Goal: Task Accomplishment & Management: Complete application form

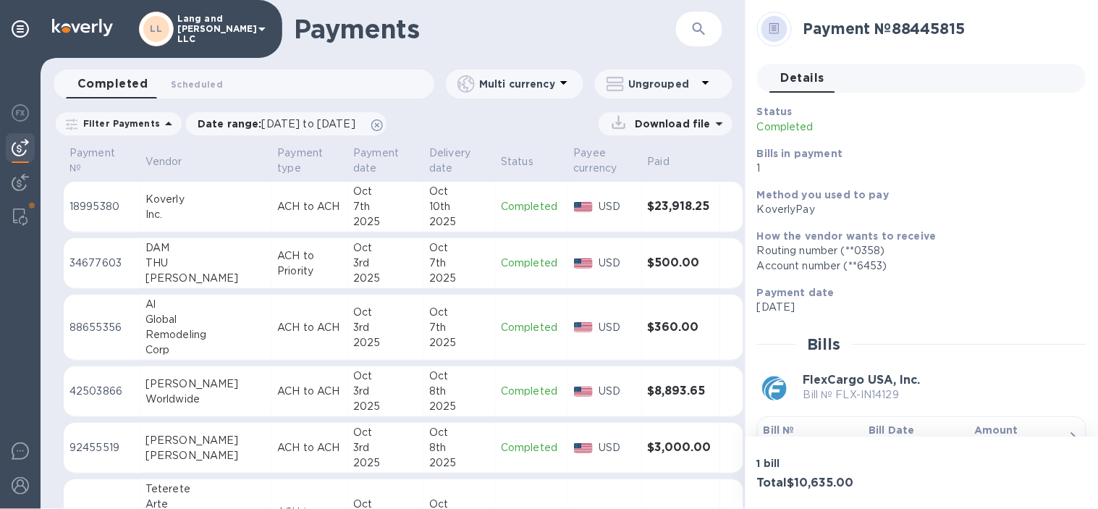
scroll to position [77, 0]
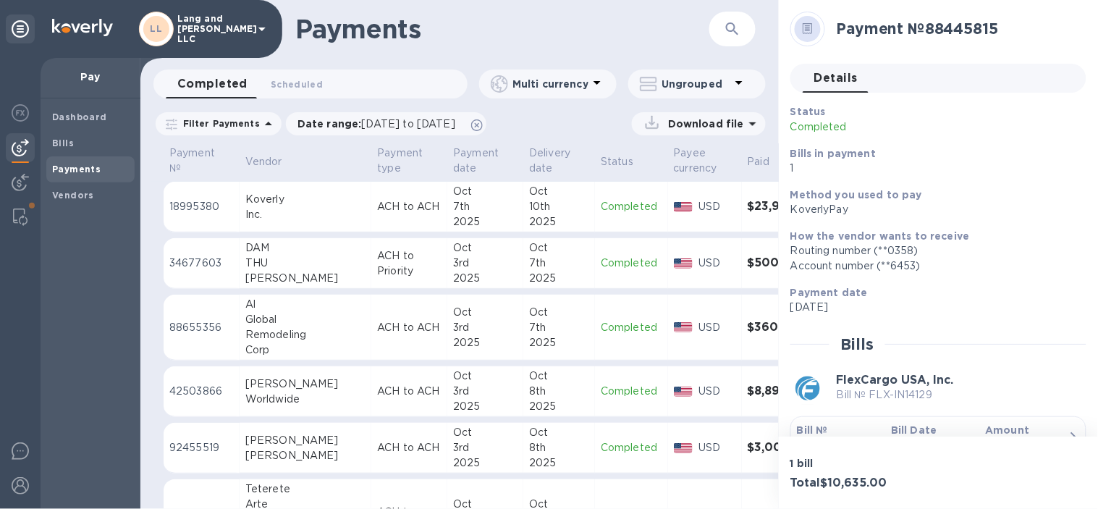
click at [475, 36] on h1 "Payments" at bounding box center [502, 29] width 414 height 30
click at [507, 33] on h1 "Payments" at bounding box center [502, 29] width 414 height 30
click at [66, 190] on b "Vendors" at bounding box center [73, 195] width 42 height 11
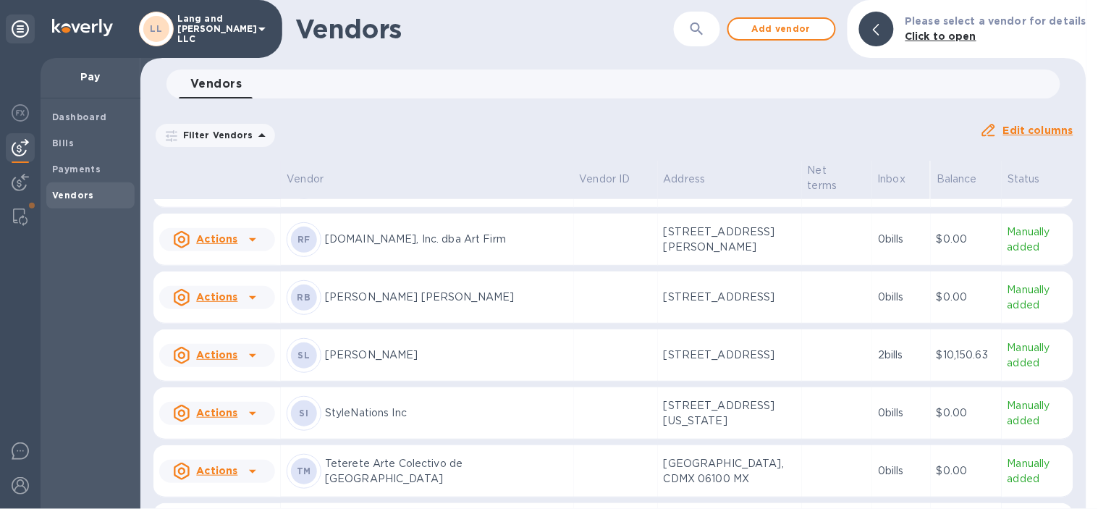
scroll to position [4460, 0]
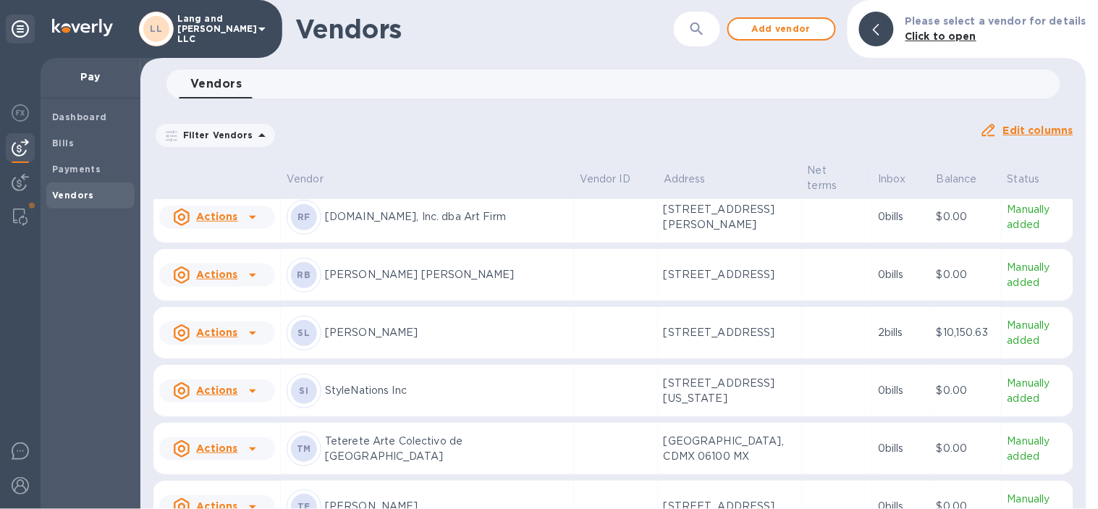
drag, startPoint x: 427, startPoint y: 290, endPoint x: 457, endPoint y: 346, distance: 63.1
click at [427, 224] on p "[DOMAIN_NAME], Inc. dba Art Firm" at bounding box center [446, 216] width 243 height 15
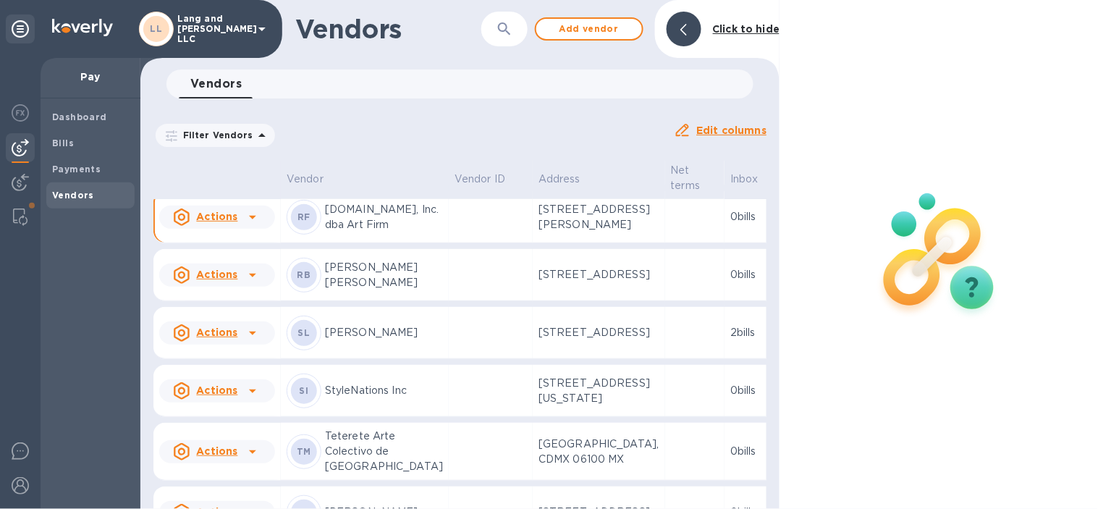
scroll to position [4833, 0]
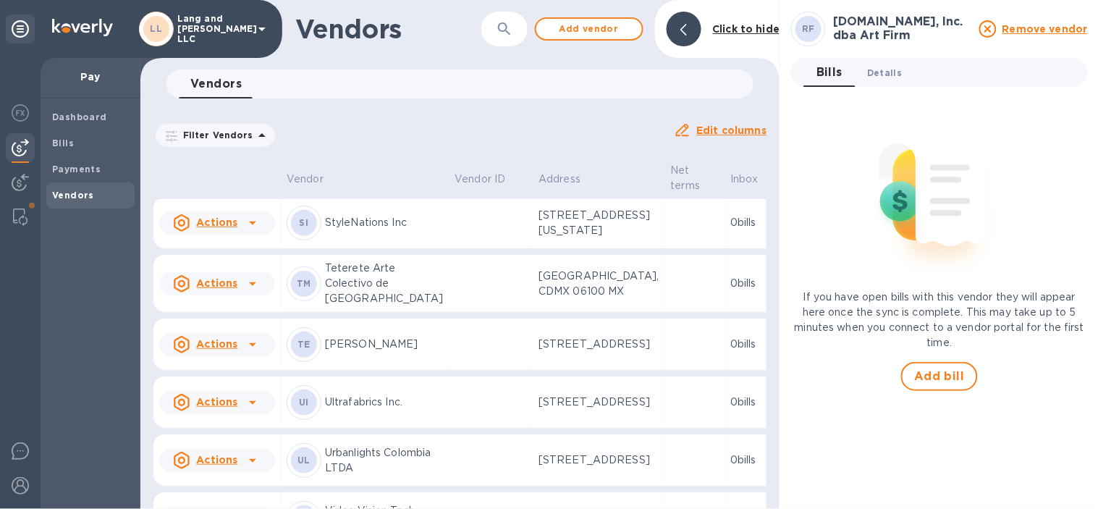
click at [874, 71] on span "Details 0" at bounding box center [884, 72] width 35 height 15
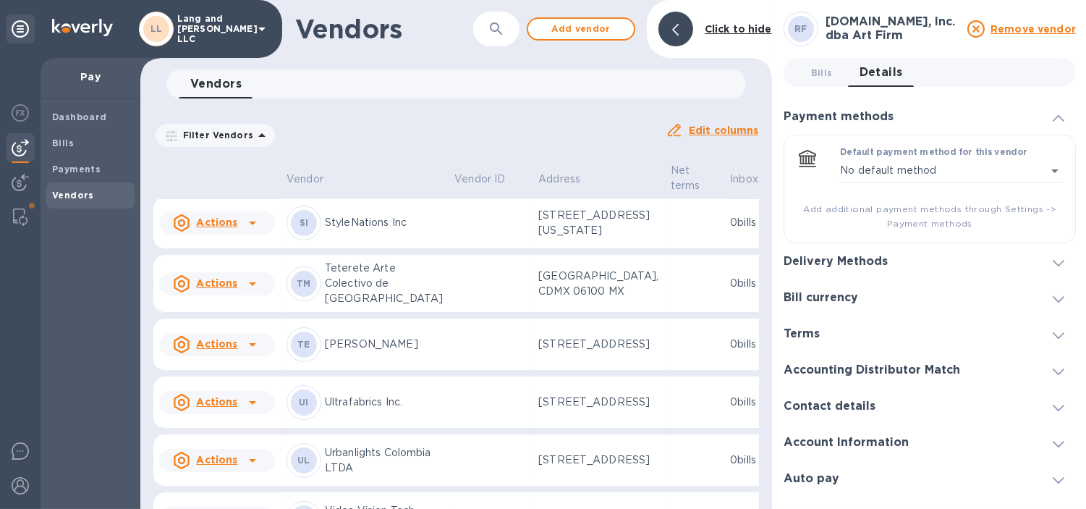
click at [870, 258] on h3 "Delivery Methods" at bounding box center [836, 262] width 104 height 14
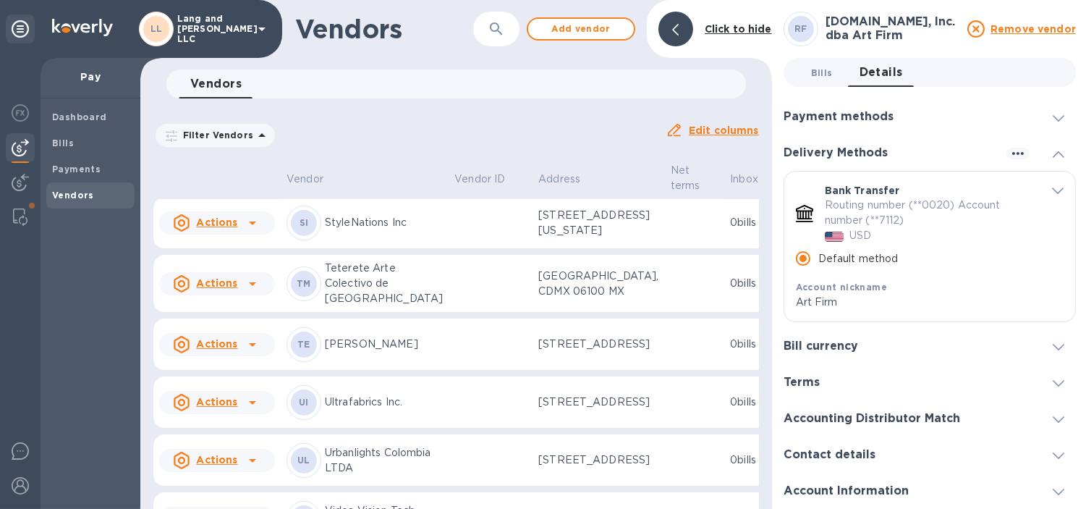
click at [833, 75] on span "Bills 0" at bounding box center [821, 72] width 29 height 15
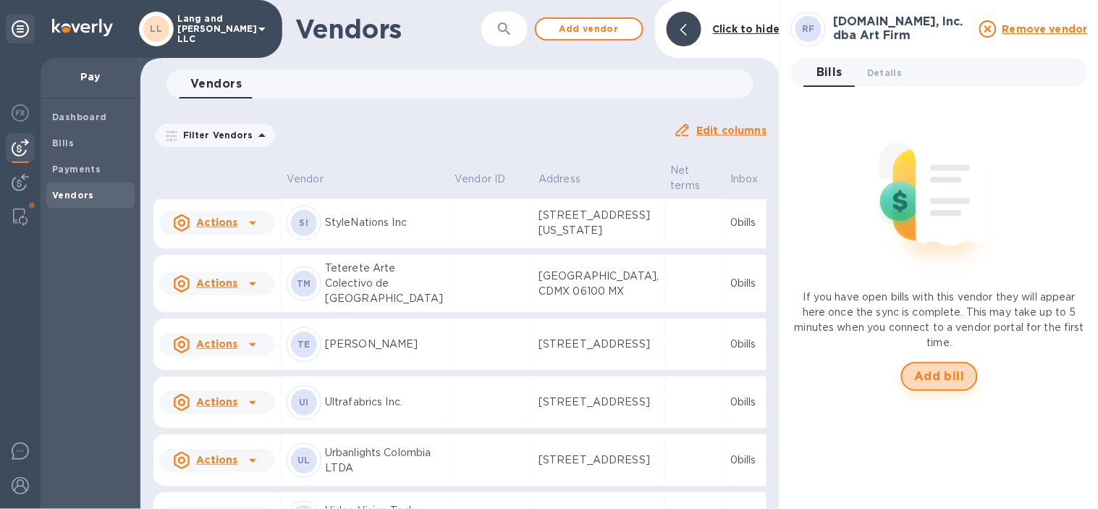
click at [934, 381] on span "Add bill" at bounding box center [939, 376] width 51 height 17
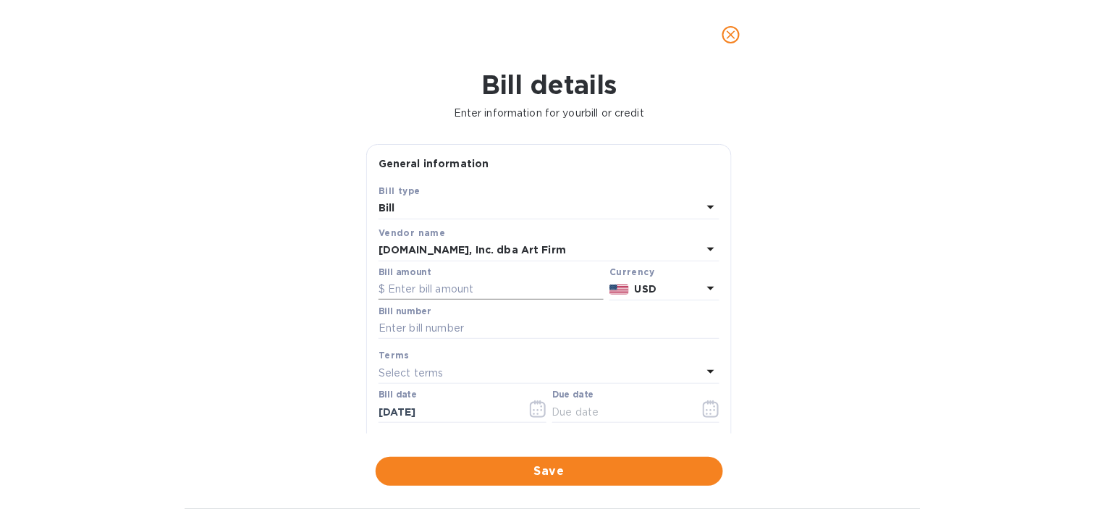
click at [444, 284] on input "text" at bounding box center [490, 290] width 225 height 22
type input "22,319.74"
click at [438, 339] on input "text" at bounding box center [548, 329] width 341 height 22
type input "4465"
click at [425, 373] on p "Select terms" at bounding box center [410, 372] width 65 height 15
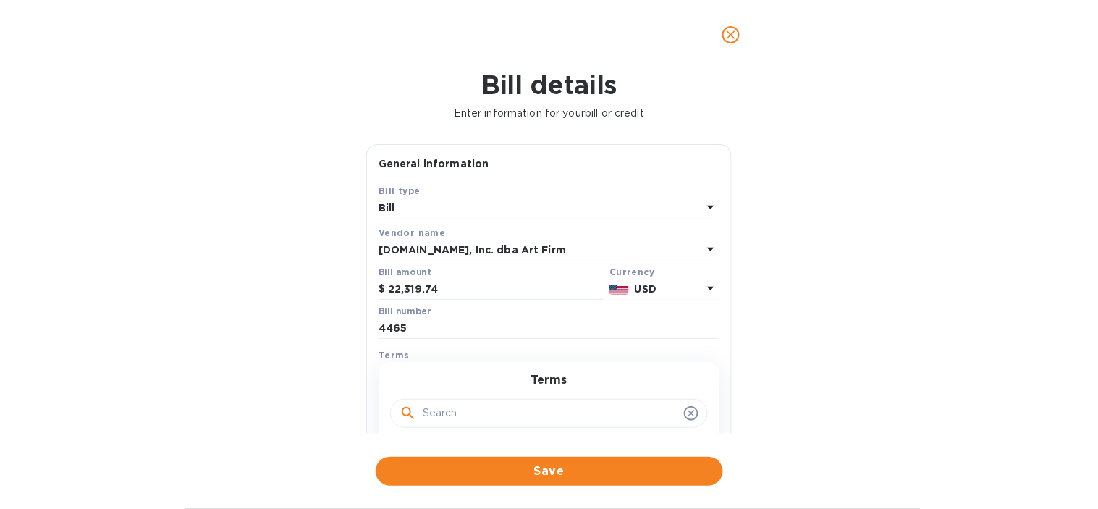
click at [459, 422] on input "text" at bounding box center [550, 413] width 255 height 22
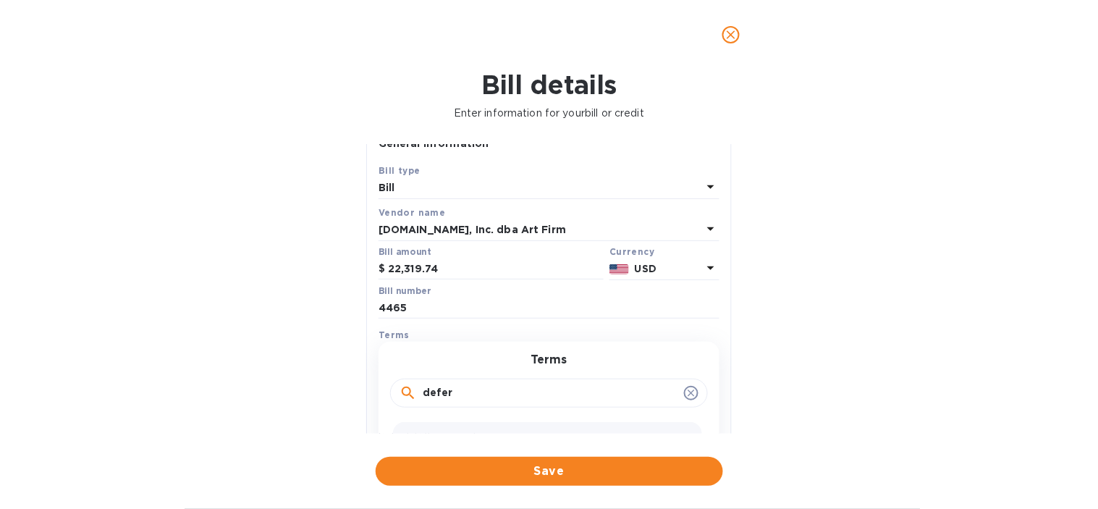
scroll to position [80, 0]
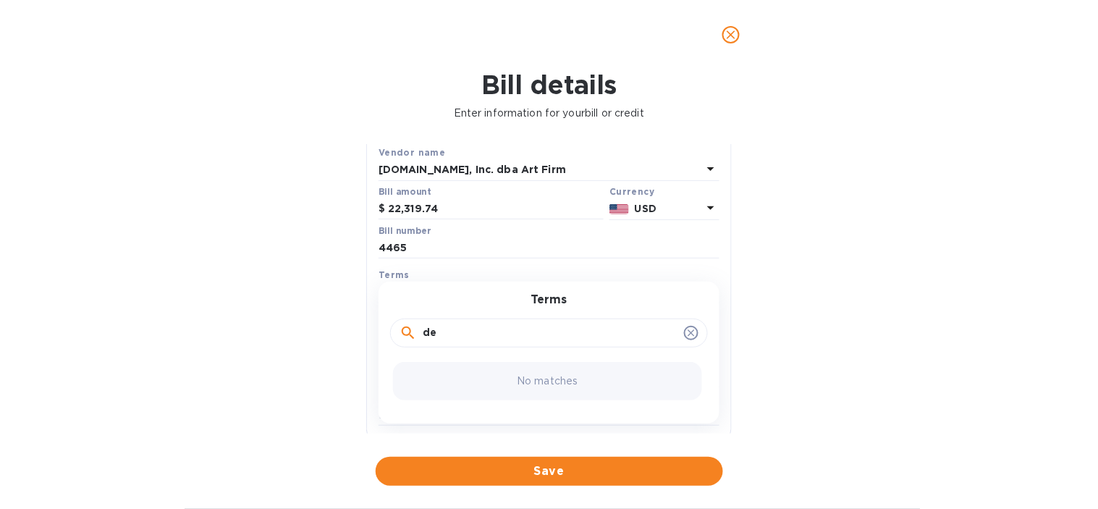
type input "d"
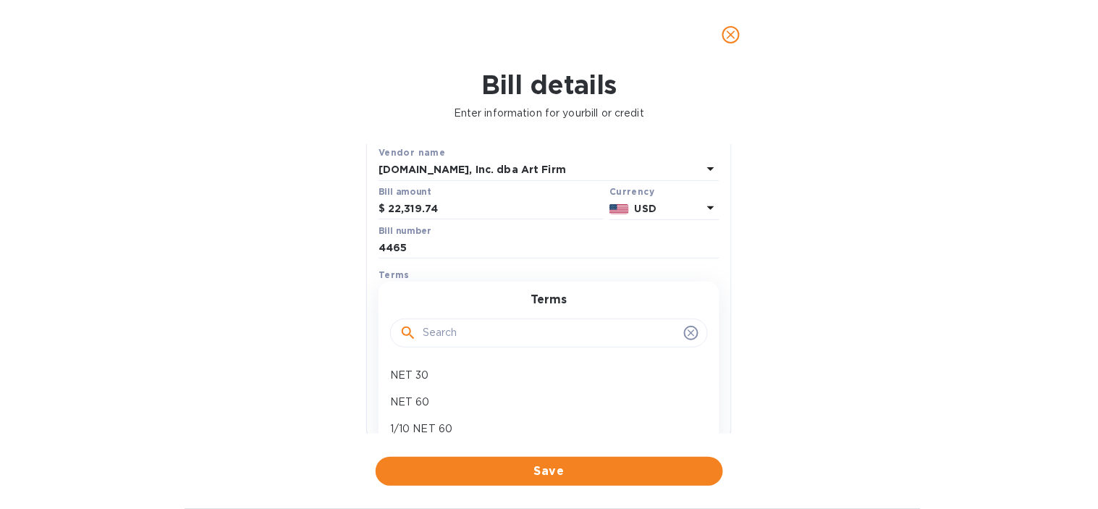
click at [897, 276] on div "Bill details Enter information for your bill or credit General information Save…" at bounding box center [549, 288] width 1098 height 439
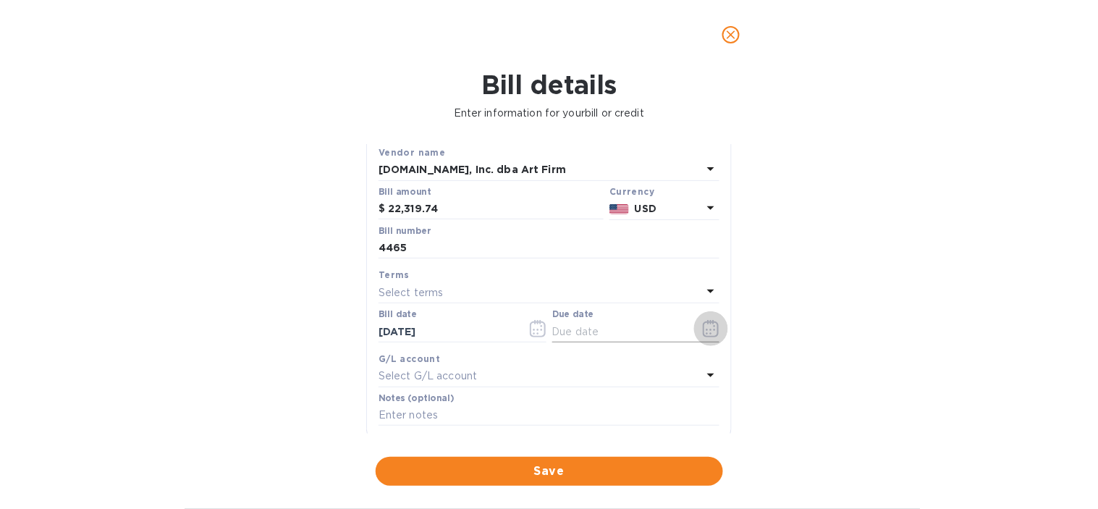
click at [711, 334] on icon "button" at bounding box center [711, 328] width 17 height 17
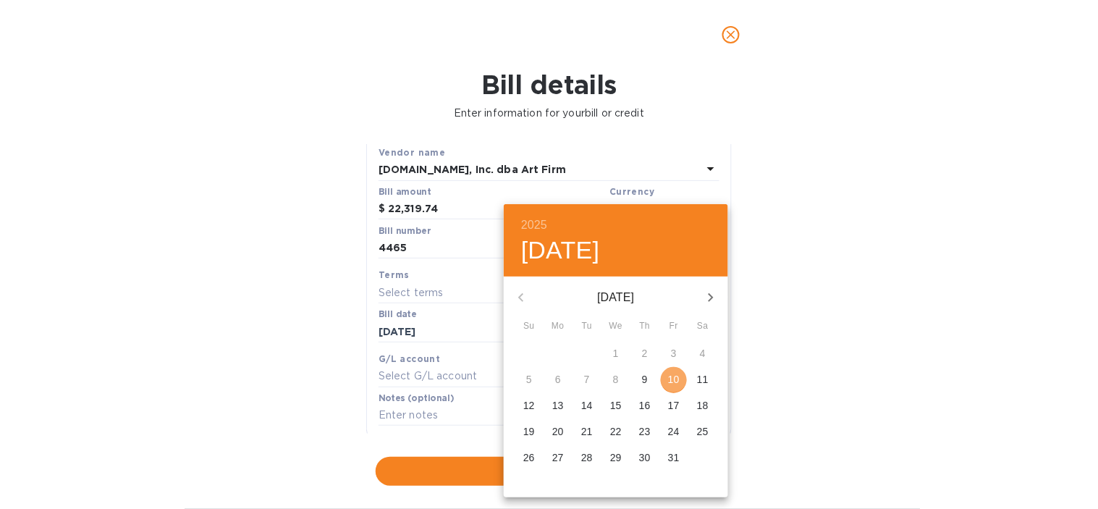
click at [670, 370] on button "10" at bounding box center [674, 380] width 26 height 26
type input "[DATE]"
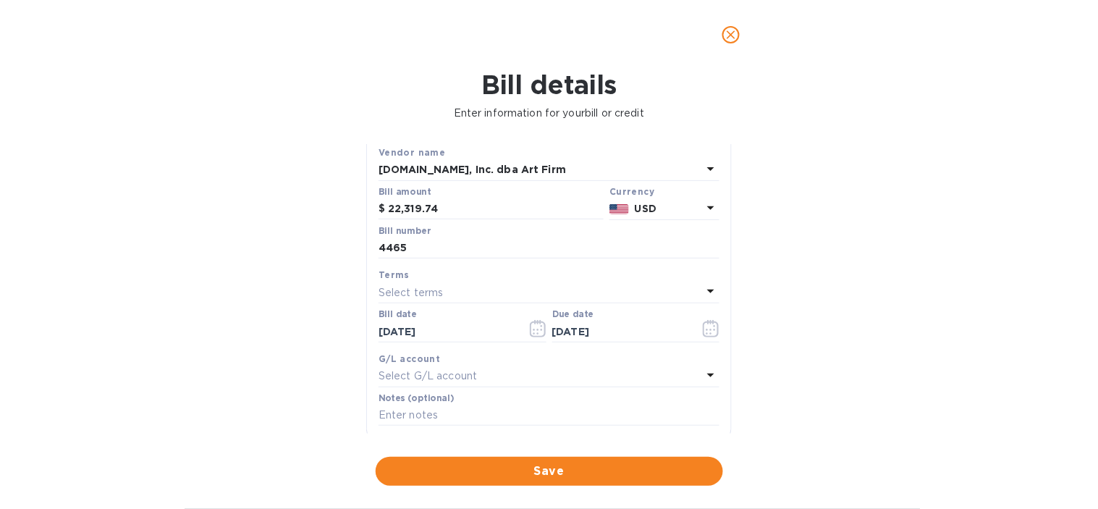
click at [451, 365] on div "G/L account" at bounding box center [548, 358] width 341 height 15
click at [451, 374] on p "Select G/L account" at bounding box center [427, 375] width 98 height 15
click at [444, 411] on input "text" at bounding box center [550, 417] width 255 height 22
type input "f"
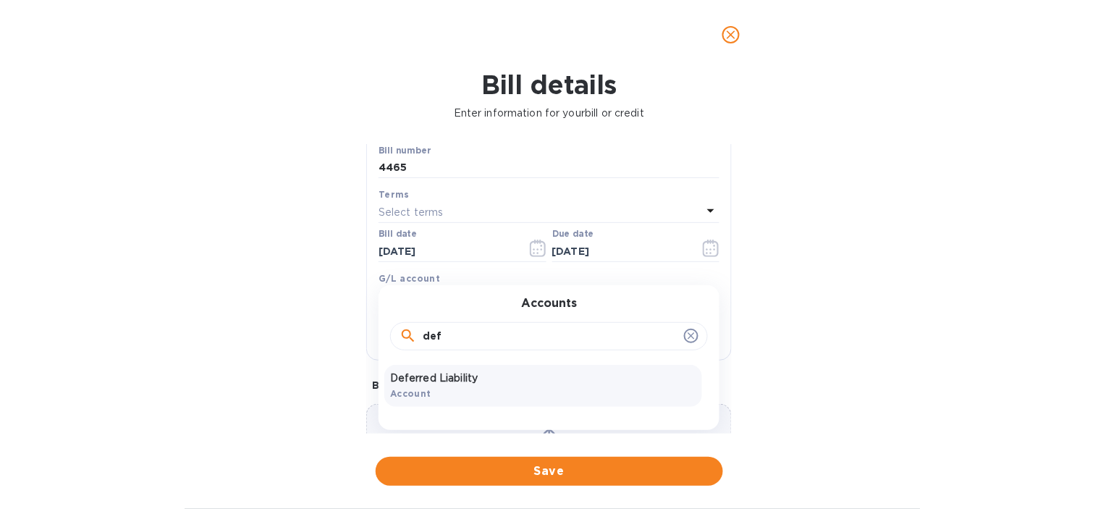
type input "def"
click at [454, 383] on p "Deferred Liability" at bounding box center [543, 377] width 306 height 15
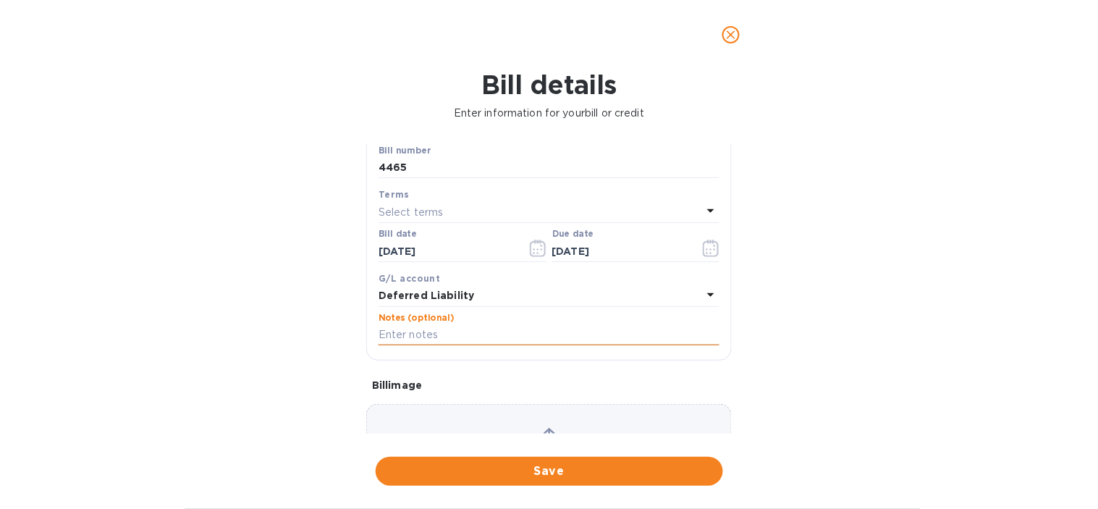
click at [427, 339] on input "text" at bounding box center [548, 335] width 341 height 22
paste input "4465 | HGC | ART FIRM | ART"
type input "4465 | HGC | ART FIRM | ART"
click at [220, 307] on div "Bill details Enter information for your bill or credit General information Save…" at bounding box center [549, 288] width 1098 height 439
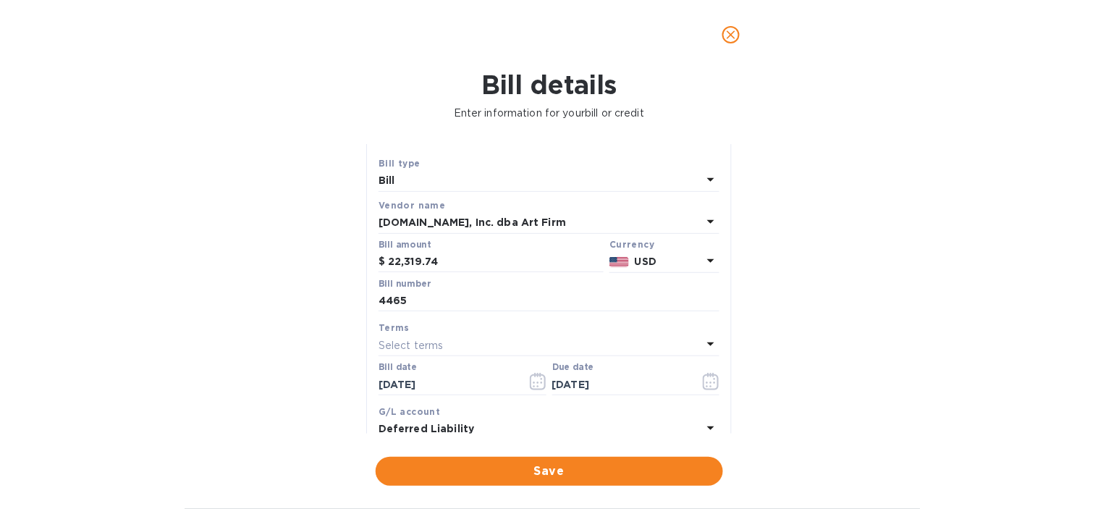
scroll to position [0, 0]
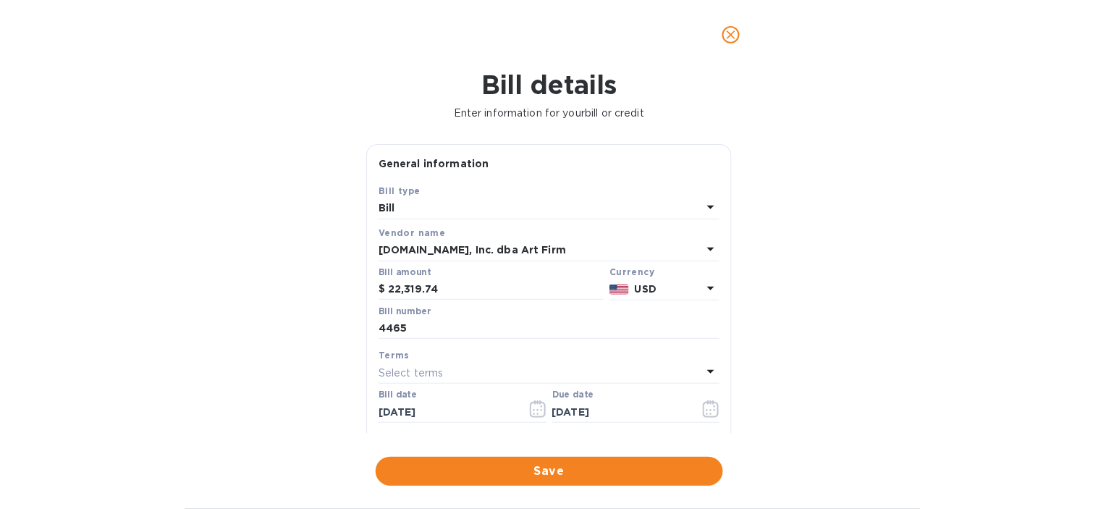
drag, startPoint x: 527, startPoint y: 474, endPoint x: 514, endPoint y: 472, distance: 12.4
click at [527, 474] on span "Save" at bounding box center [549, 470] width 324 height 17
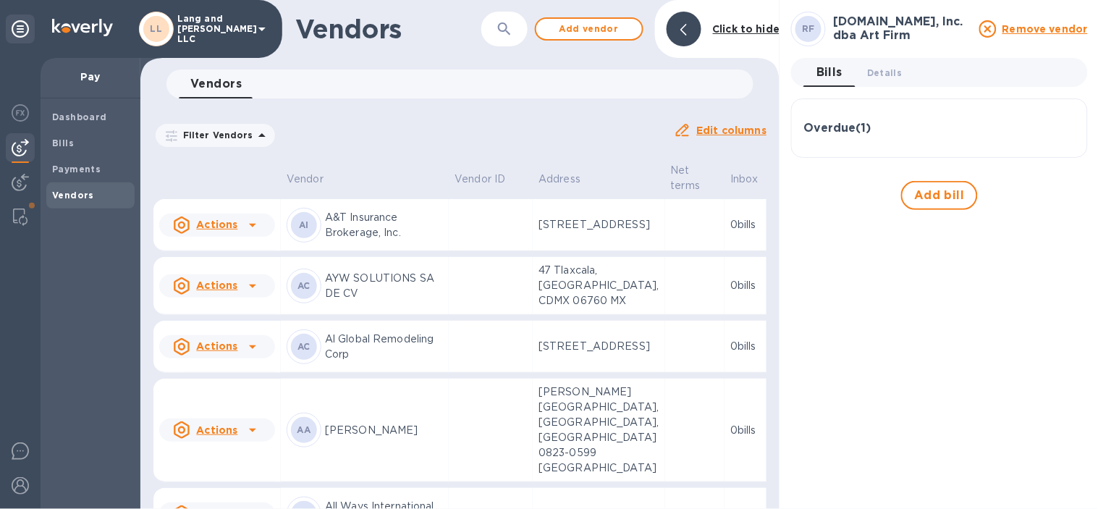
click at [443, 131] on div "Filter Vendors Auto pay: All" at bounding box center [407, 135] width 509 height 27
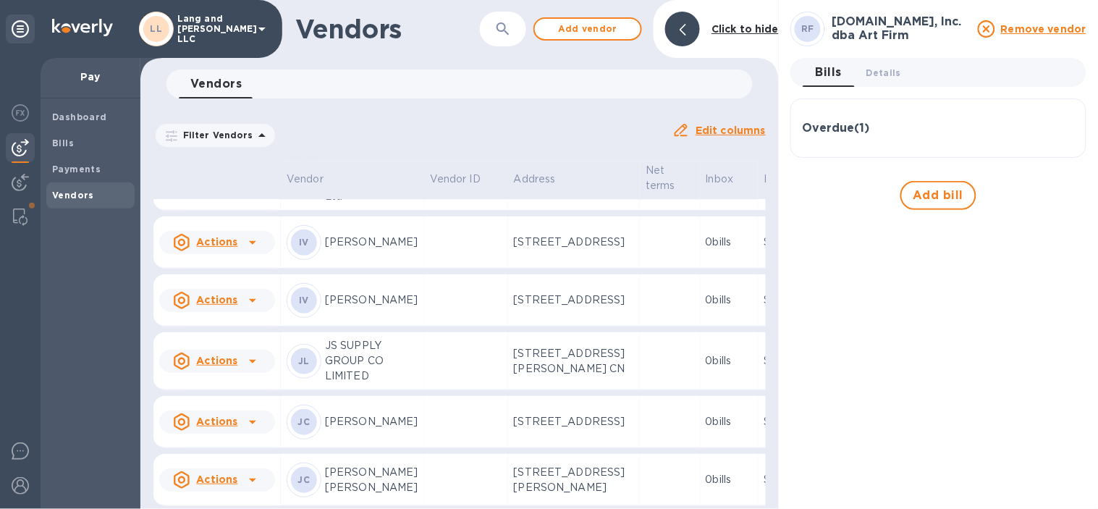
scroll to position [2467, 0]
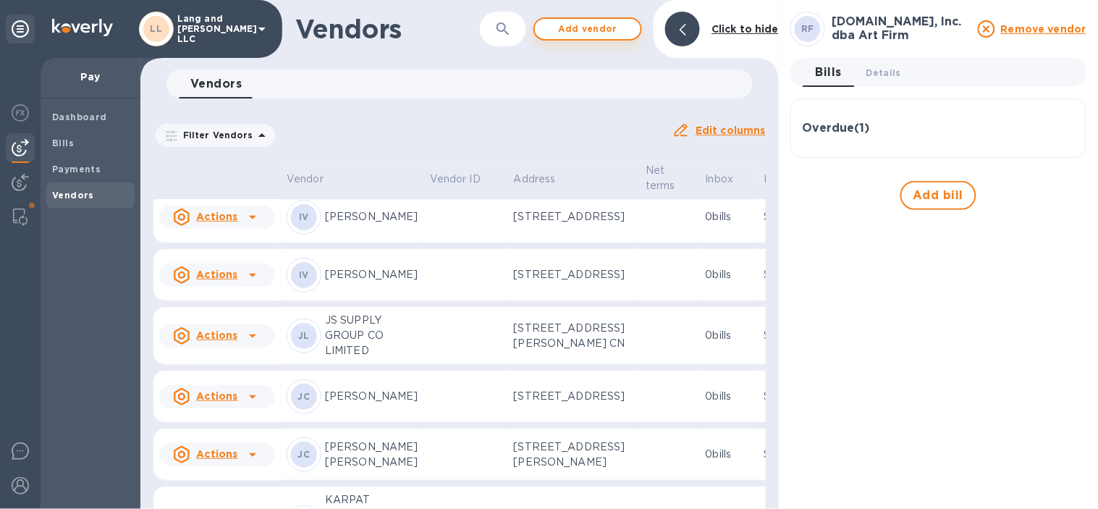
click at [595, 35] on span "Add vendor" at bounding box center [587, 28] width 82 height 17
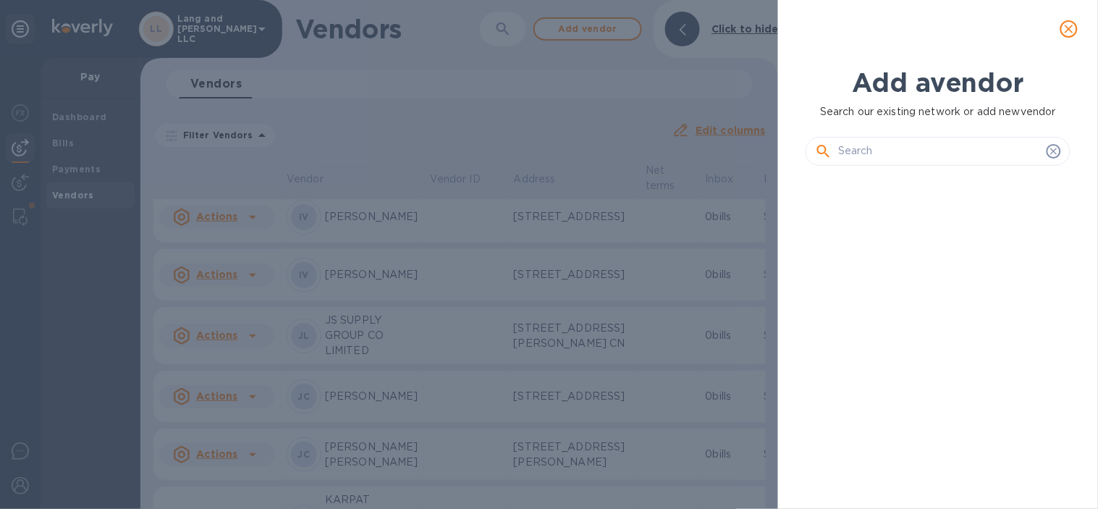
scroll to position [281, 270]
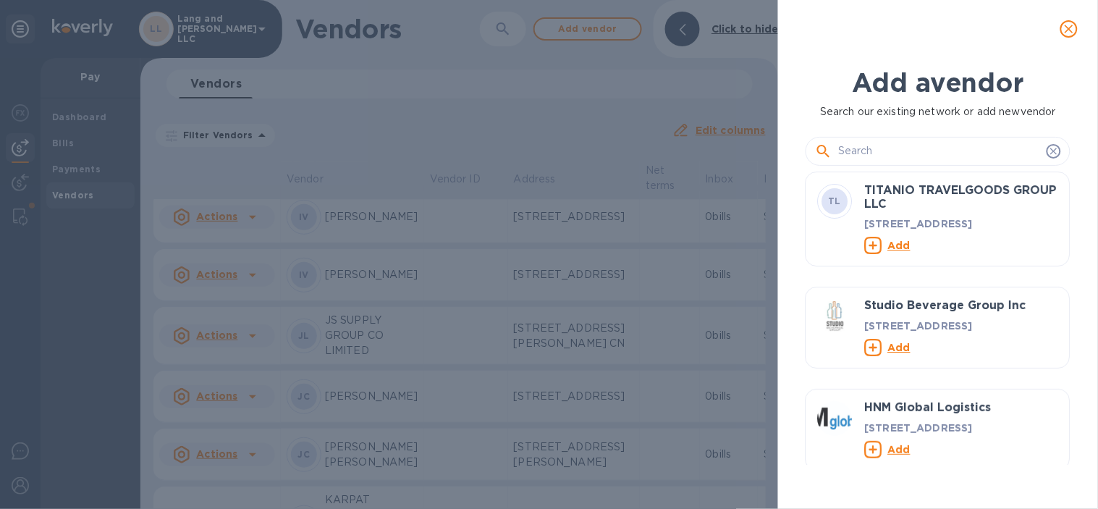
click at [861, 140] on input "text" at bounding box center [939, 151] width 203 height 22
paste input "Hollywood Bed & Spring Mfg Co., Inc."
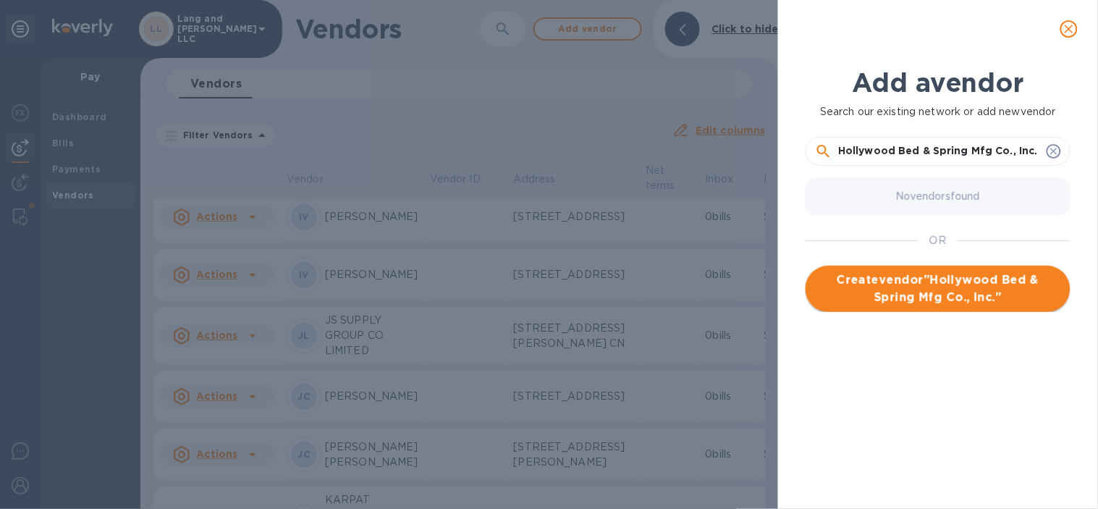
type input "Hollywood Bed & Spring Mfg Co., Inc."
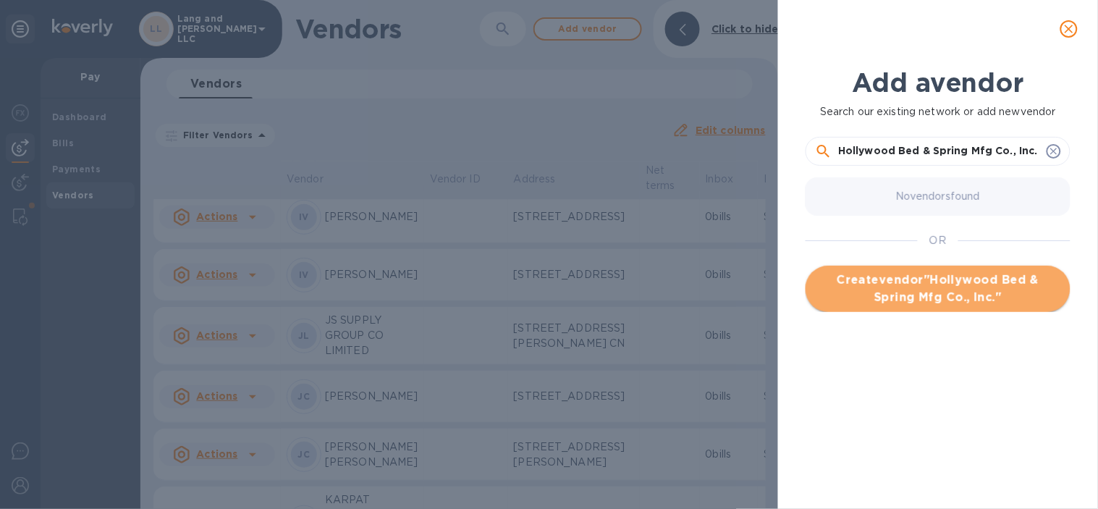
click at [935, 293] on span "Create vendor " Hollywood Bed & Spring Mfg Co., Inc. "" at bounding box center [938, 288] width 242 height 35
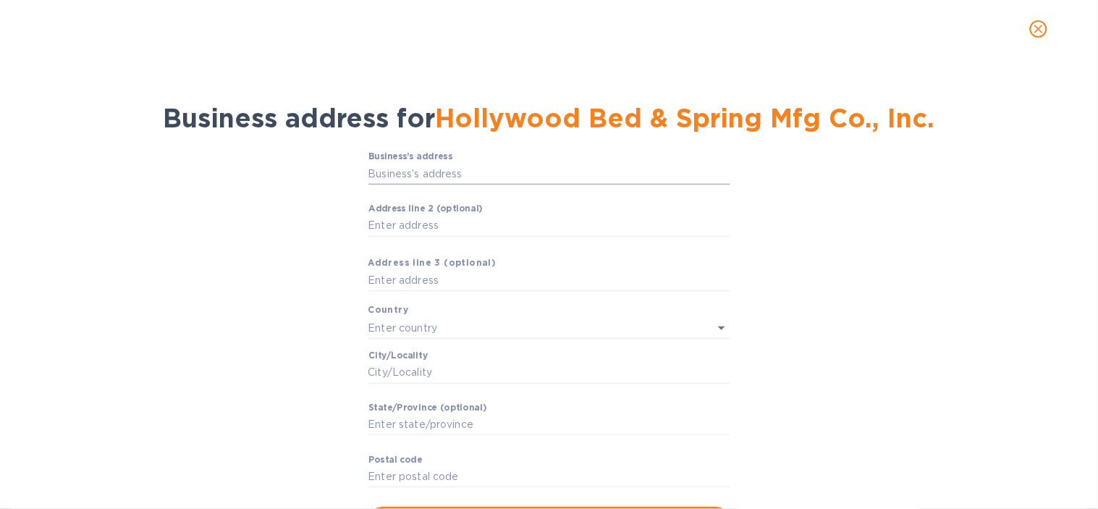
click at [525, 177] on input "Business’s аddress" at bounding box center [549, 174] width 362 height 22
paste input "[STREET_ADDRESS]"
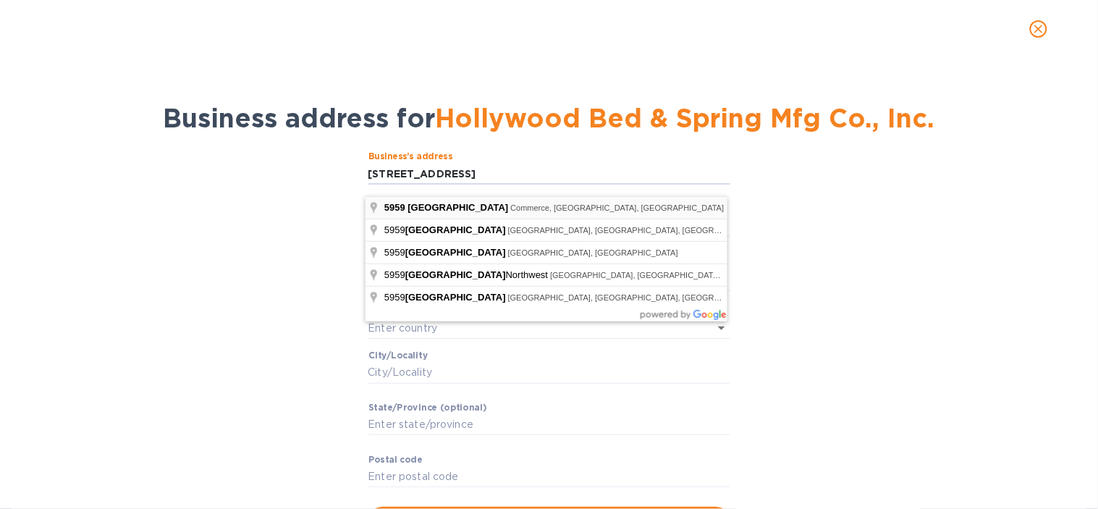
type input "[STREET_ADDRESS]"
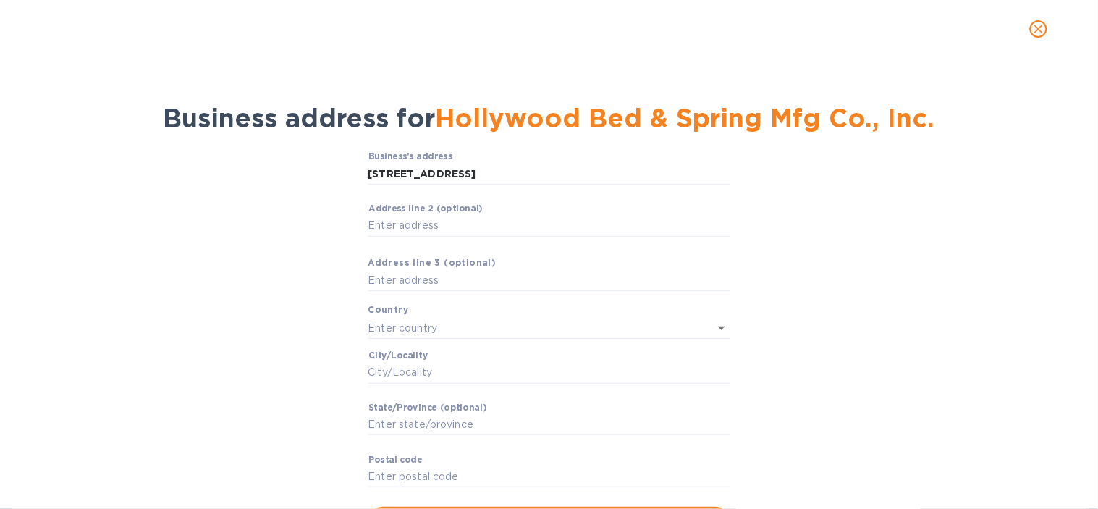
type input "[GEOGRAPHIC_DATA]"
type input "Commerce"
type input "CA"
type input "90040"
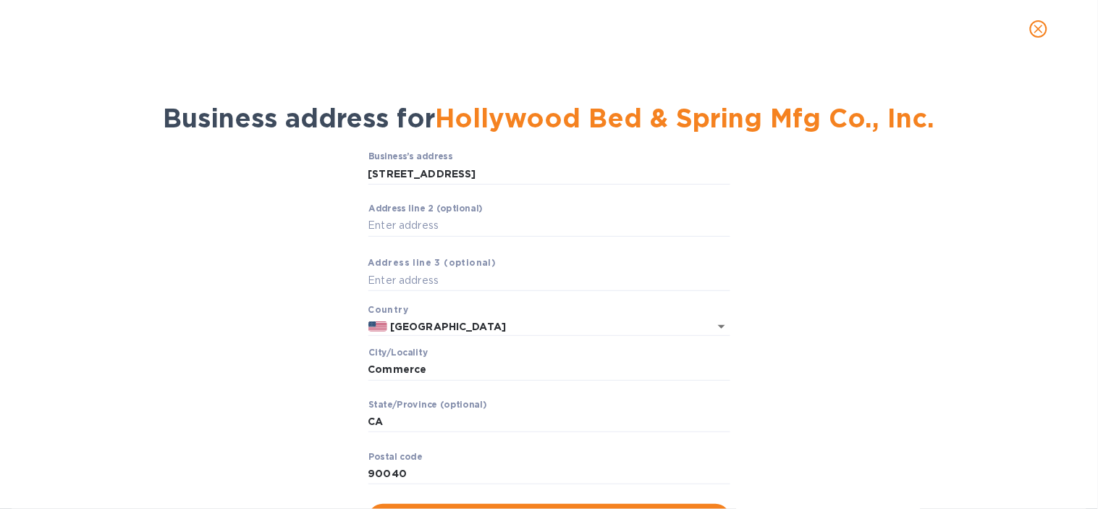
click at [292, 293] on div "Business’s аddress [STREET_ADDRESS] ​ Аddress line 2 (optional) ​ Аddress line …" at bounding box center [549, 342] width 1060 height 398
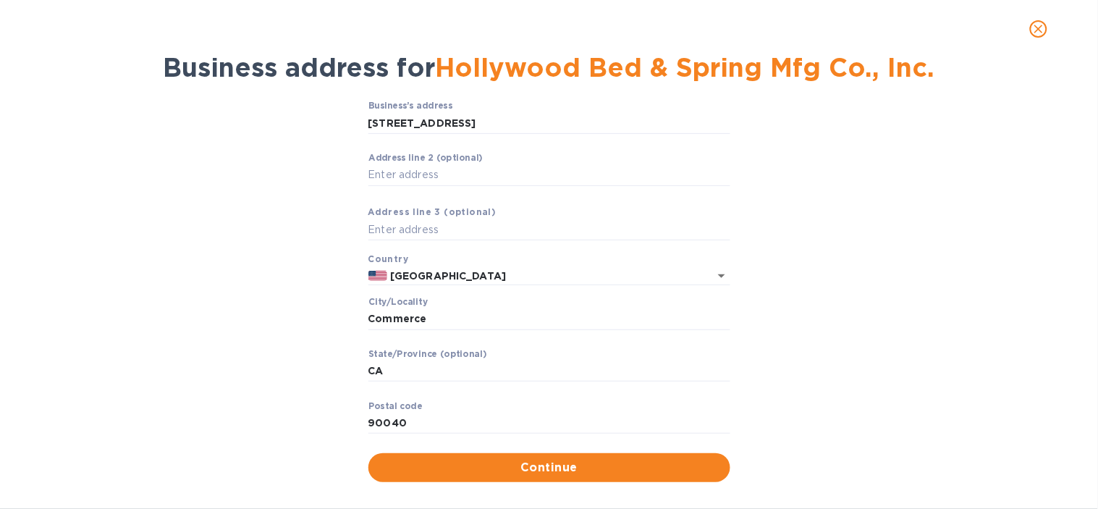
scroll to position [78, 0]
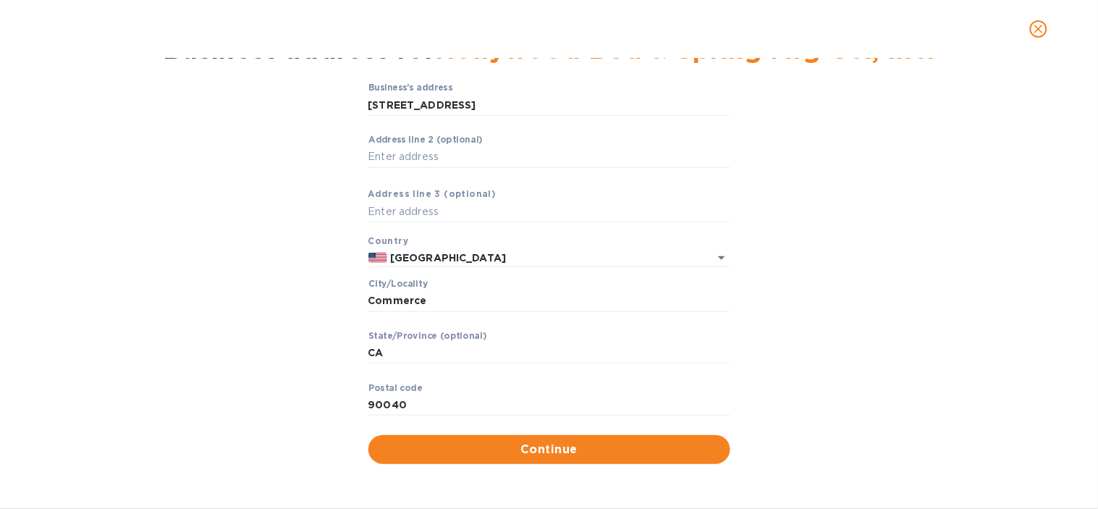
click at [271, 219] on div "Business’s аddress [STREET_ADDRESS] ​ Аddress line 2 (optional) ​ Аddress line …" at bounding box center [549, 273] width 1060 height 398
click at [540, 452] on span "Continue" at bounding box center [549, 449] width 339 height 17
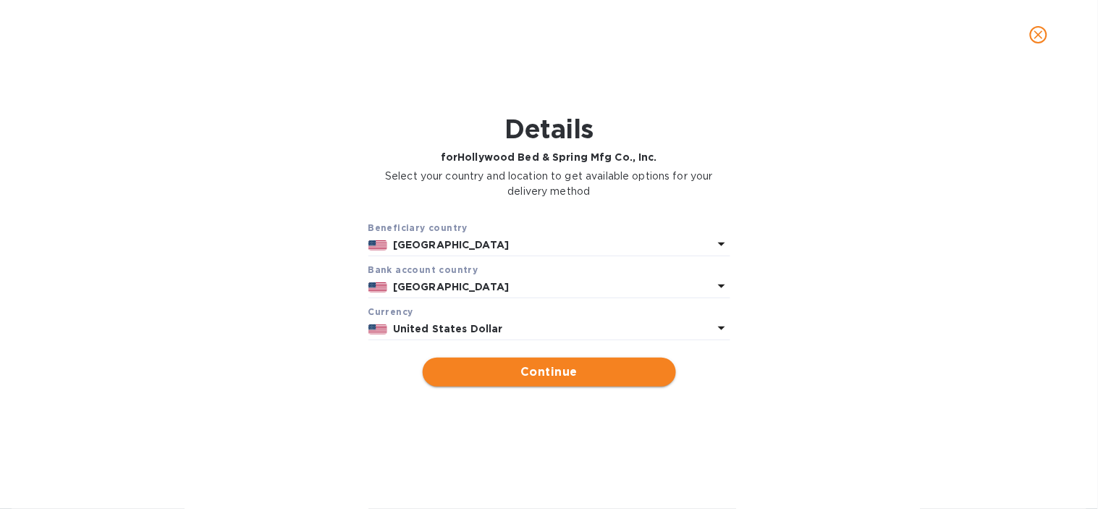
click at [593, 380] on span "Continue" at bounding box center [549, 371] width 230 height 17
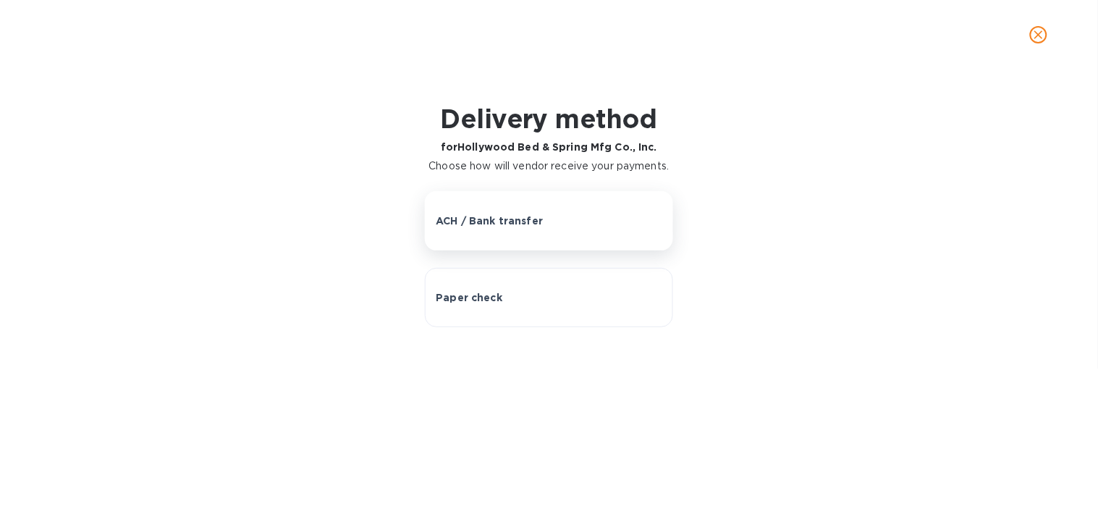
click at [492, 211] on button "ACH / Bank transfer" at bounding box center [548, 220] width 247 height 59
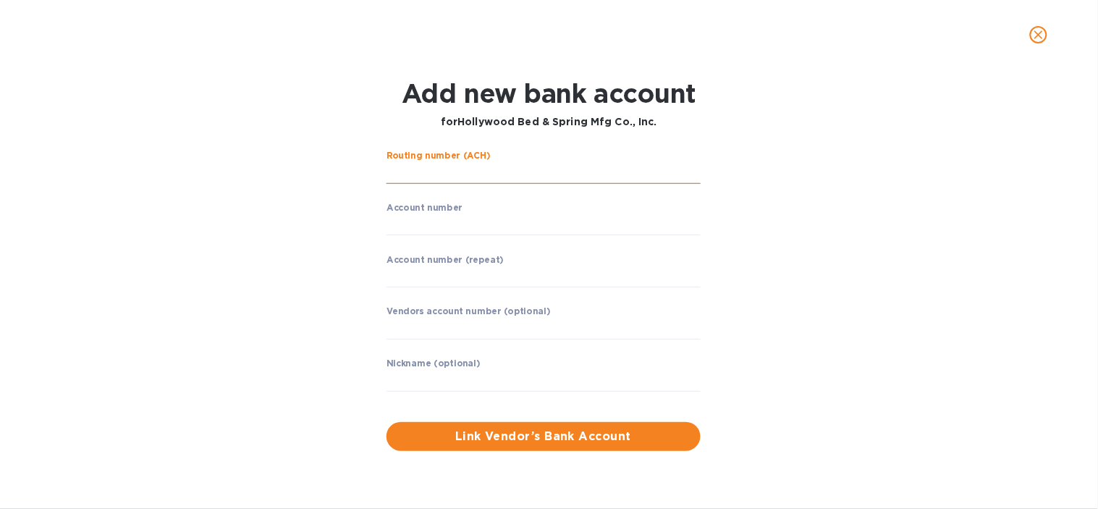
click at [445, 178] on input "string" at bounding box center [543, 173] width 314 height 22
paste input "122042807"
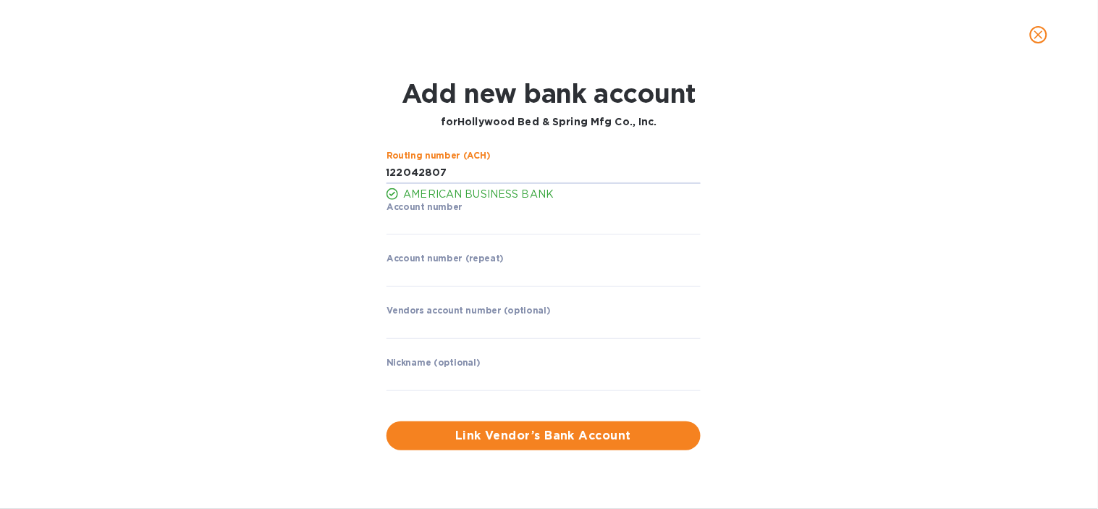
type input "122042807"
click at [304, 232] on div "Routing number (ACH) AMERICAN BUSINESS BANK Account number ​ Account number (re…" at bounding box center [548, 300] width 707 height 317
click at [409, 229] on input "string" at bounding box center [543, 224] width 314 height 22
paste input "2107902"
type input "2107902"
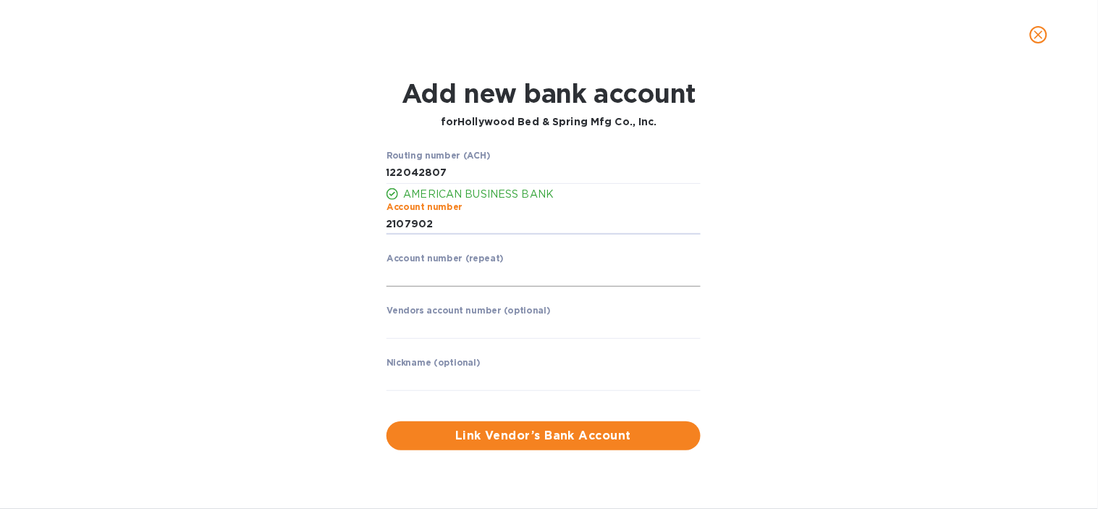
click at [425, 276] on input "string" at bounding box center [543, 276] width 314 height 22
paste input "2107902"
type input "2107902"
drag, startPoint x: 480, startPoint y: 379, endPoint x: 399, endPoint y: 396, distance: 82.0
click at [480, 379] on input "text" at bounding box center [543, 380] width 314 height 22
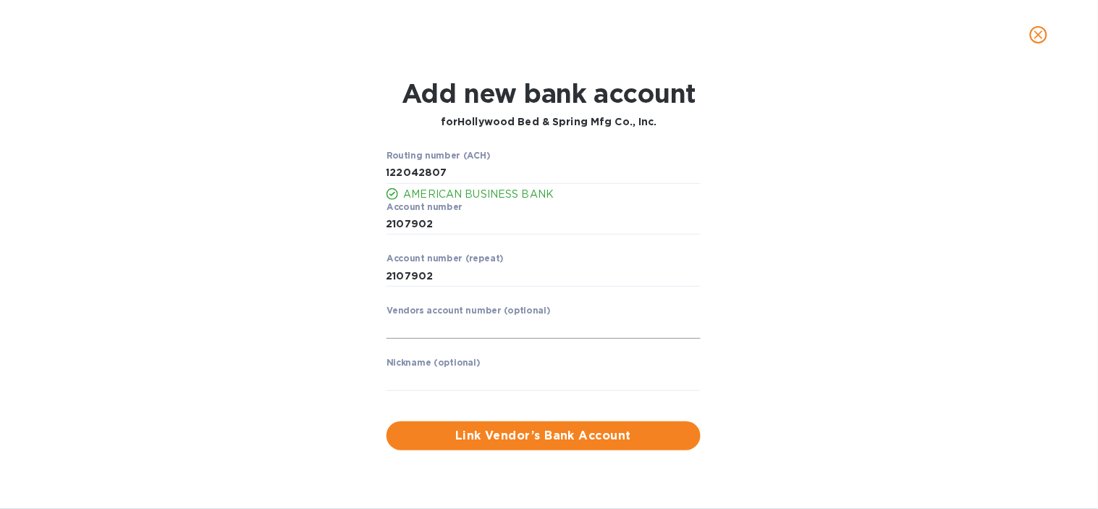
click at [446, 331] on input "text" at bounding box center [543, 328] width 314 height 22
paste input "Hollywood Bed & Spring"
type input "Hollywood Bed & Spring"
click at [462, 377] on input "text" at bounding box center [543, 380] width 314 height 22
paste input "Hollywood Bed & Spring"
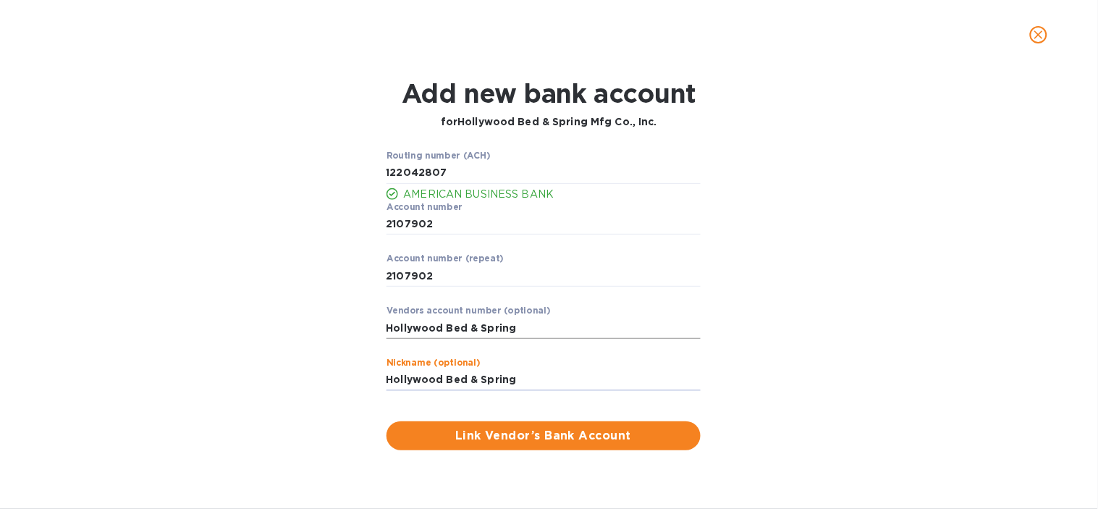
type input "Hollywood Bed & Spring"
drag, startPoint x: 530, startPoint y: 319, endPoint x: 166, endPoint y: 307, distance: 364.1
click at [166, 307] on div "Add new bank account for Hollywood Bed & Spring Mfg Co., Inc. Routing number (A…" at bounding box center [549, 263] width 1074 height 389
drag, startPoint x: 60, startPoint y: 392, endPoint x: 263, endPoint y: 380, distance: 203.7
click at [61, 392] on div "Add new bank account for Hollywood Bed & Spring Mfg Co., Inc. Routing number (A…" at bounding box center [549, 263] width 1074 height 389
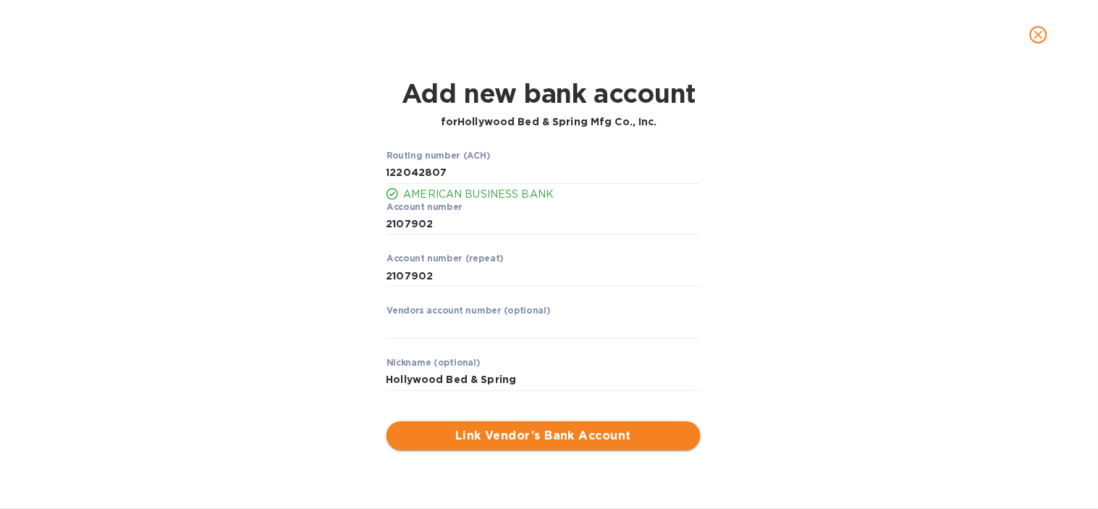
click at [554, 430] on span "Link Vendor’s Bank Account" at bounding box center [543, 435] width 291 height 17
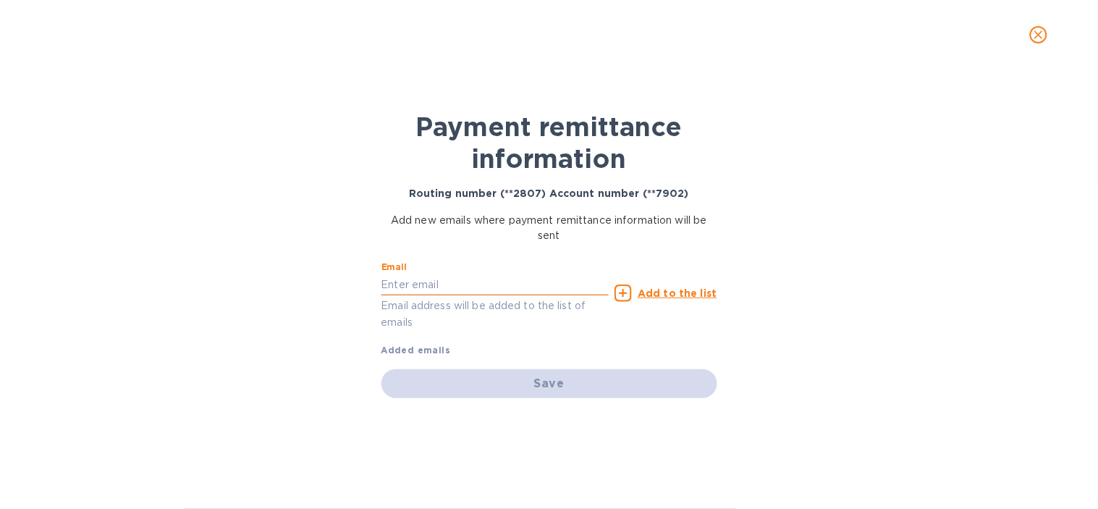
click at [465, 291] on input "text" at bounding box center [495, 284] width 228 height 22
type input "[PERSON_NAME][EMAIL_ADDRESS][DOMAIN_NAME]"
click at [671, 298] on p "Add to the list" at bounding box center [676, 293] width 79 height 14
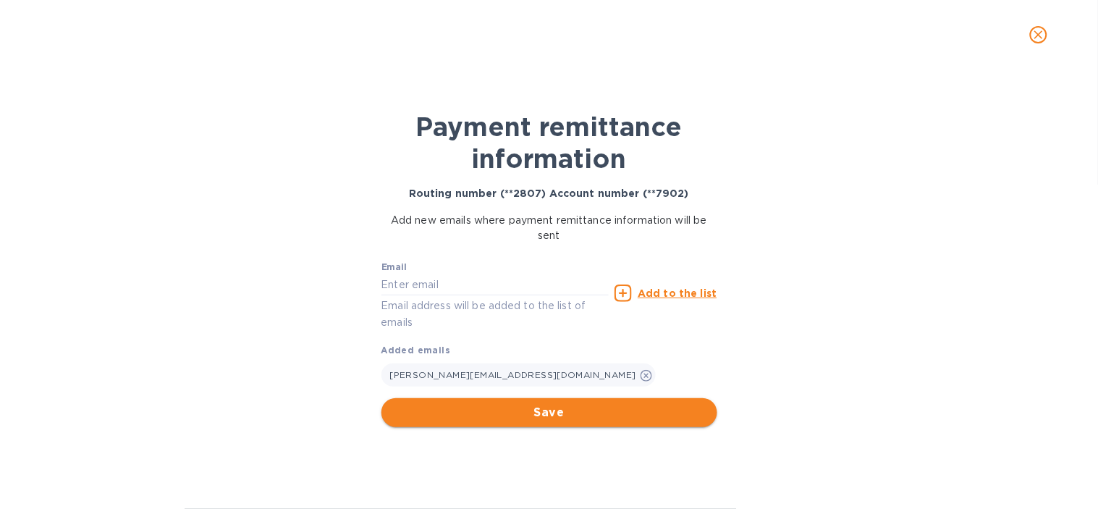
click at [573, 417] on span "Save" at bounding box center [549, 412] width 313 height 17
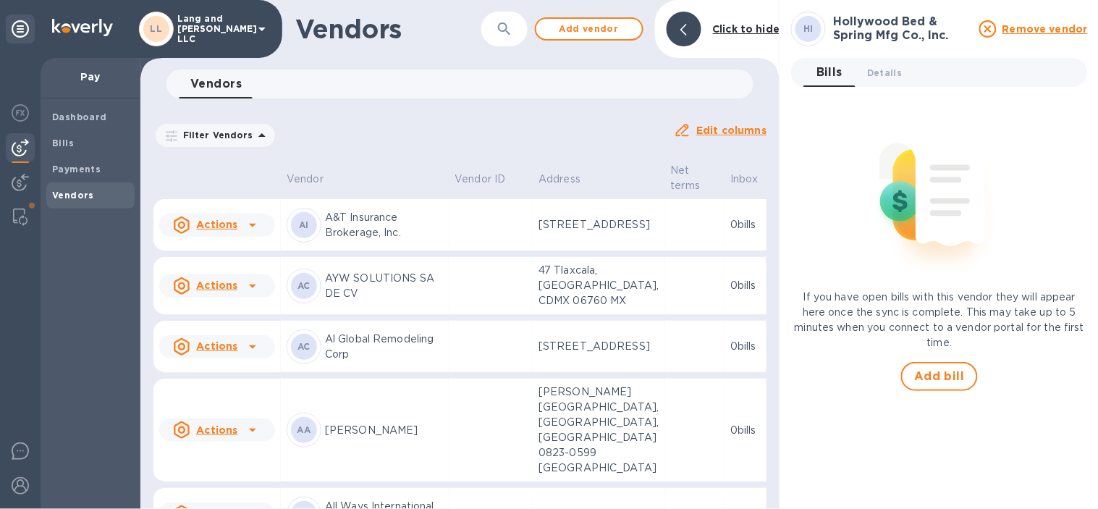
click at [880, 125] on img at bounding box center [939, 193] width 191 height 191
click at [691, 37] on div at bounding box center [683, 29] width 35 height 35
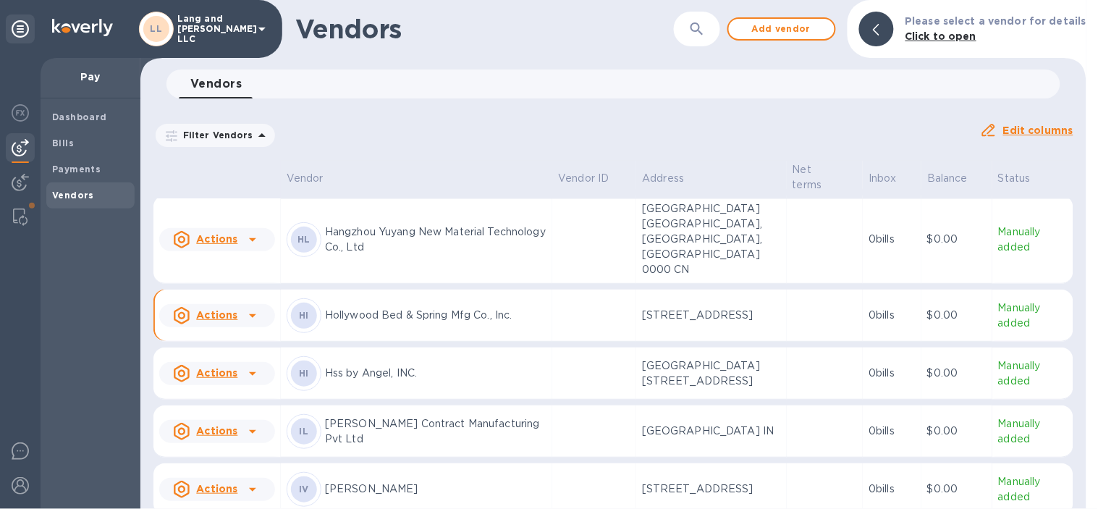
scroll to position [2256, 0]
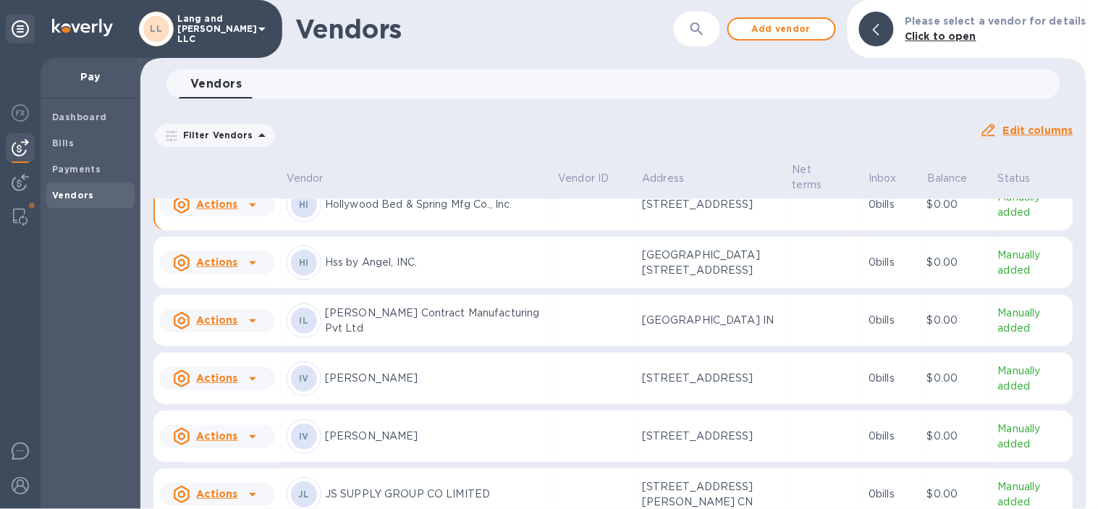
click at [536, 336] on p "[PERSON_NAME] Contract Manufacturing Pvt Ltd" at bounding box center [435, 320] width 221 height 30
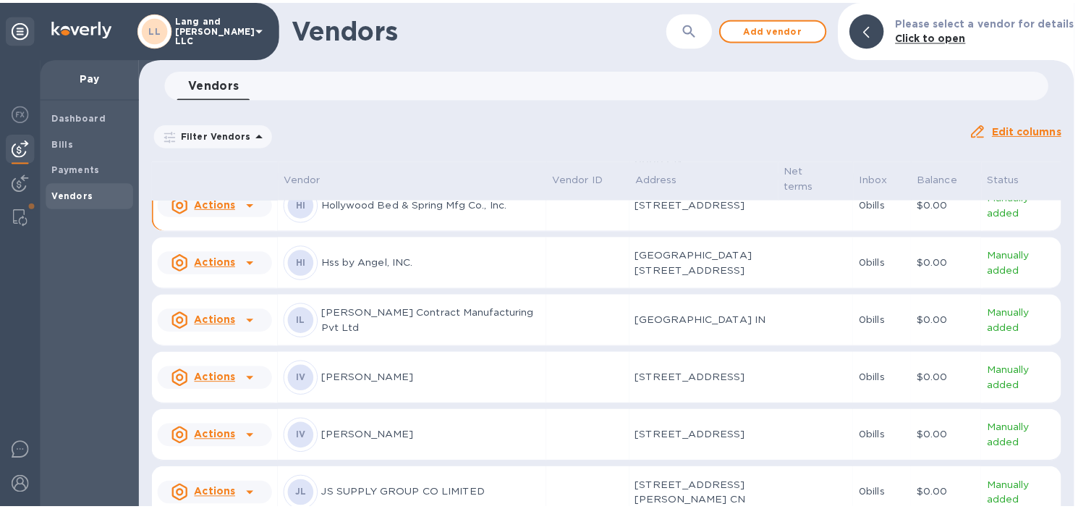
scroll to position [2337, 0]
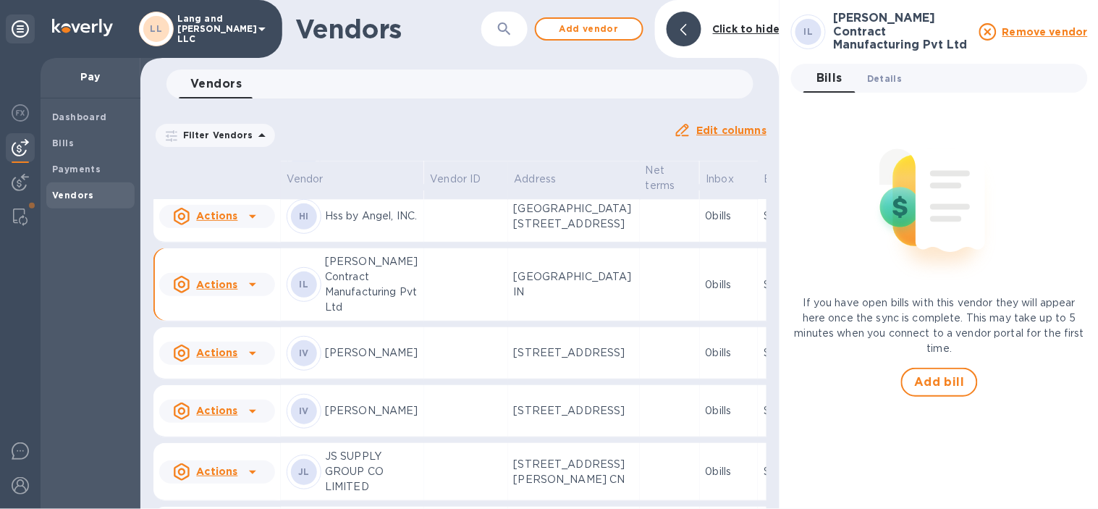
click at [877, 74] on span "Details 0" at bounding box center [884, 78] width 35 height 15
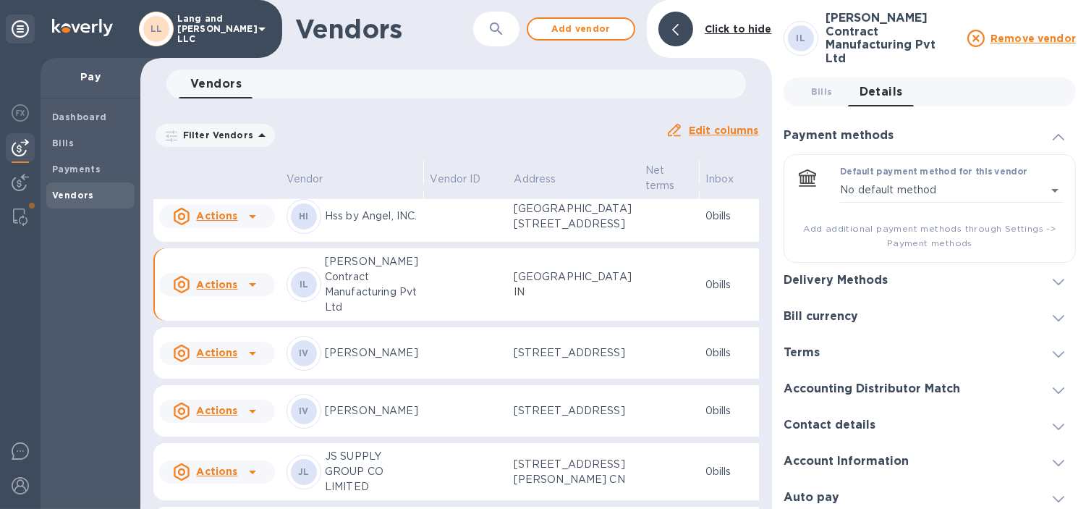
click at [887, 271] on div "Delivery Methods" at bounding box center [930, 281] width 292 height 36
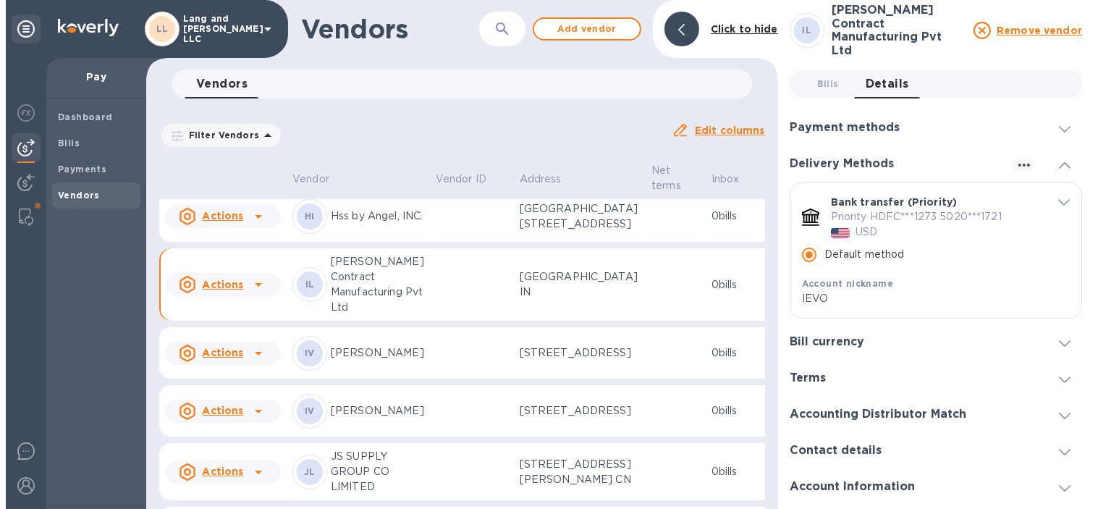
scroll to position [22, 0]
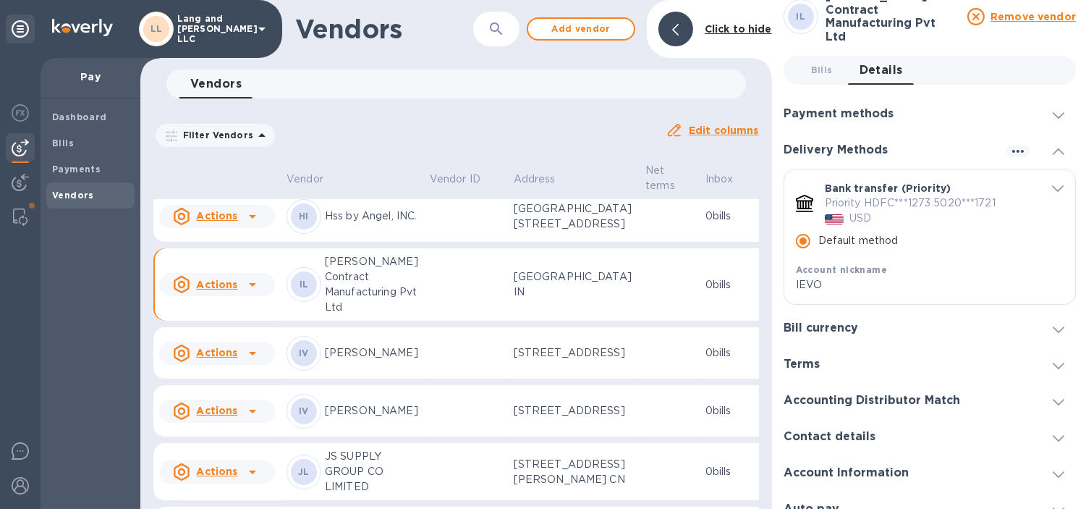
drag, startPoint x: 458, startPoint y: 124, endPoint x: 456, endPoint y: 143, distance: 18.9
click at [458, 124] on div "Filter Vendors Auto pay: All" at bounding box center [403, 135] width 501 height 27
click at [430, 184] on td at bounding box center [466, 156] width 84 height 58
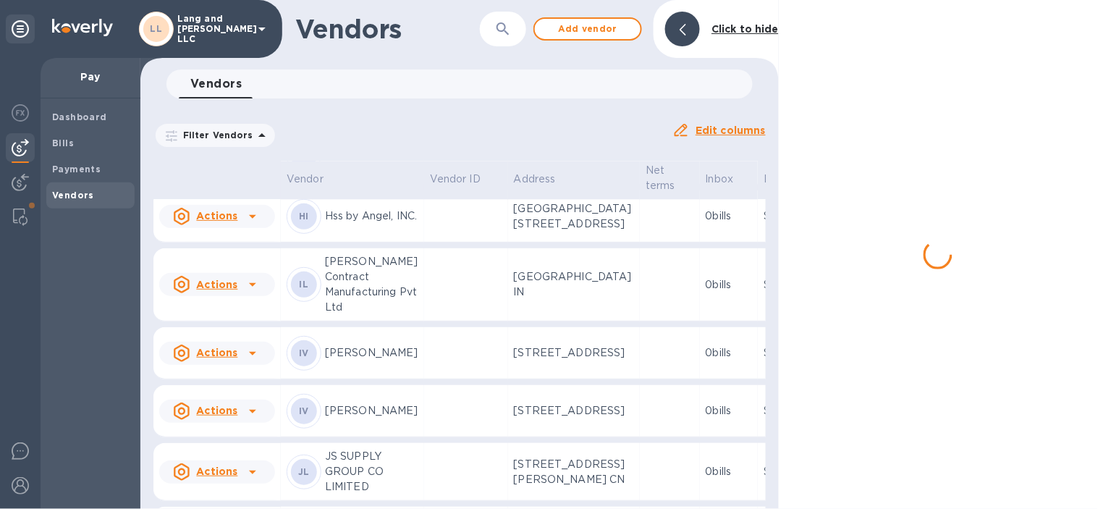
click at [430, 184] on td at bounding box center [466, 156] width 84 height 58
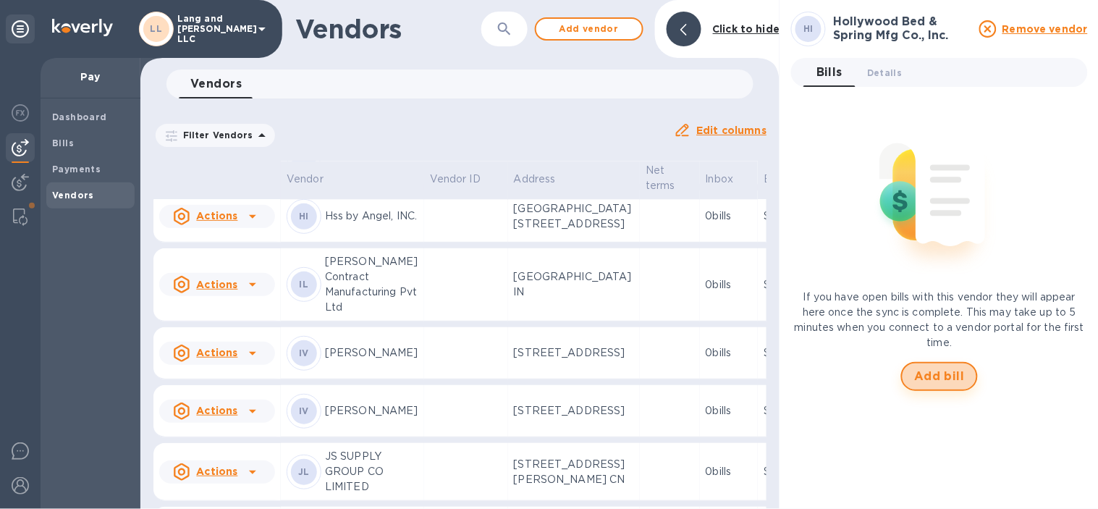
click at [916, 385] on button "Add bill" at bounding box center [939, 376] width 77 height 29
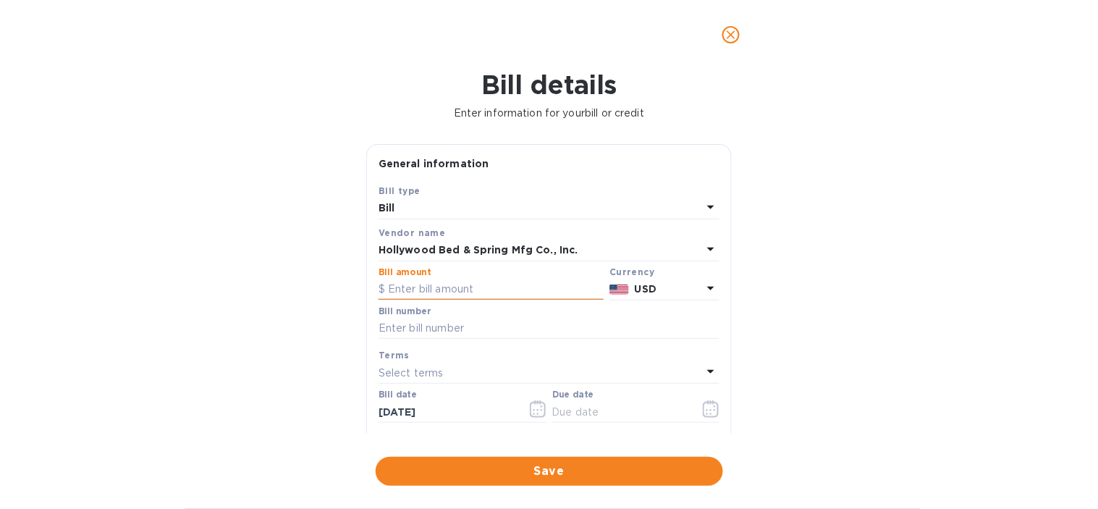
click at [416, 287] on input "text" at bounding box center [490, 290] width 225 height 22
type input "9,377.9"
click at [693, 305] on div "Bill number" at bounding box center [548, 324] width 347 height 42
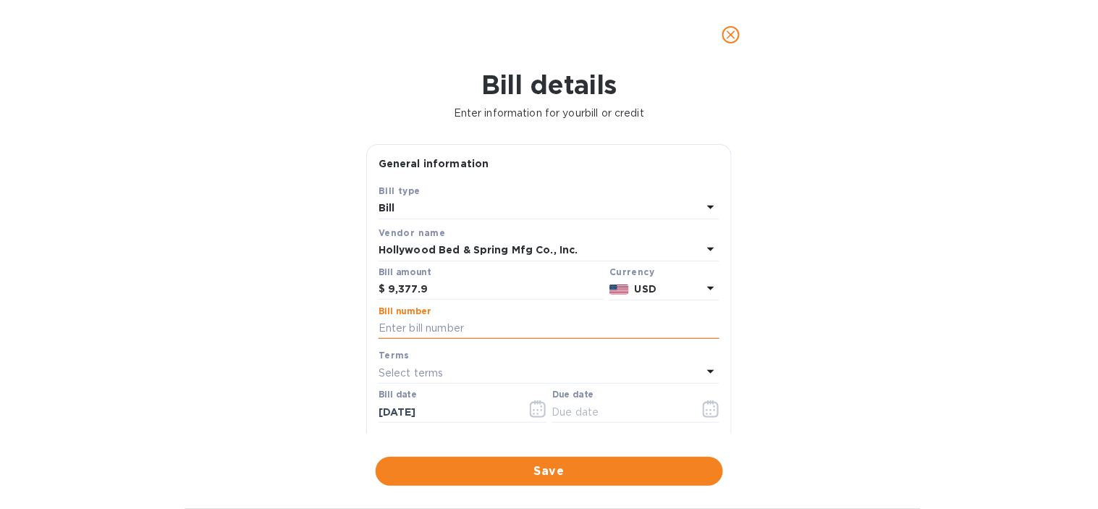
click at [474, 336] on input "text" at bounding box center [548, 329] width 341 height 22
type input "4450"
click at [708, 415] on icon "button" at bounding box center [711, 408] width 17 height 17
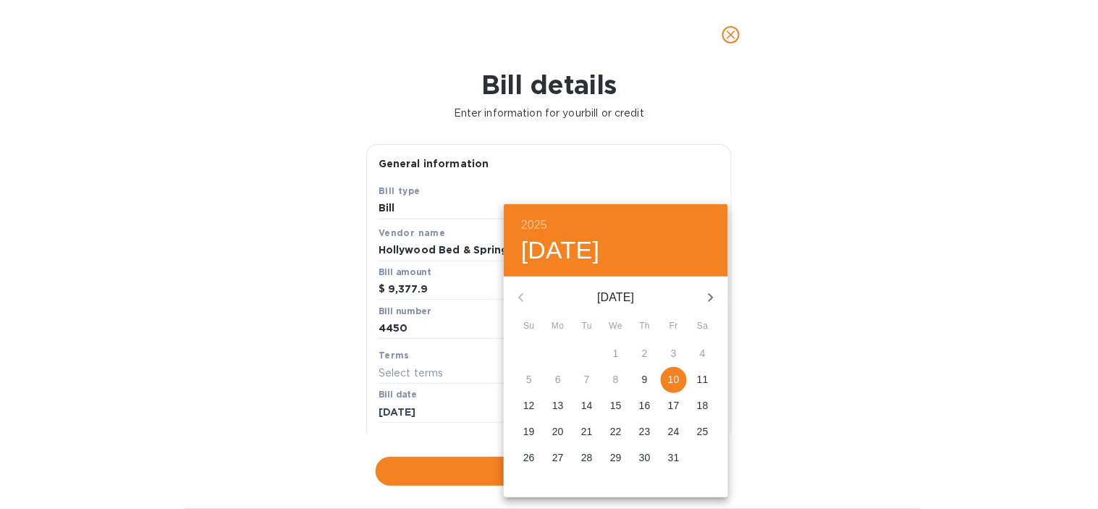
click at [668, 381] on p "10" at bounding box center [674, 379] width 12 height 14
type input "[DATE]"
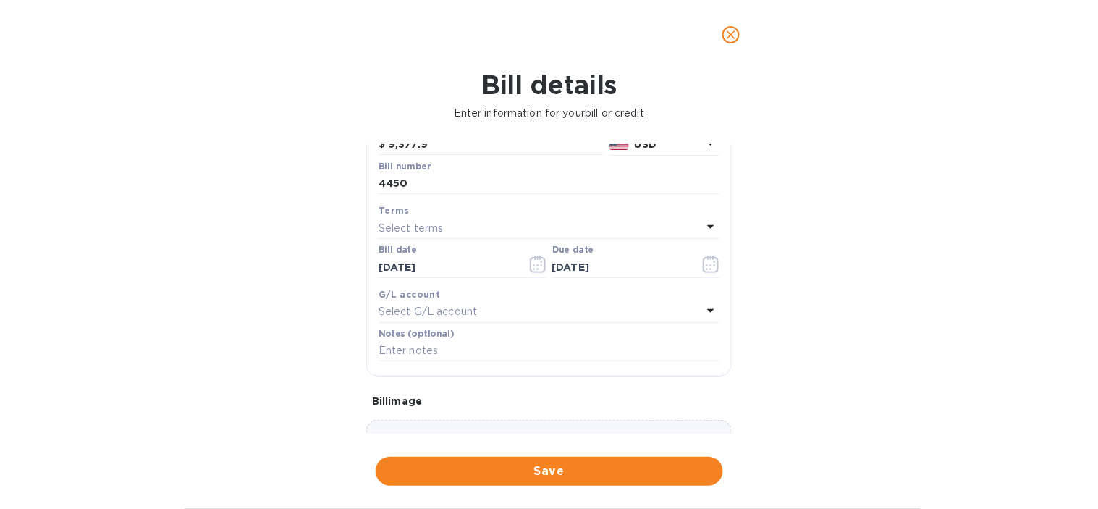
scroll to position [241, 0]
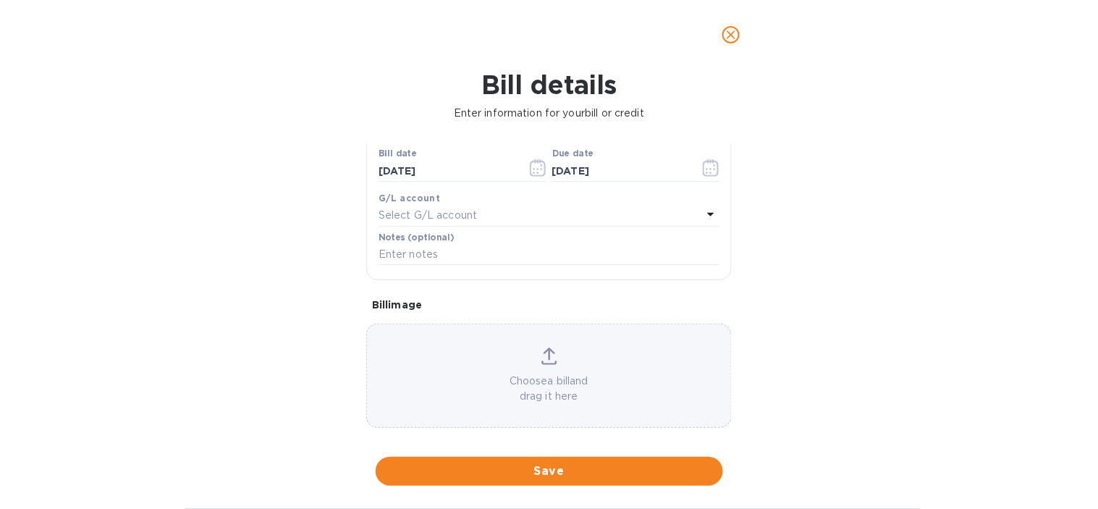
click at [519, 218] on div "Select G/L account" at bounding box center [539, 215] width 323 height 20
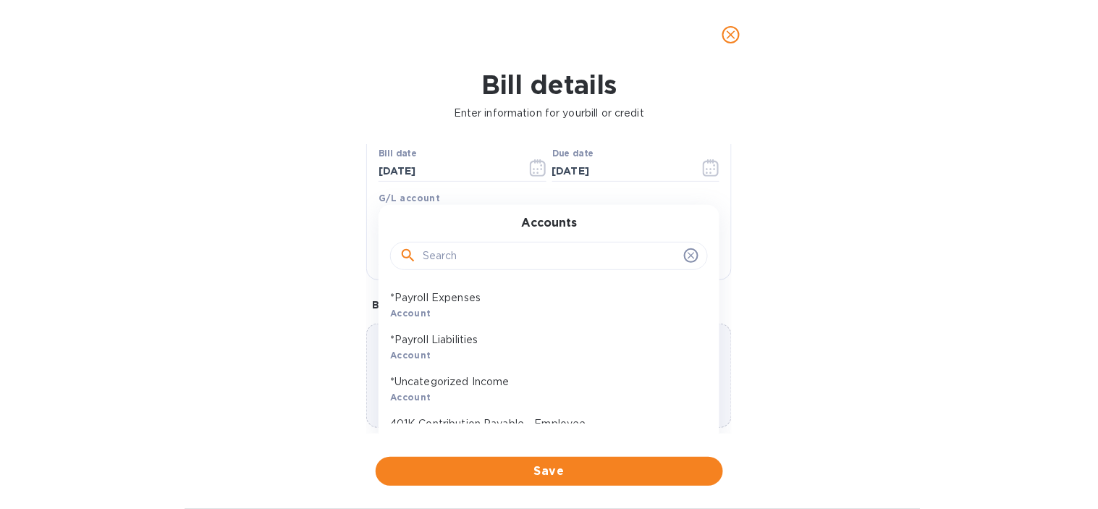
click at [508, 247] on input "text" at bounding box center [550, 256] width 255 height 22
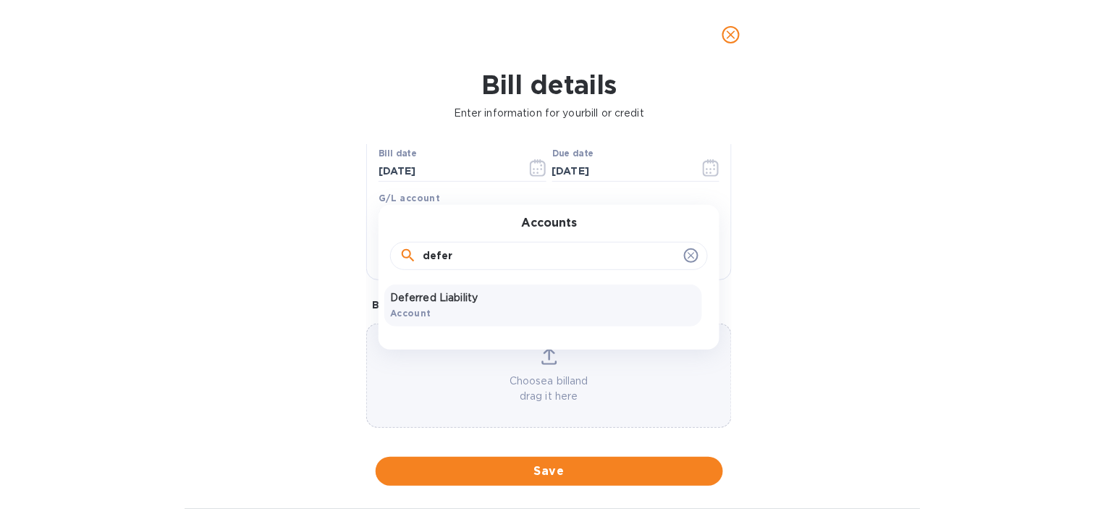
type input "defer"
click at [415, 292] on p "Deferred Liability" at bounding box center [543, 297] width 306 height 15
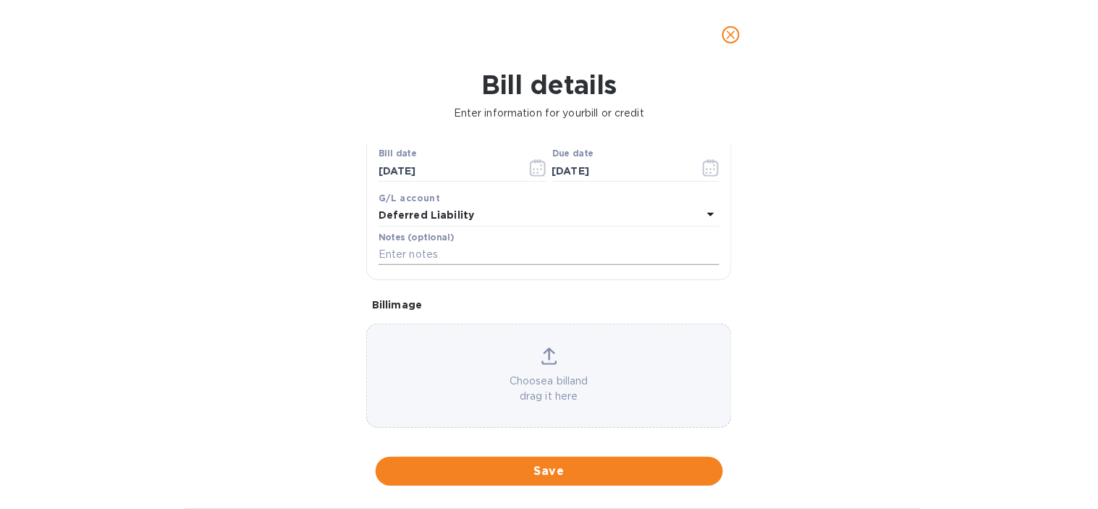
click at [470, 258] on input "text" at bounding box center [548, 255] width 341 height 22
paste input "4450 | HGC | HOLLYWOOD BED FRAMES"
type input "4450 | HGC | HOLLYWOOD BED FRAMES"
click at [891, 251] on div "Bill details Enter information for your bill or credit General information Save…" at bounding box center [549, 288] width 1098 height 439
click at [498, 468] on span "Save" at bounding box center [549, 470] width 324 height 17
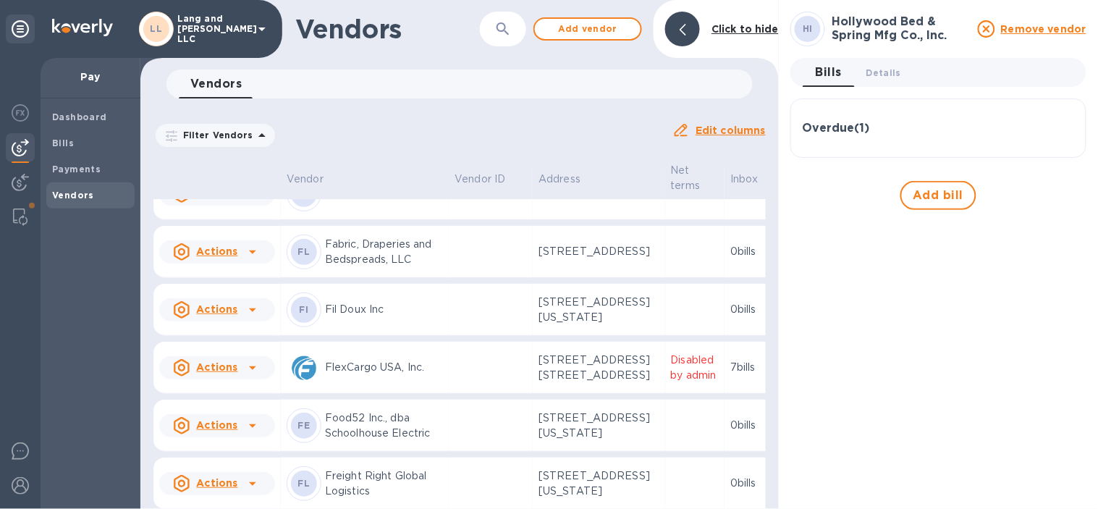
scroll to position [1189, 0]
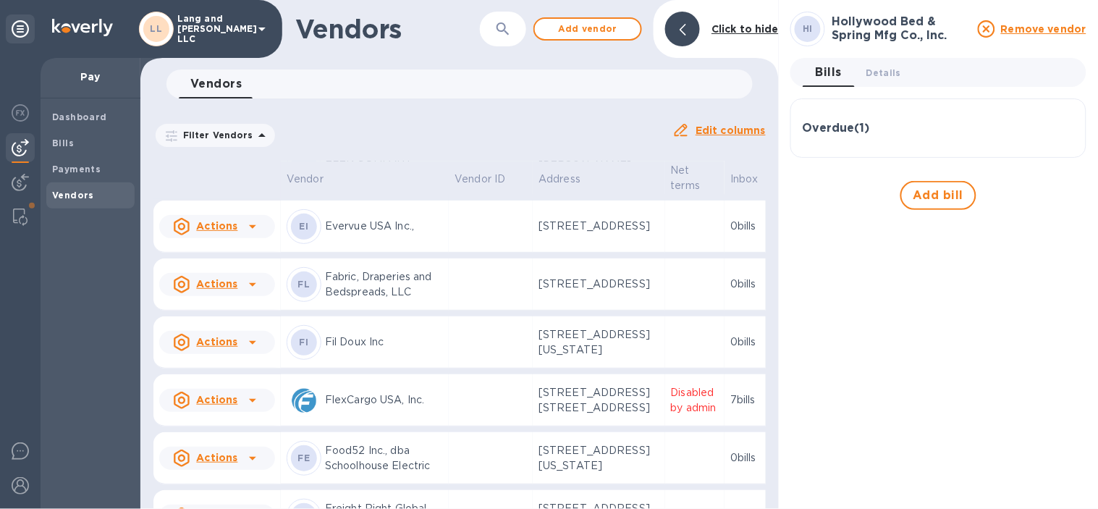
drag, startPoint x: 413, startPoint y: 279, endPoint x: 582, endPoint y: 203, distance: 185.6
click at [449, 195] on td at bounding box center [491, 166] width 84 height 58
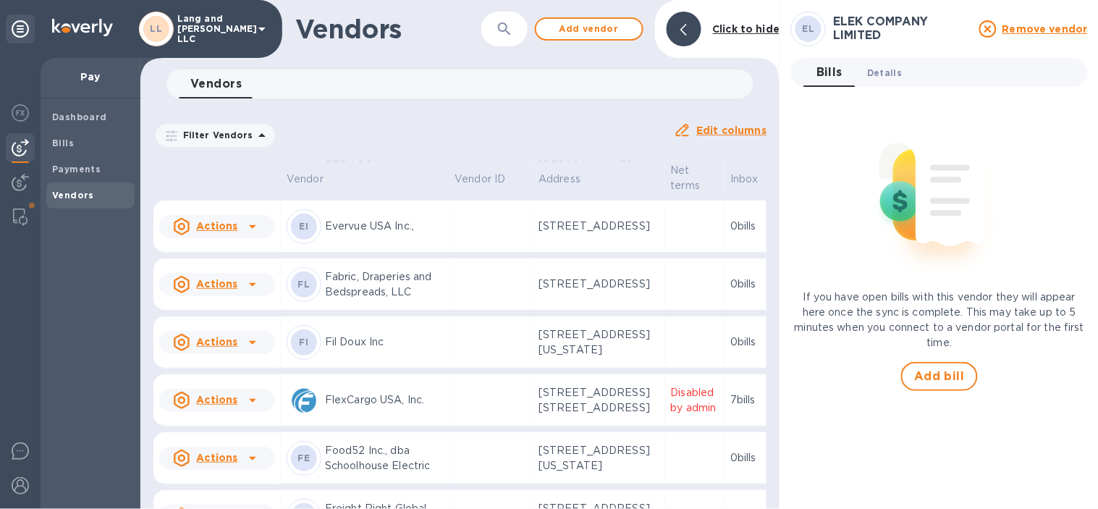
click at [876, 71] on span "Details 0" at bounding box center [884, 72] width 35 height 15
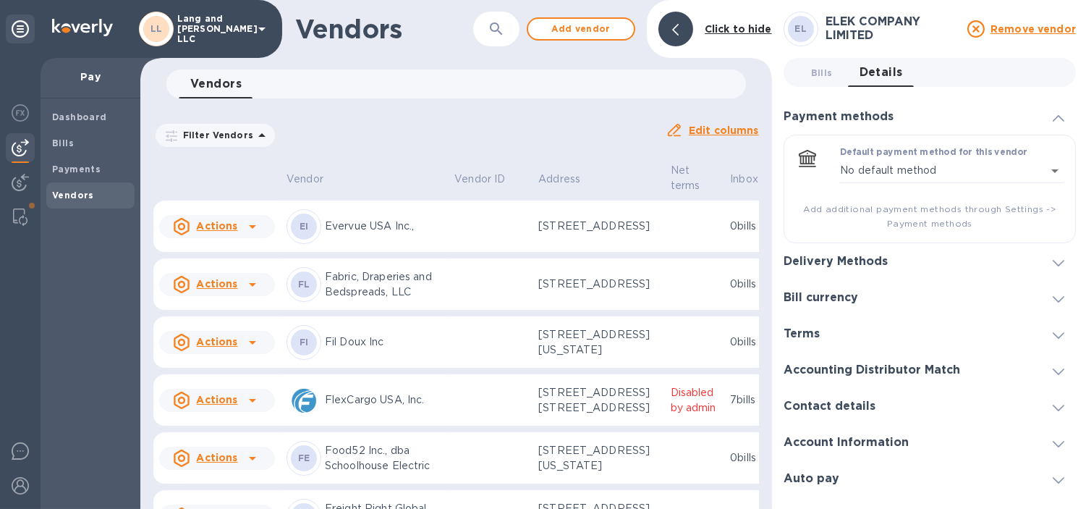
click at [901, 264] on div "Delivery Methods" at bounding box center [930, 261] width 292 height 36
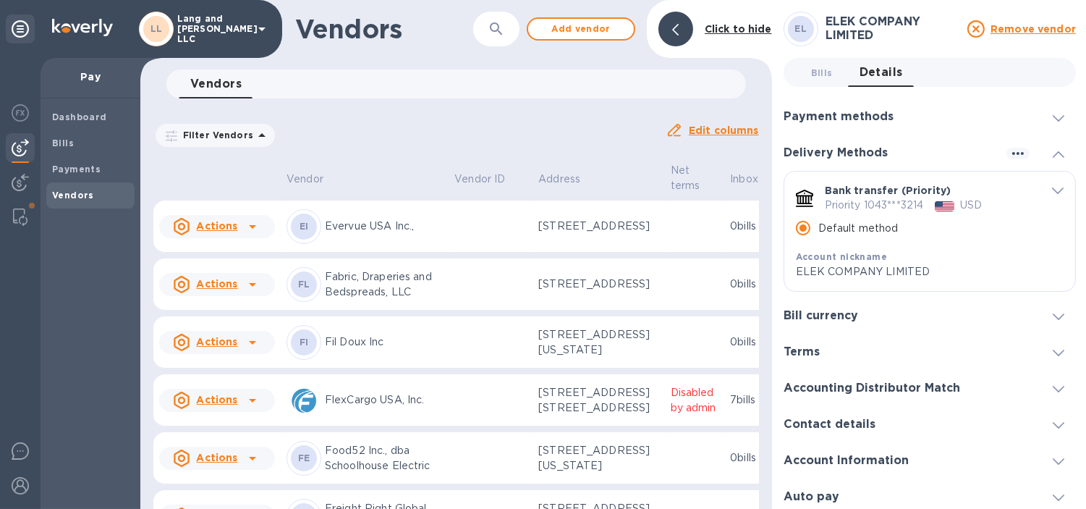
drag, startPoint x: 820, startPoint y: 75, endPoint x: 890, endPoint y: 409, distance: 340.7
click at [820, 77] on span "Bills 0" at bounding box center [822, 72] width 22 height 15
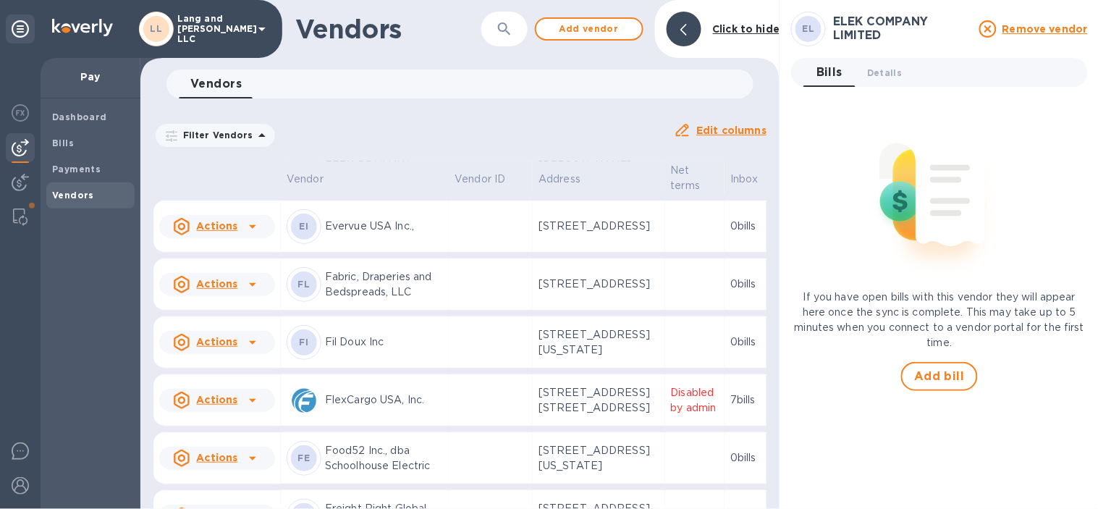
click at [959, 394] on div "EL ELEK COMPANY LIMITED Remove vendor Bills 0 Details 0 If you have open bills …" at bounding box center [939, 254] width 297 height 485
click at [946, 373] on span "Add bill" at bounding box center [939, 376] width 51 height 17
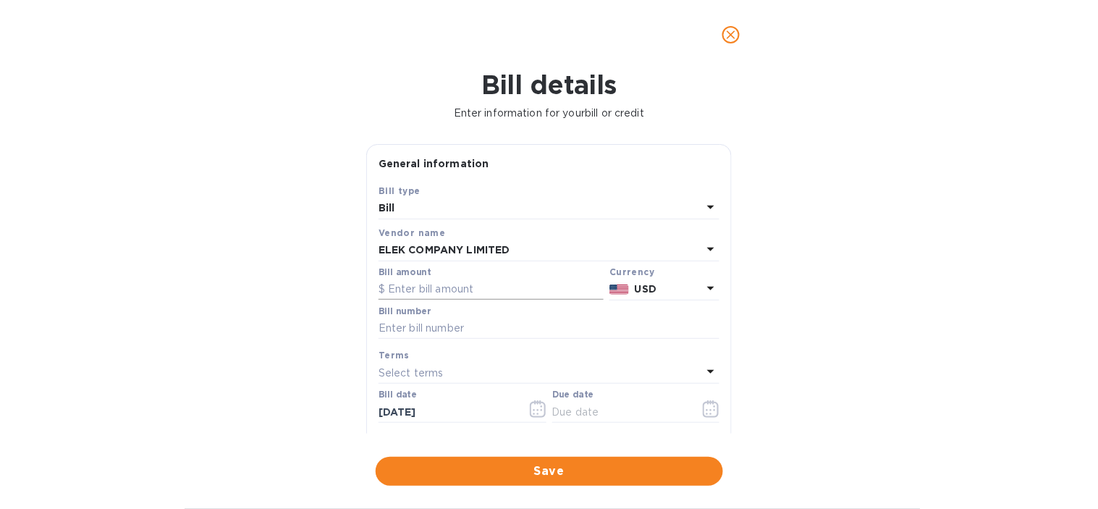
click at [452, 287] on input "text" at bounding box center [490, 290] width 225 height 22
type input "1,644.9"
click at [160, 346] on div "Bill details Enter information for your bill or credit General information Save…" at bounding box center [549, 288] width 1098 height 439
click at [451, 374] on div "Select terms" at bounding box center [539, 372] width 323 height 20
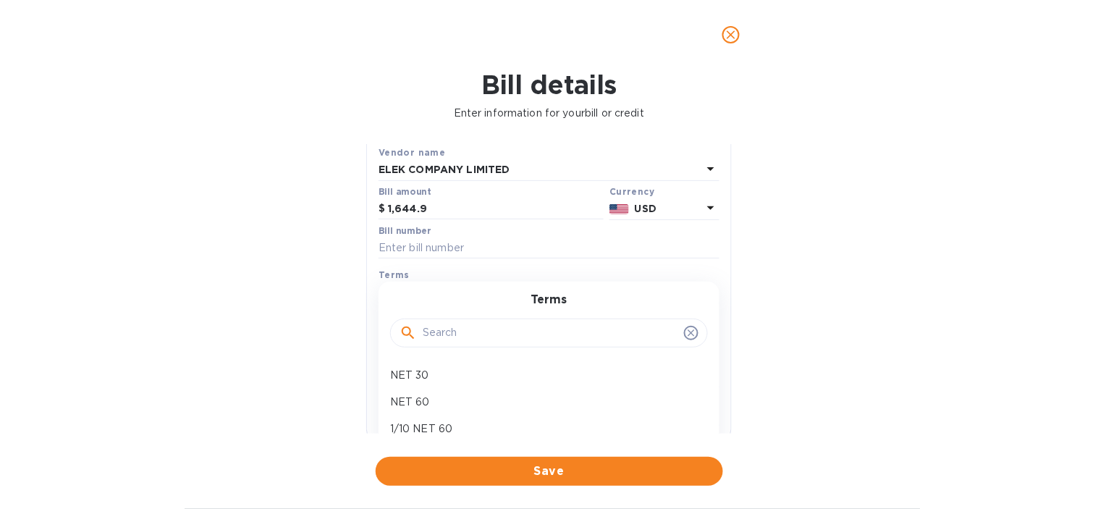
click at [350, 381] on div "Bill details Enter information for your bill or credit General information Save…" at bounding box center [549, 288] width 1098 height 439
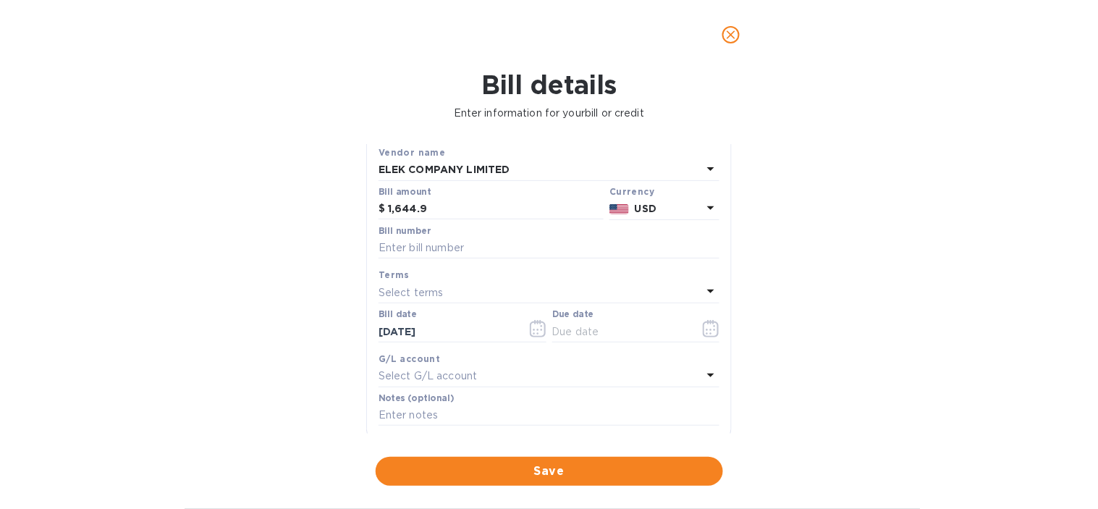
scroll to position [161, 0]
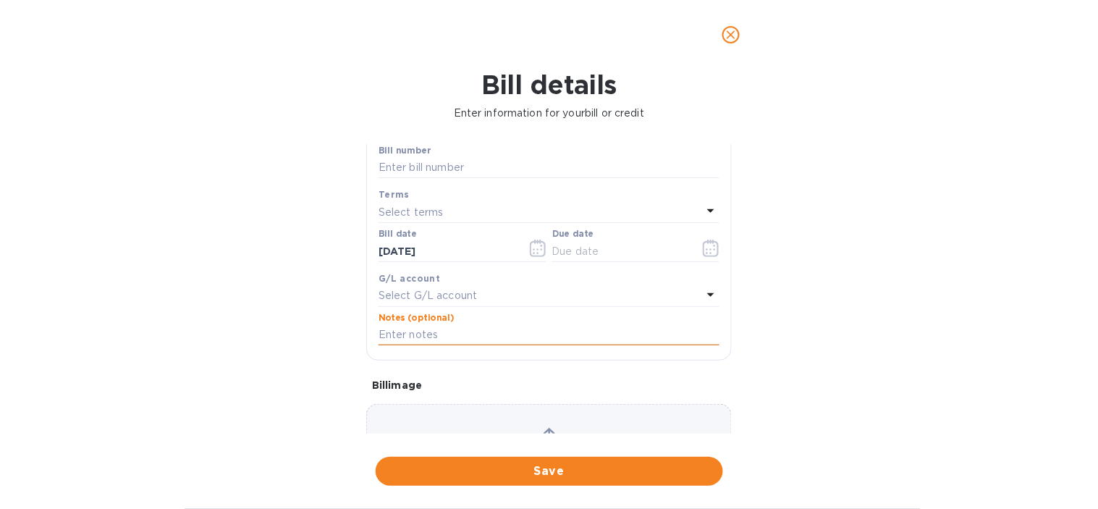
click at [423, 337] on input "text" at bounding box center [548, 335] width 341 height 22
paste input "4322 ORO MUR | ELEK | LT + HL"
type input "4322 ORO MUR | ELEK | LT + HL"
click at [417, 298] on p "Select G/L account" at bounding box center [427, 295] width 98 height 15
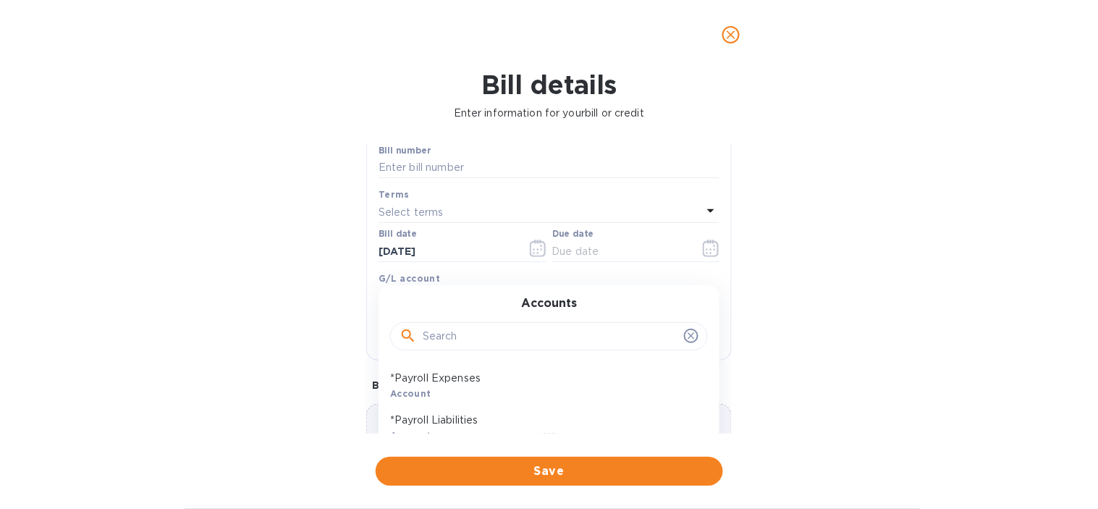
click at [430, 326] on input "text" at bounding box center [550, 337] width 255 height 22
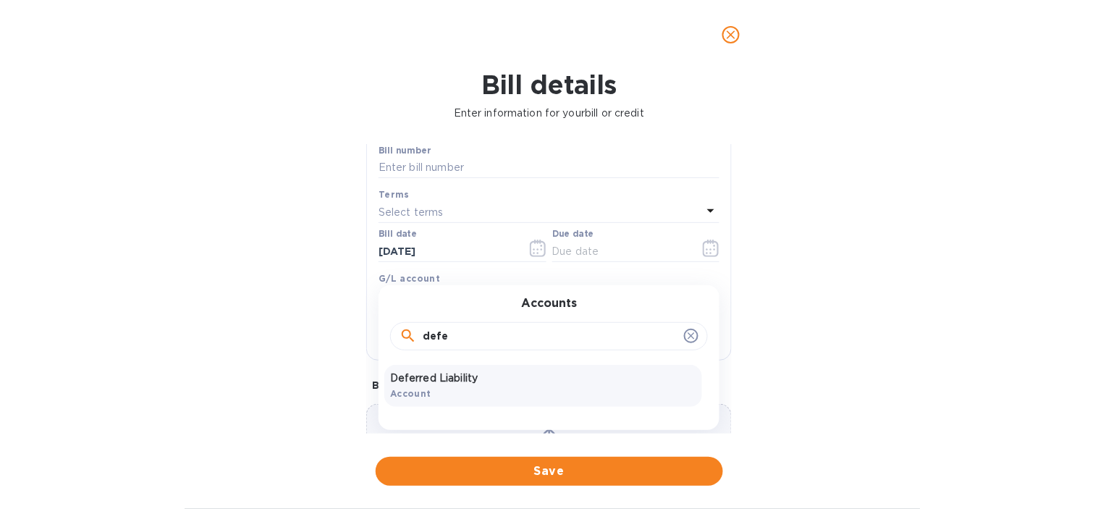
type input "defe"
click at [436, 378] on p "Deferred Liability" at bounding box center [543, 377] width 306 height 15
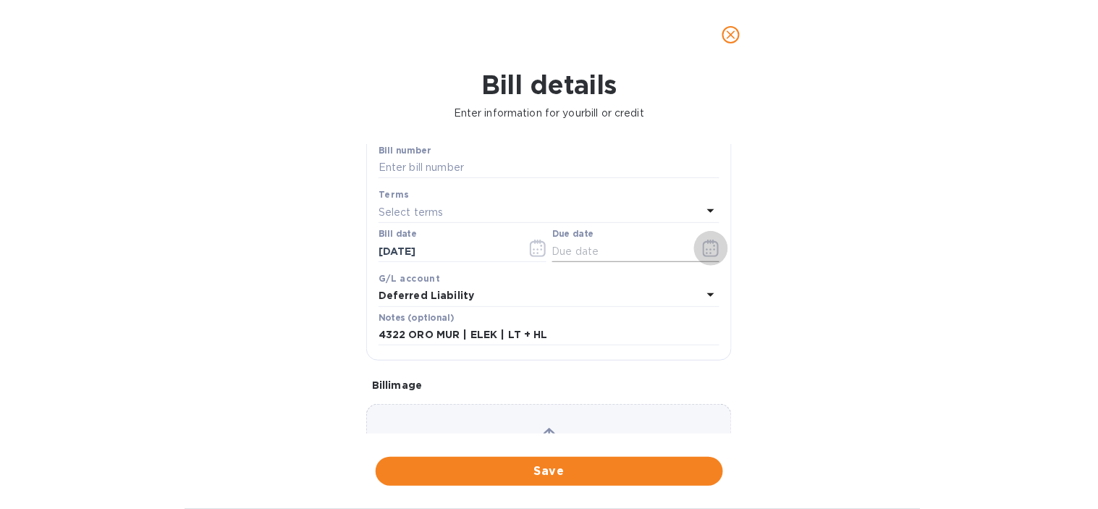
click at [711, 256] on icon "button" at bounding box center [711, 247] width 16 height 17
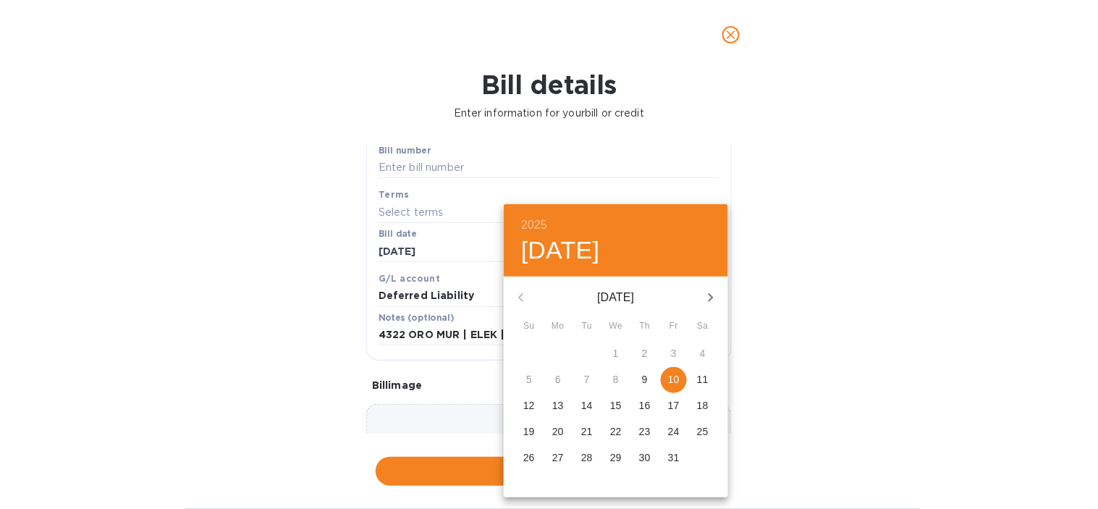
click at [671, 374] on p "10" at bounding box center [674, 379] width 12 height 14
type input "[DATE]"
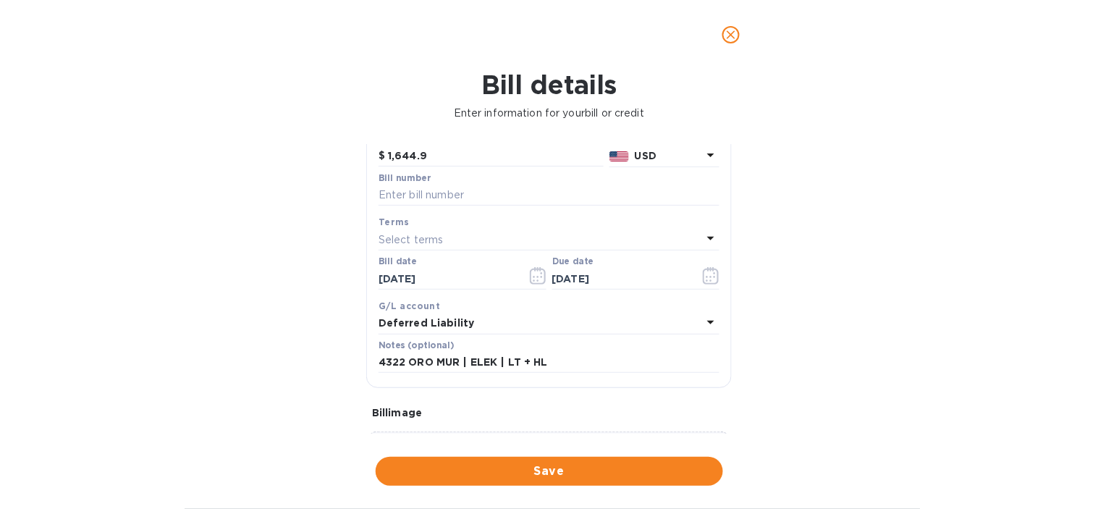
scroll to position [13, 0]
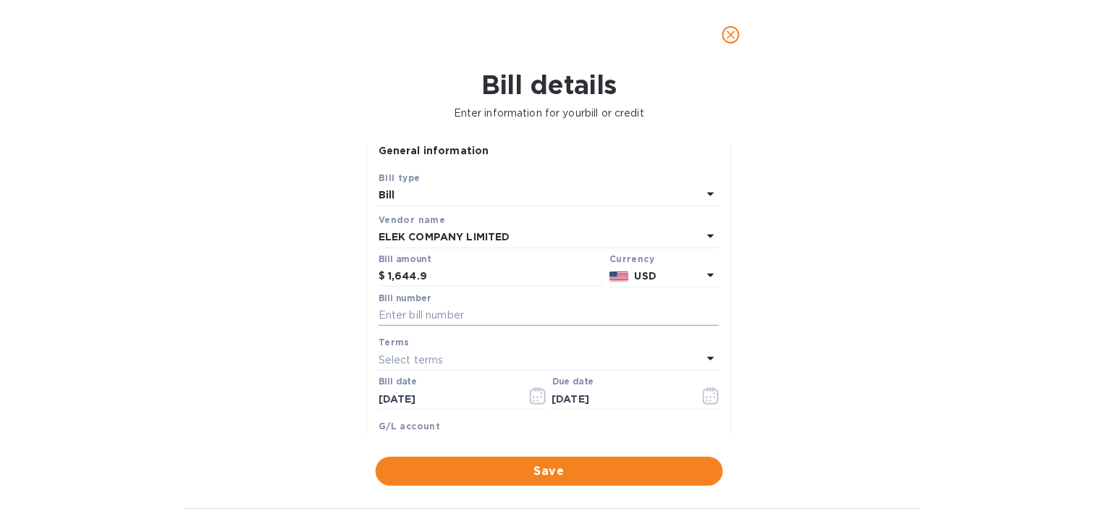
click at [470, 319] on input "text" at bounding box center [548, 316] width 341 height 22
type input "4322"
click at [326, 328] on div "Bill details Enter information for your bill or credit General information Save…" at bounding box center [549, 288] width 1098 height 439
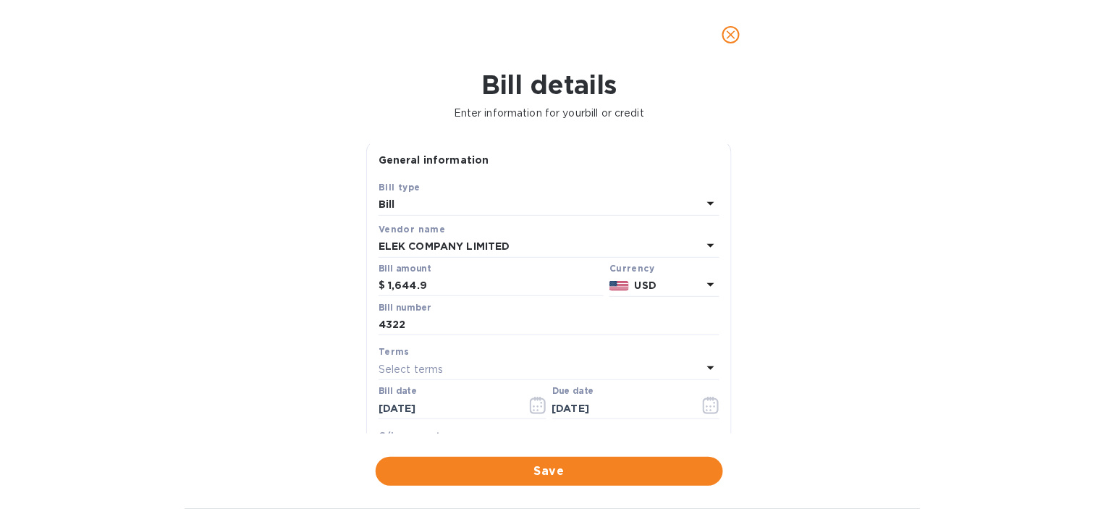
scroll to position [0, 0]
click at [480, 471] on span "Save" at bounding box center [549, 470] width 324 height 17
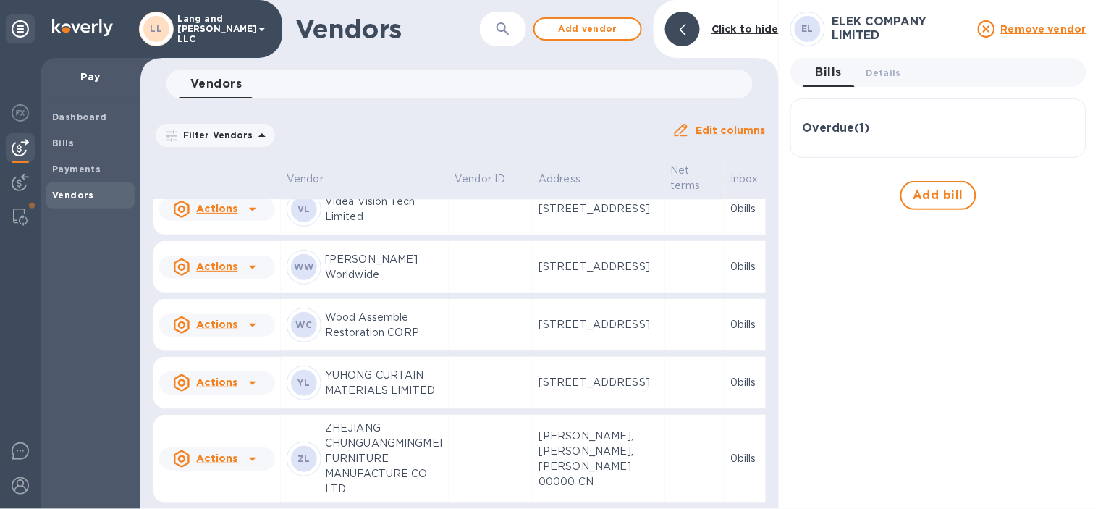
scroll to position [5710, 0]
click at [501, 27] on icon "button" at bounding box center [502, 28] width 17 height 17
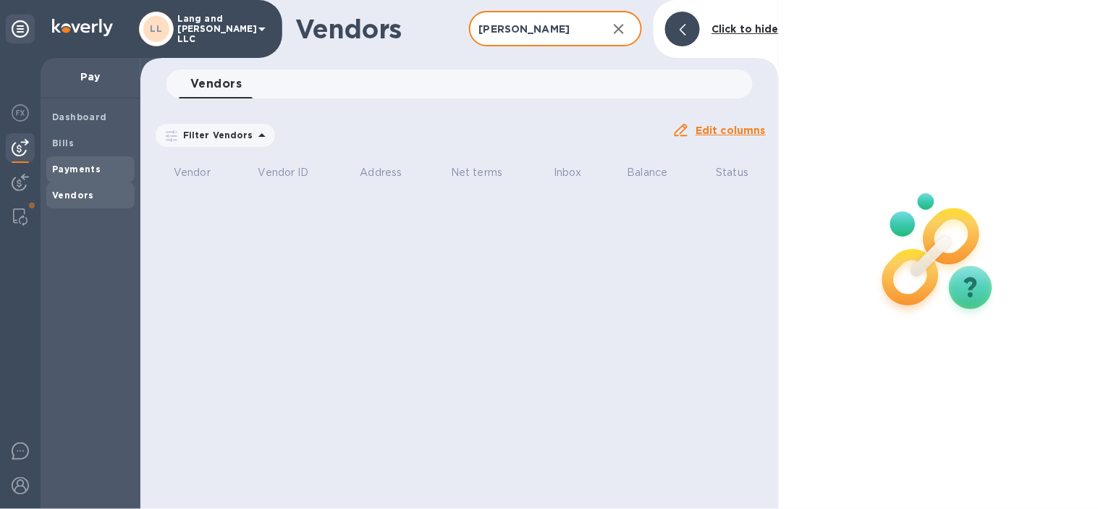
type input "[PERSON_NAME]"
click at [682, 27] on icon at bounding box center [682, 30] width 7 height 12
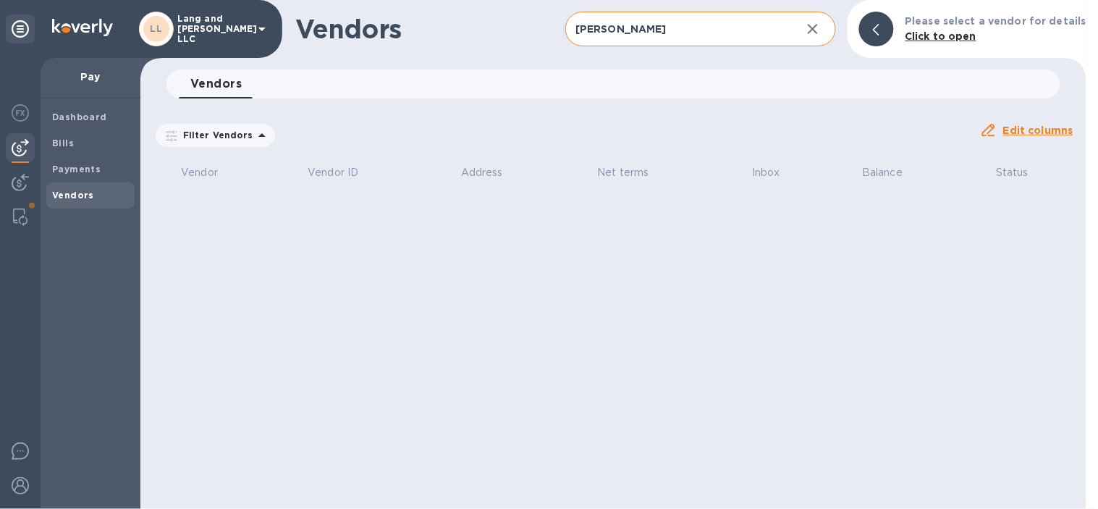
click at [821, 26] on icon "button" at bounding box center [812, 28] width 17 height 17
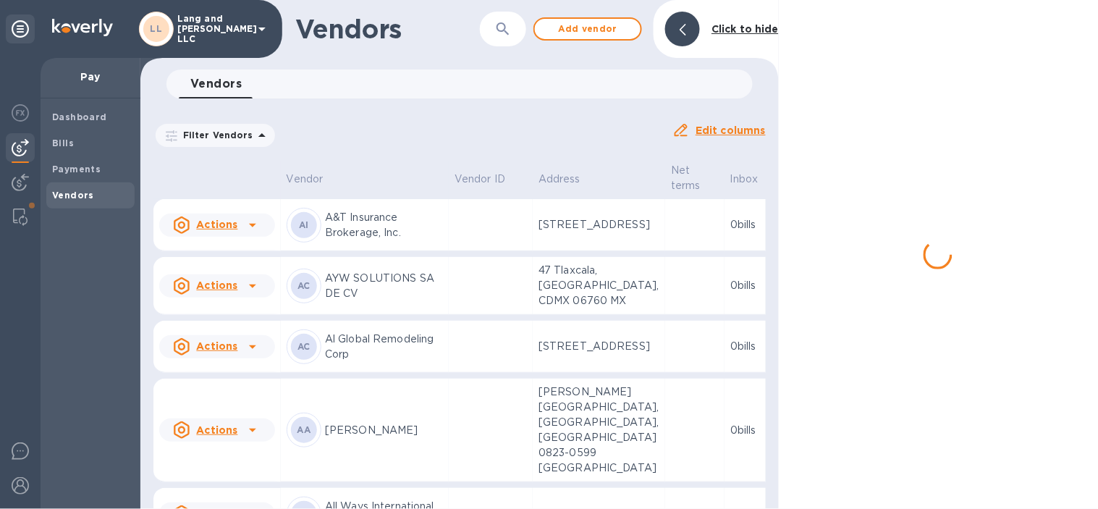
click at [804, 31] on div at bounding box center [937, 254] width 319 height 509
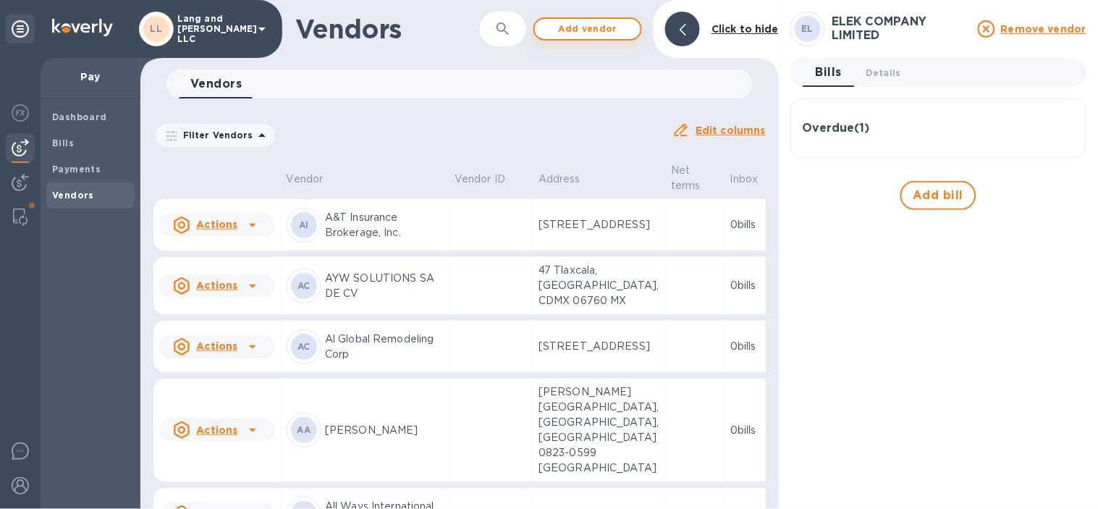
click at [611, 20] on span "Add vendor" at bounding box center [587, 28] width 82 height 17
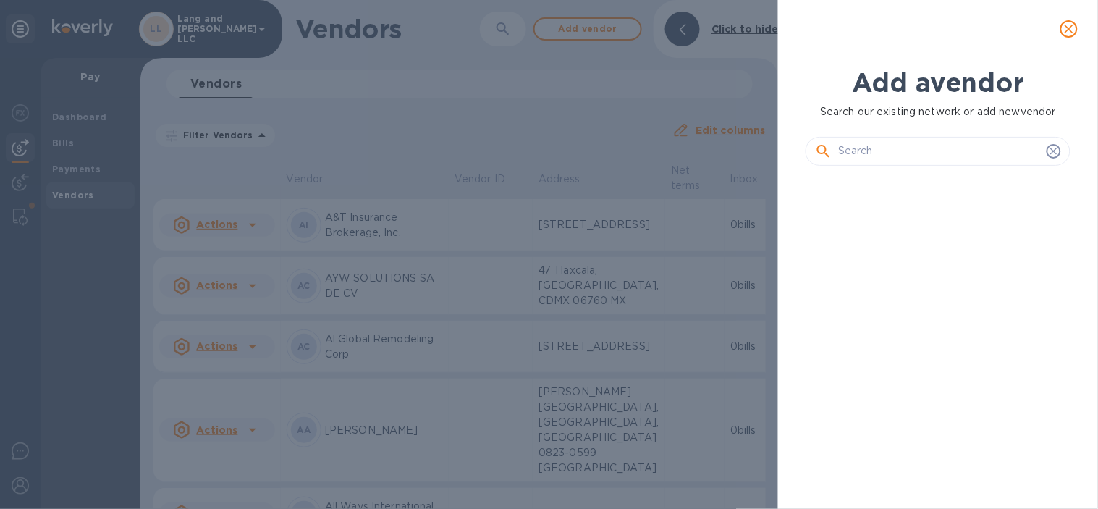
scroll to position [281, 270]
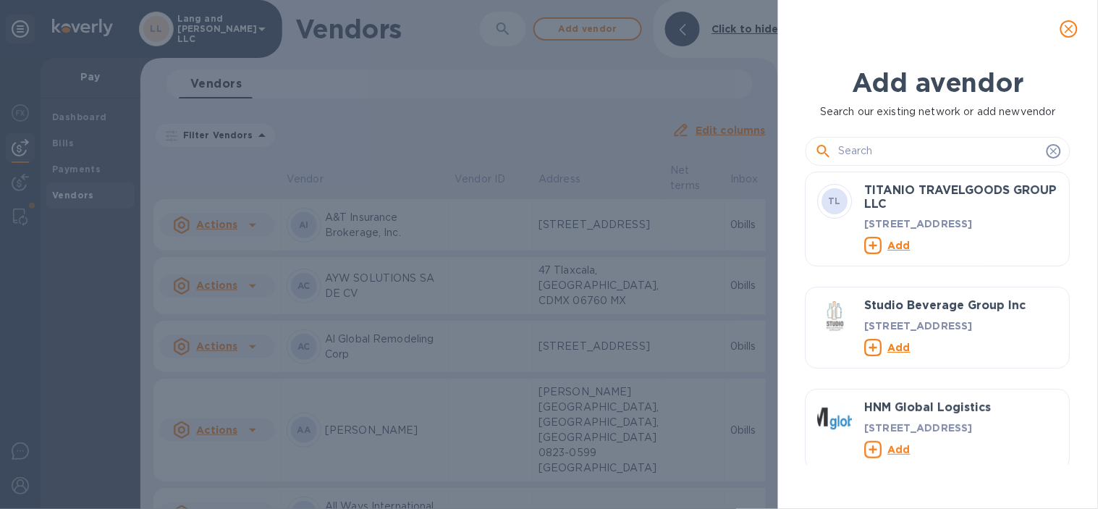
click at [850, 148] on input "text" at bounding box center [939, 151] width 203 height 22
paste input "[PERSON_NAME] CO."
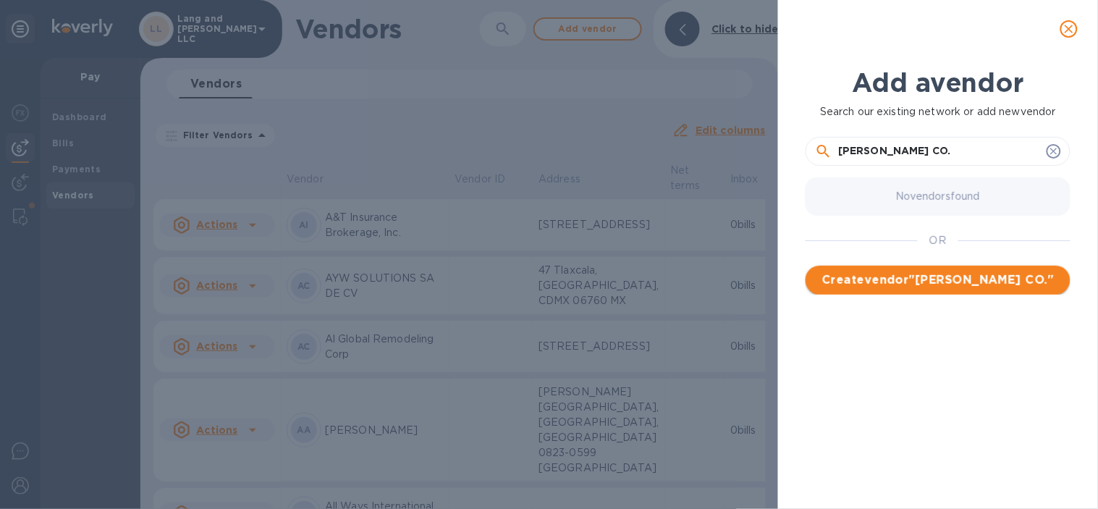
type input "[PERSON_NAME] CO."
click at [980, 276] on span "Create vendor " [PERSON_NAME] CO. "" at bounding box center [938, 279] width 242 height 17
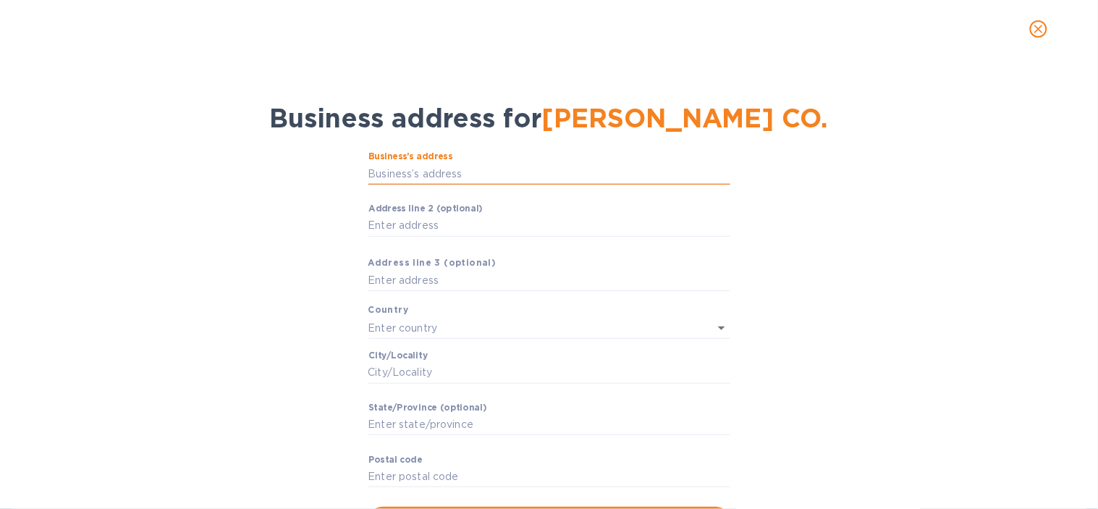
click at [441, 181] on input "Business’s аddress" at bounding box center [549, 174] width 362 height 22
paste input "69/13 BC 42, [PERSON_NAME] A, [PERSON_NAME],[PERSON_NAME], [PERSON_NAME], Viet …"
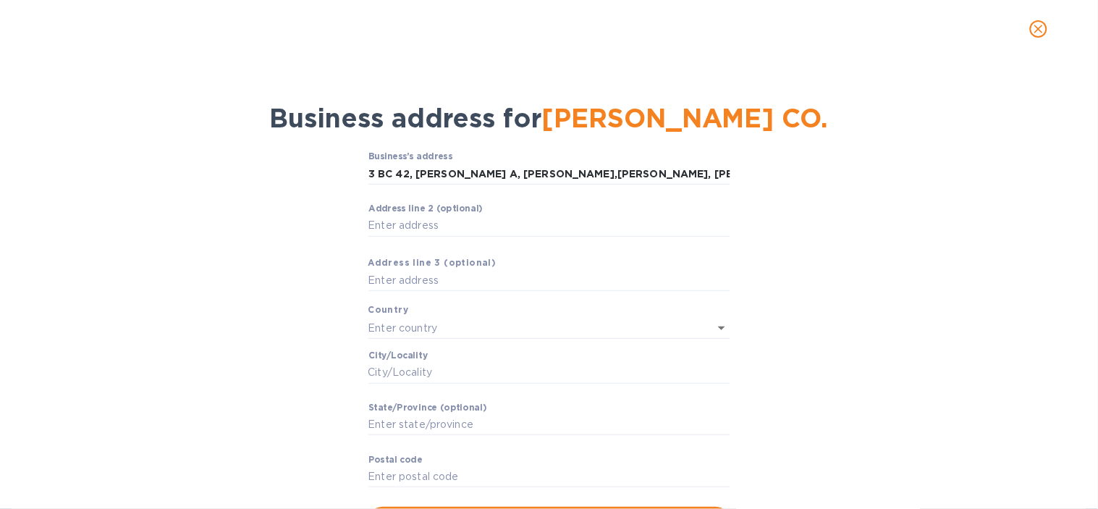
scroll to position [0, 0]
type input "1/11 [PERSON_NAME] Chuẩn 28"
type input "[GEOGRAPHIC_DATA]"
type input "[PERSON_NAME] An"
type input "[PERSON_NAME]"
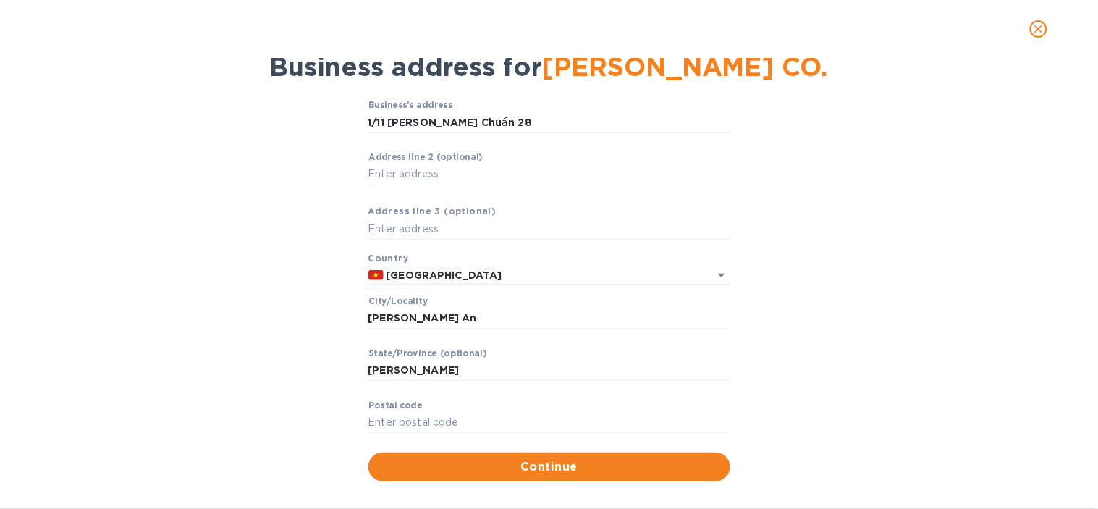
scroll to position [78, 0]
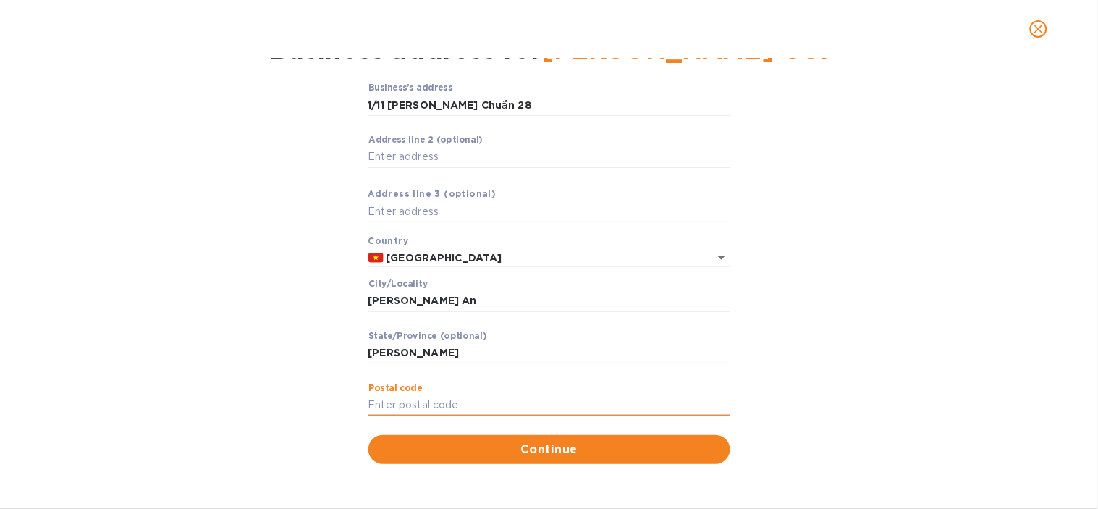
click at [444, 394] on input "Pоstal cоde" at bounding box center [549, 405] width 362 height 22
type input "700000"
click at [171, 336] on div "Business’s аddress 1/11 [PERSON_NAME] Chuẩn 28 ​ Аddress line 2 (optional) ​ Аd…" at bounding box center [549, 273] width 1060 height 398
click at [559, 459] on button "Continue" at bounding box center [549, 449] width 362 height 29
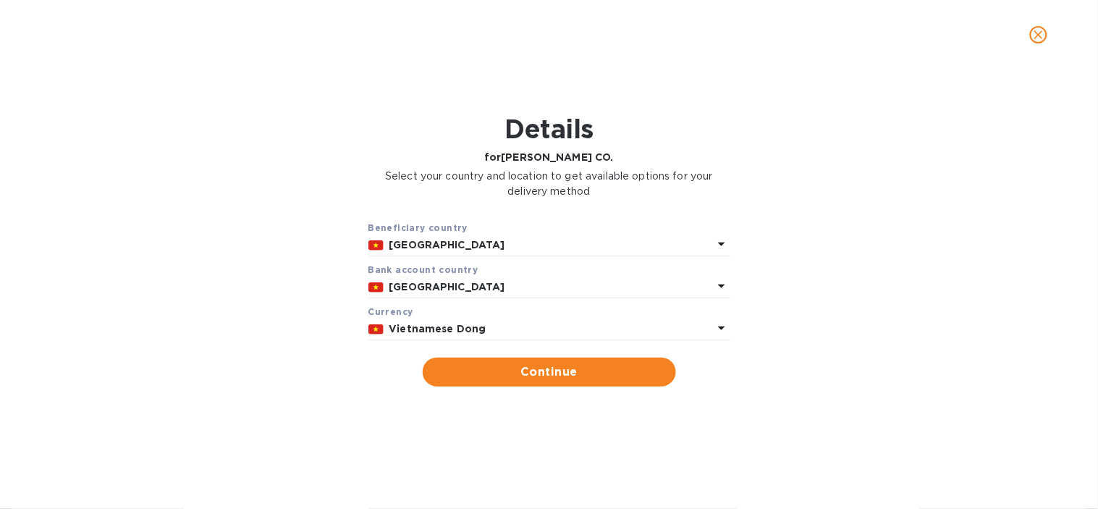
click at [414, 328] on b "Vietnamese Dong" at bounding box center [437, 329] width 97 height 12
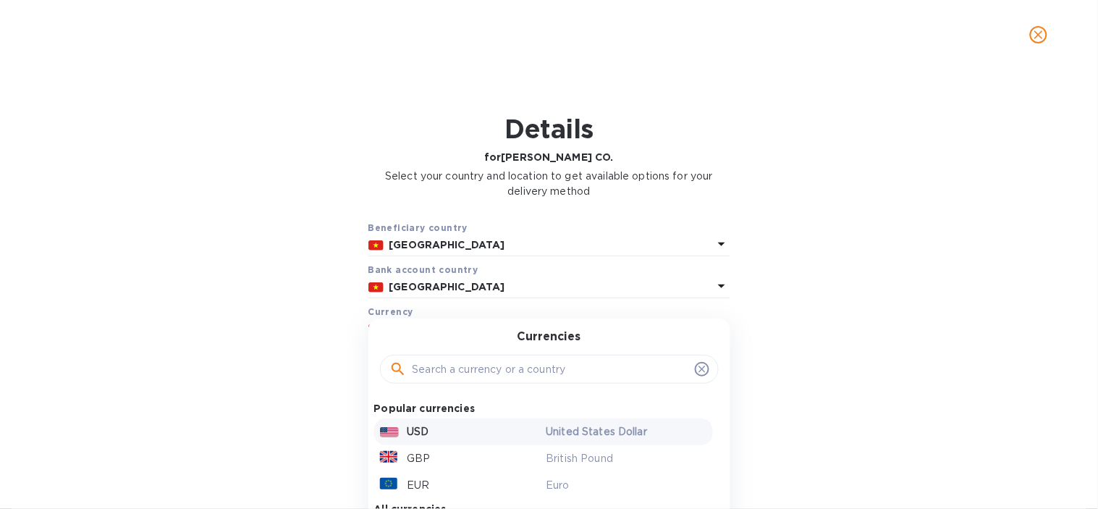
click at [431, 428] on div "USD" at bounding box center [460, 431] width 166 height 21
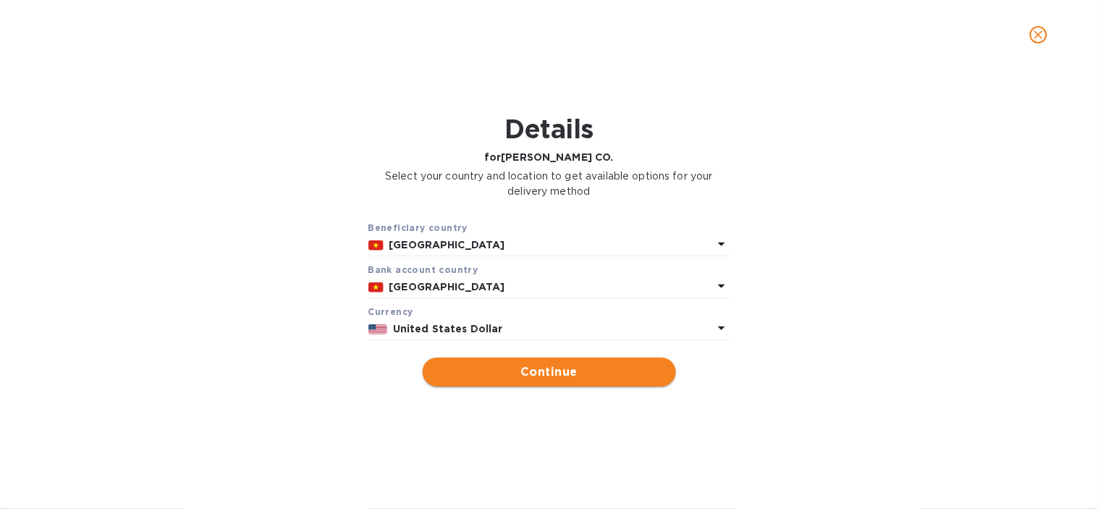
click at [497, 368] on span "Continue" at bounding box center [549, 371] width 230 height 17
type input "[PERSON_NAME] CO."
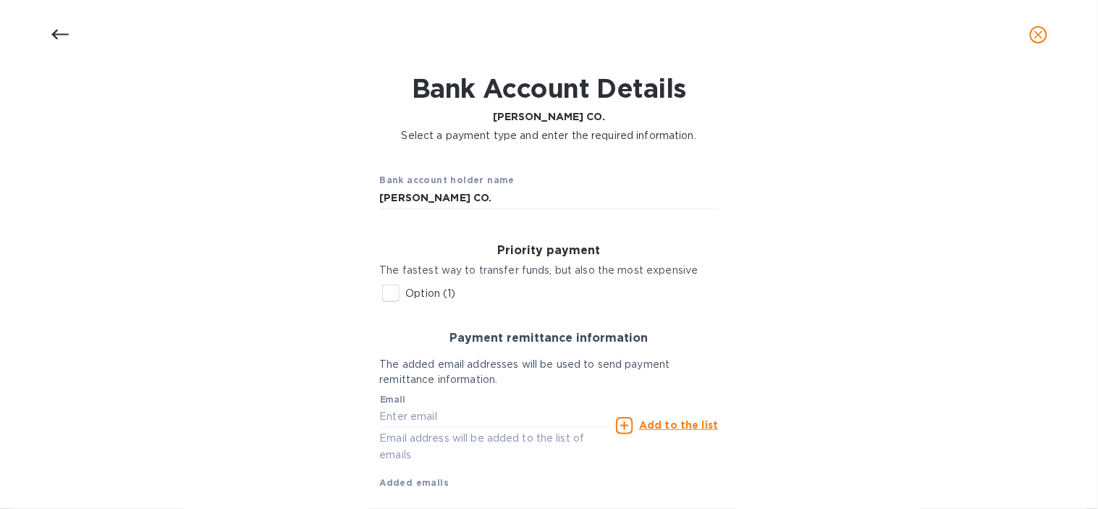
scroll to position [80, 0]
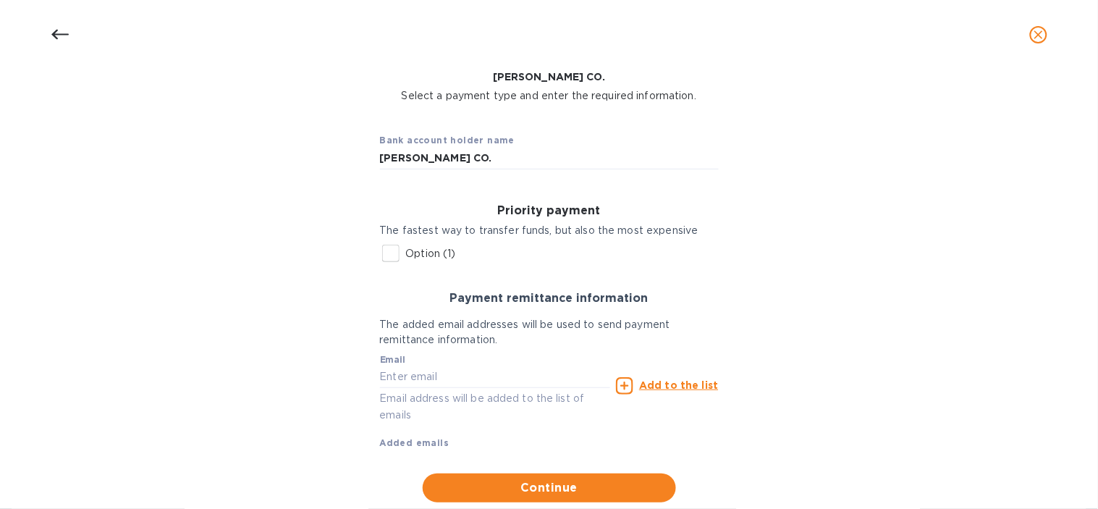
click at [389, 255] on input "Option (1)" at bounding box center [390, 253] width 30 height 30
checkbox input "true"
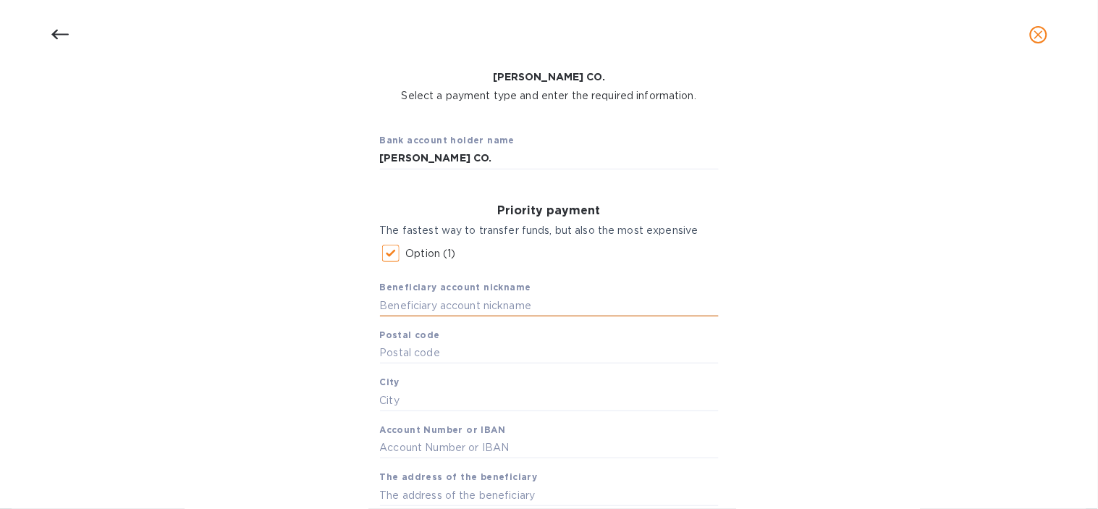
click at [428, 307] on input "text" at bounding box center [549, 305] width 339 height 22
paste input "[PERSON_NAME]"
click at [421, 344] on input "text" at bounding box center [549, 353] width 339 height 22
click at [443, 310] on input "[PERSON_NAME]" at bounding box center [549, 305] width 339 height 22
type input "[PERSON_NAME]"
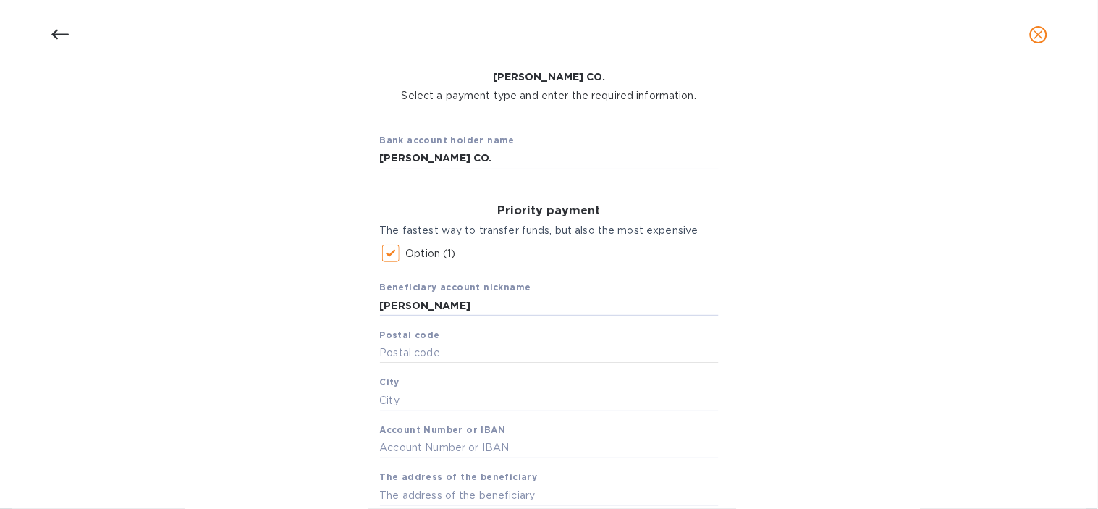
click at [440, 356] on input "text" at bounding box center [549, 353] width 339 height 22
type input "700000"
click at [401, 403] on input "text" at bounding box center [549, 400] width 339 height 22
click at [438, 391] on input "text" at bounding box center [549, 400] width 339 height 22
paste input "Thu [GEOGRAPHIC_DATA]"
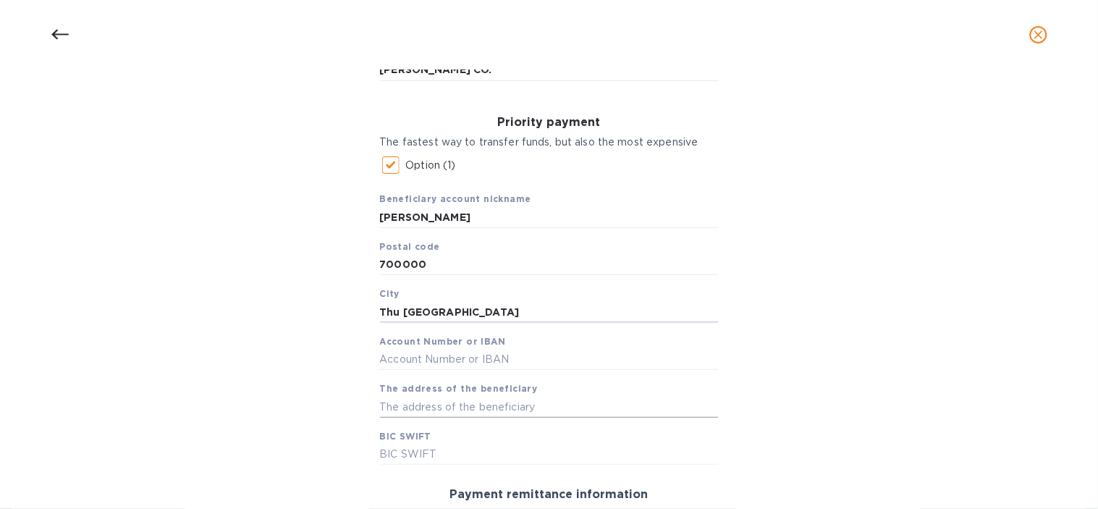
scroll to position [241, 0]
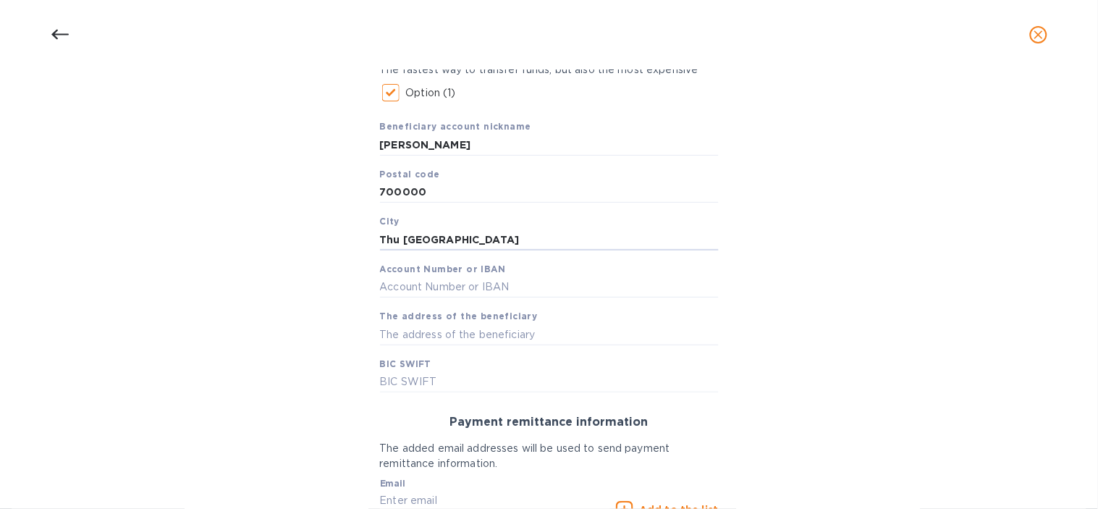
type input "Thu [GEOGRAPHIC_DATA]"
click at [441, 290] on input "text" at bounding box center [549, 287] width 339 height 22
type input "1401102102008"
drag, startPoint x: 259, startPoint y: 299, endPoint x: 276, endPoint y: 305, distance: 17.9
click at [259, 299] on div "Bank account holder name [PERSON_NAME] CO. Priority payment The fastest way to …" at bounding box center [549, 293] width 1060 height 683
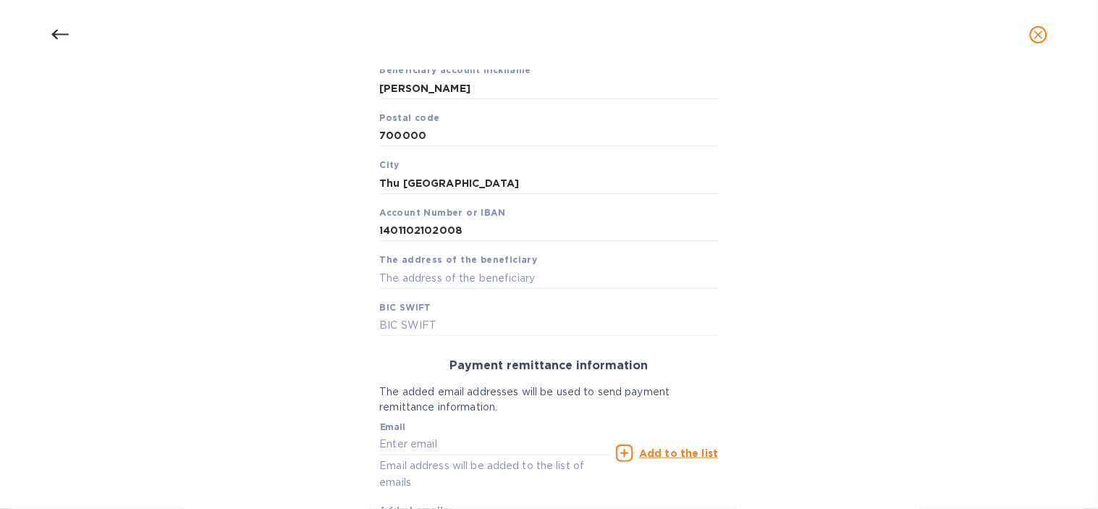
scroll to position [321, 0]
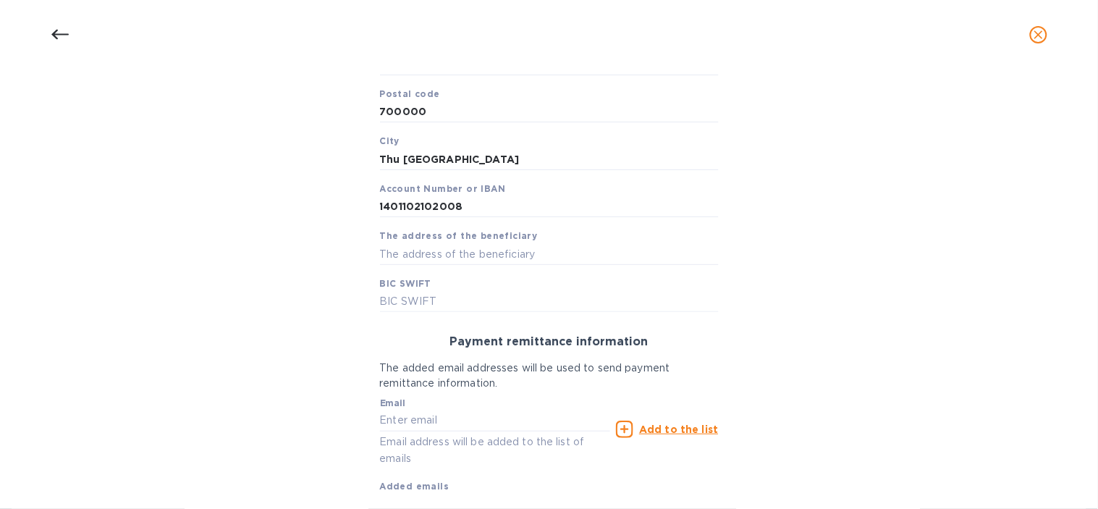
drag, startPoint x: 464, startPoint y: 255, endPoint x: 445, endPoint y: 279, distance: 31.4
click at [464, 255] on input "text" at bounding box center [549, 254] width 339 height 22
click at [409, 260] on input "text" at bounding box center [549, 254] width 339 height 22
paste input "69/13 BC 42, [PERSON_NAME] A, [PERSON_NAME],[PERSON_NAME], [PERSON_NAME], Viet …"
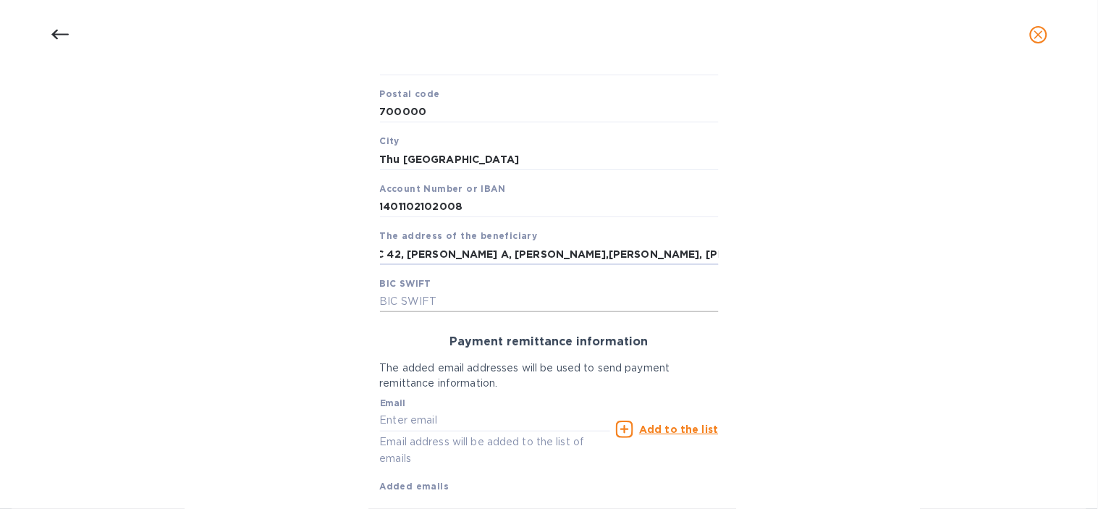
type input "69/13 BC 42, [PERSON_NAME] A, [PERSON_NAME],[PERSON_NAME], [PERSON_NAME], Viet …"
click at [414, 300] on input "text" at bounding box center [549, 302] width 339 height 22
click at [457, 304] on input "text" at bounding box center [549, 302] width 339 height 22
paste input "[SWIFT_CODE]"
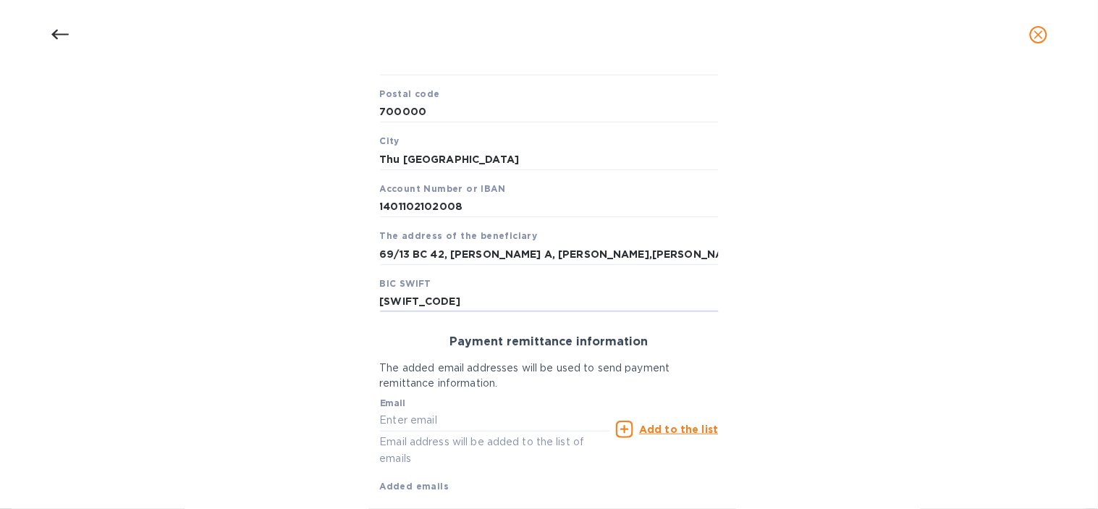
type input "[SWIFT_CODE]"
click at [287, 315] on div "Bank account holder name [PERSON_NAME] CO. Priority payment The fastest way to …" at bounding box center [549, 212] width 1060 height 683
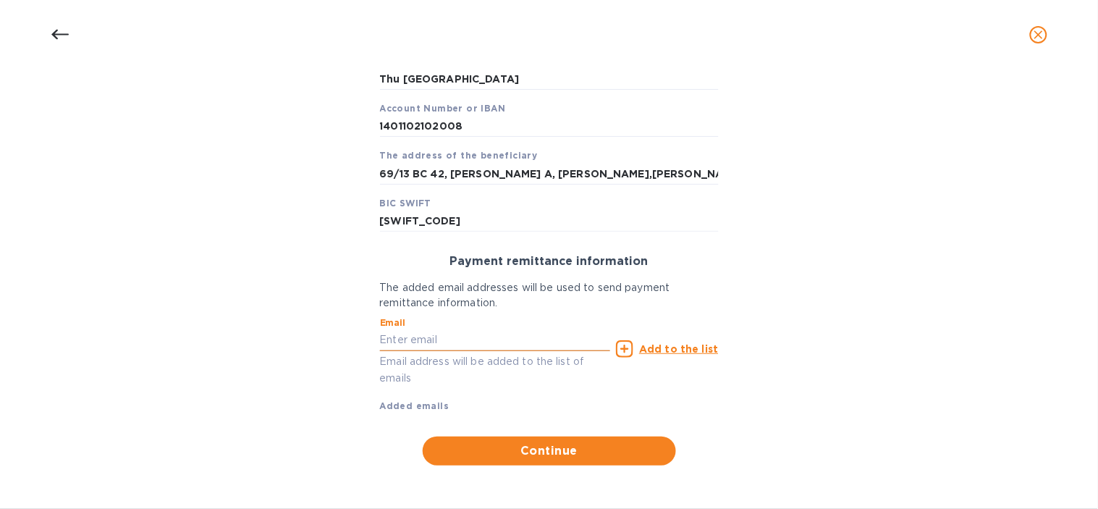
click at [452, 344] on input "text" at bounding box center [495, 340] width 231 height 22
paste input "[EMAIL_ADDRESS][DOMAIN_NAME]"
type input "[EMAIL_ADDRESS][DOMAIN_NAME]"
click at [684, 341] on p "Add to the list" at bounding box center [678, 348] width 79 height 14
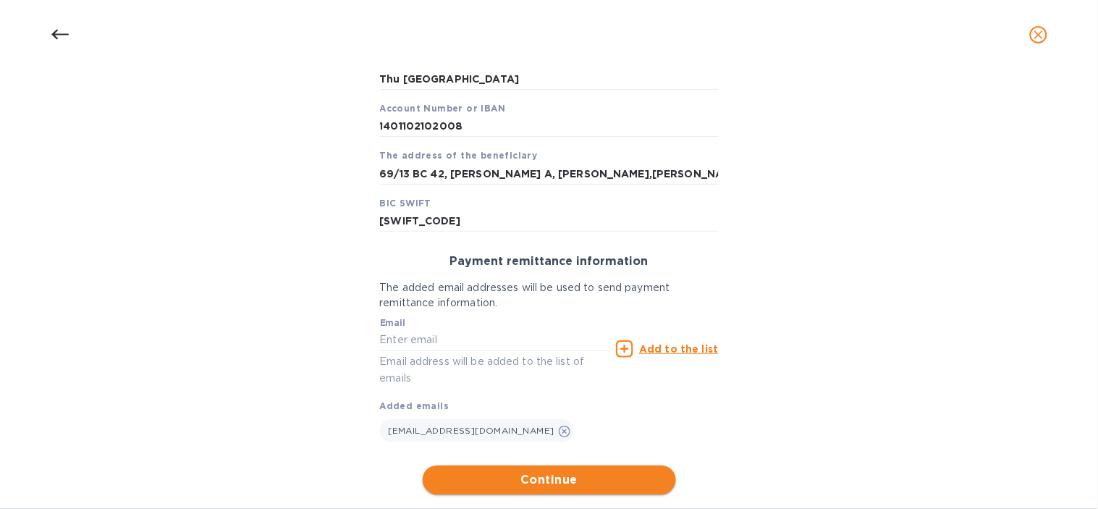
click at [552, 476] on span "Continue" at bounding box center [549, 479] width 230 height 17
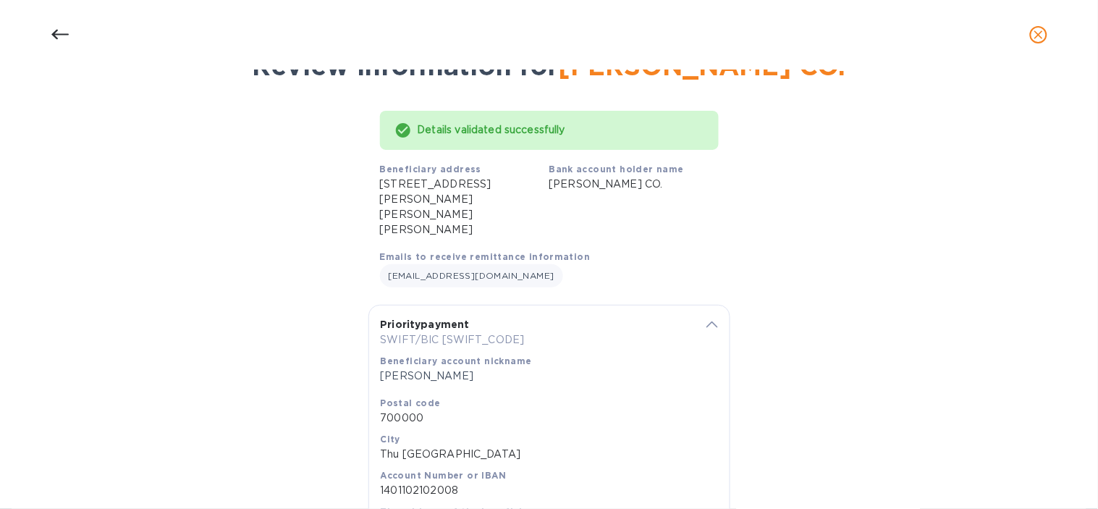
scroll to position [250, 0]
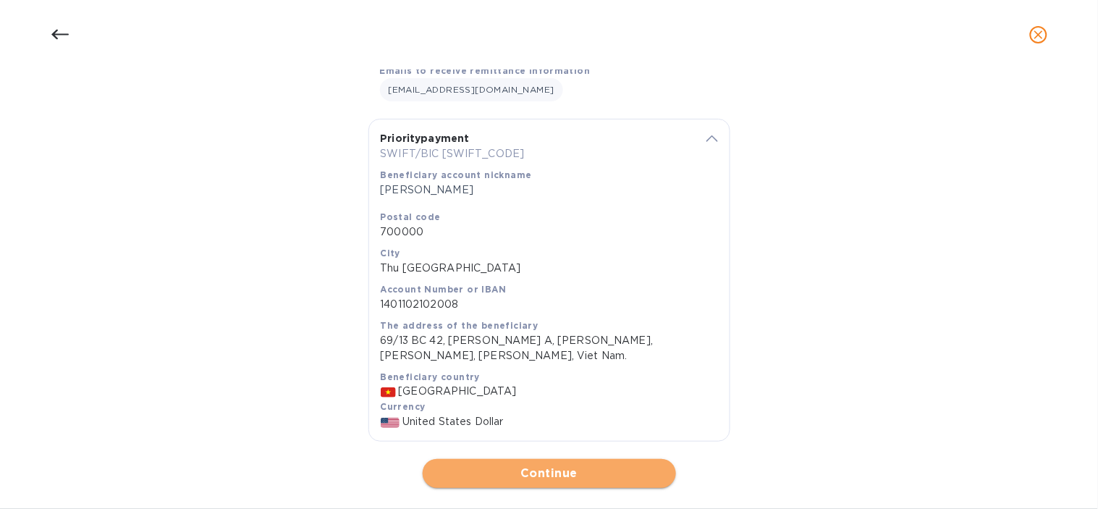
click at [557, 464] on span "Continue" at bounding box center [549, 472] width 230 height 17
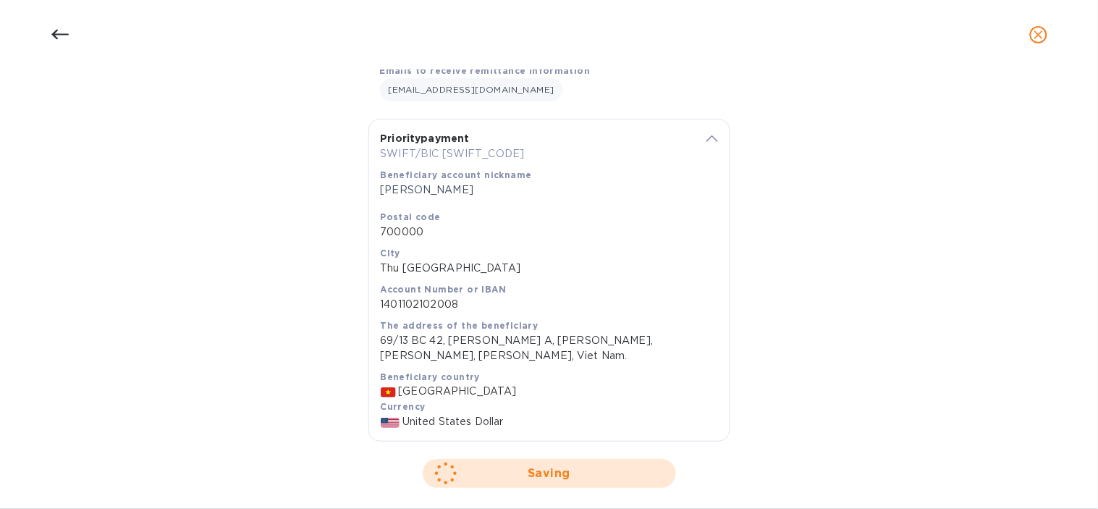
scroll to position [0, 0]
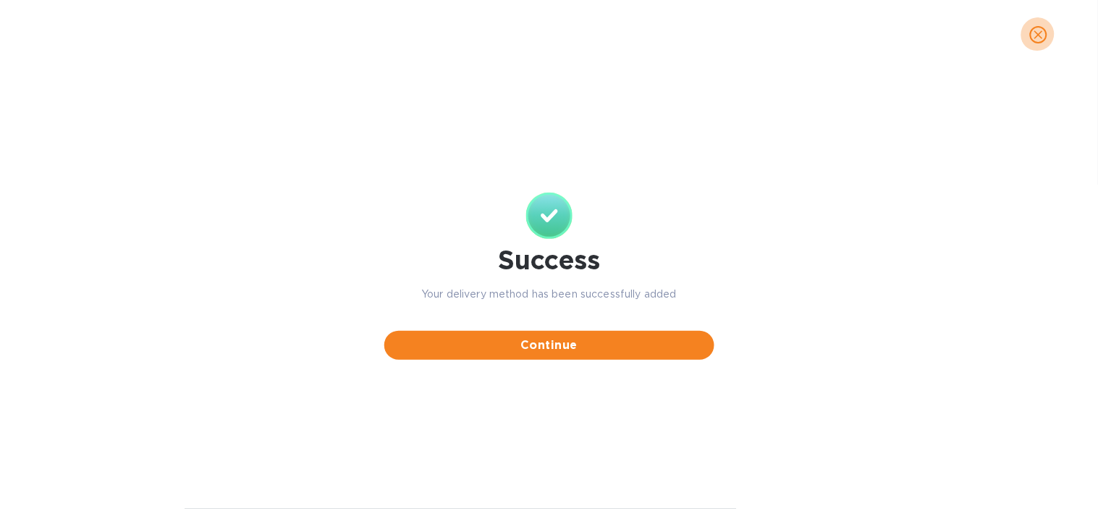
click at [1037, 33] on icon "close" at bounding box center [1038, 34] width 9 height 9
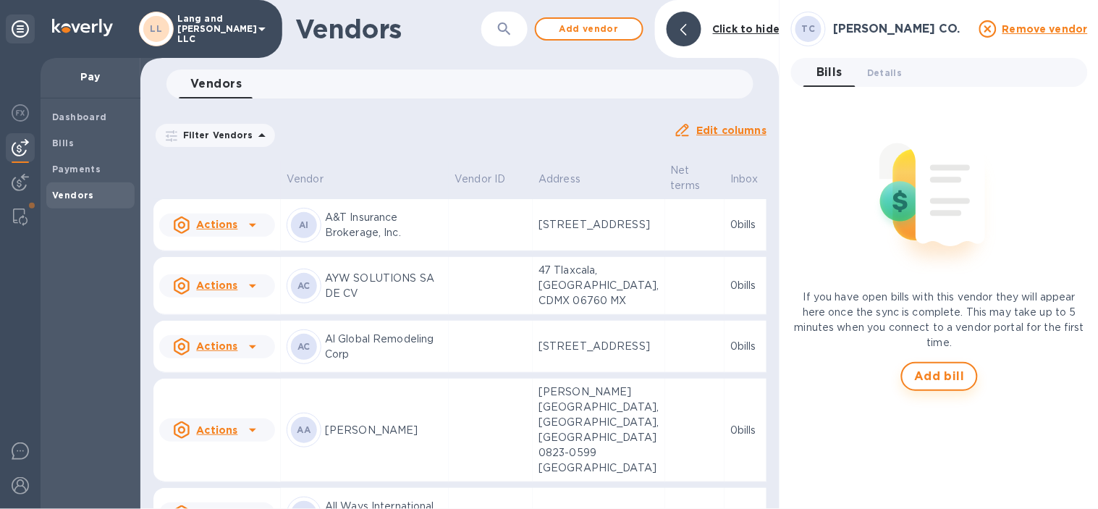
click at [932, 384] on span "Add bill" at bounding box center [939, 376] width 51 height 17
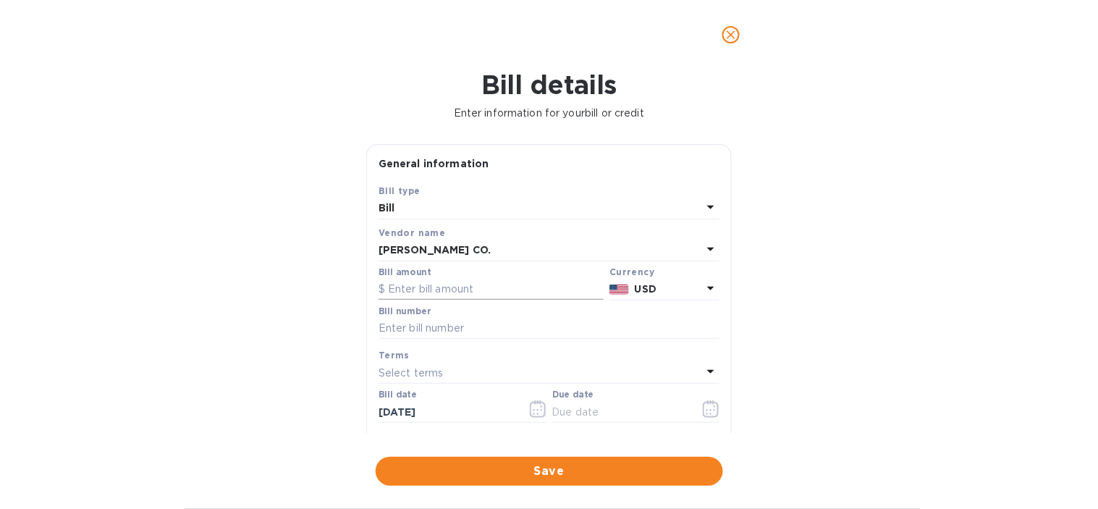
click at [481, 285] on input "text" at bounding box center [490, 290] width 225 height 22
type input "4,055"
click at [194, 378] on div "Bill details Enter information for your bill or credit General information Save…" at bounding box center [549, 288] width 1098 height 439
click at [471, 330] on input "text" at bounding box center [548, 329] width 341 height 22
type input "4320"
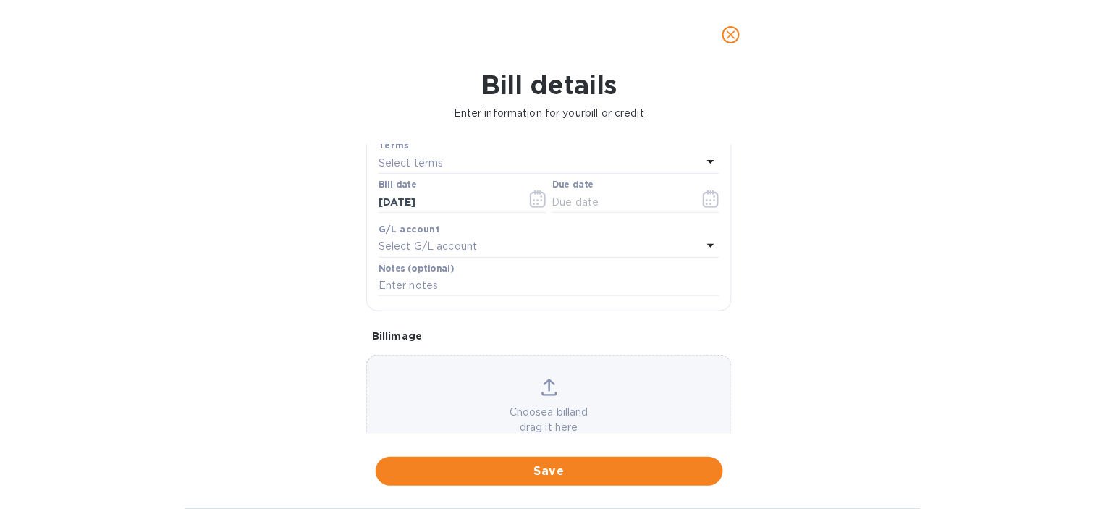
scroll to position [241, 0]
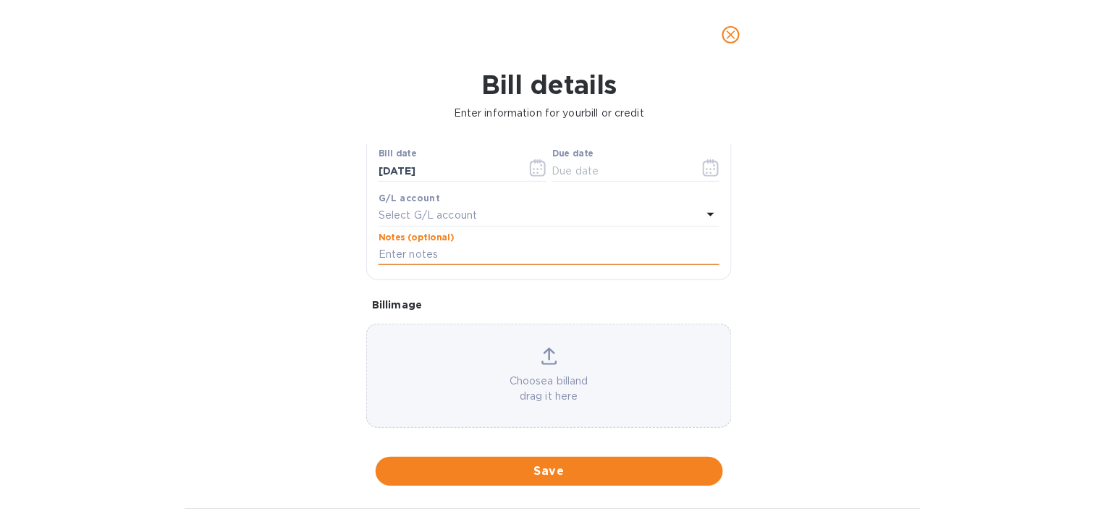
click at [446, 255] on input "text" at bounding box center [548, 255] width 341 height 22
paste input "4320 ORO MUR | TRANDUC | CG + SU + AC"
type input "4320 ORO MUR | TRANDUC | CG + SU + AC"
click at [420, 211] on p "Select G/L account" at bounding box center [427, 215] width 98 height 15
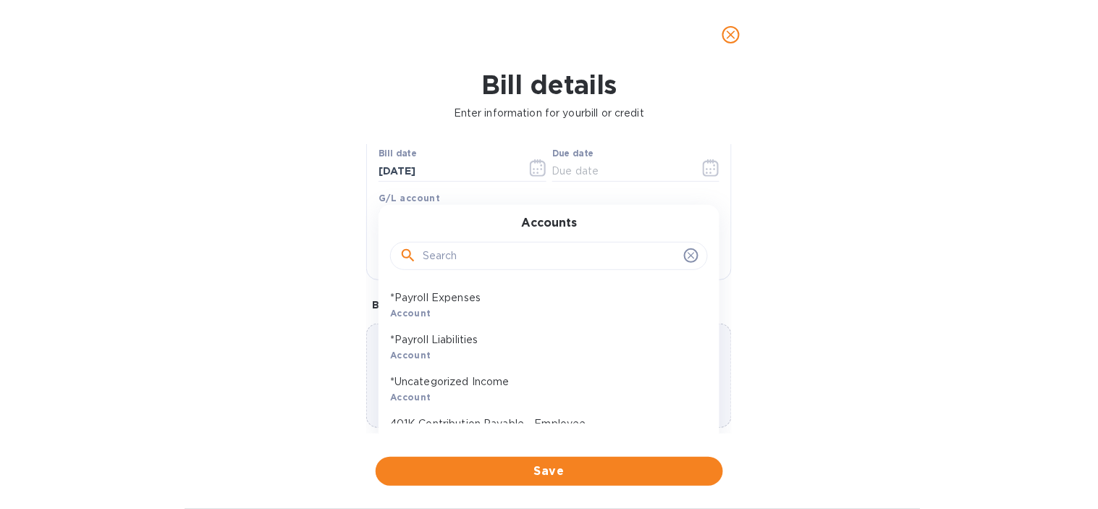
click at [444, 255] on input "text" at bounding box center [550, 256] width 255 height 22
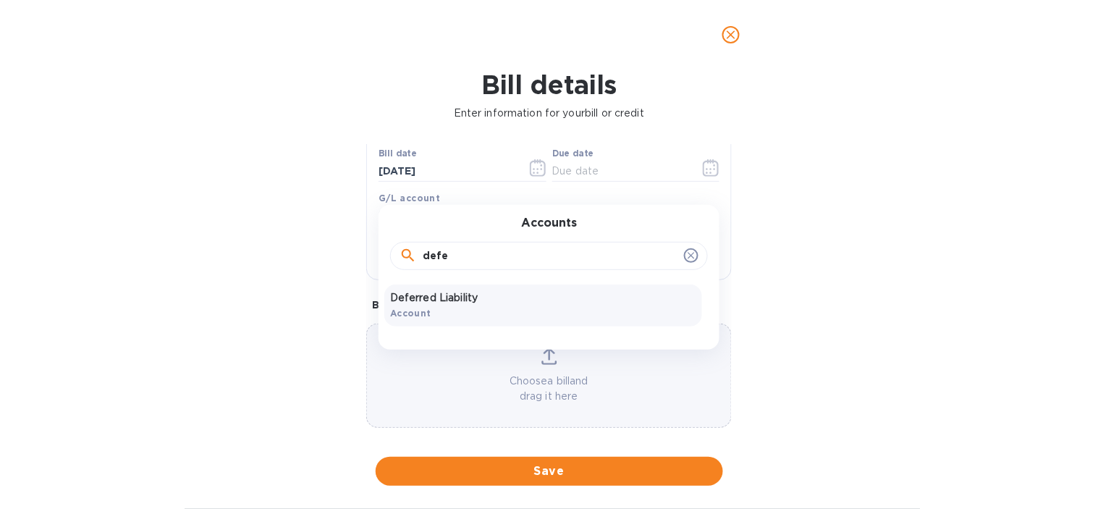
type input "defe"
click at [485, 300] on p "Deferred Liability" at bounding box center [543, 297] width 306 height 15
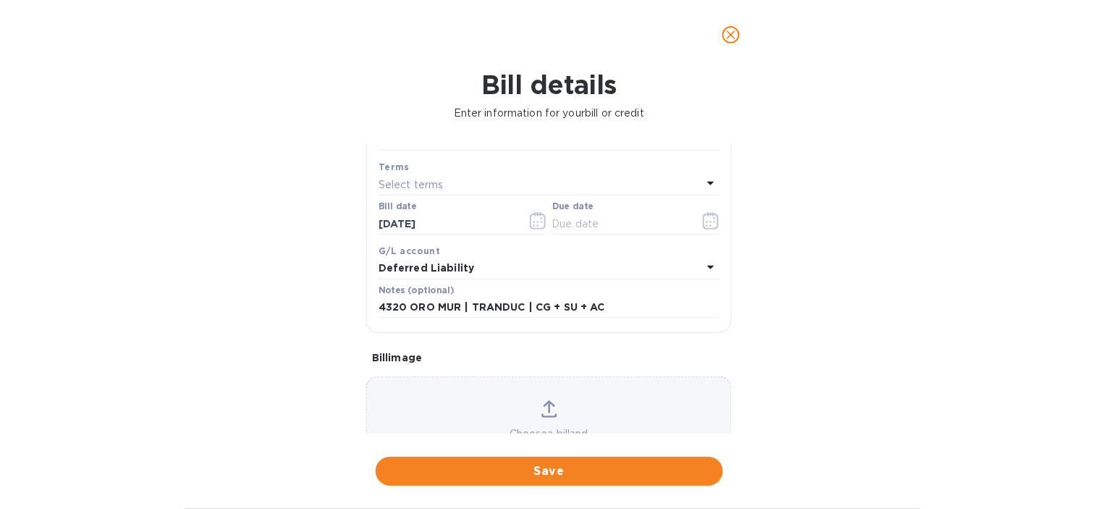
scroll to position [161, 0]
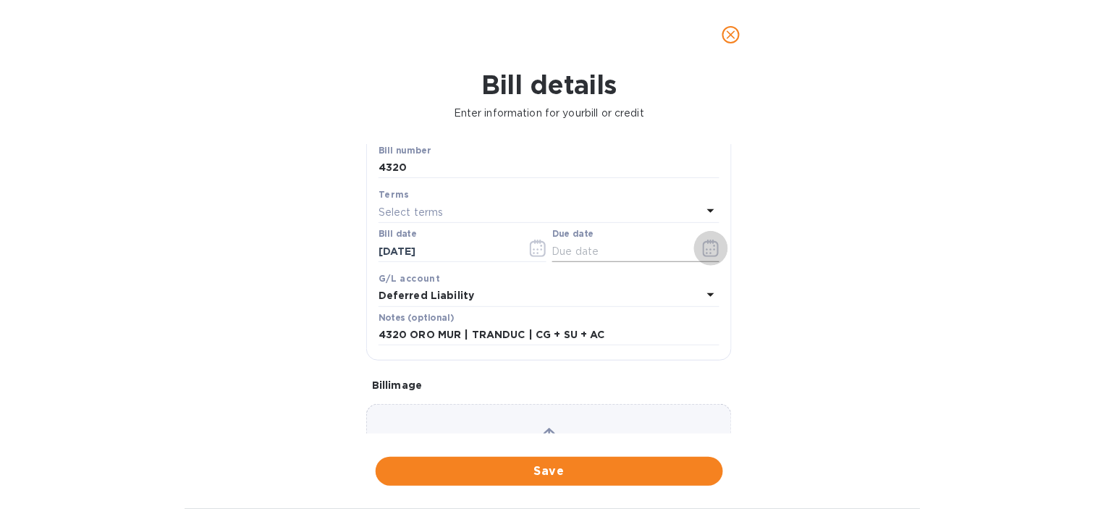
click at [703, 255] on icon "button" at bounding box center [711, 247] width 17 height 17
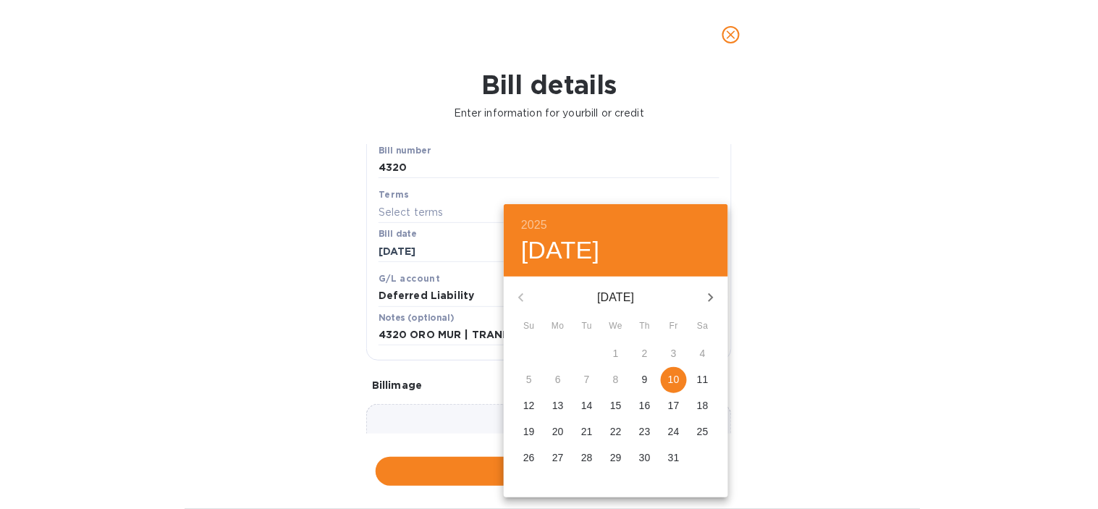
click at [674, 377] on p "10" at bounding box center [674, 379] width 12 height 14
type input "[DATE]"
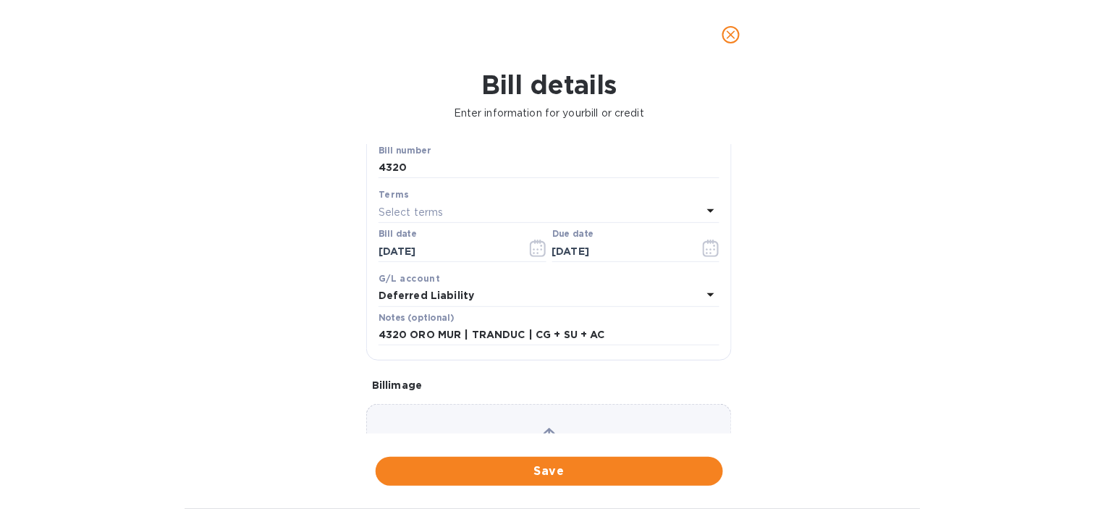
click at [894, 294] on div "2025 Fri, Oct [DATE] Mo Tu We Th Fr Sa 28 29 30 1 2 3 4 5 6 7 8 9 10 11 12 13 1…" at bounding box center [549, 254] width 1098 height 509
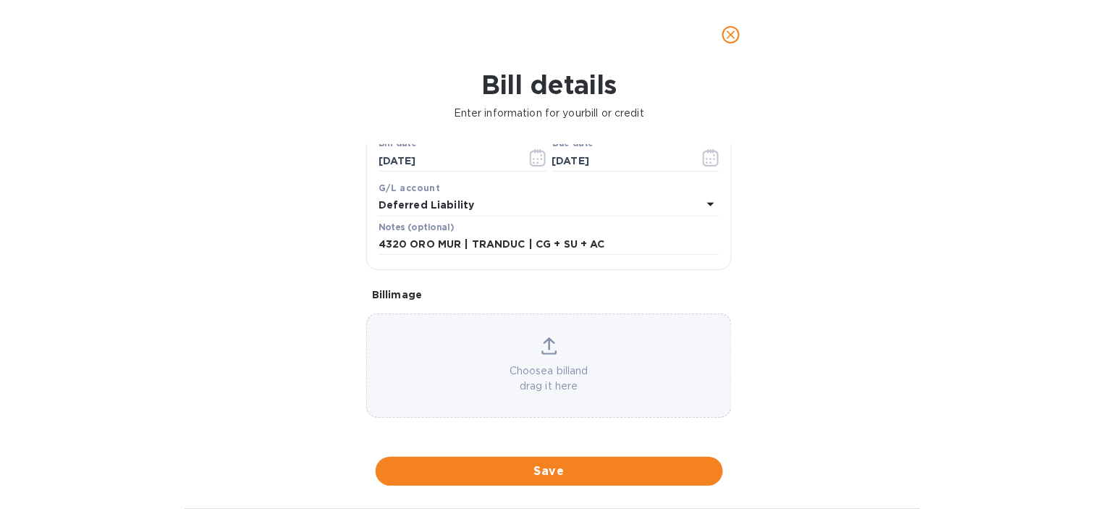
scroll to position [255, 0]
click at [580, 470] on span "Save" at bounding box center [549, 470] width 324 height 17
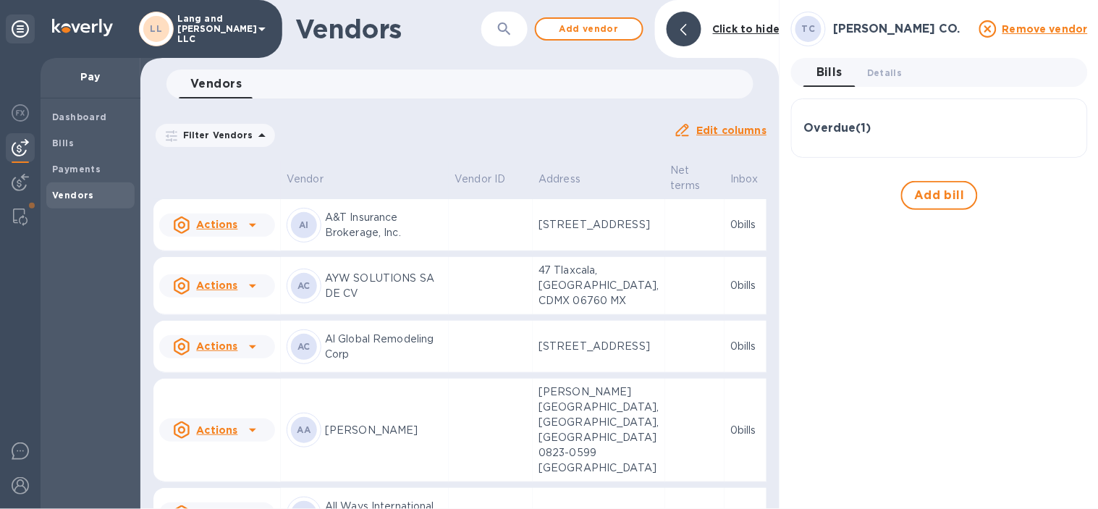
click at [856, 133] on h3 "Overdue ( 1 )" at bounding box center [836, 129] width 67 height 14
click at [521, 20] on div "​" at bounding box center [504, 29] width 46 height 35
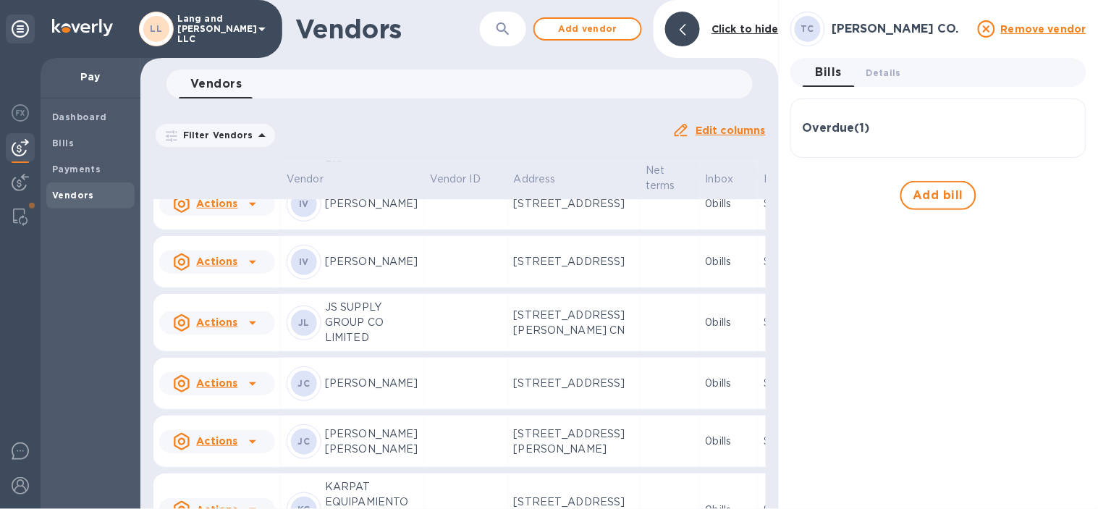
scroll to position [2678, 0]
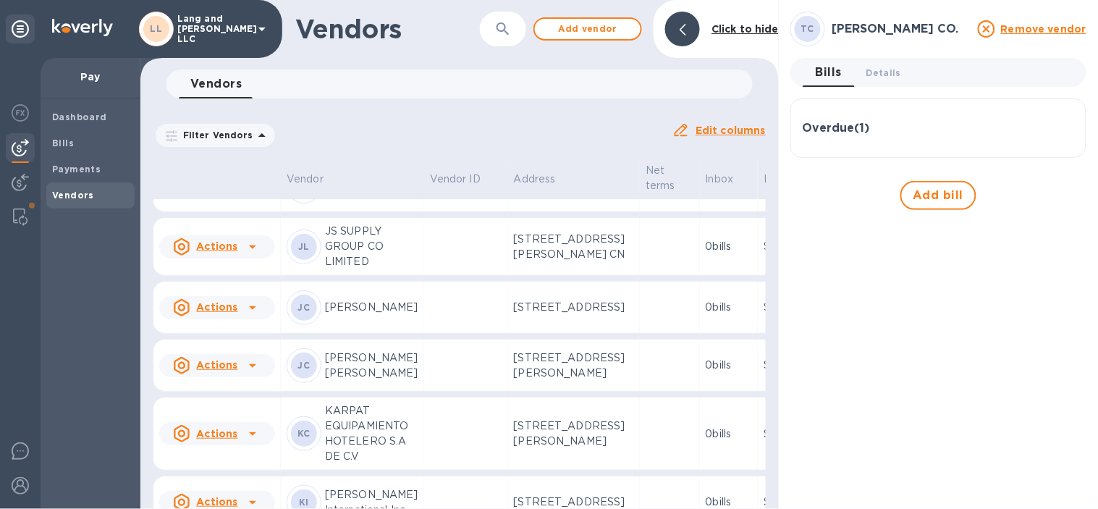
click at [409, 276] on td "JL JS SUPPLY GROUP CO LIMITED" at bounding box center [352, 247] width 143 height 58
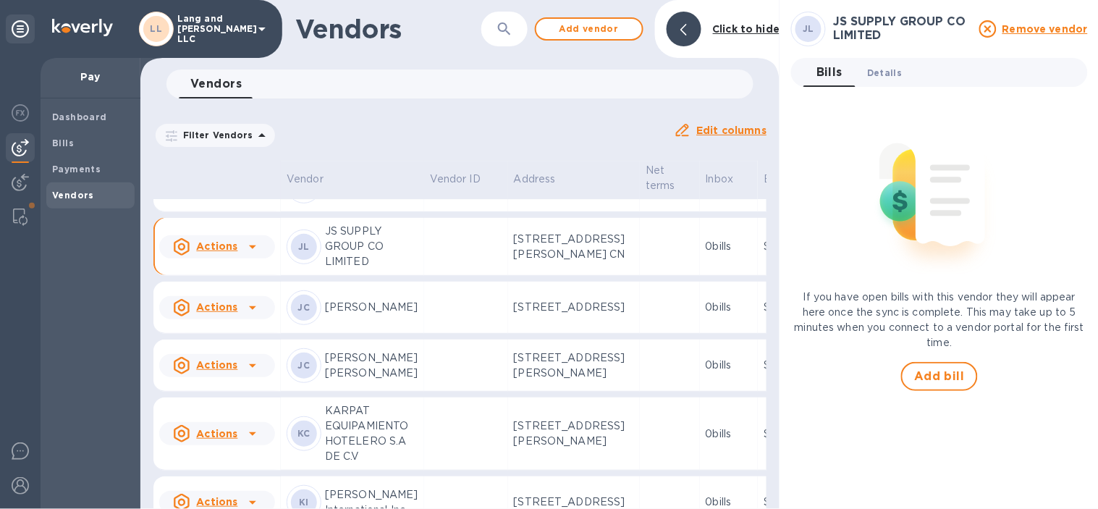
click at [870, 61] on button "Details 0" at bounding box center [884, 72] width 58 height 29
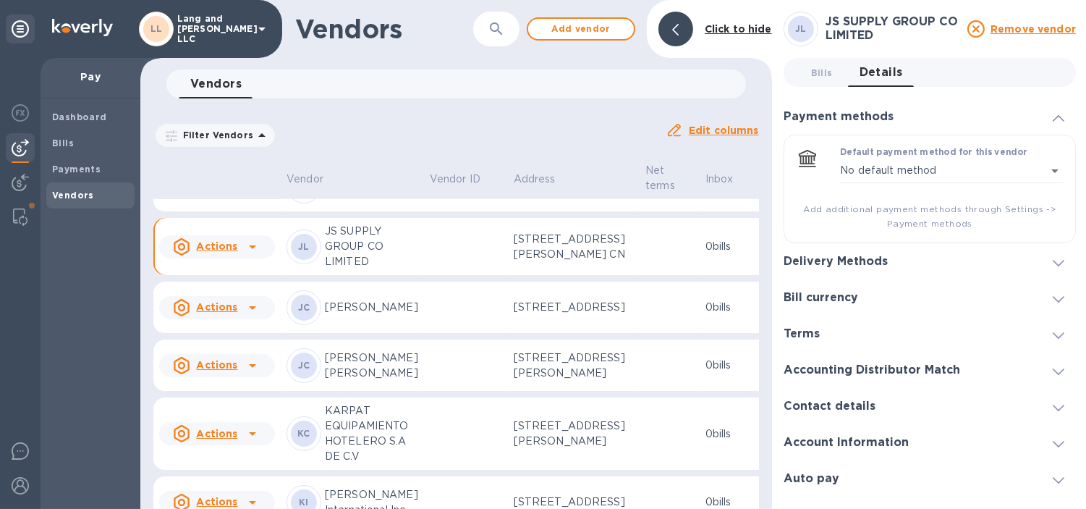
click at [842, 268] on div "Delivery Methods" at bounding box center [930, 261] width 292 height 36
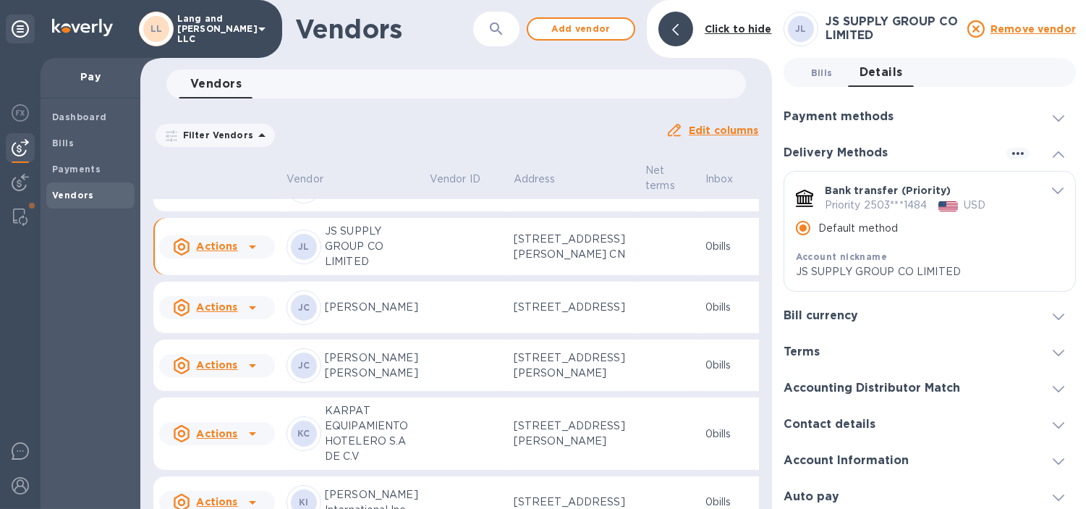
click at [835, 76] on span "Bills 0" at bounding box center [821, 72] width 29 height 15
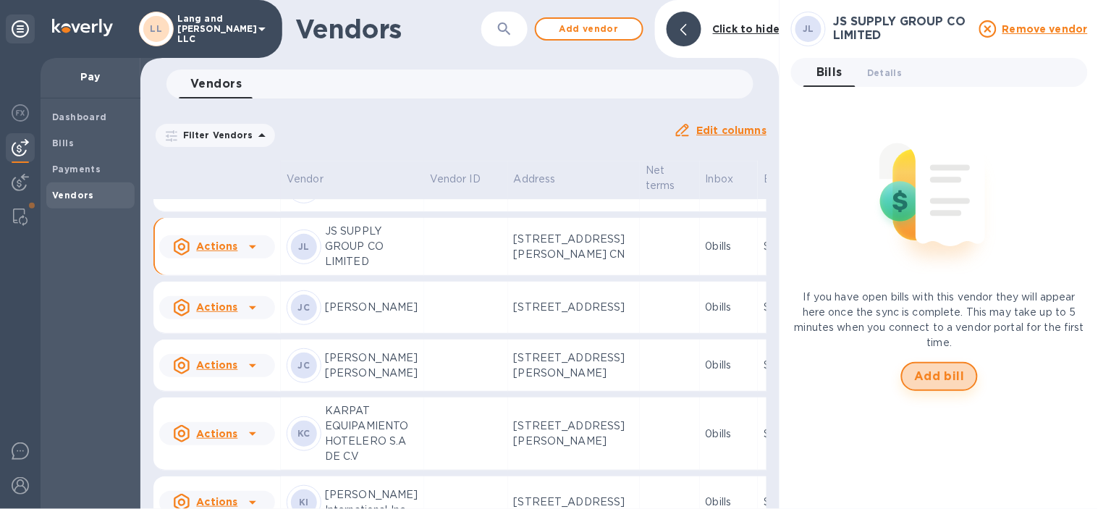
click at [933, 381] on span "Add bill" at bounding box center [939, 376] width 51 height 17
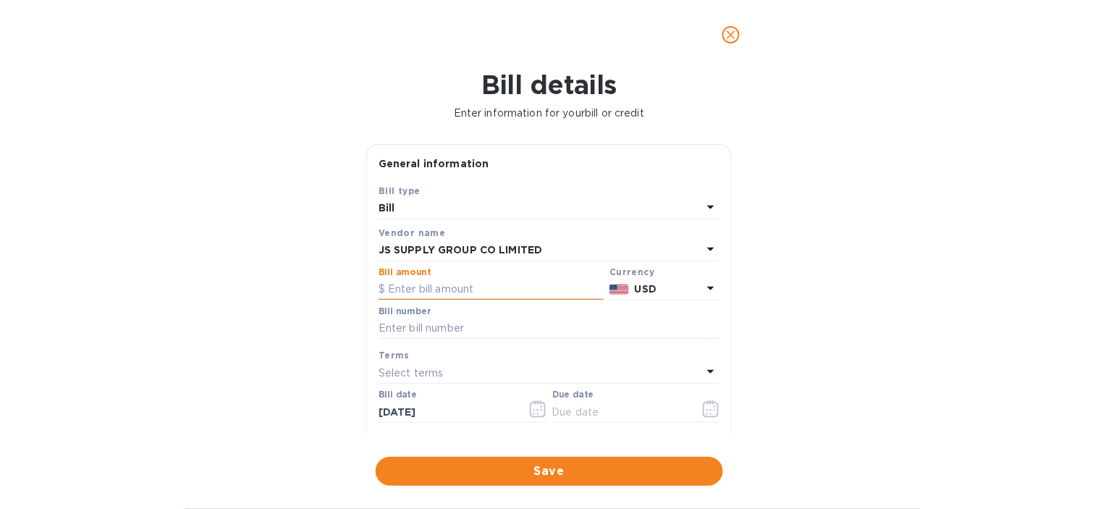
click at [470, 292] on input "text" at bounding box center [490, 290] width 225 height 22
type input "640.95"
click at [75, 314] on div "Bill details Enter information for your bill or credit General information Save…" at bounding box center [549, 288] width 1098 height 439
click at [496, 328] on input "text" at bounding box center [548, 329] width 341 height 22
type input "4209"
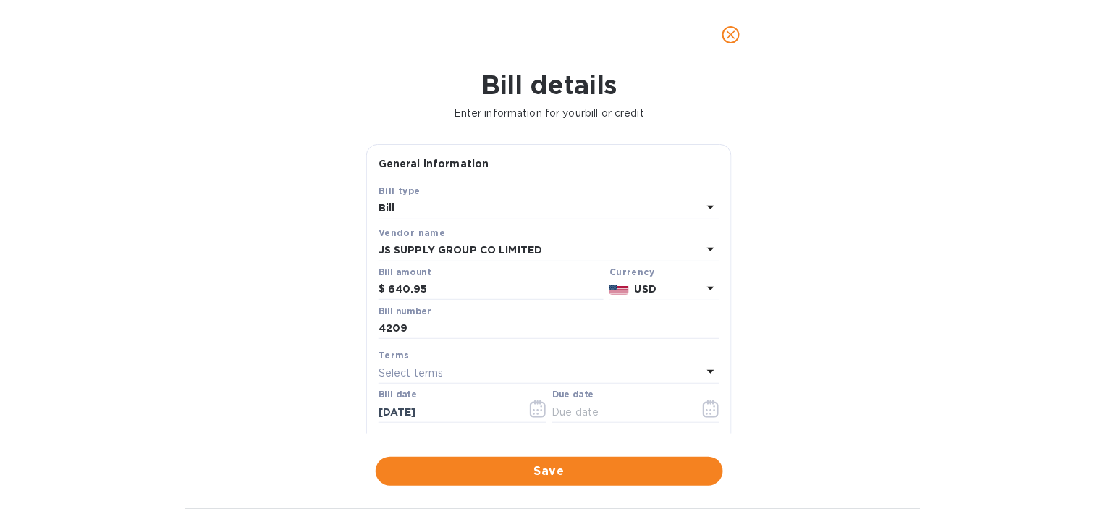
click at [237, 362] on div "Bill details Enter information for your bill or credit General information Save…" at bounding box center [549, 288] width 1098 height 439
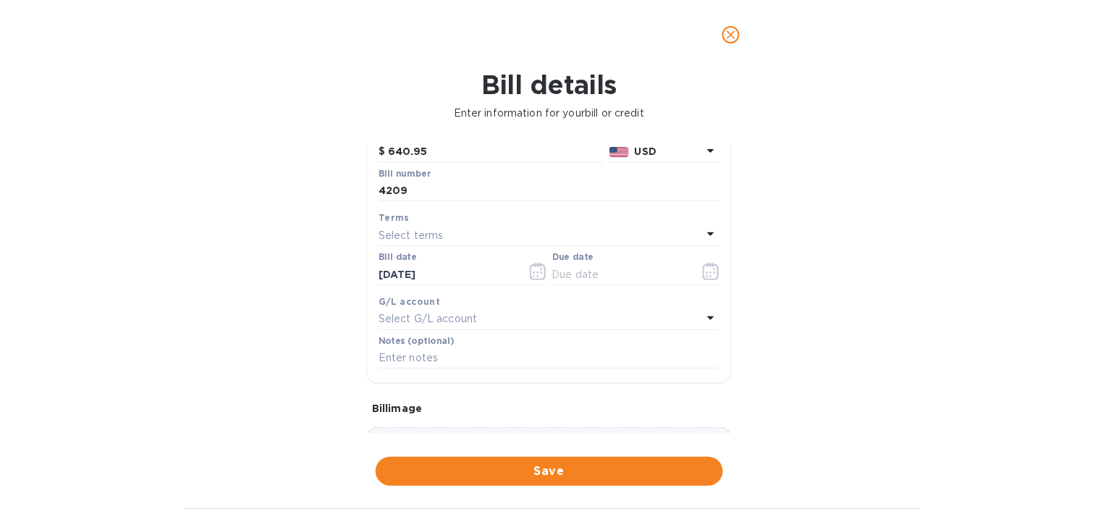
scroll to position [161, 0]
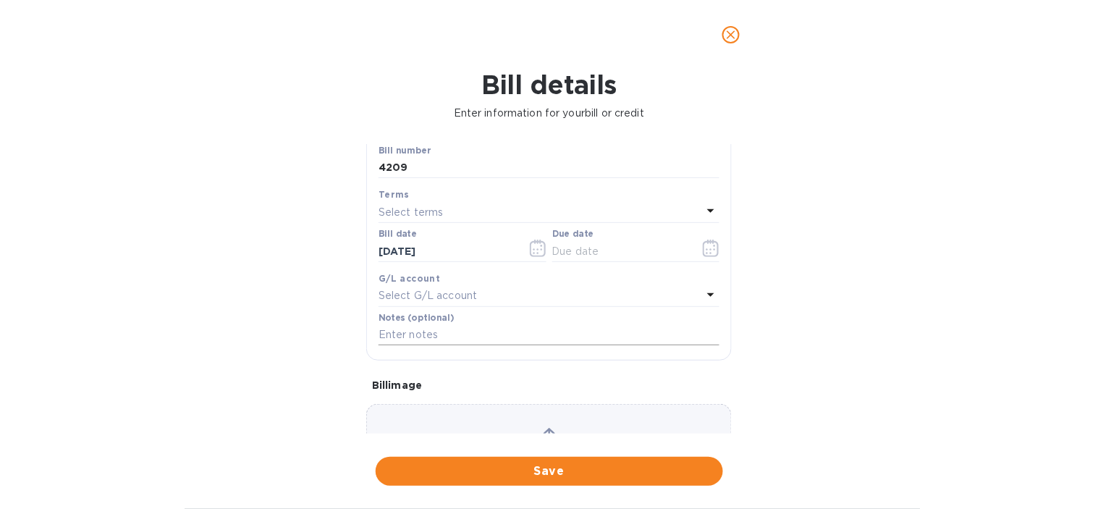
click at [428, 336] on input "text" at bounding box center [548, 335] width 341 height 22
paste input "4209 FTMX MUR | J-SOURCING | HL + LT"
type input "4209 FTMX MUR | J-SOURCING | HL + LT"
click at [439, 287] on div "Select G/L account" at bounding box center [539, 296] width 323 height 20
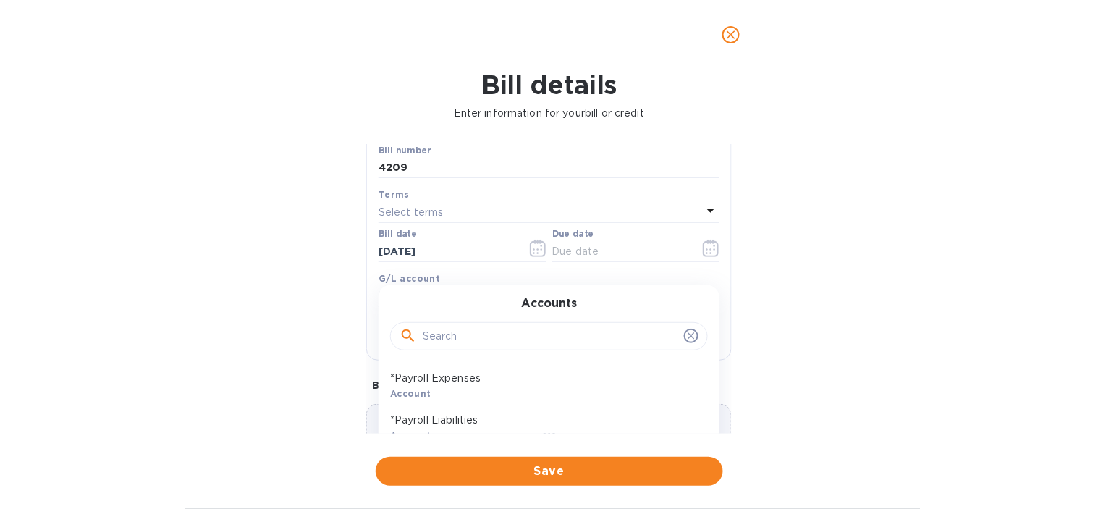
click at [459, 343] on input "text" at bounding box center [550, 337] width 255 height 22
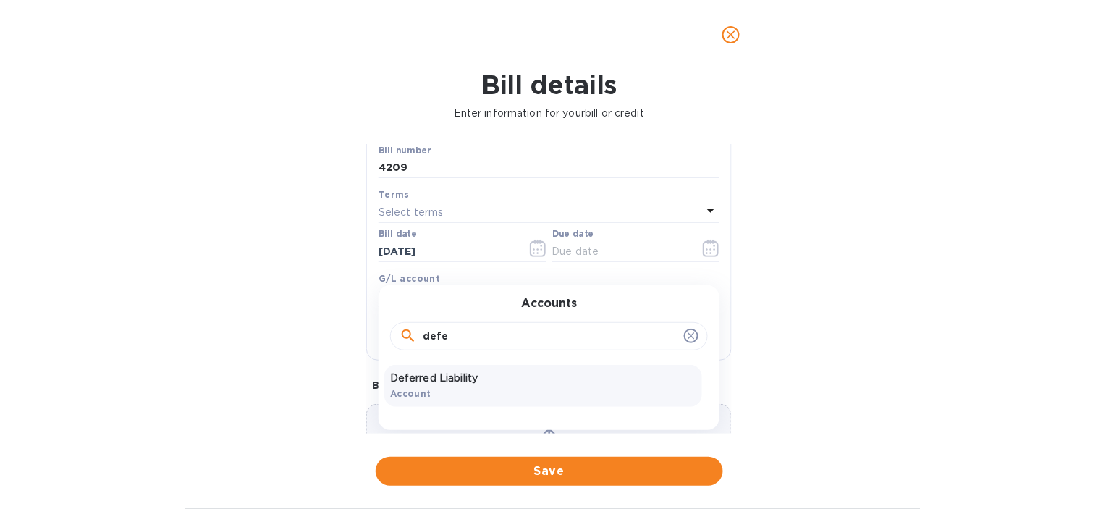
type input "defe"
click at [454, 380] on p "Deferred Liability" at bounding box center [543, 377] width 306 height 15
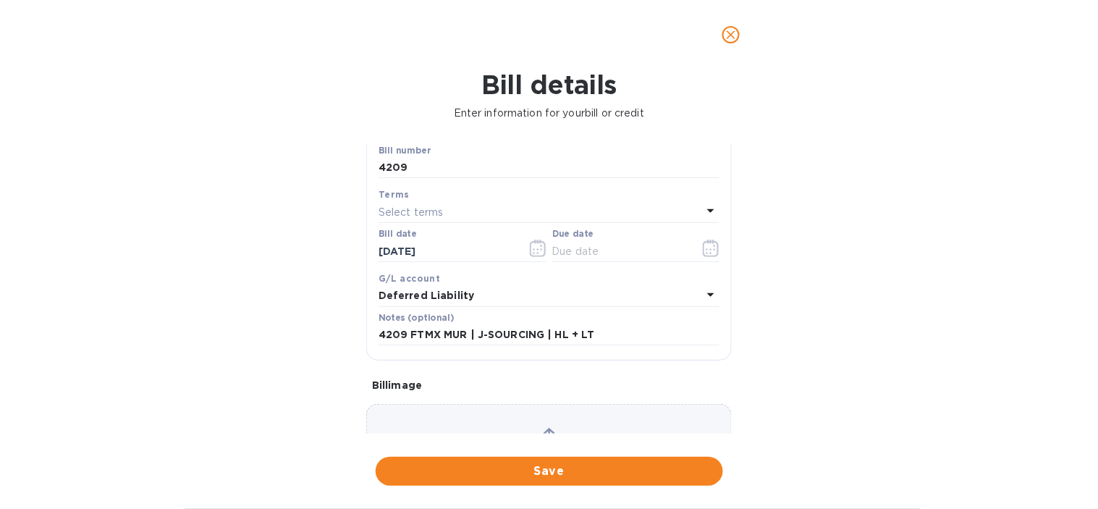
click at [294, 362] on div "Bill details Enter information for your bill or credit General information Save…" at bounding box center [549, 288] width 1098 height 439
click at [703, 250] on icon "button" at bounding box center [711, 247] width 17 height 17
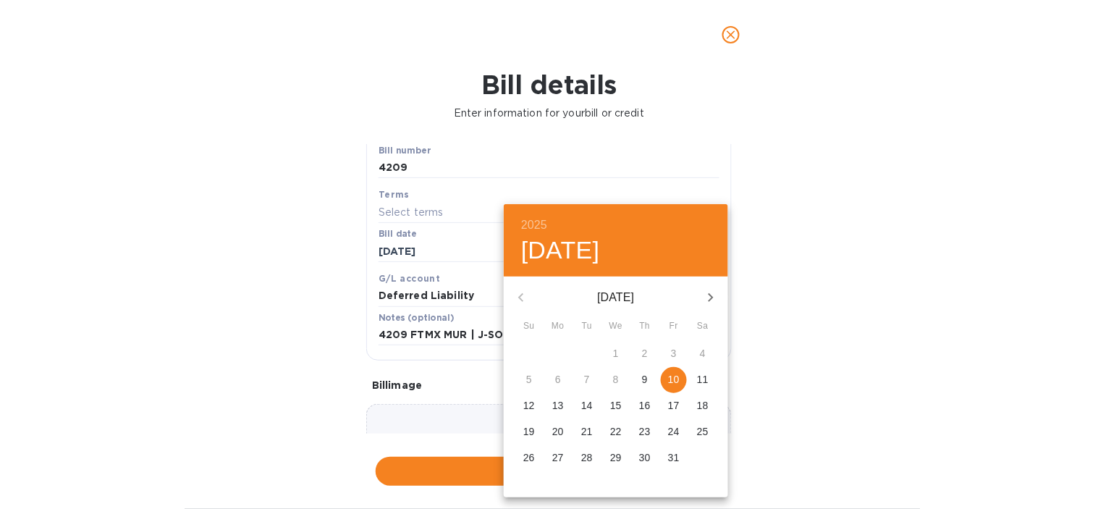
click at [668, 381] on p "10" at bounding box center [674, 379] width 12 height 14
type input "[DATE]"
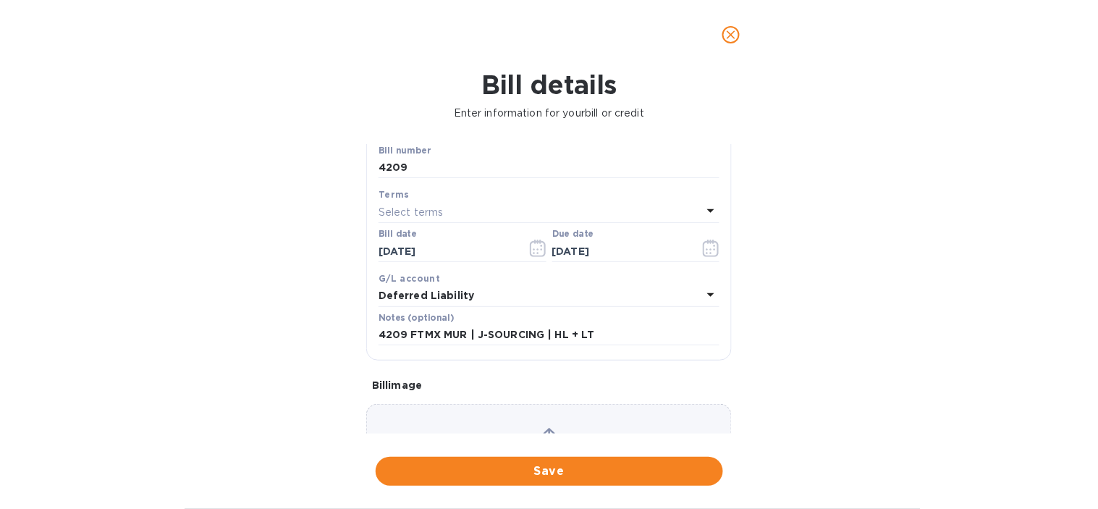
click at [192, 300] on div "Bill details Enter information for your bill or credit General information Save…" at bounding box center [549, 288] width 1098 height 439
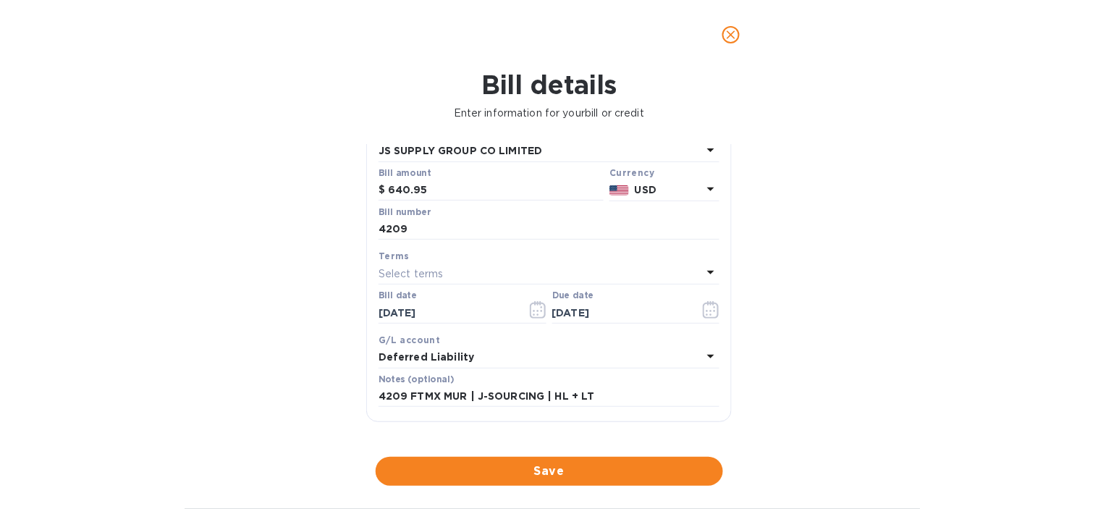
scroll to position [0, 0]
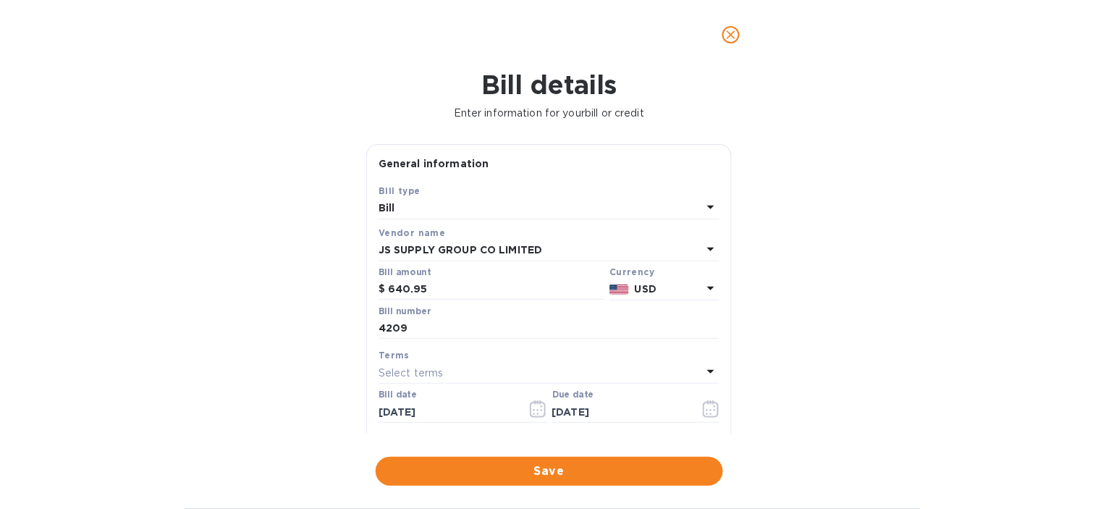
click at [476, 465] on span "Save" at bounding box center [549, 470] width 324 height 17
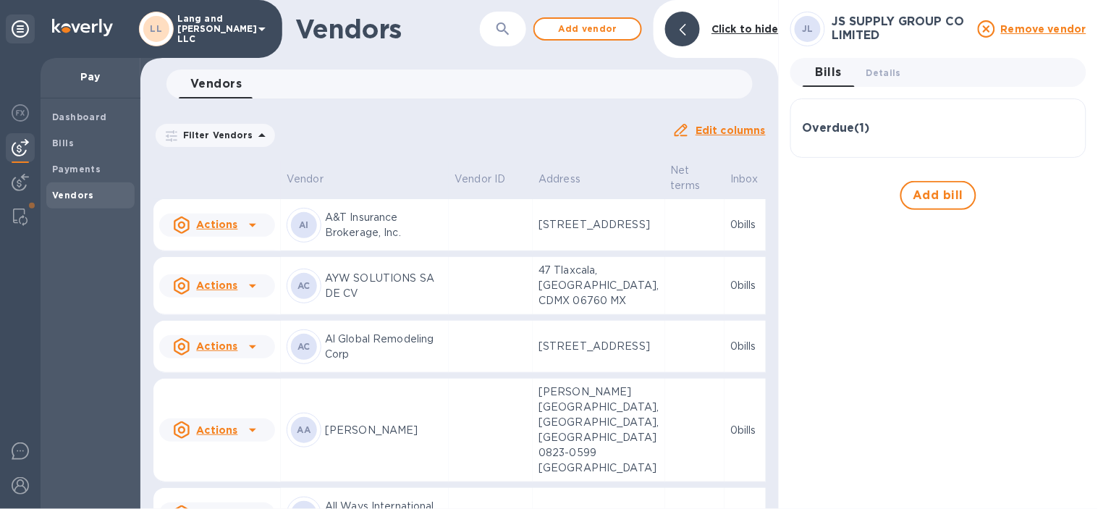
drag, startPoint x: 690, startPoint y: 43, endPoint x: 478, endPoint y: 165, distance: 244.4
click at [689, 43] on div at bounding box center [682, 29] width 35 height 35
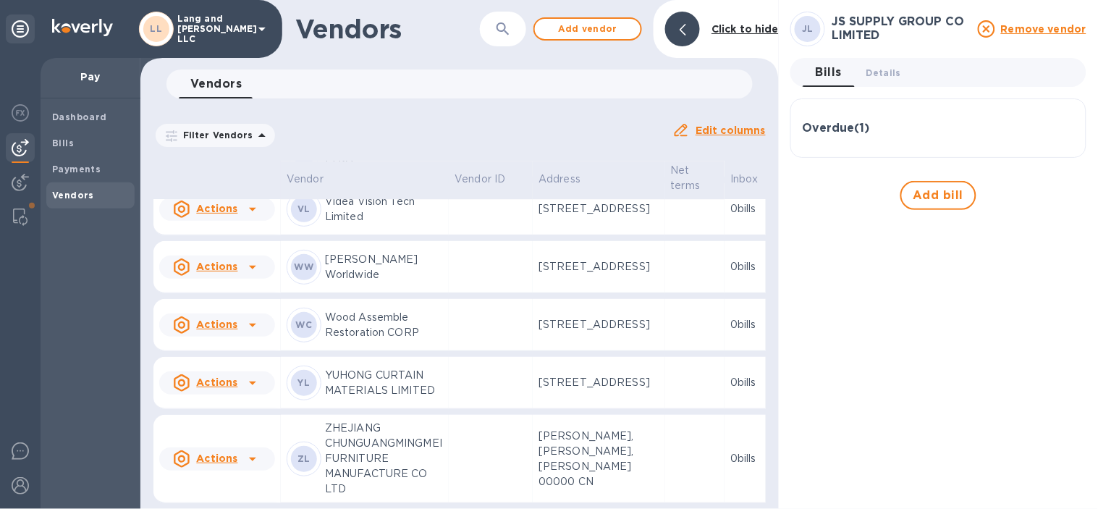
scroll to position [6049, 0]
click at [409, 368] on p "YUHONG CURTAIN MATERIALS LIMITED" at bounding box center [384, 383] width 118 height 30
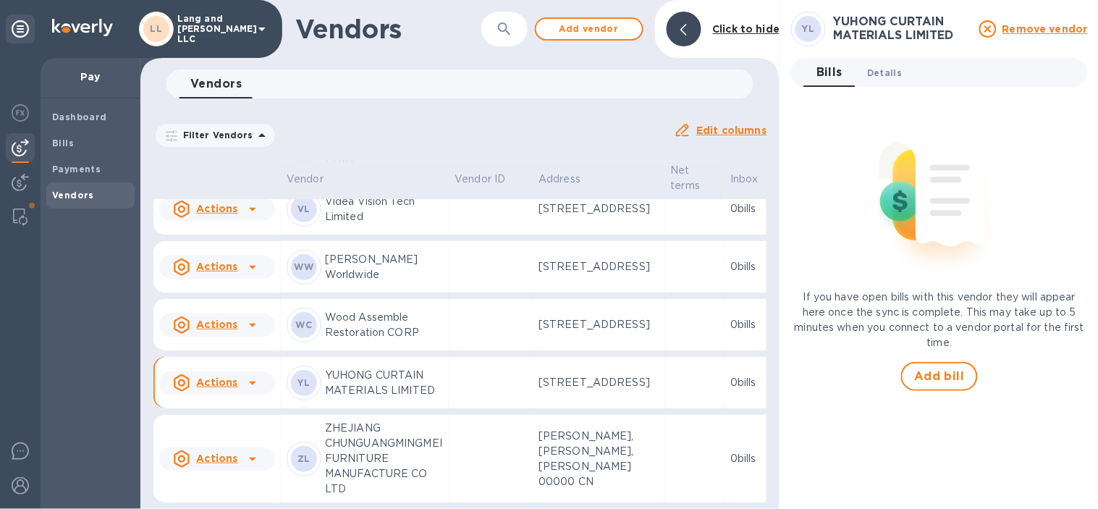
click at [875, 75] on span "Details 0" at bounding box center [884, 72] width 35 height 15
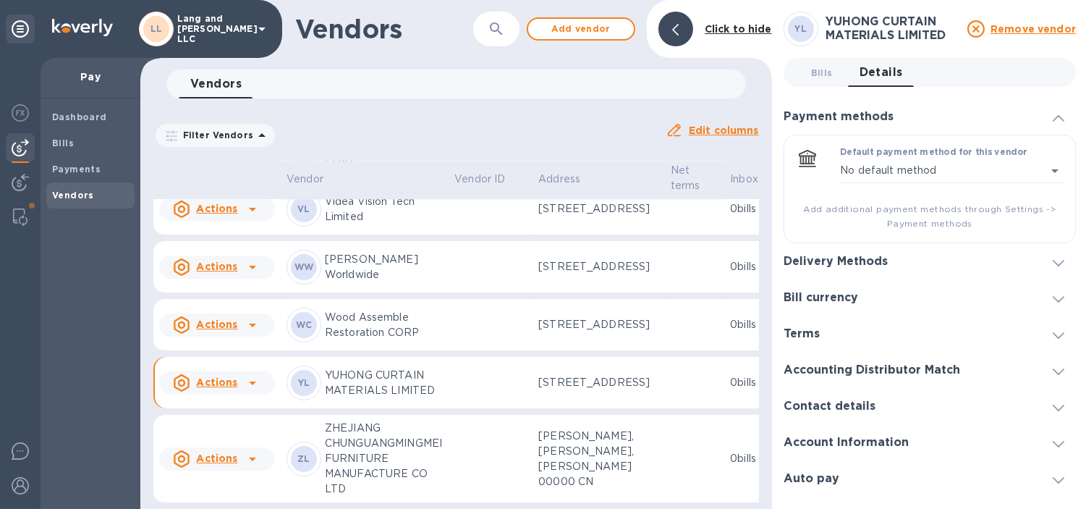
click at [833, 258] on h3 "Delivery Methods" at bounding box center [836, 262] width 104 height 14
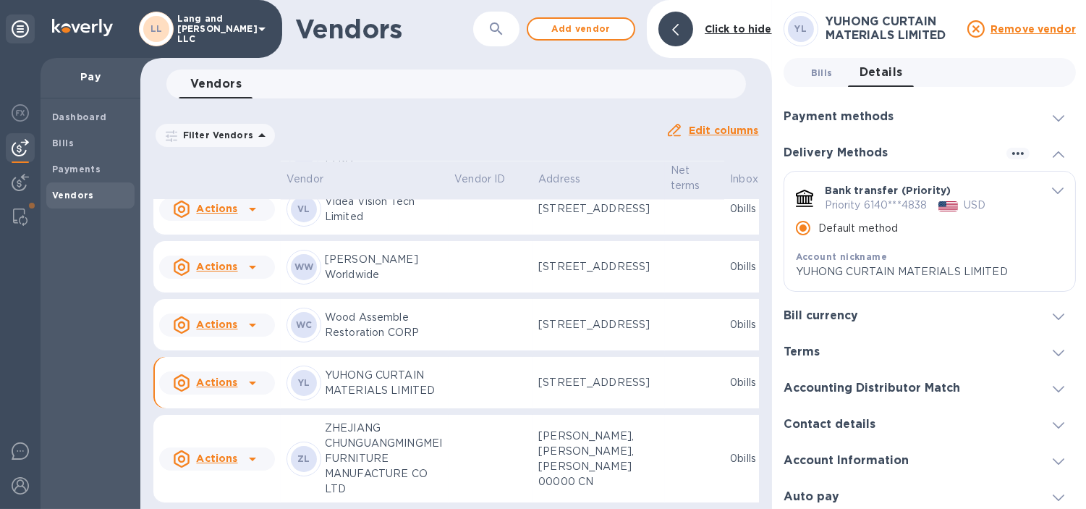
click at [828, 73] on span "Bills 0" at bounding box center [822, 72] width 22 height 15
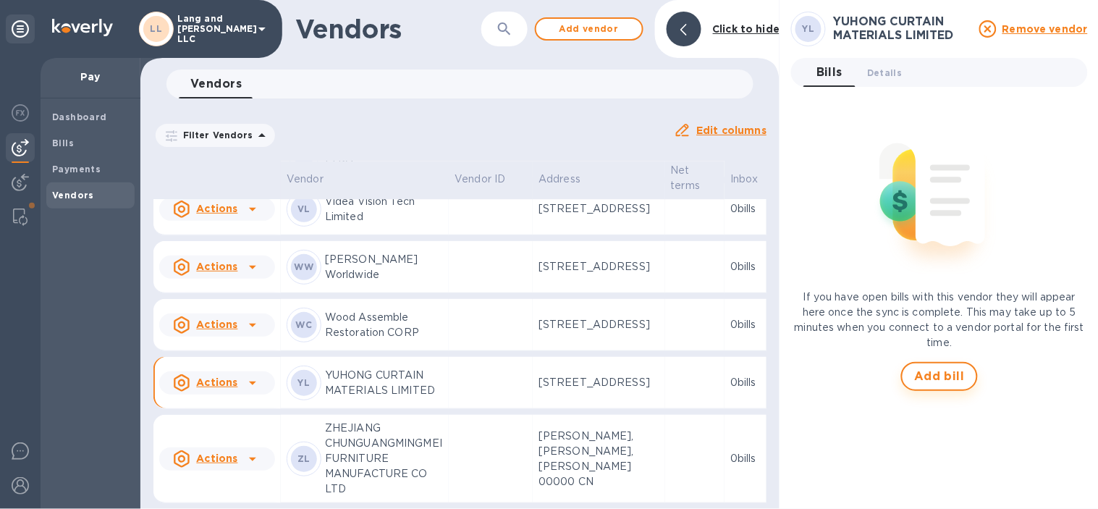
click at [934, 365] on button "Add bill" at bounding box center [939, 376] width 77 height 29
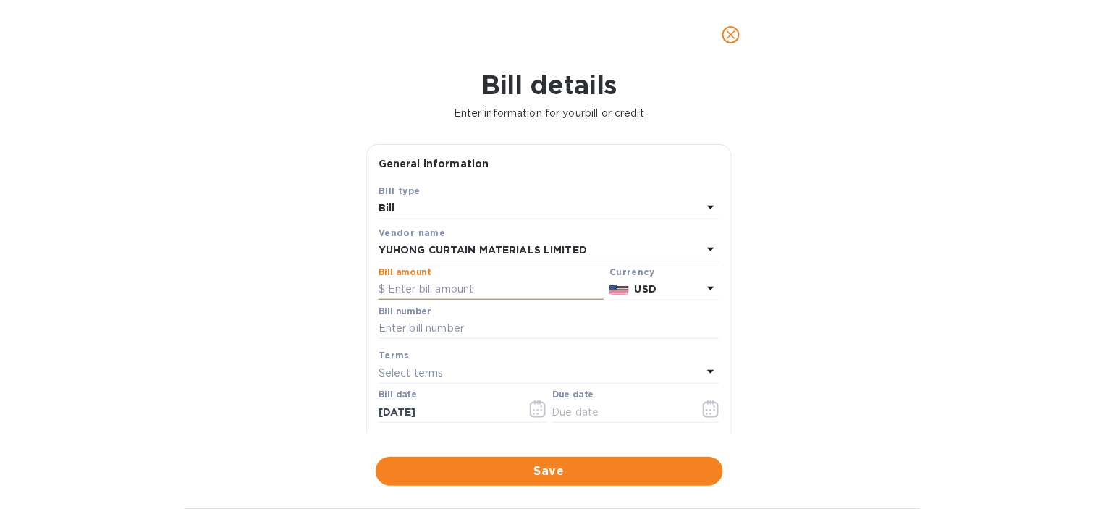
click at [482, 286] on input "text" at bounding box center [490, 290] width 225 height 22
type input "706.62"
click at [285, 263] on div "Bill details Enter information for your bill or credit General information Save…" at bounding box center [549, 288] width 1098 height 439
click at [491, 333] on input "text" at bounding box center [548, 329] width 341 height 22
type input "4486"
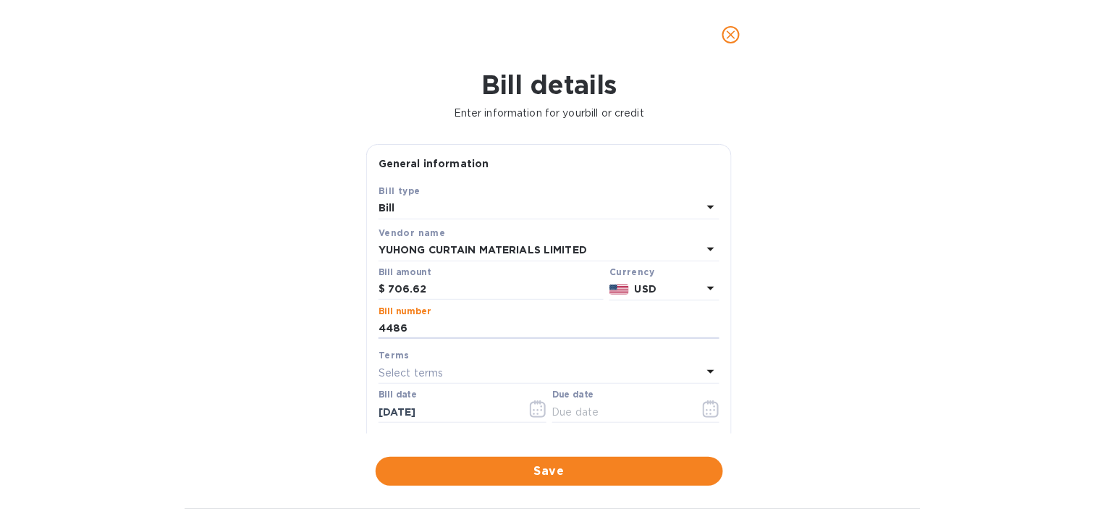
click at [323, 359] on div "Bill details Enter information for your bill or credit General information Save…" at bounding box center [549, 288] width 1098 height 439
click at [695, 414] on button "button" at bounding box center [711, 408] width 34 height 35
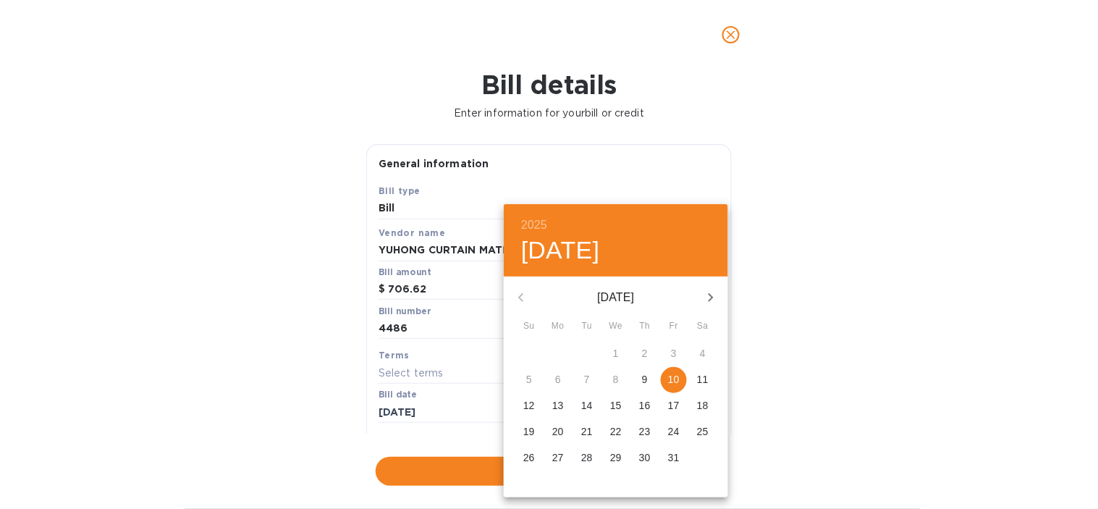
click at [681, 373] on span "10" at bounding box center [674, 379] width 26 height 14
type input "[DATE]"
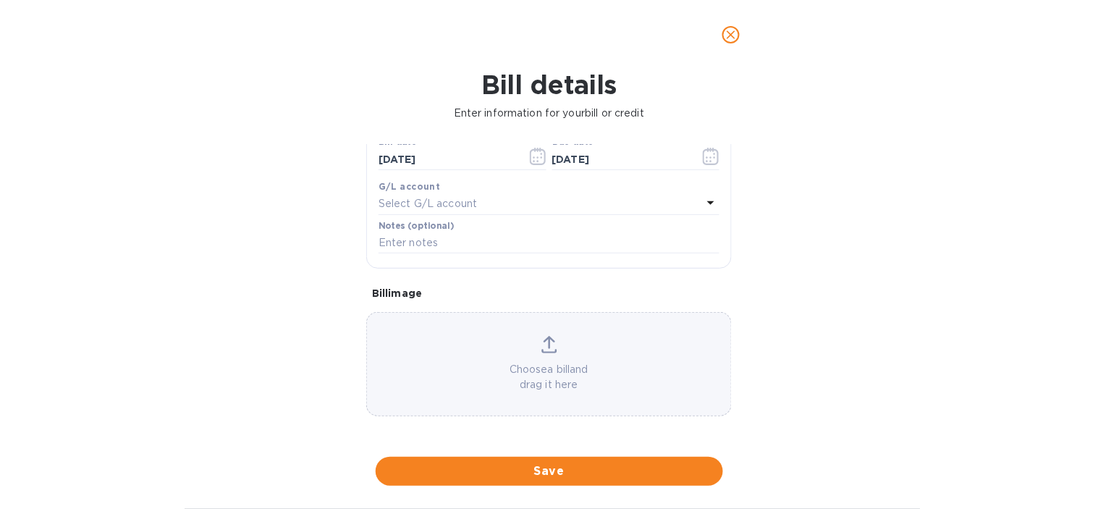
scroll to position [174, 0]
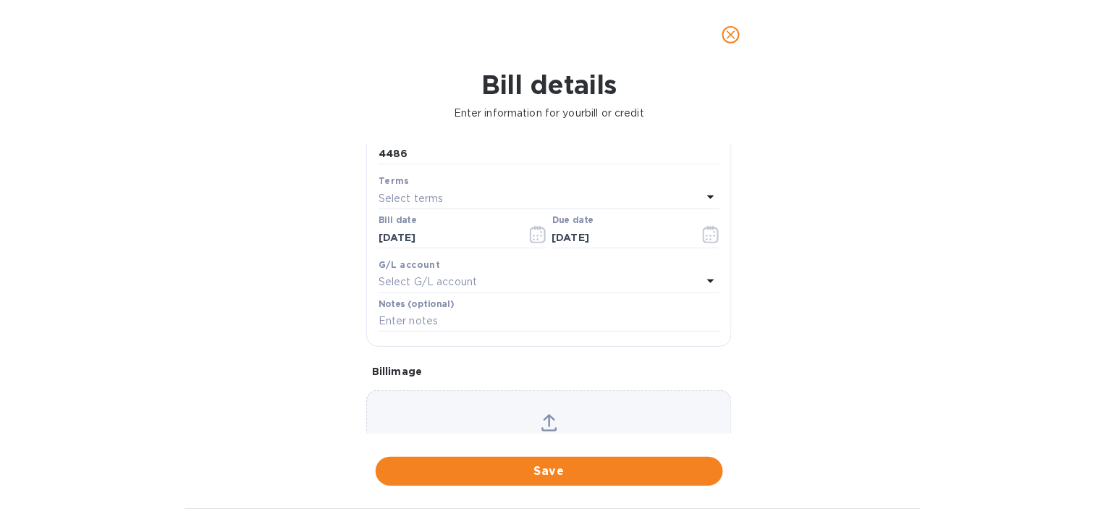
click at [459, 288] on p "Select G/L account" at bounding box center [427, 281] width 98 height 15
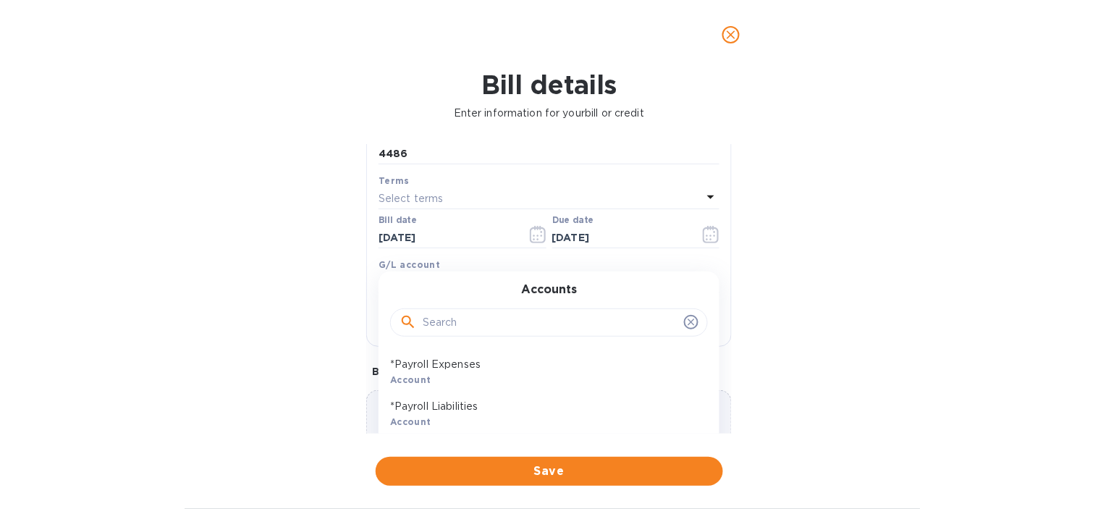
click at [468, 342] on div at bounding box center [549, 321] width 318 height 49
click at [468, 327] on input "text" at bounding box center [550, 323] width 255 height 22
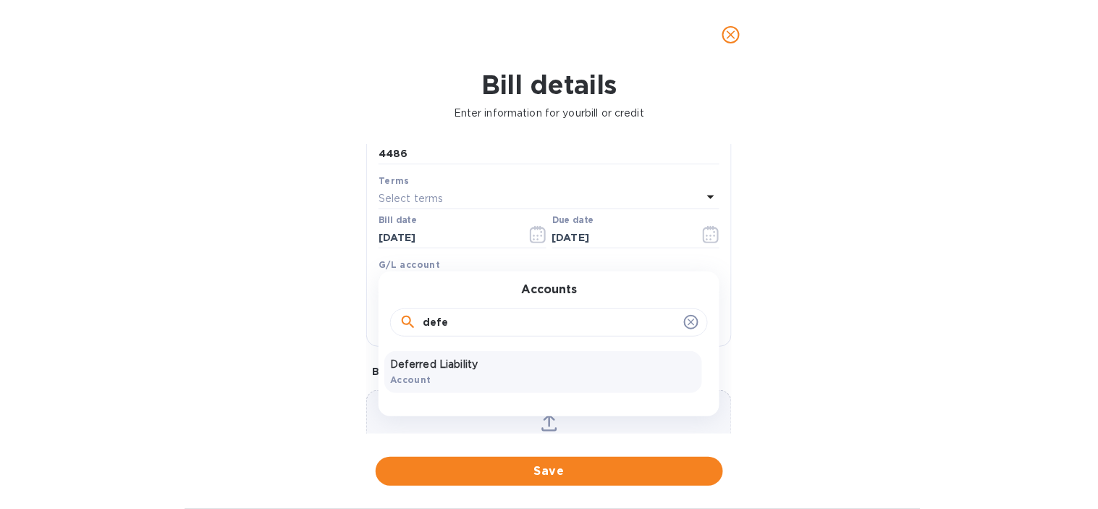
type input "defe"
click at [447, 370] on p "Deferred Liability" at bounding box center [543, 364] width 306 height 15
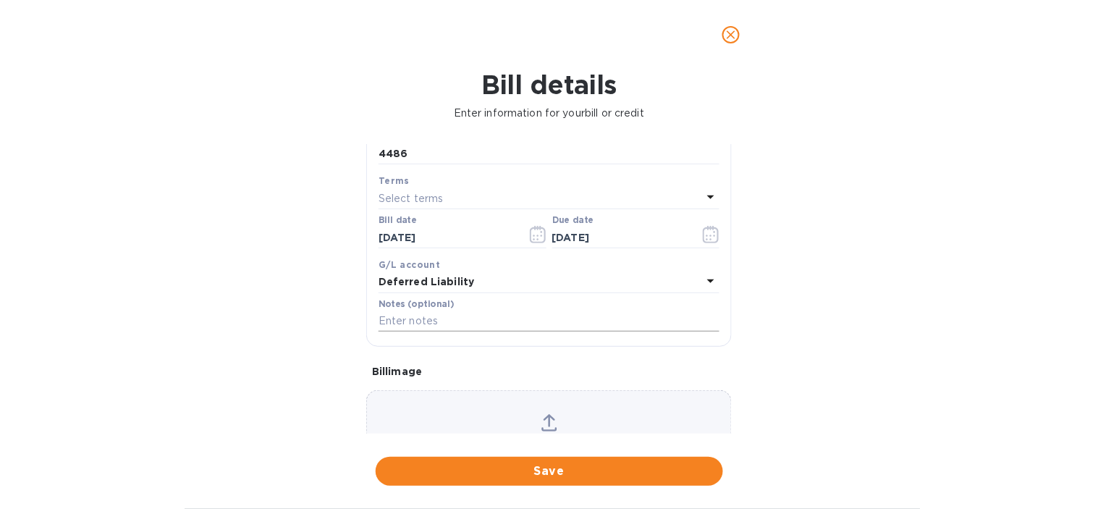
click at [444, 314] on input "text" at bounding box center [548, 321] width 341 height 22
paste input "4486_FTMX_MUR | YH CURTAIN | MUR DRAPERY"
type input "4486_FTMX_MUR | YH CURTAIN | MUR DRAPERY"
click at [242, 270] on div "Bill details Enter information for your bill or credit General information Save…" at bounding box center [549, 288] width 1098 height 439
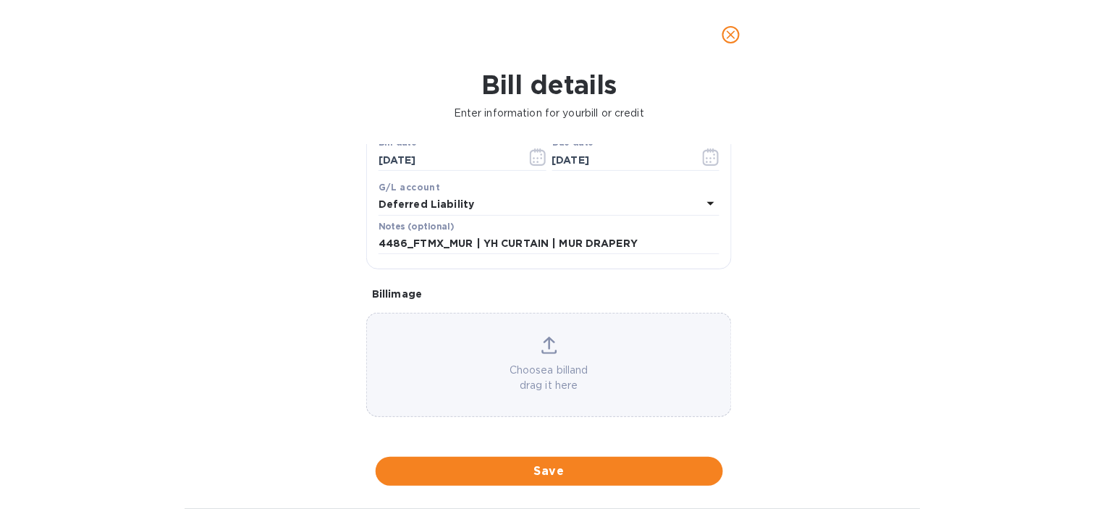
scroll to position [255, 0]
drag, startPoint x: 525, startPoint y: 478, endPoint x: 488, endPoint y: 471, distance: 37.5
click at [526, 476] on span "Save" at bounding box center [549, 470] width 324 height 17
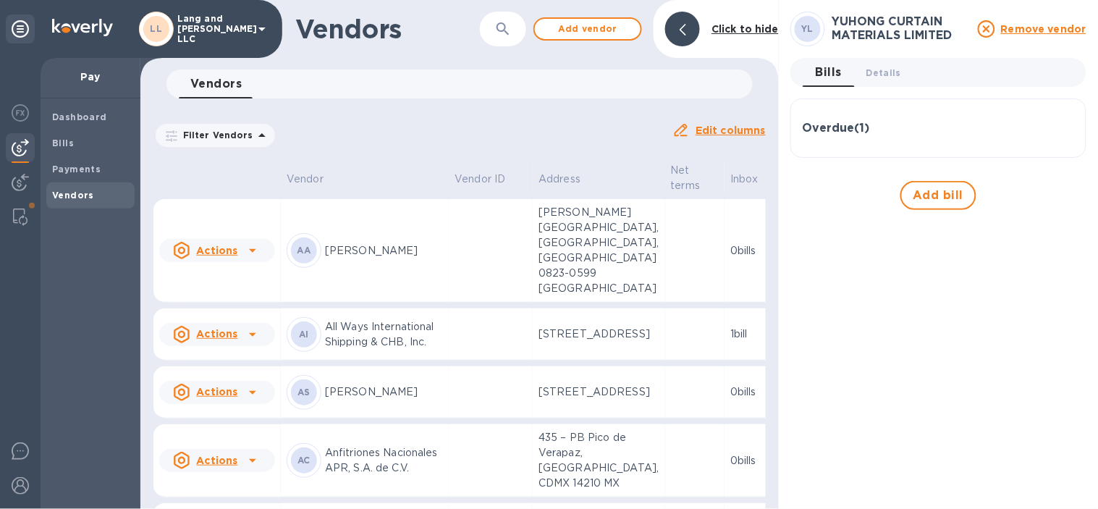
scroll to position [0, 0]
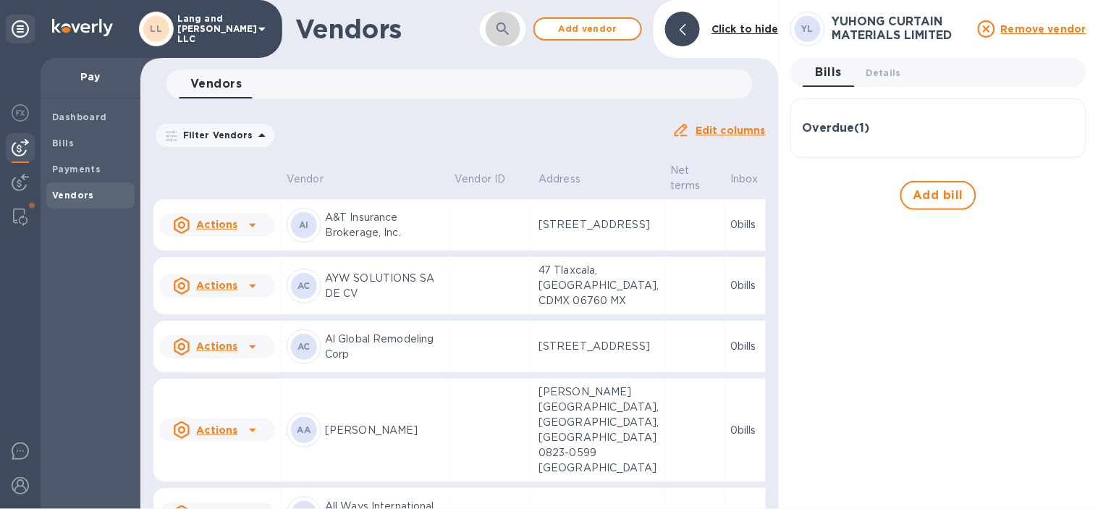
click at [504, 37] on icon "button" at bounding box center [502, 28] width 17 height 17
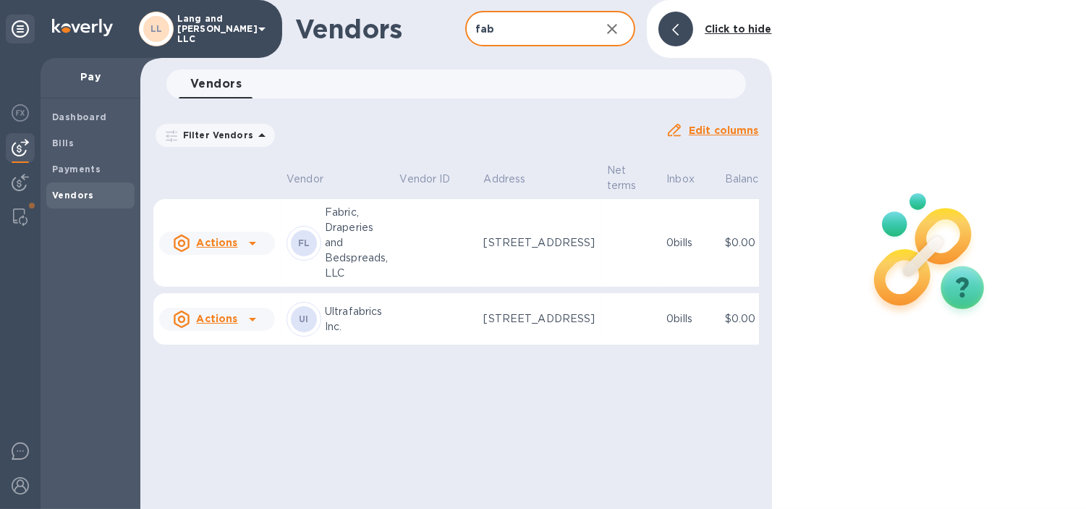
type input "fab"
click at [407, 241] on td at bounding box center [436, 243] width 84 height 88
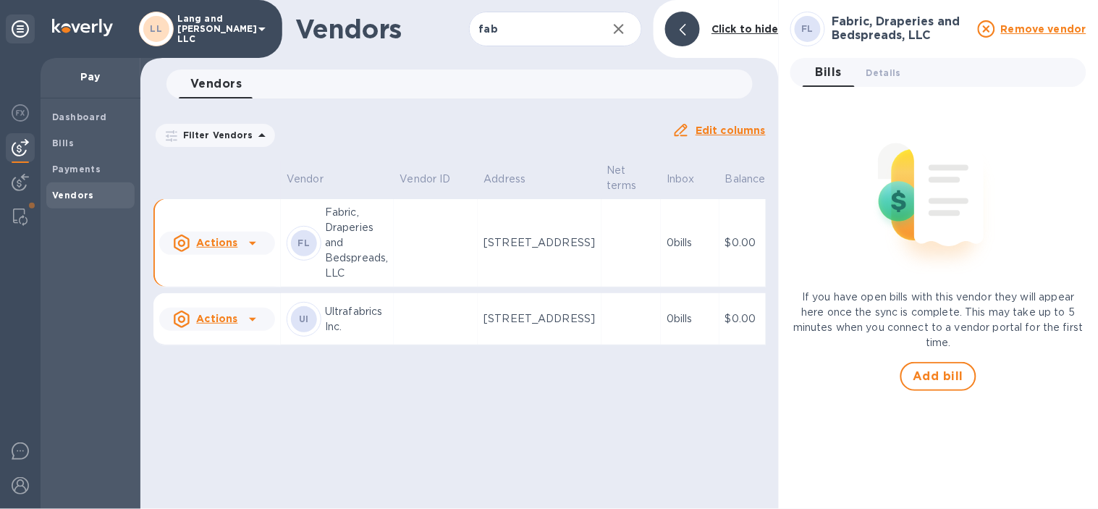
click at [920, 64] on div "Bills 0 Details 0" at bounding box center [944, 72] width 284 height 29
click at [890, 65] on span "Details 0" at bounding box center [883, 72] width 35 height 15
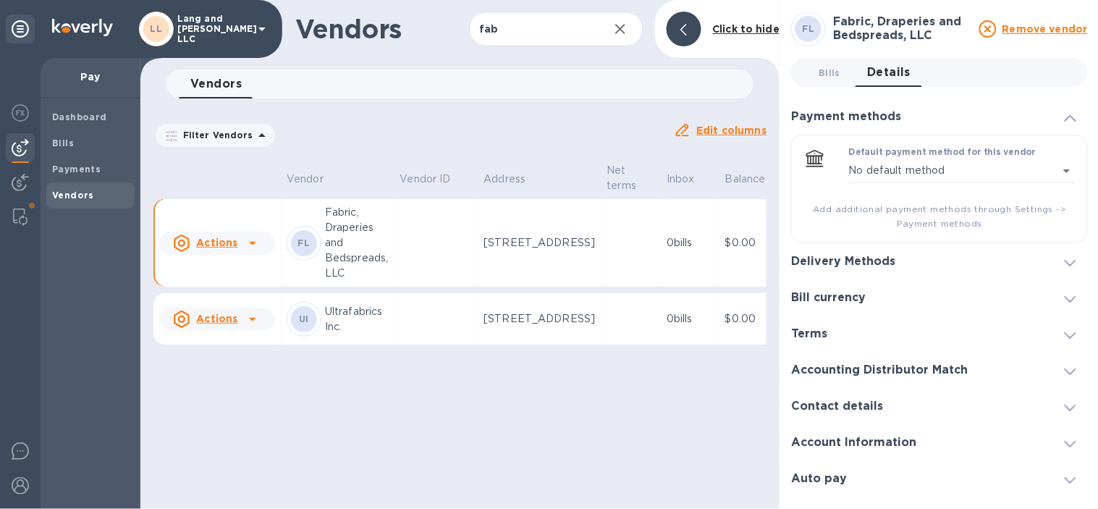
click at [866, 255] on h3 "Delivery Methods" at bounding box center [843, 262] width 104 height 14
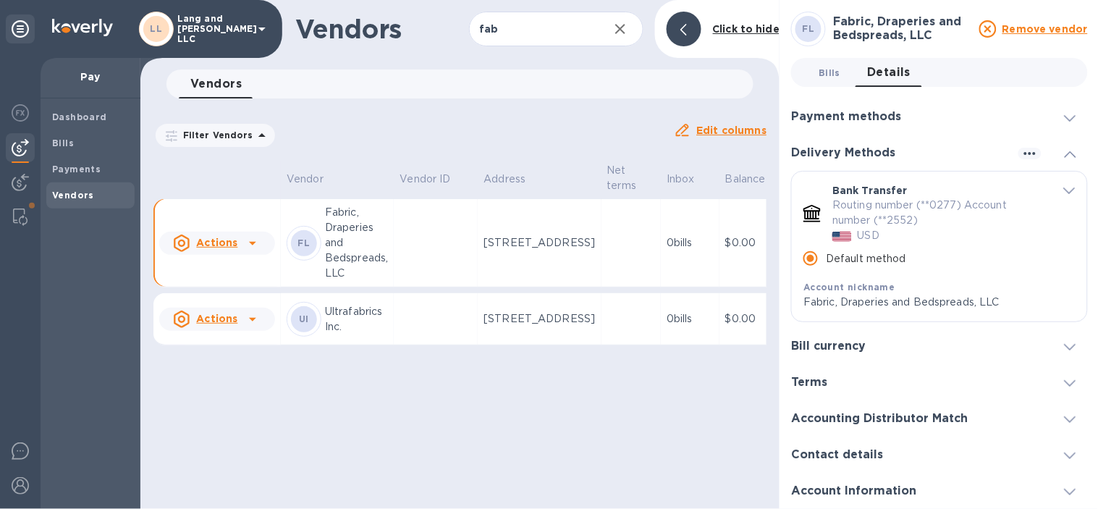
click at [826, 58] on button "Bills 0" at bounding box center [829, 72] width 52 height 29
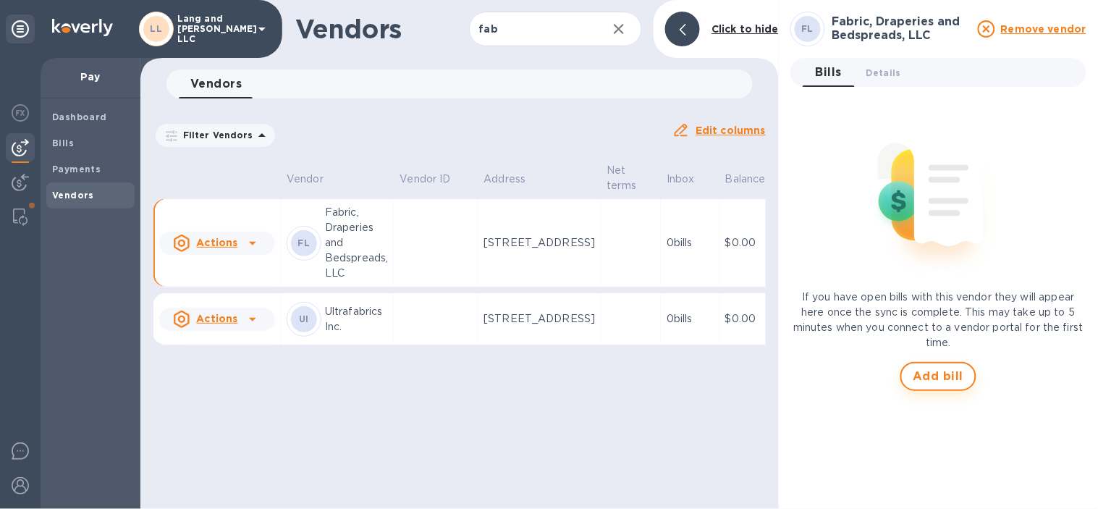
click at [917, 373] on span "Add bill" at bounding box center [938, 376] width 51 height 17
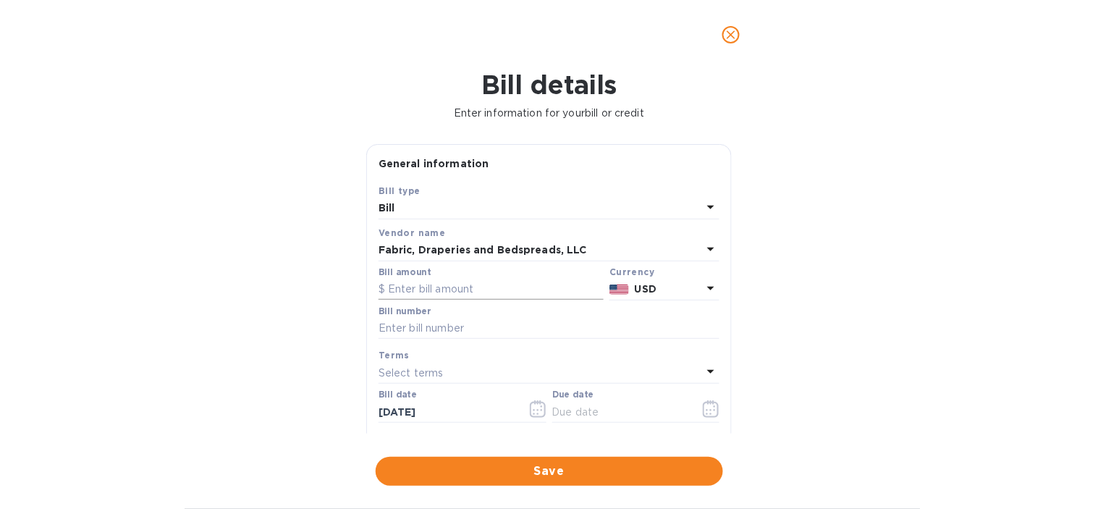
click at [429, 287] on input "text" at bounding box center [490, 290] width 225 height 22
type input "1,148"
click at [254, 381] on div "Bill details Enter information for your bill or credit General information Save…" at bounding box center [549, 288] width 1098 height 439
click at [409, 334] on input "text" at bounding box center [548, 329] width 341 height 22
type input "4503"
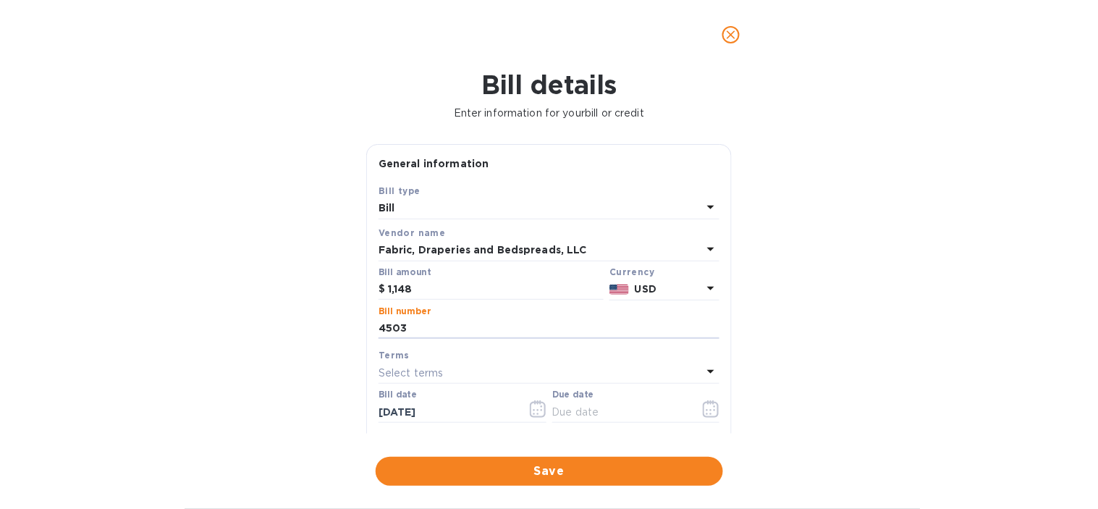
click at [340, 327] on div "Bill details Enter information for your bill or credit General information Save…" at bounding box center [549, 288] width 1098 height 439
click at [703, 410] on icon "button" at bounding box center [711, 408] width 16 height 17
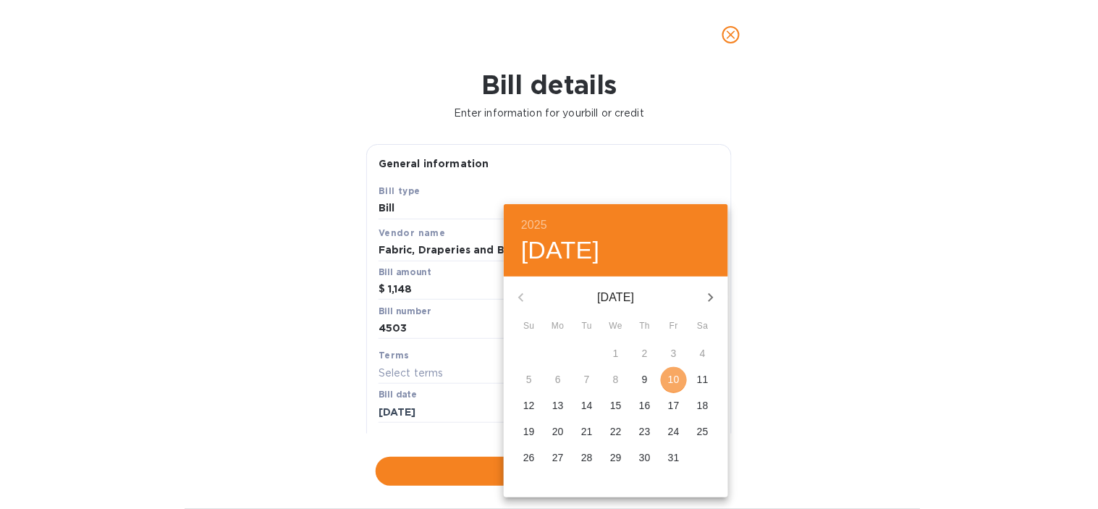
click at [671, 381] on p "10" at bounding box center [674, 379] width 12 height 14
type input "[DATE]"
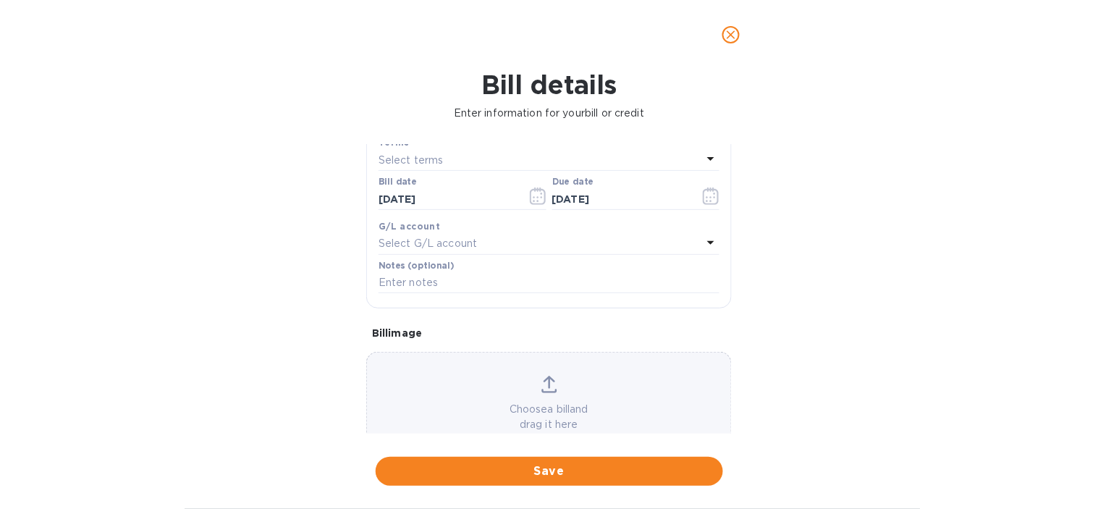
scroll to position [241, 0]
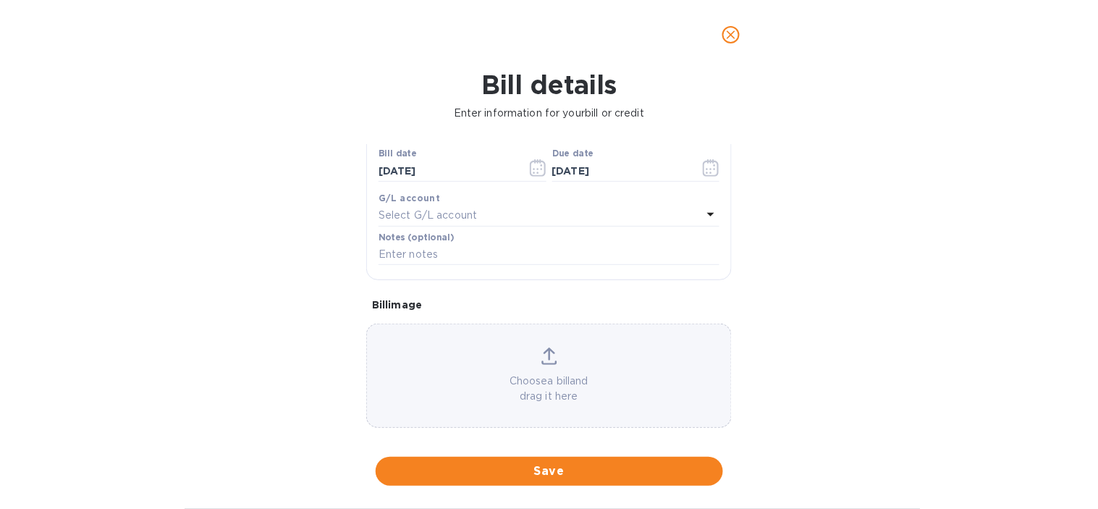
click at [444, 213] on p "Select G/L account" at bounding box center [427, 215] width 98 height 15
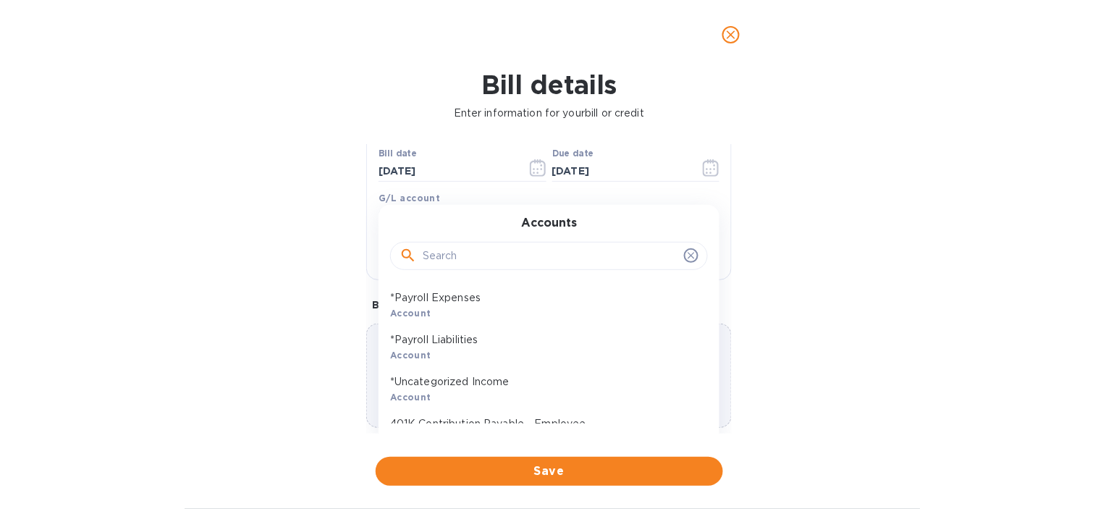
click at [505, 258] on input "text" at bounding box center [550, 256] width 255 height 22
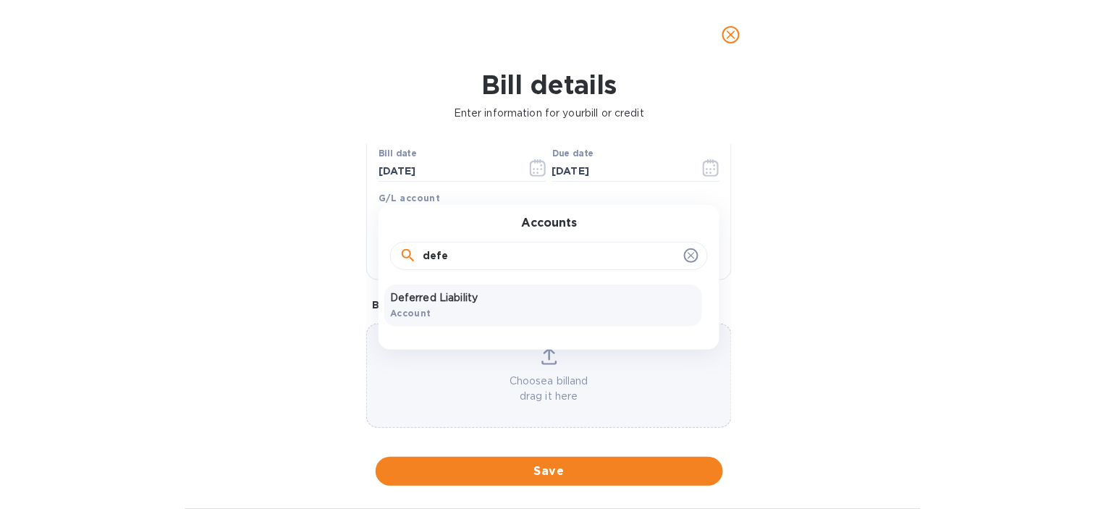
type input "defe"
click at [491, 298] on p "Deferred Liability" at bounding box center [543, 297] width 306 height 15
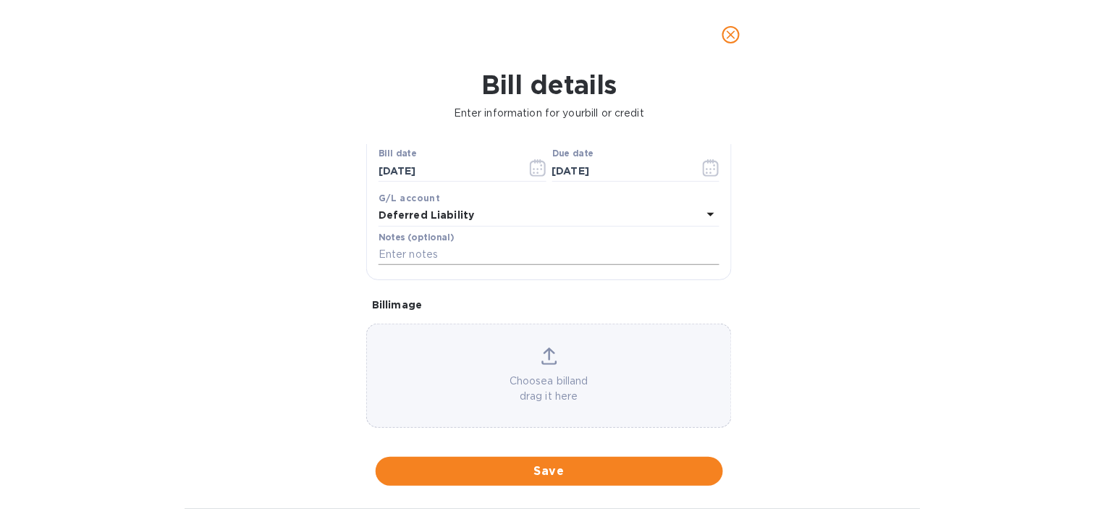
click at [489, 253] on input "text" at bounding box center [548, 255] width 341 height 22
paste input "4503 GVL GR | FABRICS DRAPERY AND BEDSPREADS | WT VALANCES"
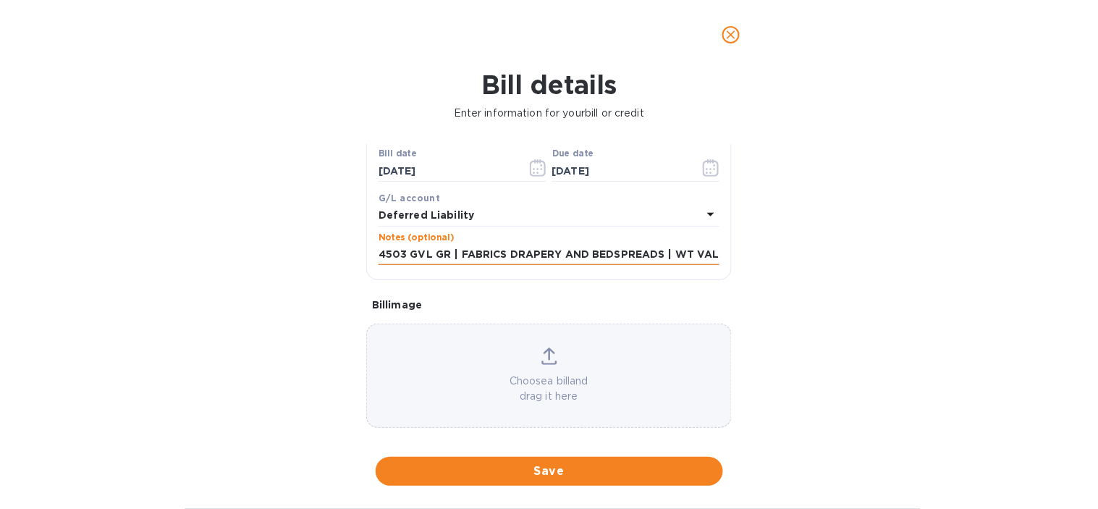
scroll to position [0, 39]
type input "4503 GVL GR | FABRICS DRAPERY AND BEDSPREADS | WT VALANCES"
click at [297, 248] on div "Bill details Enter information for your bill or credit General information Save…" at bounding box center [549, 288] width 1098 height 439
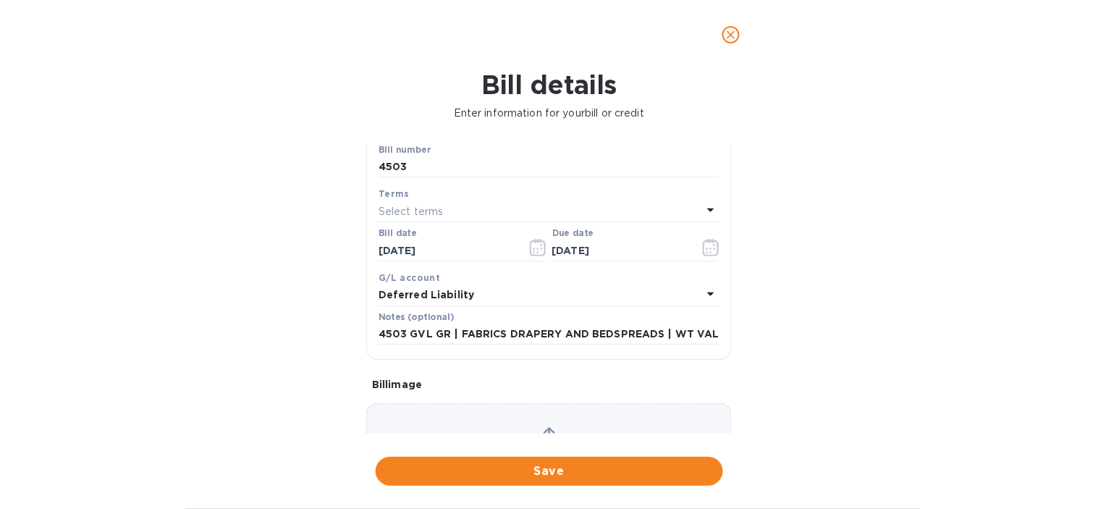
scroll to position [161, 0]
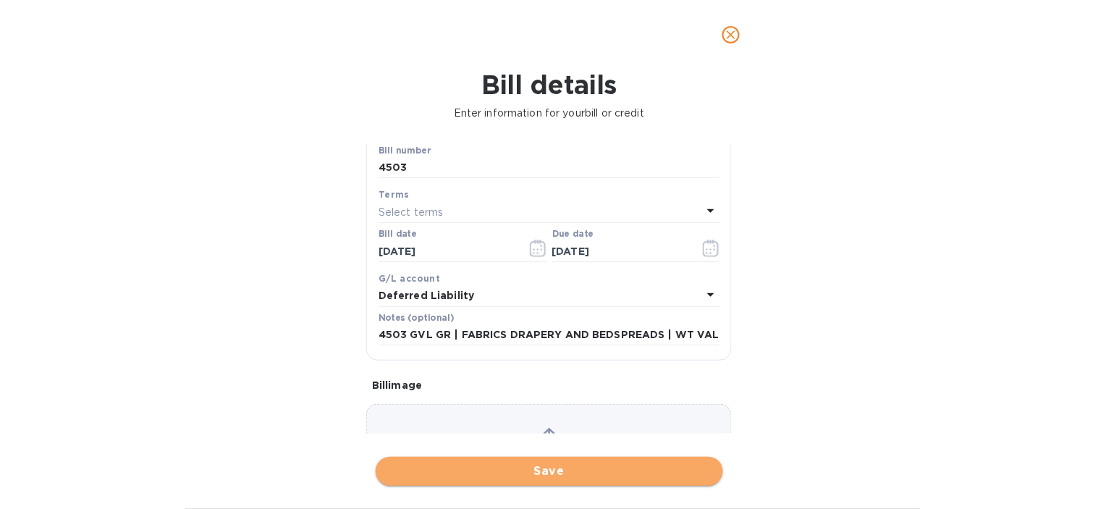
click at [488, 472] on span "Save" at bounding box center [549, 470] width 324 height 17
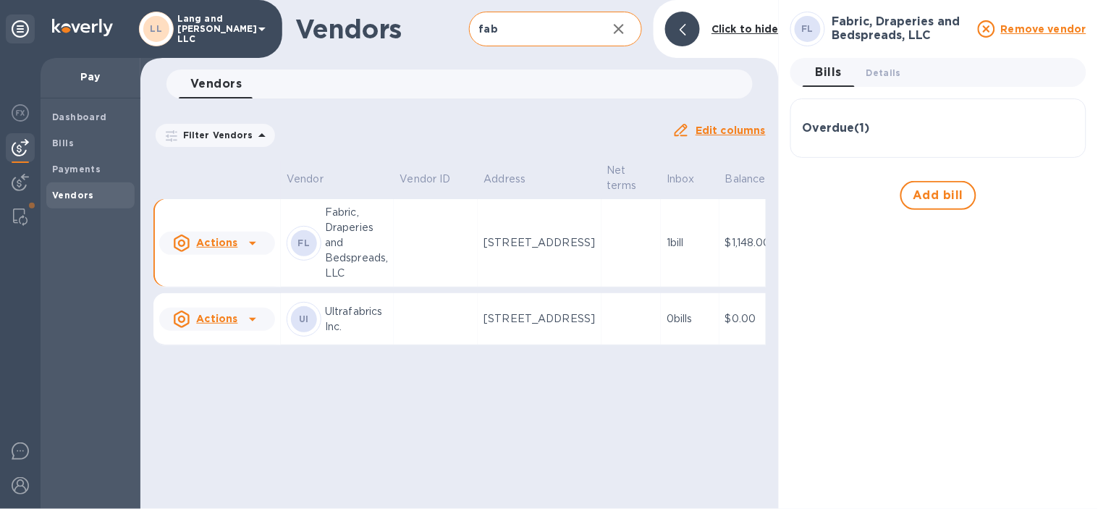
click at [621, 29] on icon "button" at bounding box center [619, 29] width 10 height 10
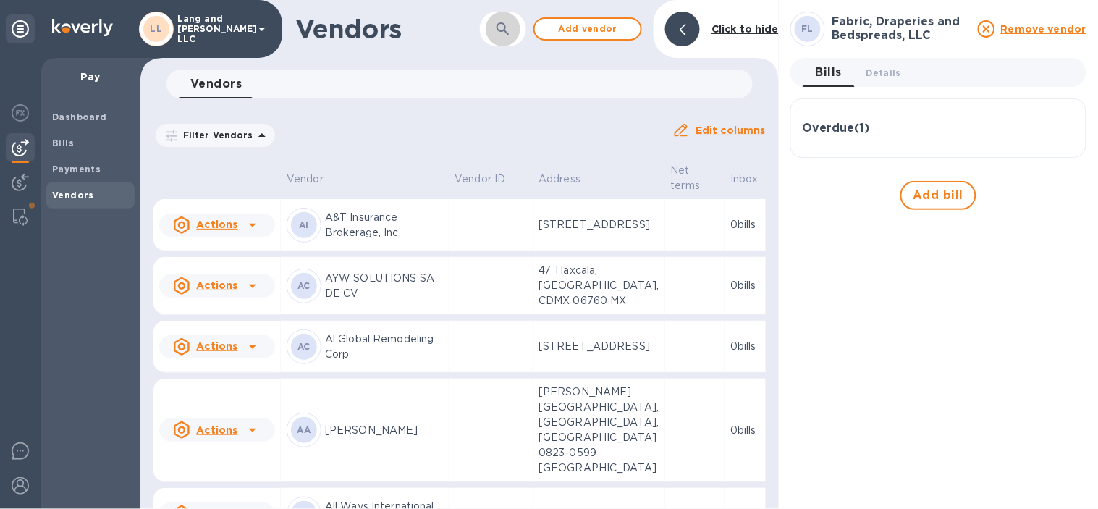
click at [494, 33] on button "button" at bounding box center [502, 29] width 35 height 35
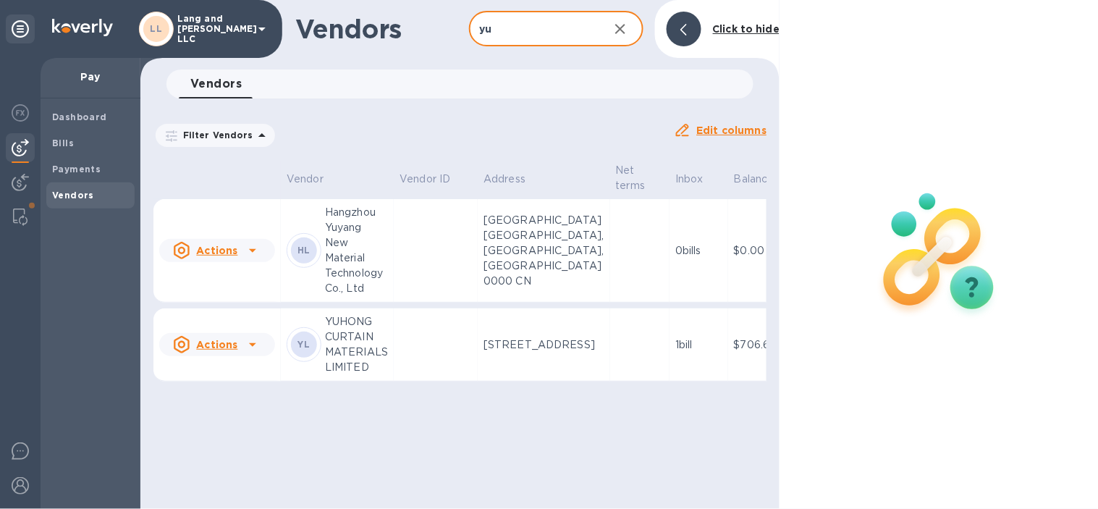
type input "yu"
click at [439, 352] on td at bounding box center [436, 344] width 84 height 73
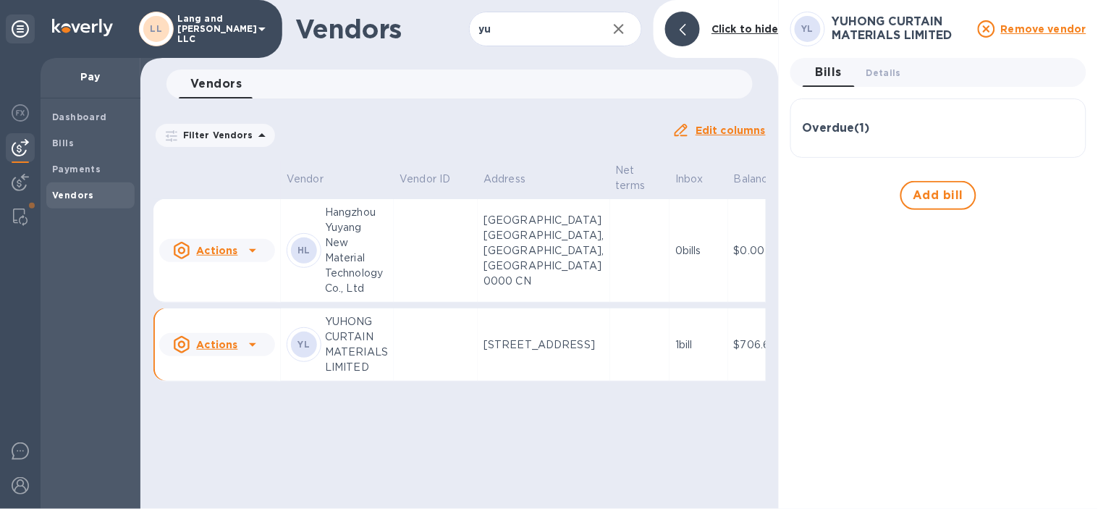
click at [931, 138] on div "Overdue ( 1 )" at bounding box center [937, 128] width 271 height 35
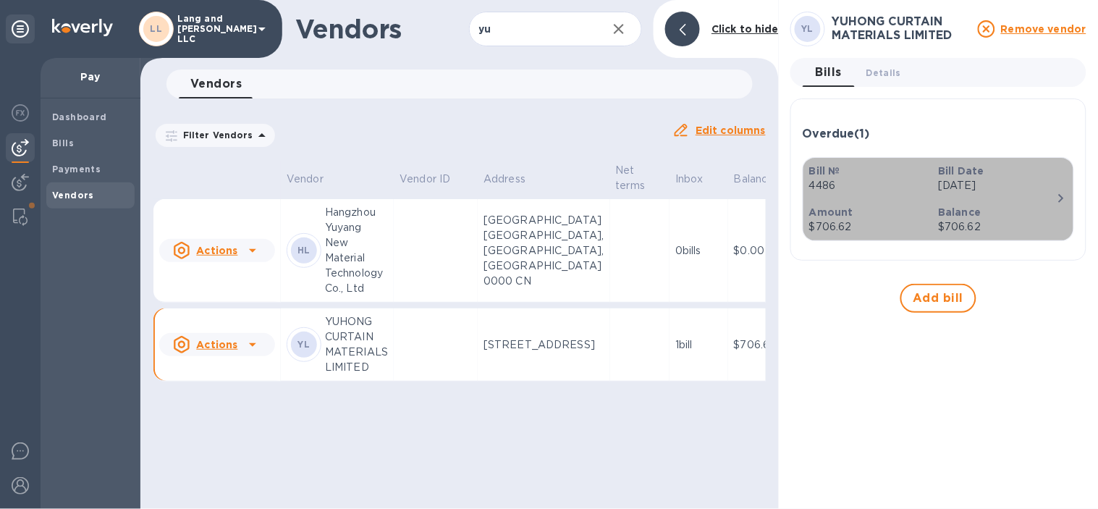
click at [1059, 194] on icon "button" at bounding box center [1060, 198] width 5 height 9
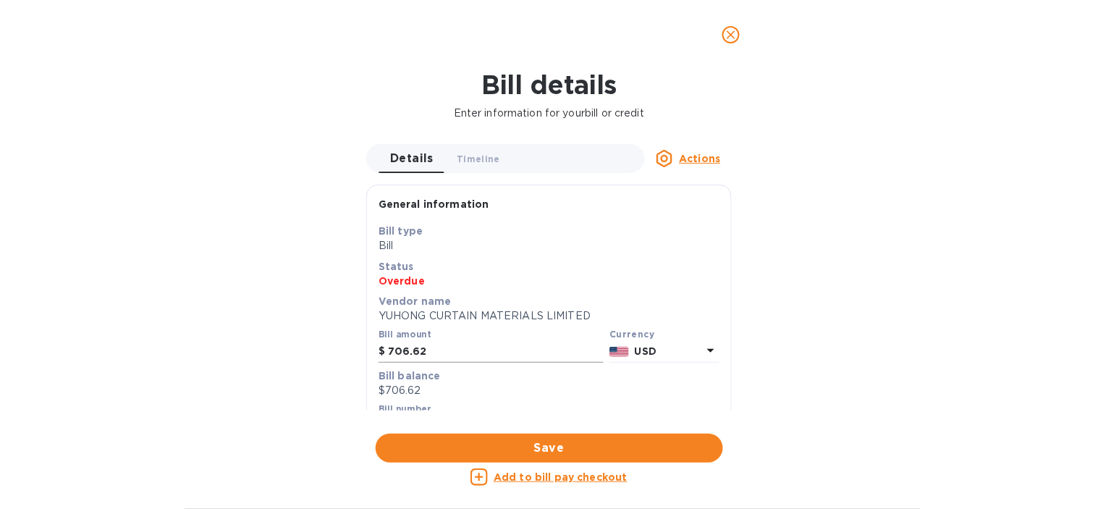
scroll to position [80, 0]
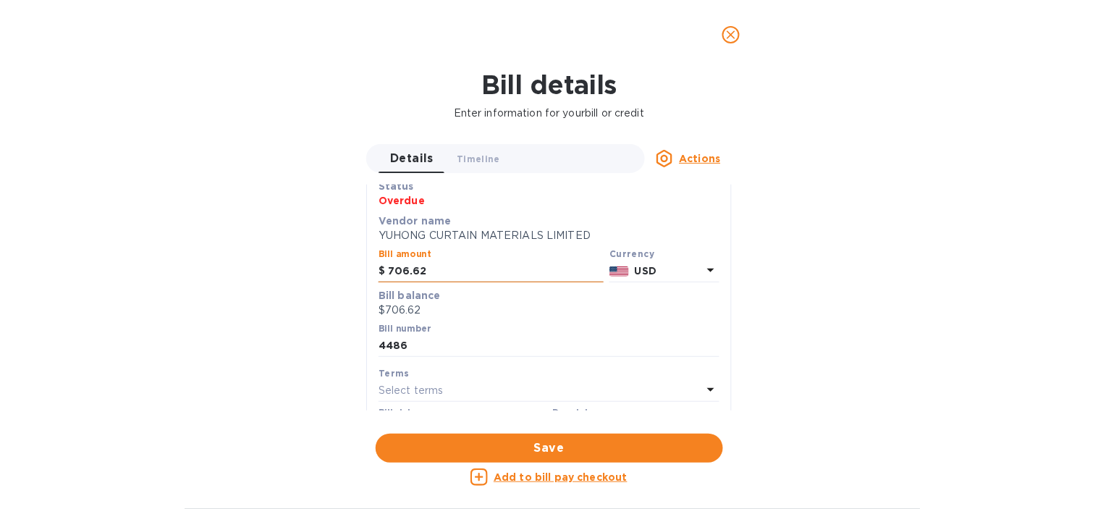
click at [464, 270] on input "706.62" at bounding box center [496, 271] width 216 height 22
drag, startPoint x: 352, startPoint y: 263, endPoint x: 282, endPoint y: 251, distance: 71.1
click at [282, 251] on div "Bill details Enter information for your bill or credit Details 0 Timeline 0 Act…" at bounding box center [549, 288] width 1098 height 439
type input "9,103.44"
click at [288, 237] on div "Bill details Enter information for your bill or credit Details 0 Timeline 0 Act…" at bounding box center [549, 288] width 1098 height 439
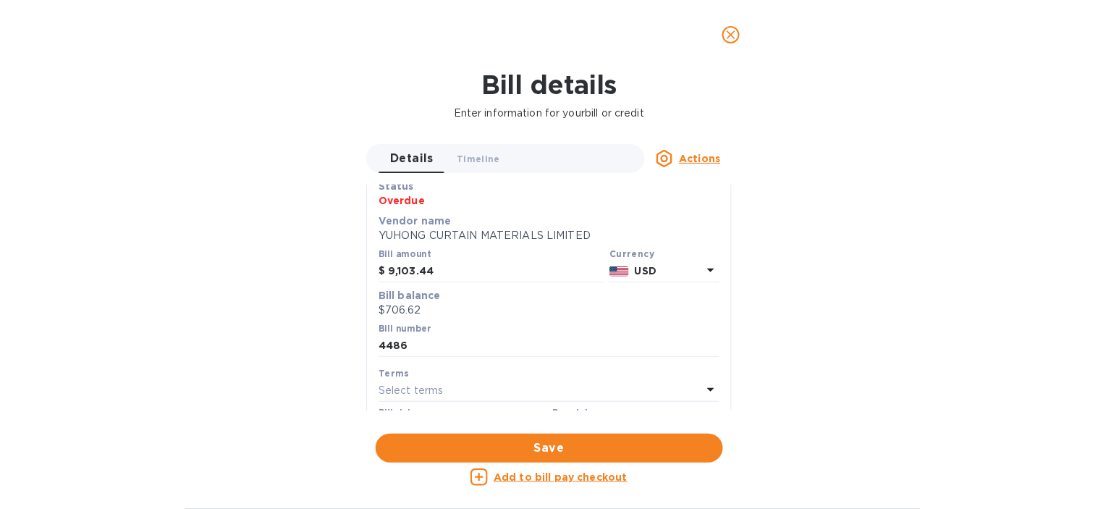
click at [289, 237] on div "Bill details Enter information for your bill or credit Details 0 Timeline 0 Act…" at bounding box center [549, 288] width 1098 height 439
click at [515, 446] on span "Save" at bounding box center [549, 447] width 324 height 17
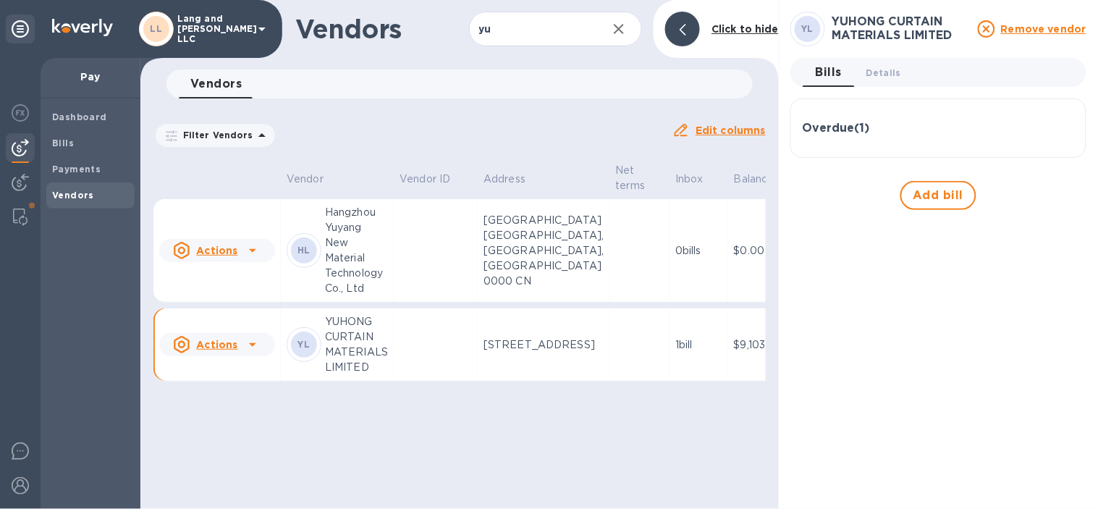
click at [929, 119] on div "Overdue ( 1 )" at bounding box center [937, 128] width 271 height 35
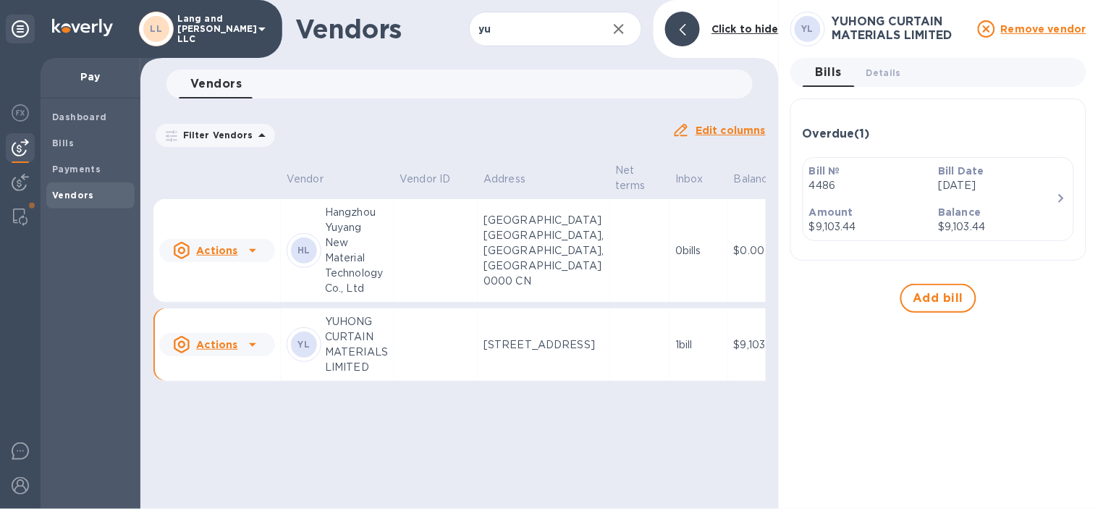
click at [1040, 190] on p "[DATE]" at bounding box center [996, 185] width 117 height 15
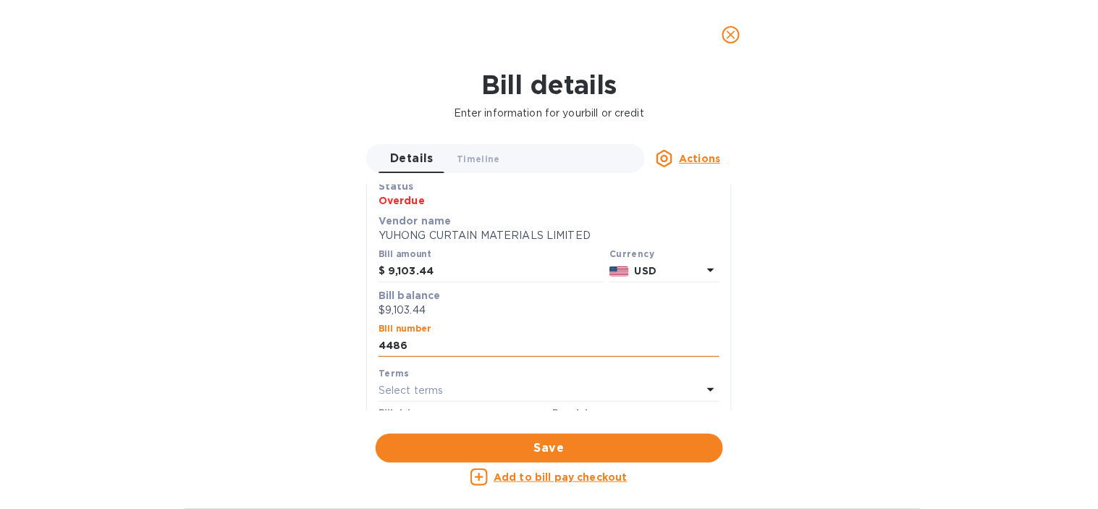
click at [451, 344] on input "4486" at bounding box center [548, 346] width 341 height 22
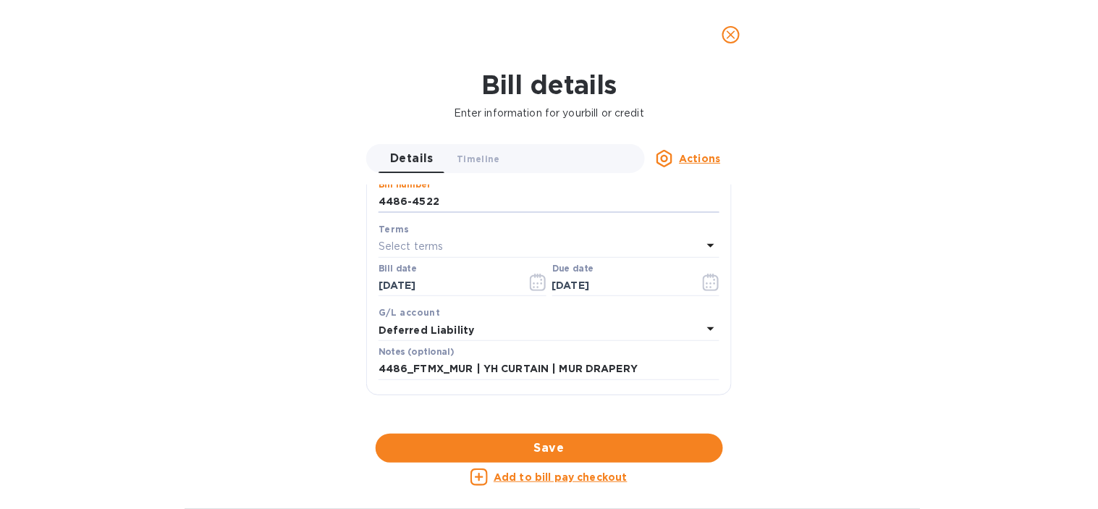
scroll to position [241, 0]
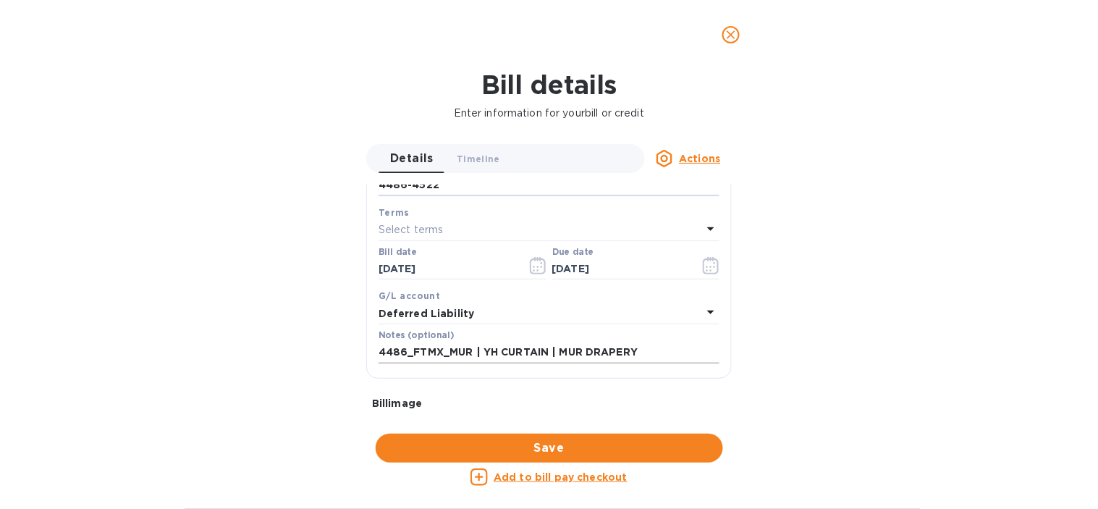
type input "4486-4522"
click at [661, 357] on input "4486_FTMX_MUR | YH CURTAIN | MUR DRAPERY" at bounding box center [548, 352] width 341 height 22
click at [677, 355] on input "4486_FTMX_MUR | YH CURTAIN | MUR DRAPERY /" at bounding box center [548, 352] width 341 height 22
paste input "4522 | YH CURTAIN"
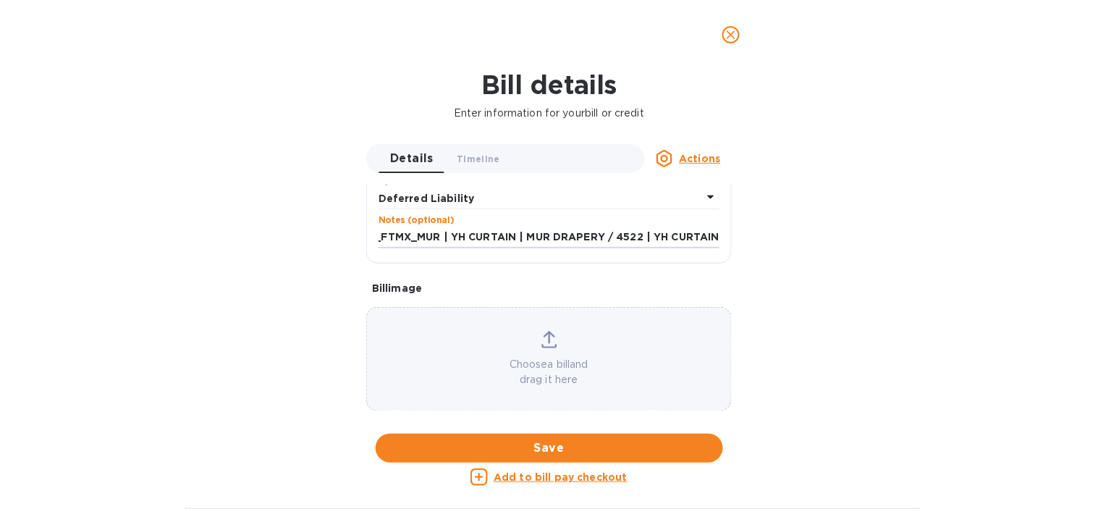
scroll to position [357, 0]
type input "4486_FTMX_MUR | YH CURTAIN | MUR DRAPERY / 4522 | YH CURTAIN"
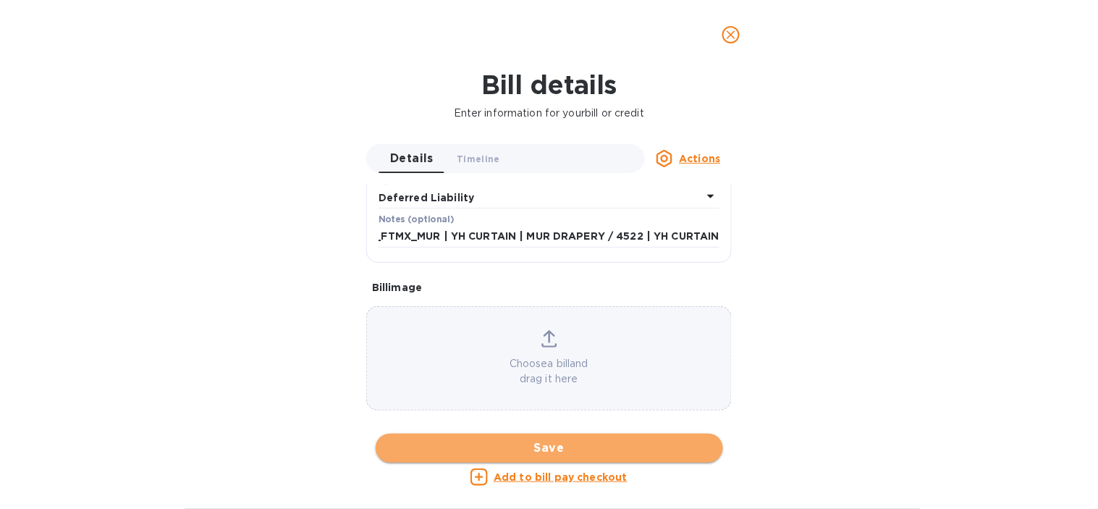
click at [620, 444] on span "Save" at bounding box center [549, 447] width 324 height 17
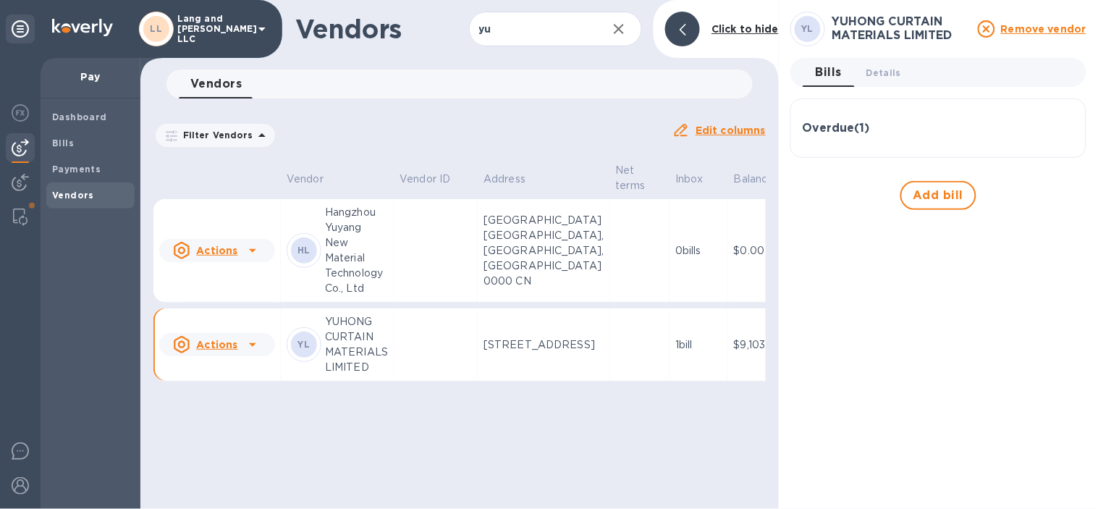
click at [616, 27] on icon "button" at bounding box center [618, 28] width 17 height 17
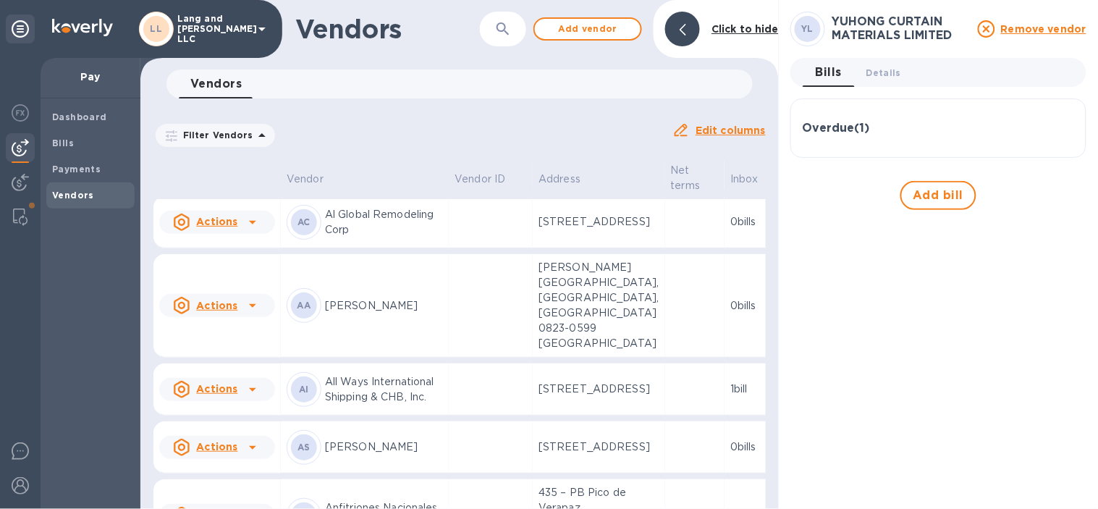
scroll to position [161, 0]
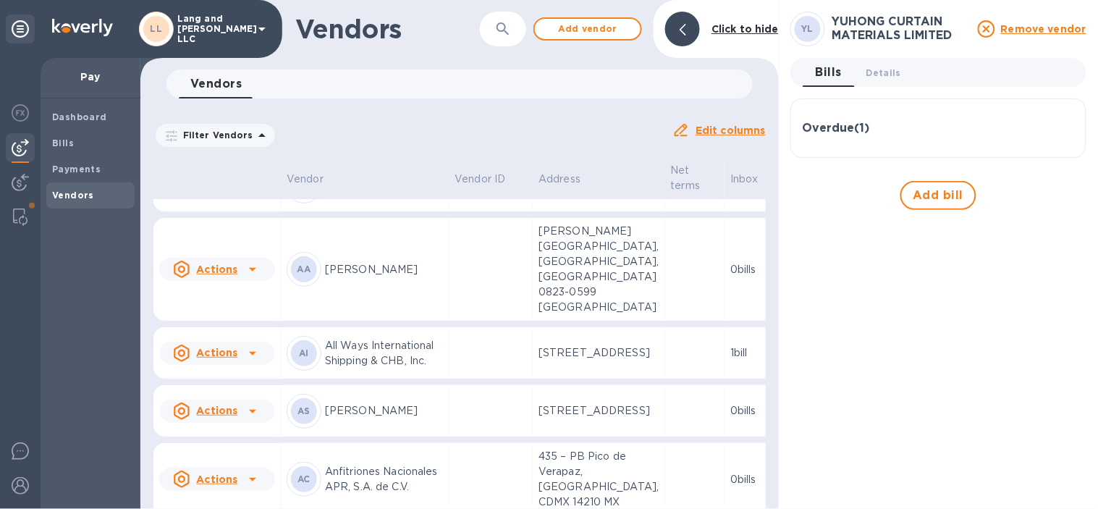
click at [523, 25] on div "​" at bounding box center [503, 29] width 46 height 35
click at [516, 29] on button "button" at bounding box center [502, 29] width 35 height 35
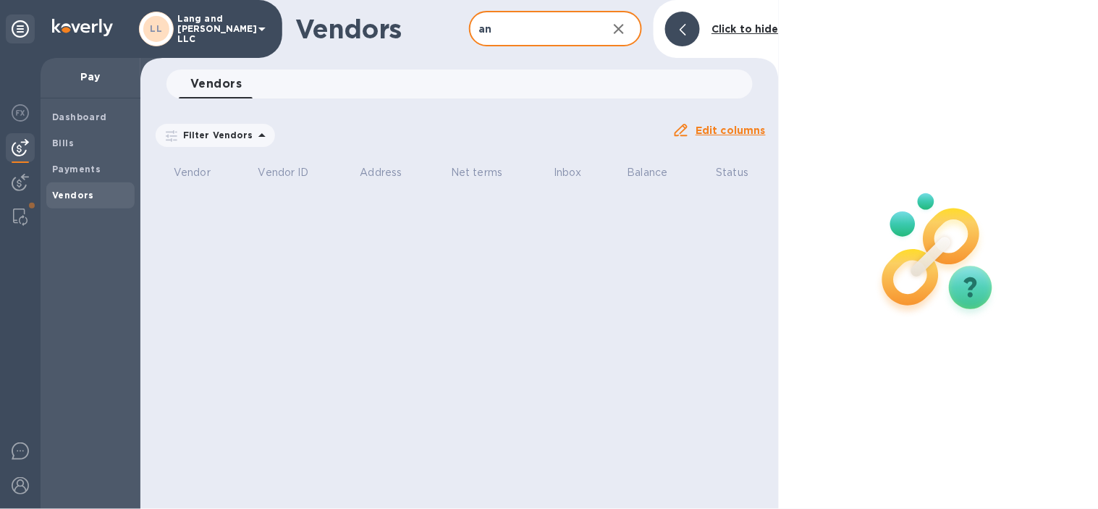
type input "a"
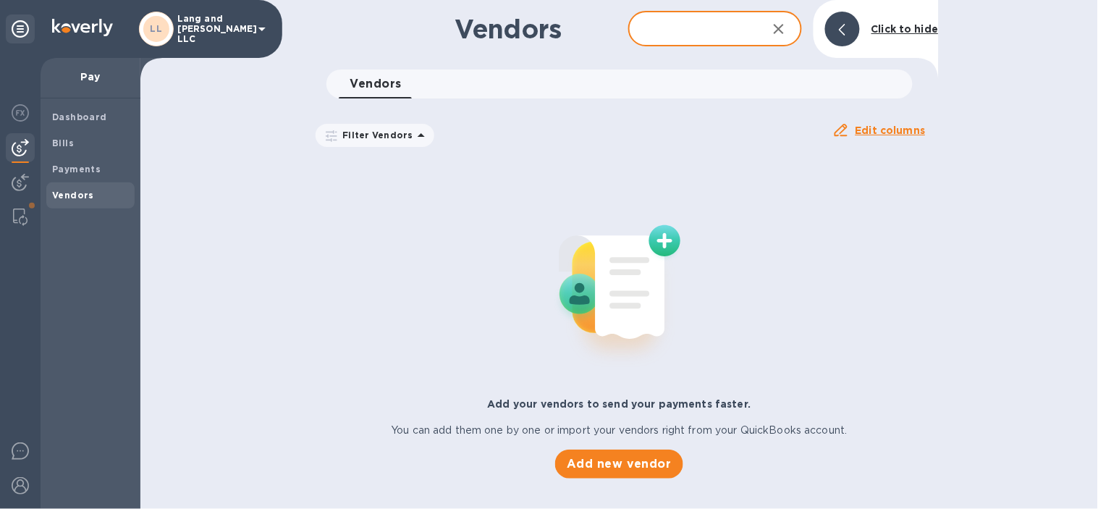
click at [777, 38] on div "Vendors ​ Add vendor Click to hide" at bounding box center [619, 29] width 638 height 58
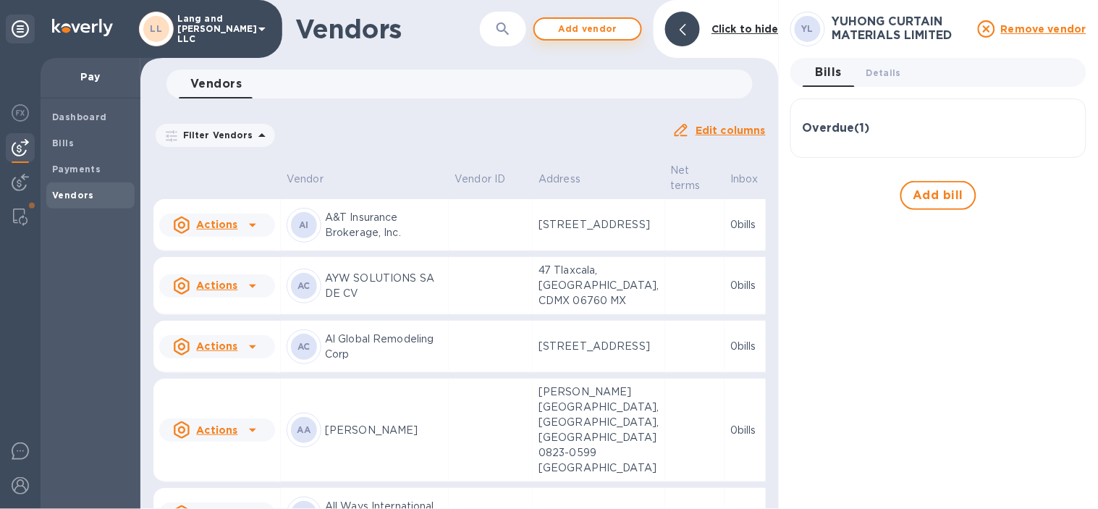
click at [603, 32] on span "Add vendor" at bounding box center [587, 28] width 82 height 17
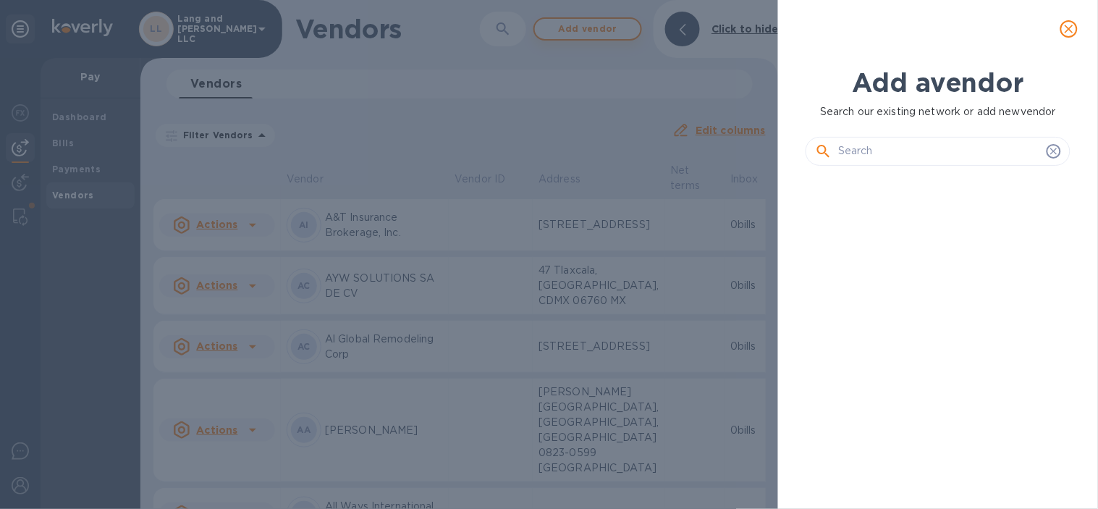
scroll to position [281, 270]
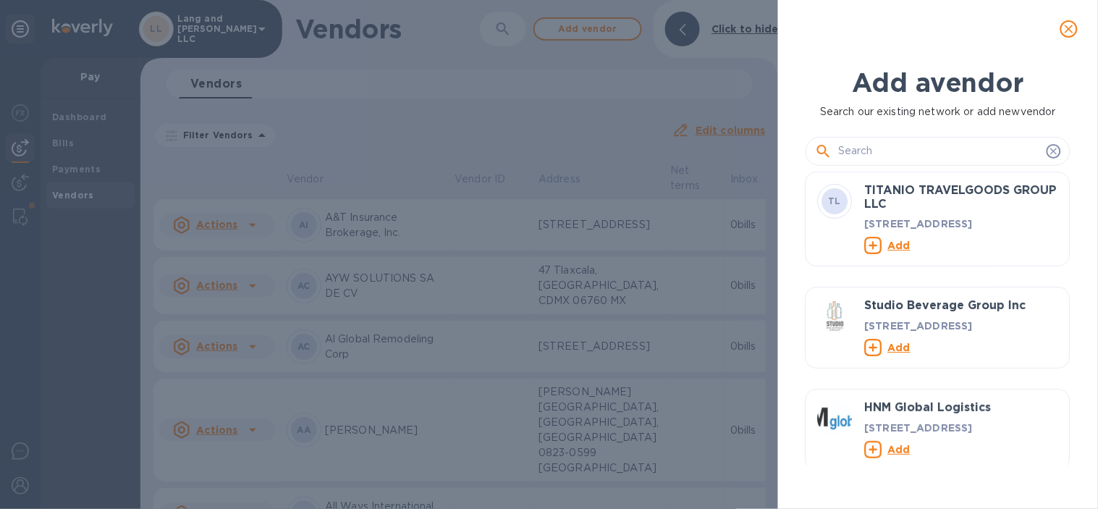
click at [885, 143] on input "text" at bounding box center [939, 151] width 203 height 22
paste input "An Phat Cuong Corporation"
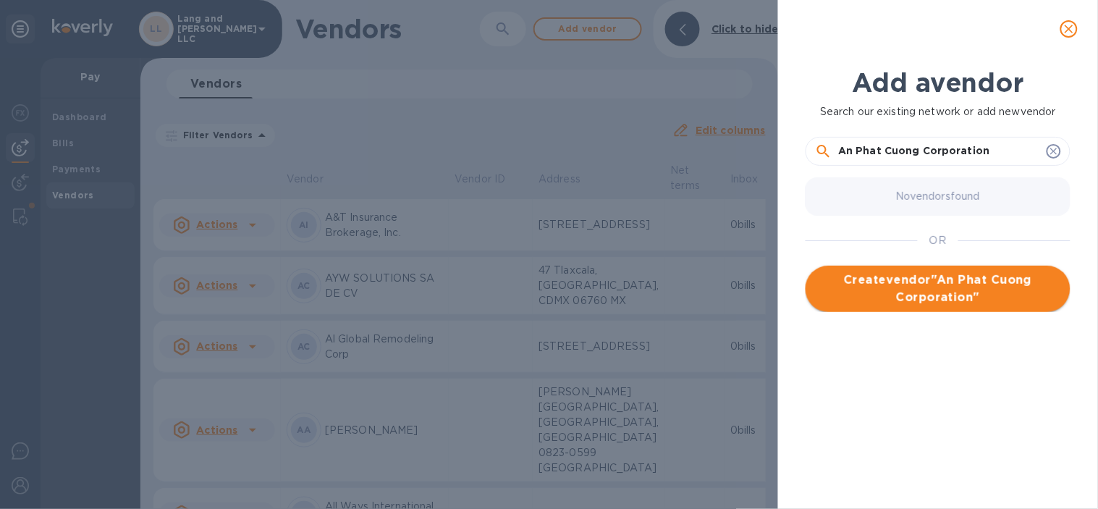
type input "An Phat Cuong Corporation"
click at [959, 288] on span "Create vendor " An Phat Cuong Corporation "" at bounding box center [938, 288] width 242 height 35
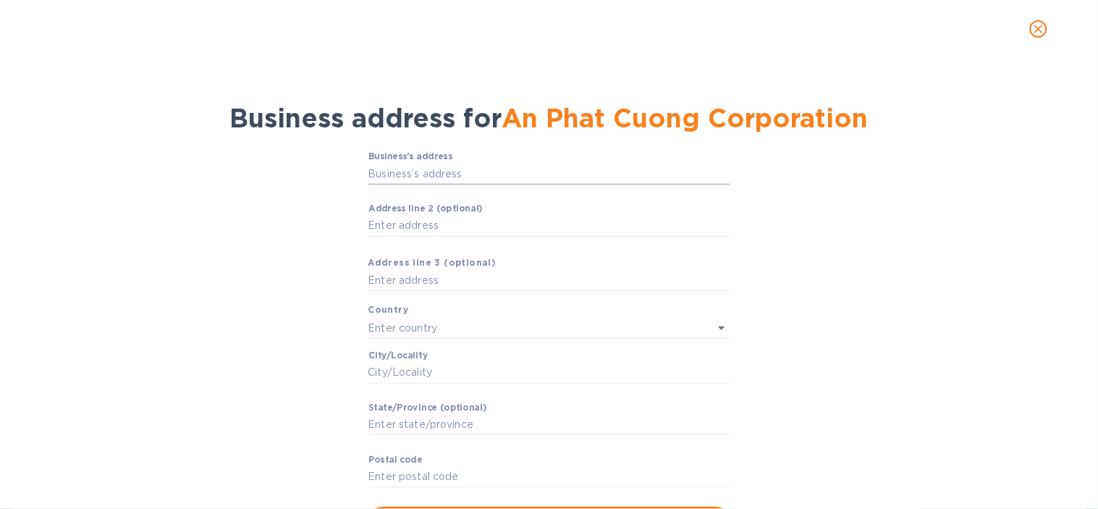
click at [396, 179] on input "Business’s аddress" at bounding box center [549, 174] width 362 height 22
paste input "[PERSON_NAME] st., Tan [PERSON_NAME], [PERSON_NAME], [GEOGRAPHIC_DATA], [PERSON…"
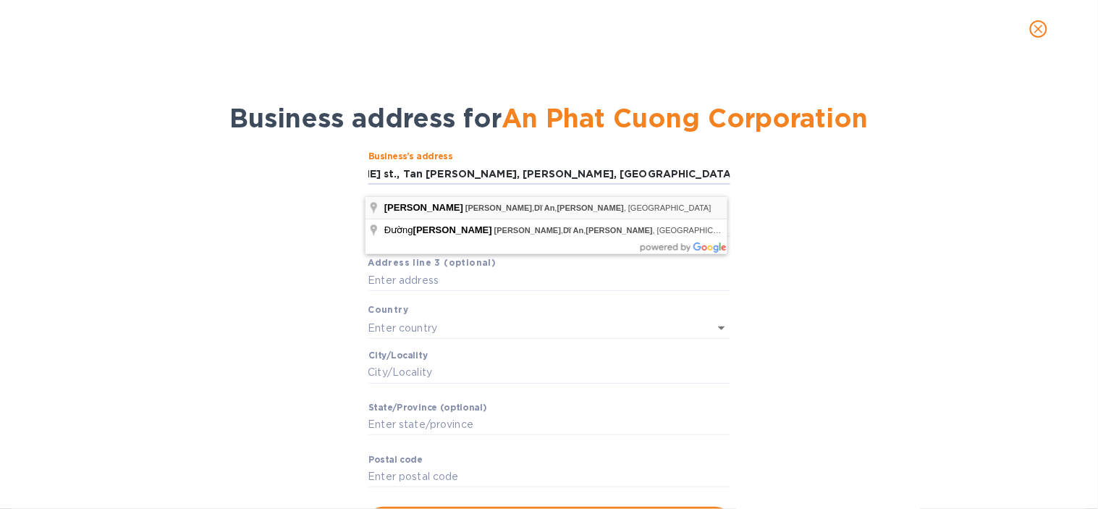
scroll to position [0, 0]
type input "[PERSON_NAME]"
type input "[GEOGRAPHIC_DATA]"
type input "Dĩ An"
type input "[PERSON_NAME]"
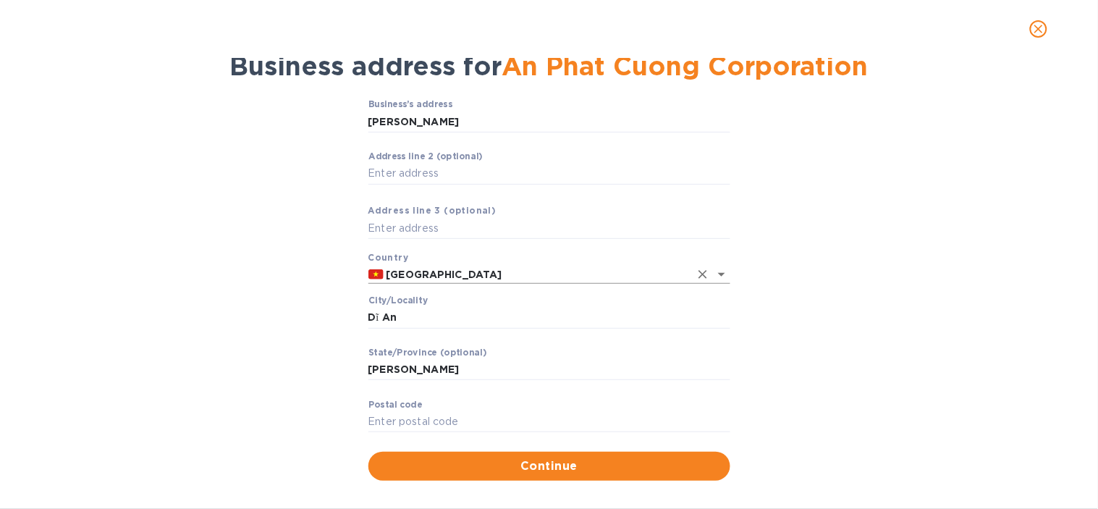
scroll to position [78, 0]
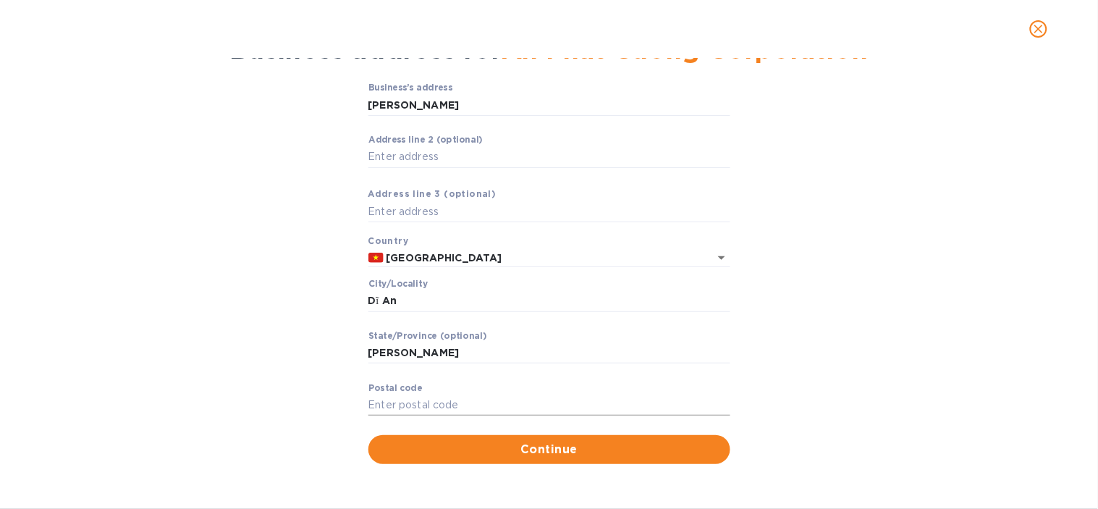
click at [437, 404] on input "Pоstal cоde" at bounding box center [549, 405] width 362 height 22
paste input "820000"
type input "820000"
click at [459, 446] on span "Continue" at bounding box center [549, 449] width 339 height 17
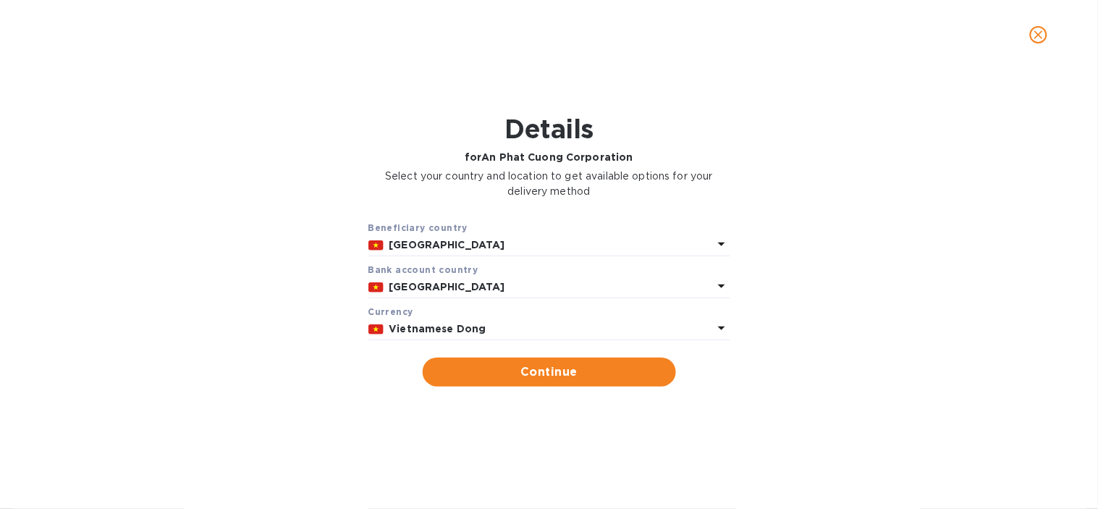
click at [532, 331] on p "Vietnamese Dong" at bounding box center [550, 328] width 323 height 15
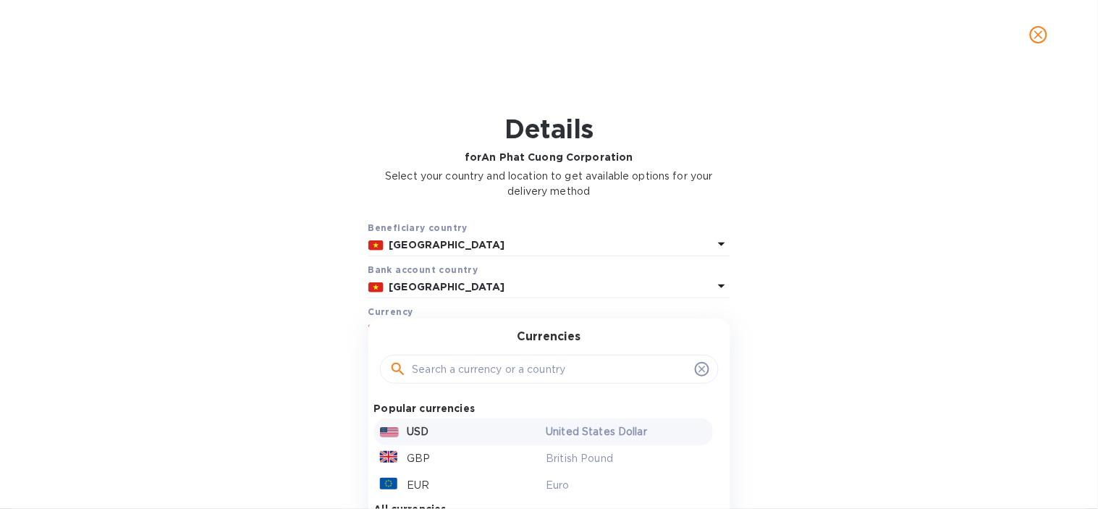
click at [407, 431] on p "USD" at bounding box center [418, 431] width 22 height 15
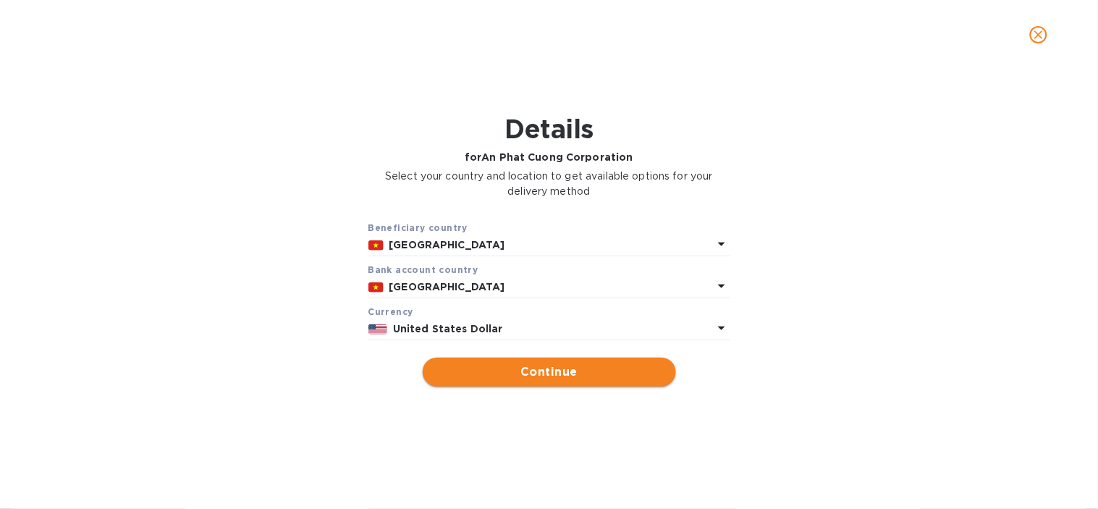
click at [472, 365] on span "Continue" at bounding box center [549, 371] width 230 height 17
type input "An Phat Cuong Corporation"
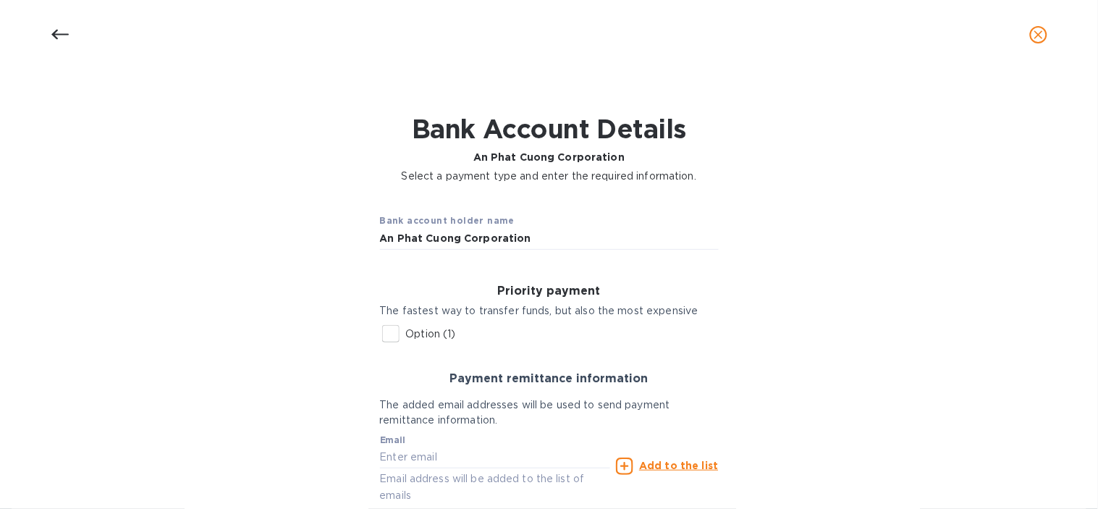
click at [391, 331] on input "Option (1)" at bounding box center [390, 333] width 30 height 30
checkbox input "true"
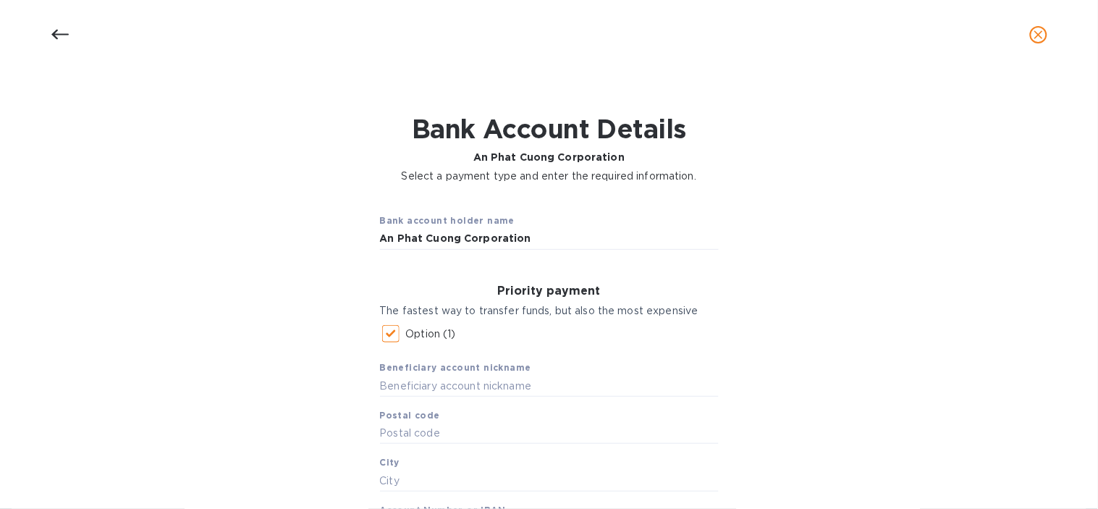
scroll to position [161, 0]
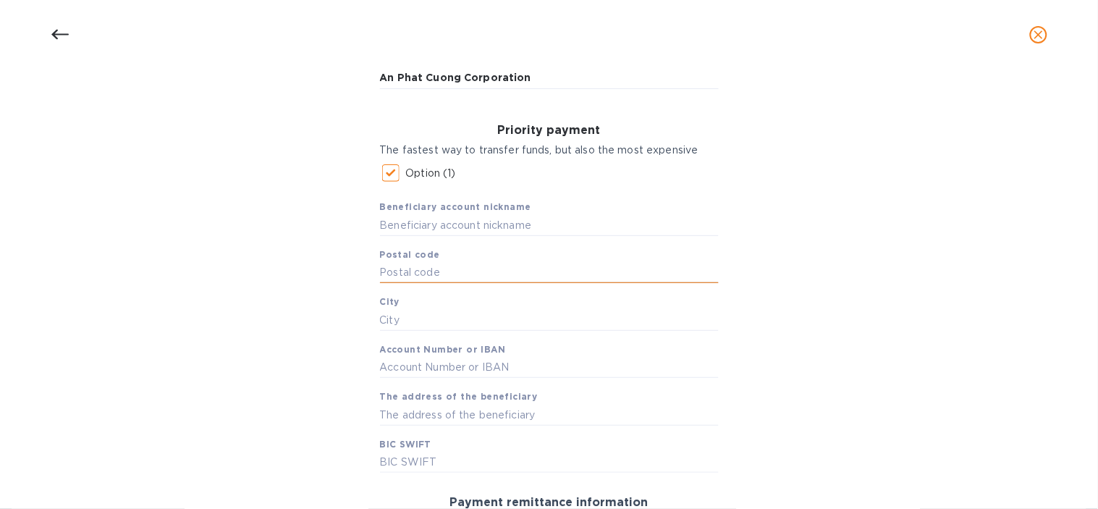
click at [444, 265] on input "text" at bounding box center [549, 273] width 339 height 22
paste input "820000"
type input "820000"
click at [295, 313] on div "Bank account holder name An Phat Cuong Corporation Priority payment The fastest…" at bounding box center [549, 373] width 1060 height 683
click at [490, 223] on input "text" at bounding box center [549, 225] width 339 height 22
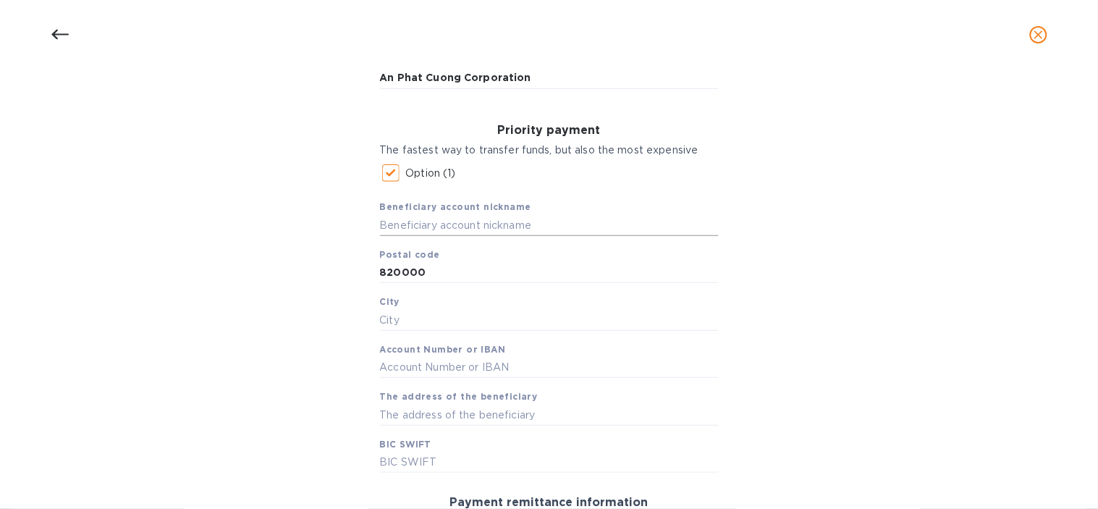
click at [496, 225] on input "text" at bounding box center [549, 225] width 339 height 22
paste input "An Phat Cuong Corporation"
click at [909, 300] on div "Bank account holder name An Phat Cuong Corporation Priority payment The fastest…" at bounding box center [549, 373] width 1060 height 683
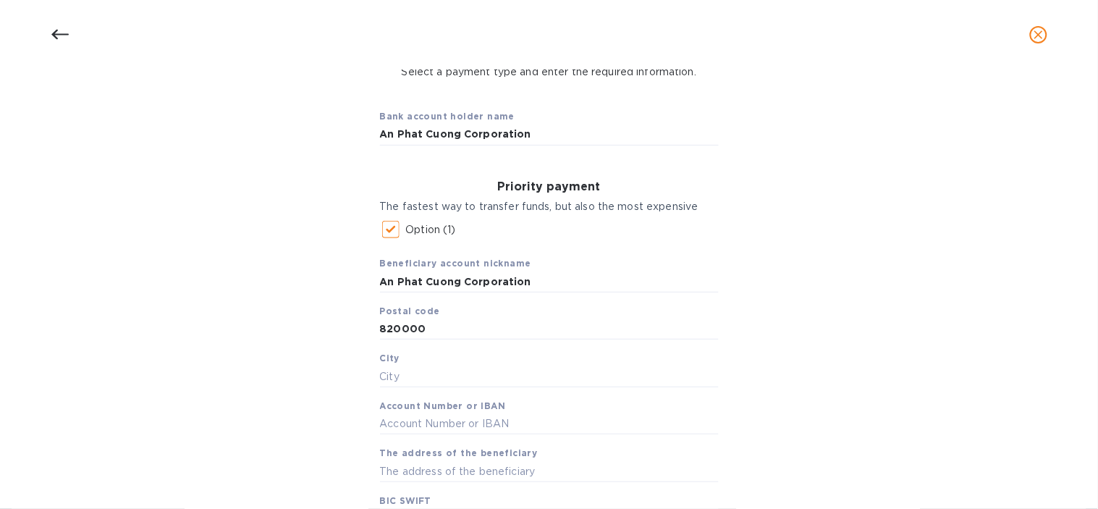
scroll to position [80, 0]
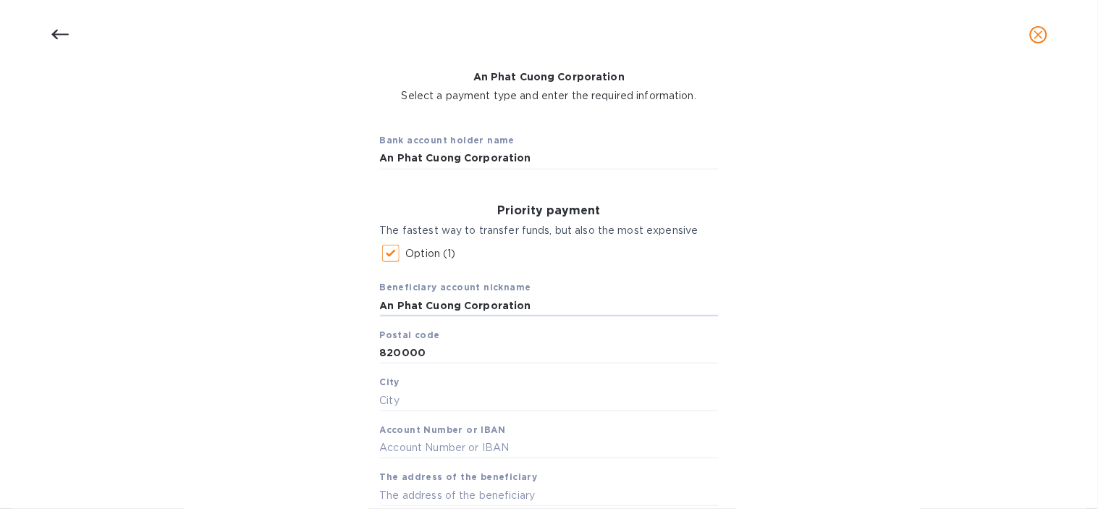
drag, startPoint x: 522, startPoint y: 309, endPoint x: 251, endPoint y: 304, distance: 270.6
click at [251, 304] on div "Bank account holder name An Phat Cuong Corporation Priority payment The fastest…" at bounding box center [549, 453] width 1060 height 683
type input "APC"
click at [212, 297] on div "Bank account holder name An Phat Cuong Corporation Priority payment The fastest…" at bounding box center [549, 453] width 1060 height 683
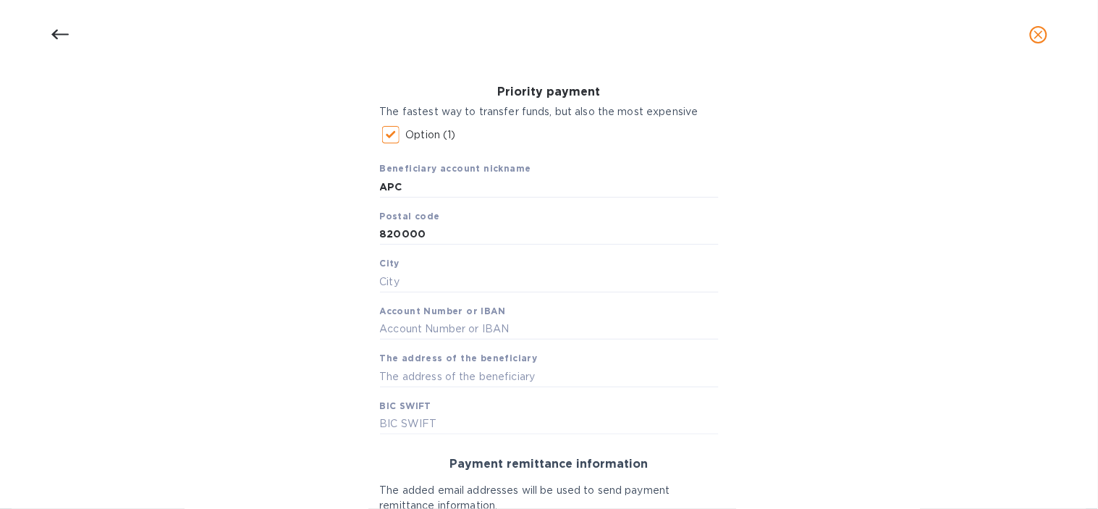
scroll to position [241, 0]
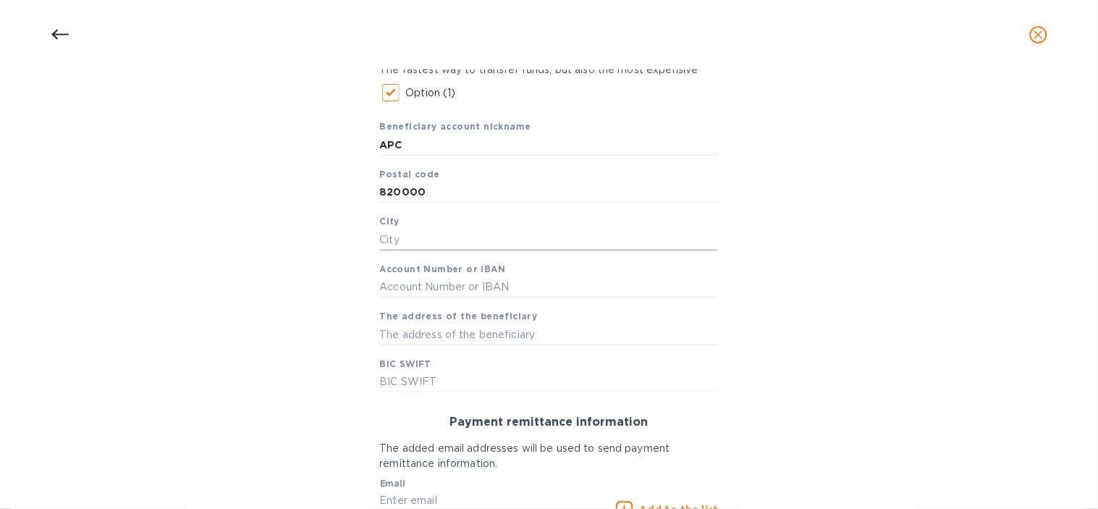
click at [408, 232] on input "text" at bounding box center [549, 240] width 339 height 22
paste input "Di An Town"
type input "Di An Town"
click at [416, 289] on input "text" at bounding box center [549, 287] width 339 height 22
click at [423, 287] on input "text" at bounding box center [549, 287] width 339 height 22
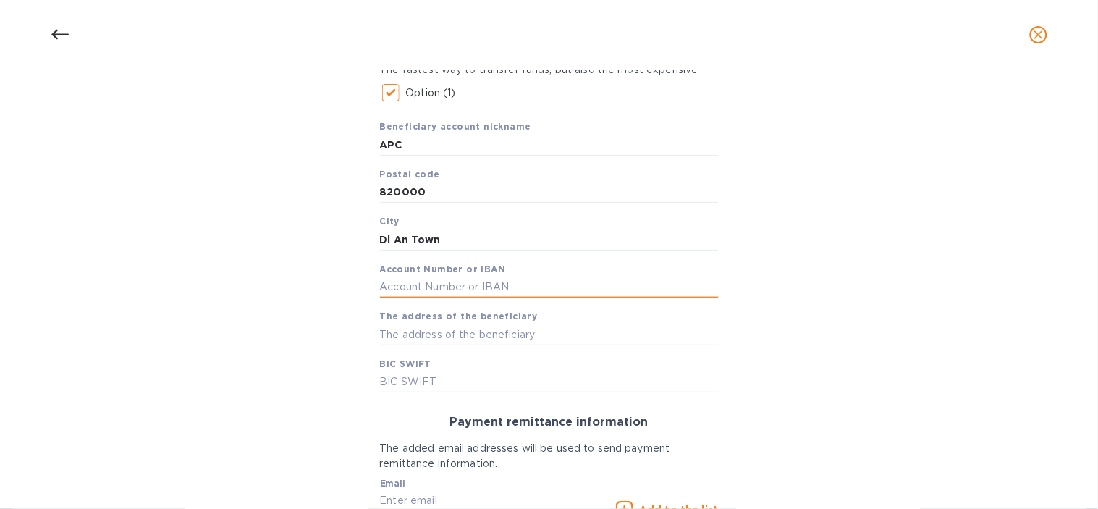
paste input "5592201008044"
type input "5592201008044"
click at [405, 339] on input "text" at bounding box center [549, 334] width 339 height 22
paste input "[PERSON_NAME] st., [PERSON_NAME], [PERSON_NAME], [GEOGRAPHIC_DATA], [PERSON_NAM…"
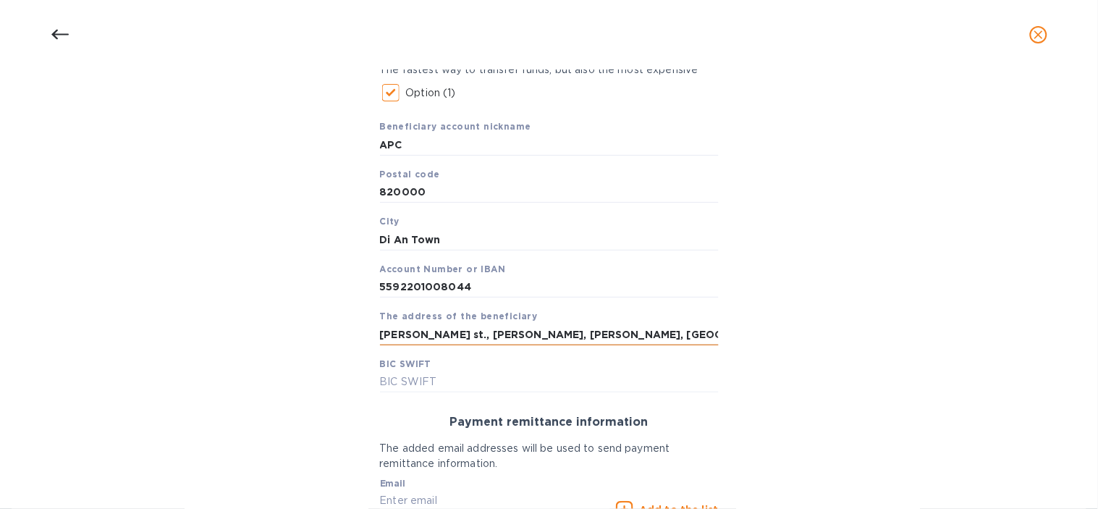
scroll to position [0, 98]
click at [406, 379] on input "text" at bounding box center [549, 382] width 339 height 22
click at [488, 342] on input "[PERSON_NAME] st., [PERSON_NAME], [PERSON_NAME], [GEOGRAPHIC_DATA], [PERSON_NAM…" at bounding box center [549, 334] width 339 height 22
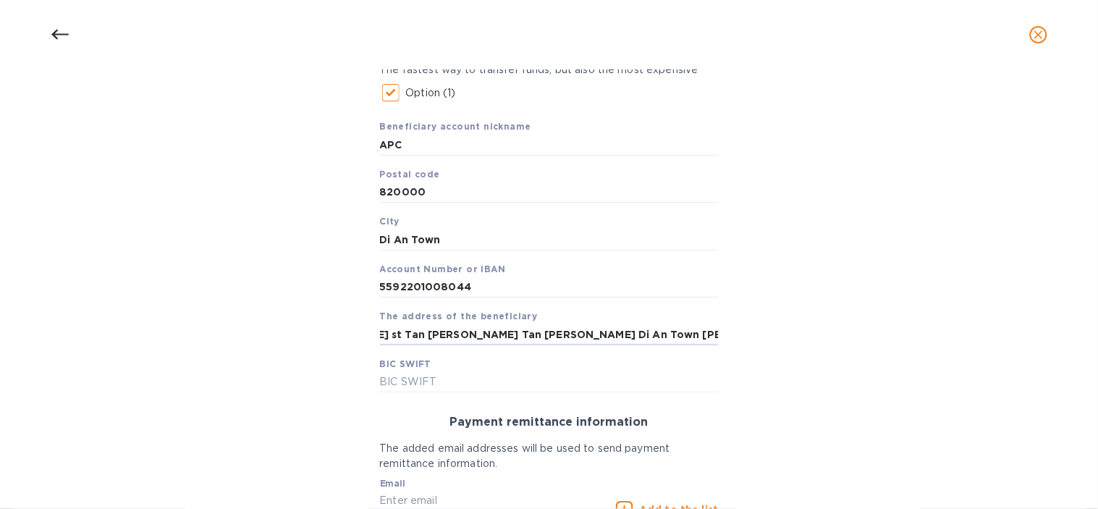
type input "[PERSON_NAME] st Tan [PERSON_NAME] Tan [PERSON_NAME] Di An Town [PERSON_NAME] P…"
click at [434, 378] on input "text" at bounding box center [549, 382] width 339 height 22
paste input "[SWIFT_CODE]"
type input "[SWIFT_CODE]"
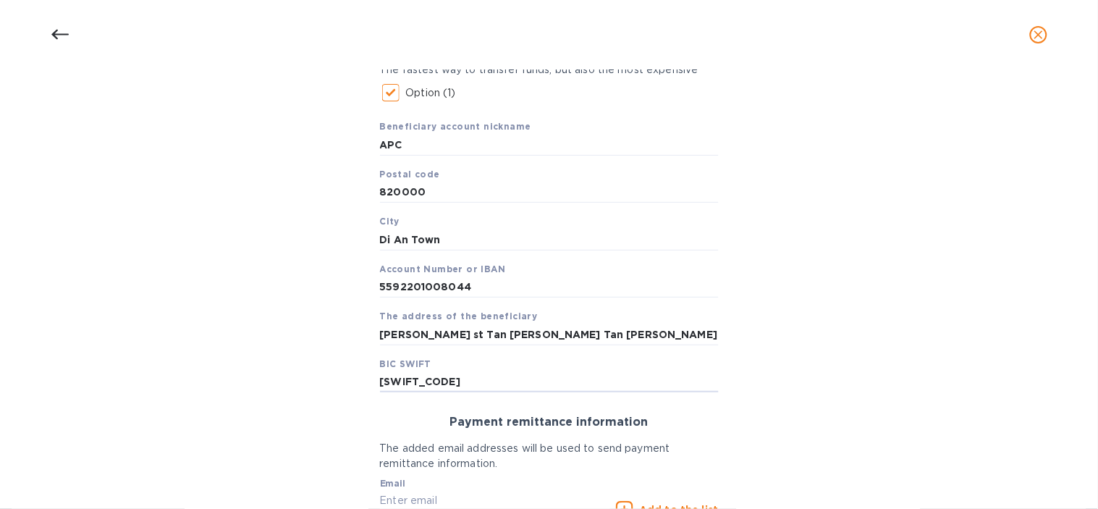
click at [282, 408] on div "Bank account holder name An Phat Cuong Corporation Priority payment The fastest…" at bounding box center [549, 293] width 1060 height 683
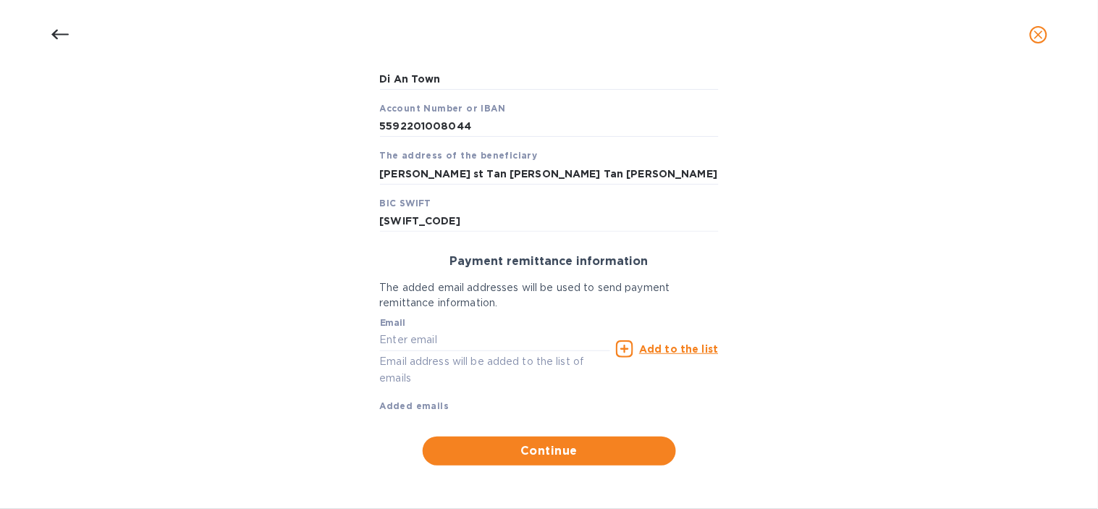
scroll to position [404, 0]
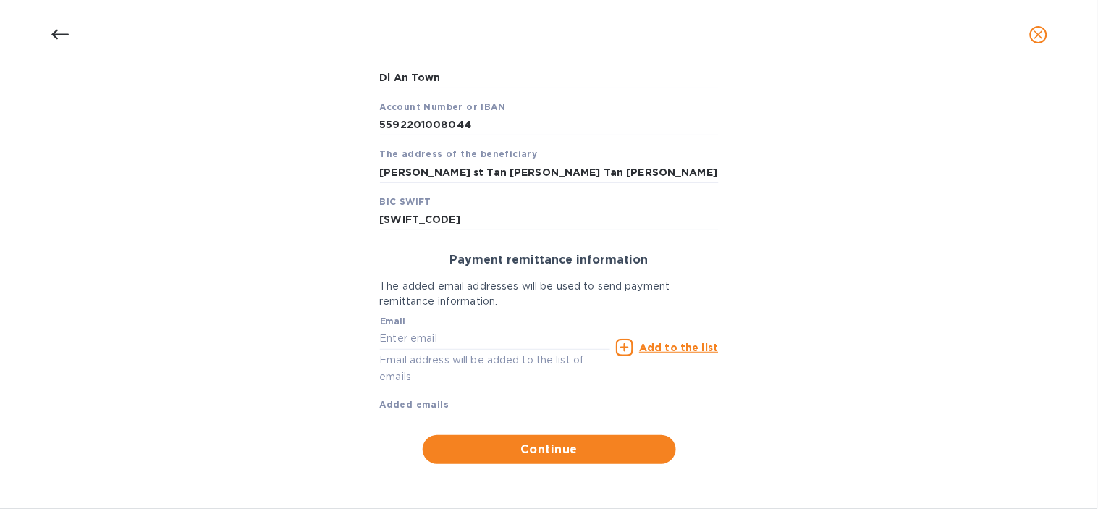
click at [117, 394] on div "Bank account holder name An Phat Cuong Corporation Priority payment The fastest…" at bounding box center [549, 130] width 1060 height 683
click at [481, 341] on input "text" at bounding box center [495, 339] width 231 height 22
paste input "[EMAIL_ADDRESS][DOMAIN_NAME]"
type input "[EMAIL_ADDRESS][DOMAIN_NAME]"
click at [659, 339] on div "Add to the list" at bounding box center [667, 347] width 102 height 17
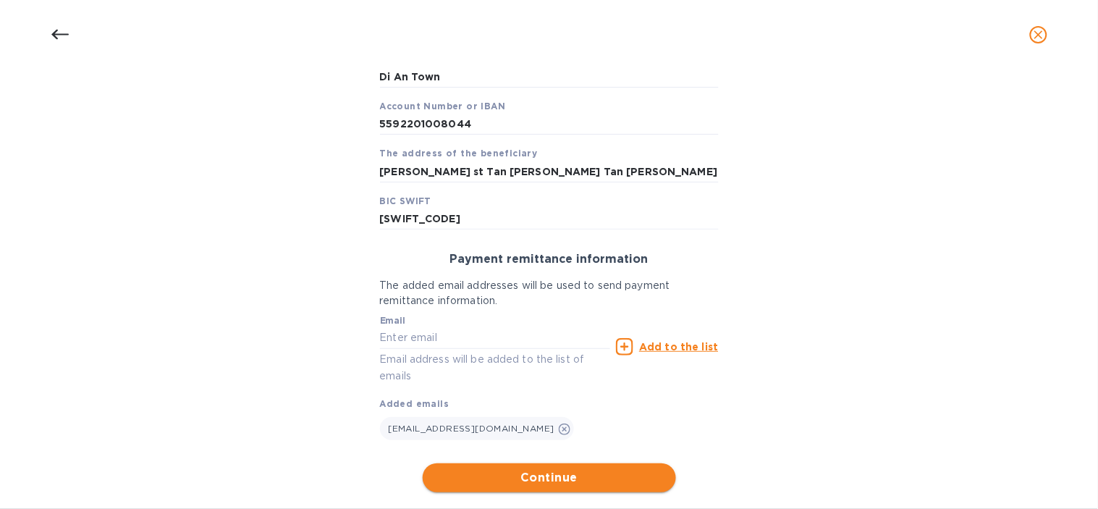
click at [540, 473] on span "Continue" at bounding box center [549, 477] width 230 height 17
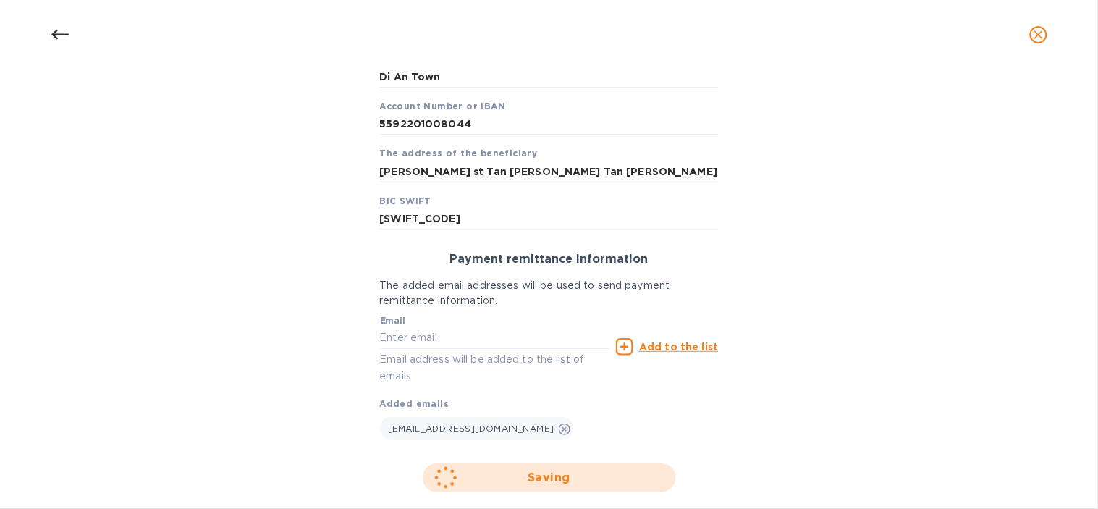
scroll to position [240, 0]
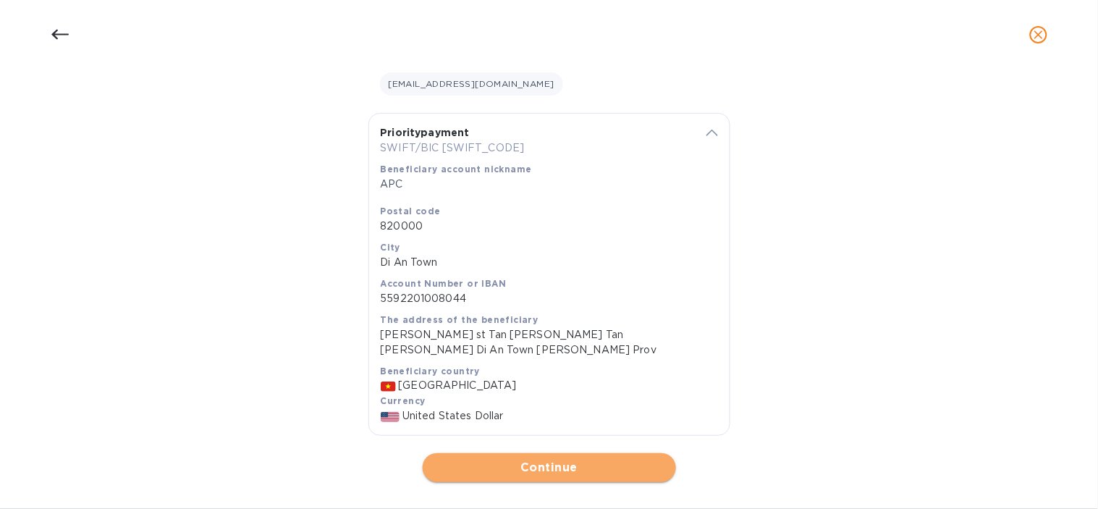
click at [587, 460] on span "Continue" at bounding box center [549, 467] width 230 height 17
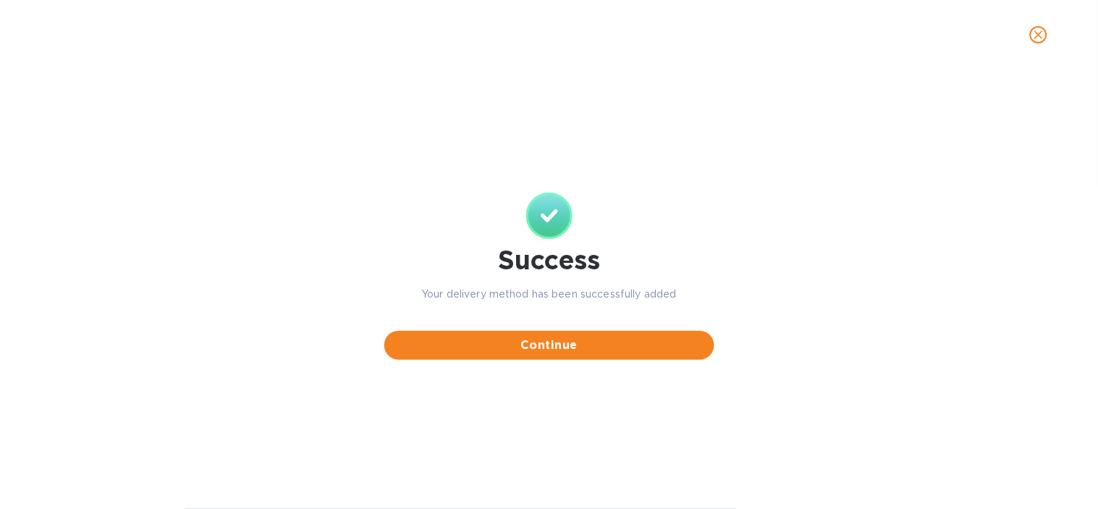
scroll to position [0, 0]
click at [606, 353] on button "Continue" at bounding box center [549, 345] width 330 height 29
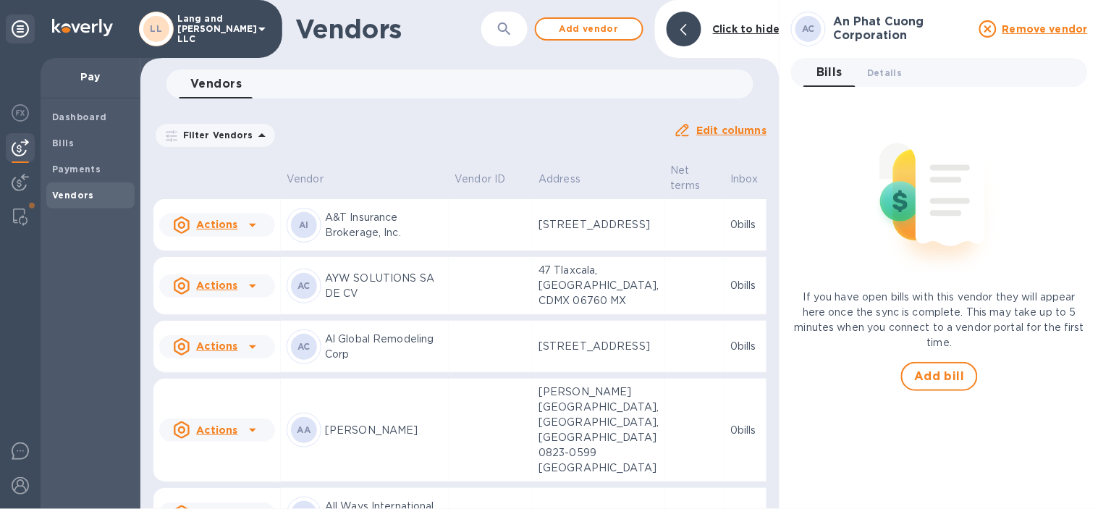
click at [875, 87] on div "Bills 0 Details 0 If you have open bills with this vendor they will appear here…" at bounding box center [939, 224] width 297 height 333
click at [883, 72] on span "Details 0" at bounding box center [884, 72] width 35 height 15
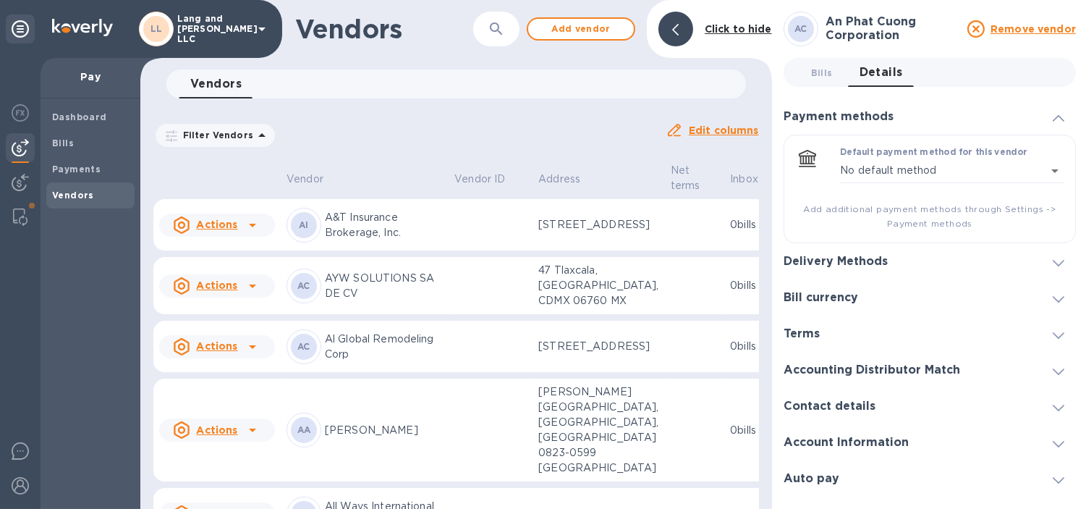
click at [849, 268] on h3 "Delivery Methods" at bounding box center [836, 262] width 104 height 14
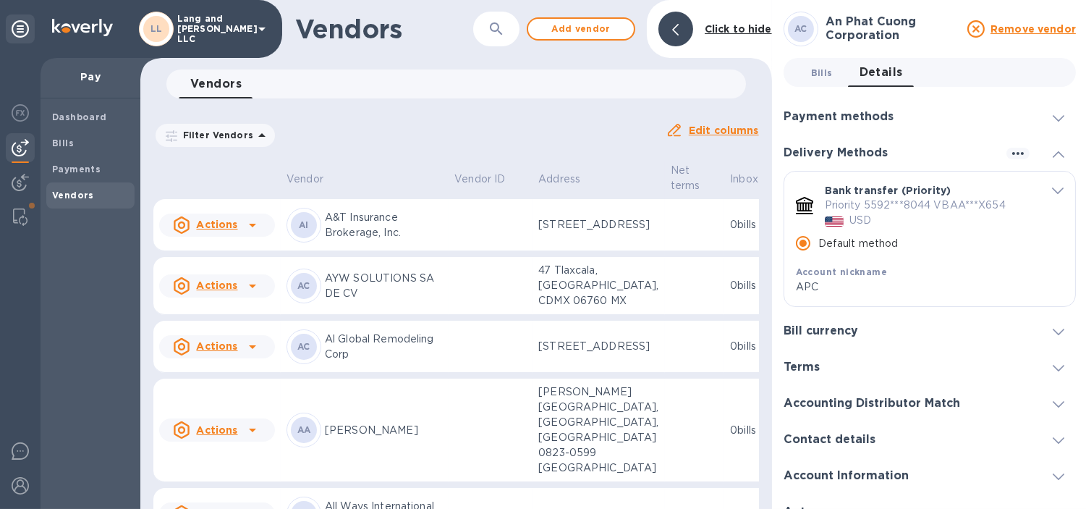
click at [815, 69] on span "Bills 0" at bounding box center [822, 72] width 22 height 15
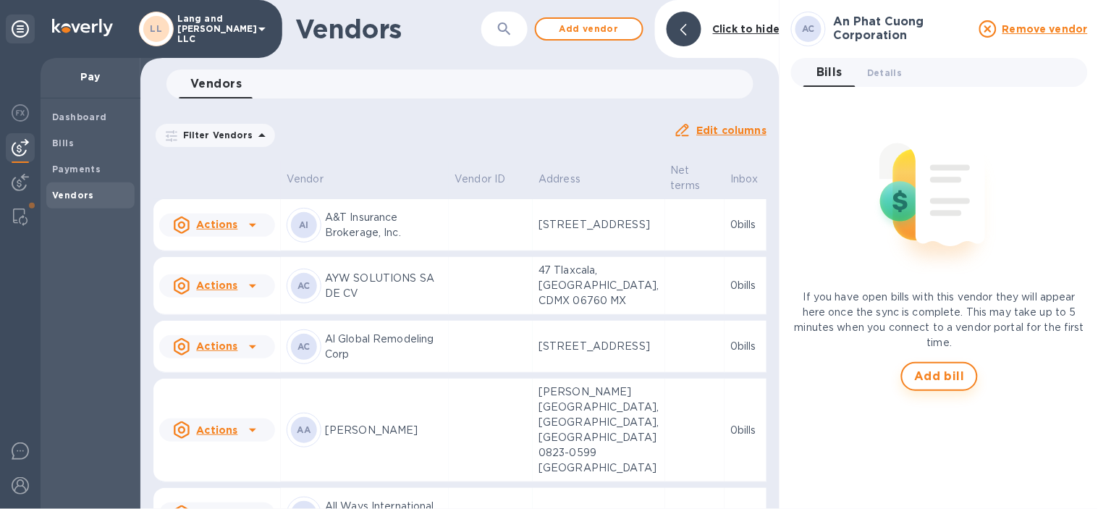
click at [930, 388] on button "Add bill" at bounding box center [939, 376] width 77 height 29
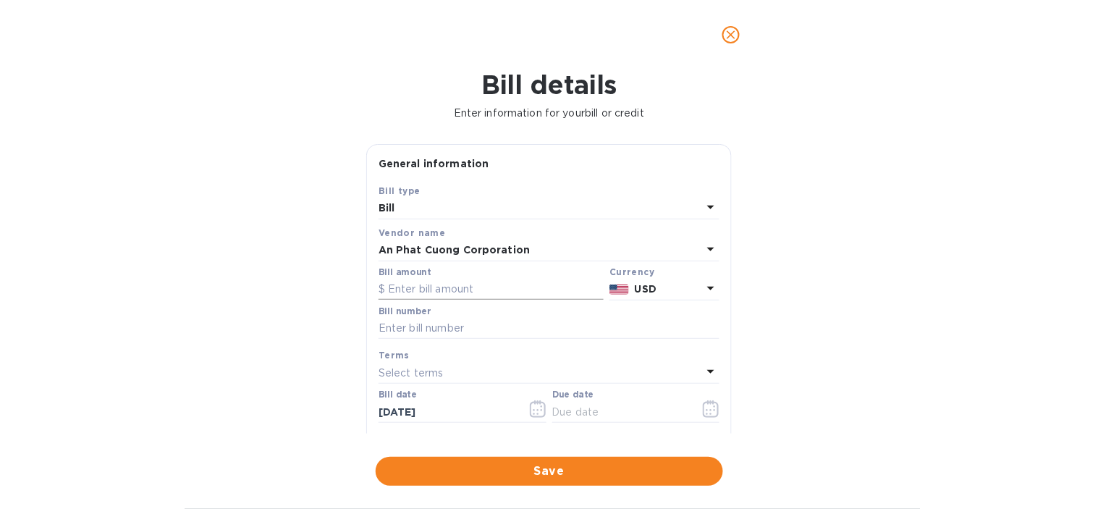
click at [428, 282] on input "text" at bounding box center [490, 290] width 225 height 22
type input "2,697"
click at [480, 323] on input "text" at bounding box center [548, 329] width 341 height 22
type input "4319"
click at [336, 307] on div "Bill details Enter information for your bill or credit General information Save…" at bounding box center [549, 288] width 1098 height 439
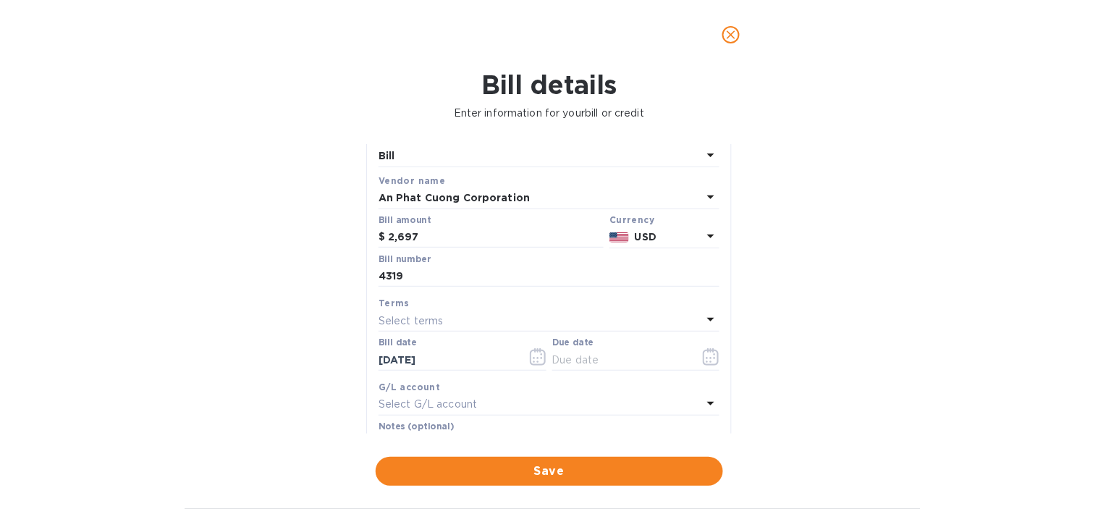
scroll to position [80, 0]
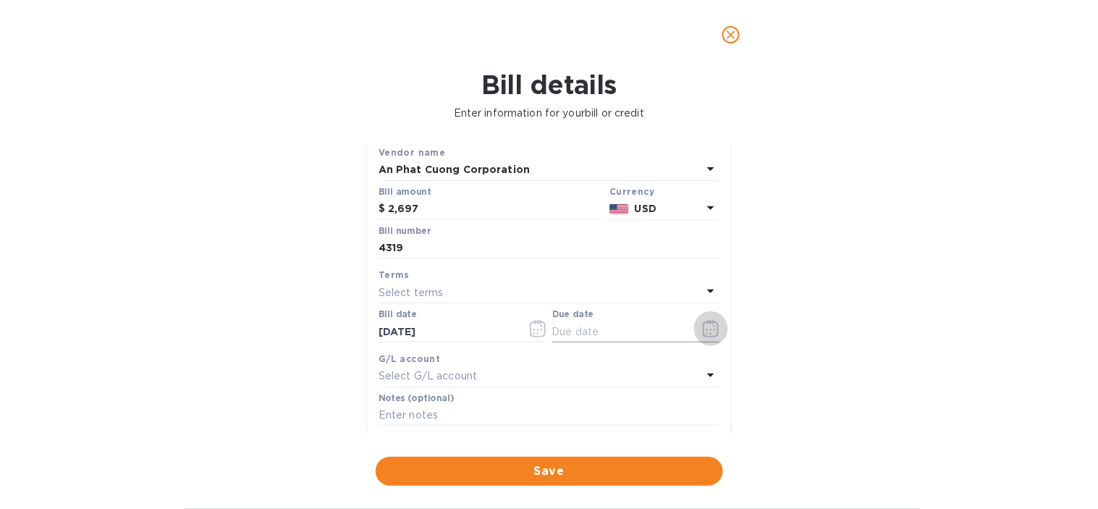
click at [703, 337] on icon "button" at bounding box center [711, 328] width 16 height 17
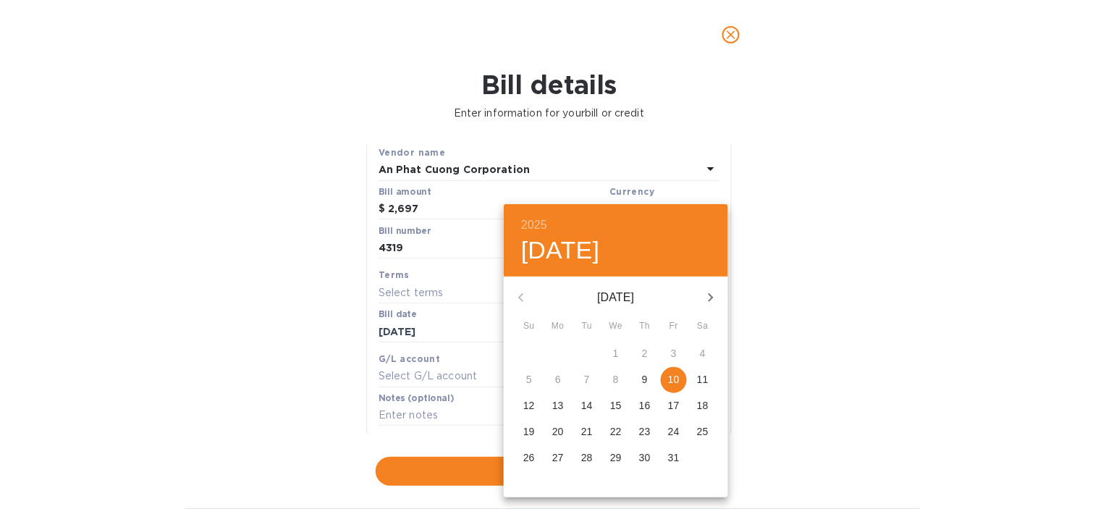
click at [671, 386] on button "10" at bounding box center [674, 380] width 26 height 26
type input "[DATE]"
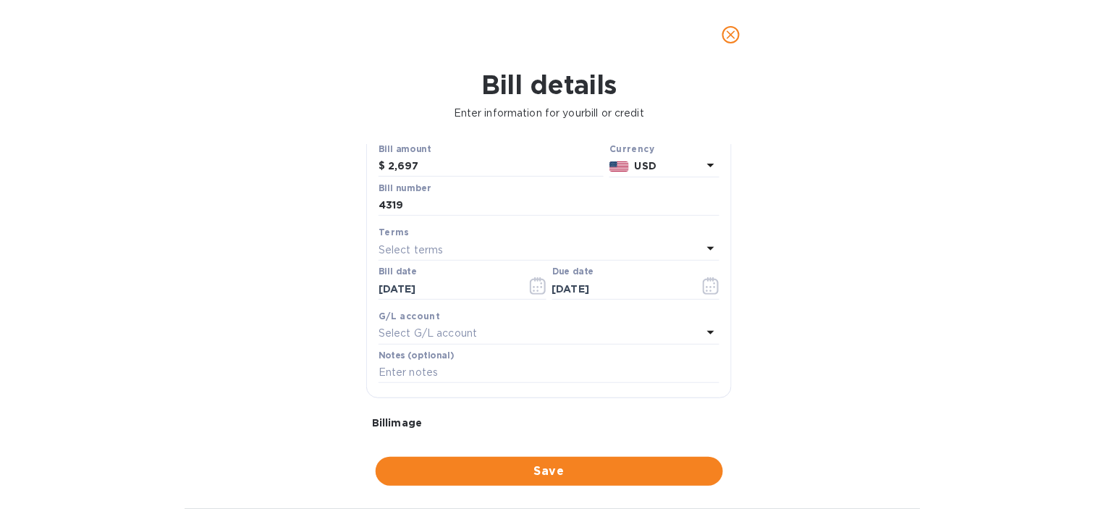
scroll to position [161, 0]
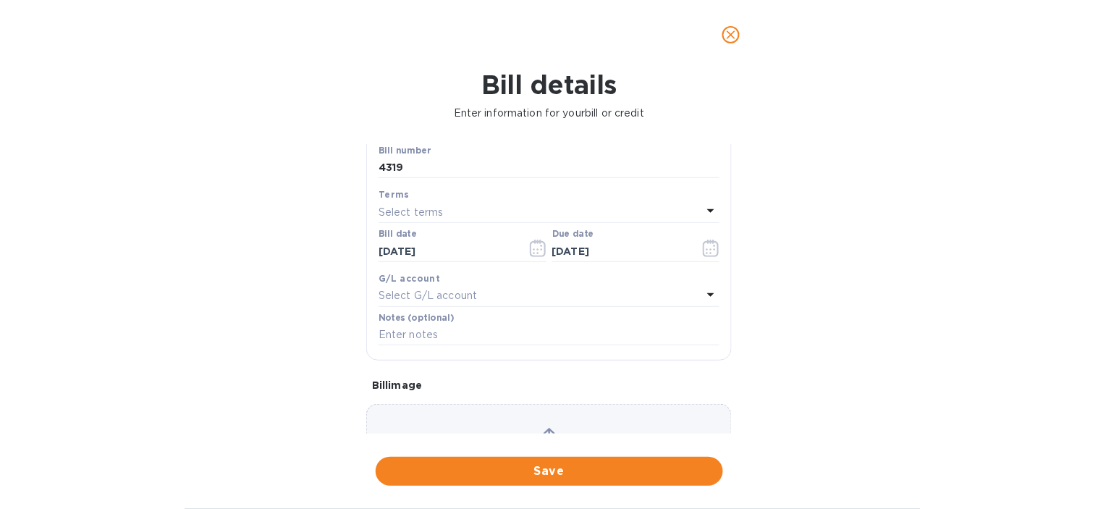
click at [453, 291] on p "Select G/L account" at bounding box center [427, 295] width 98 height 15
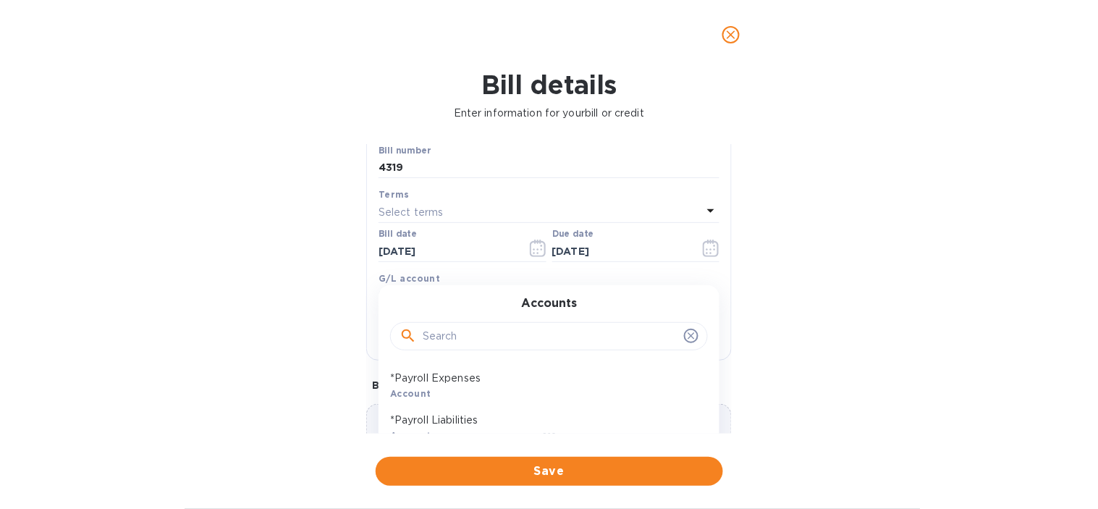
click at [454, 339] on input "text" at bounding box center [550, 337] width 255 height 22
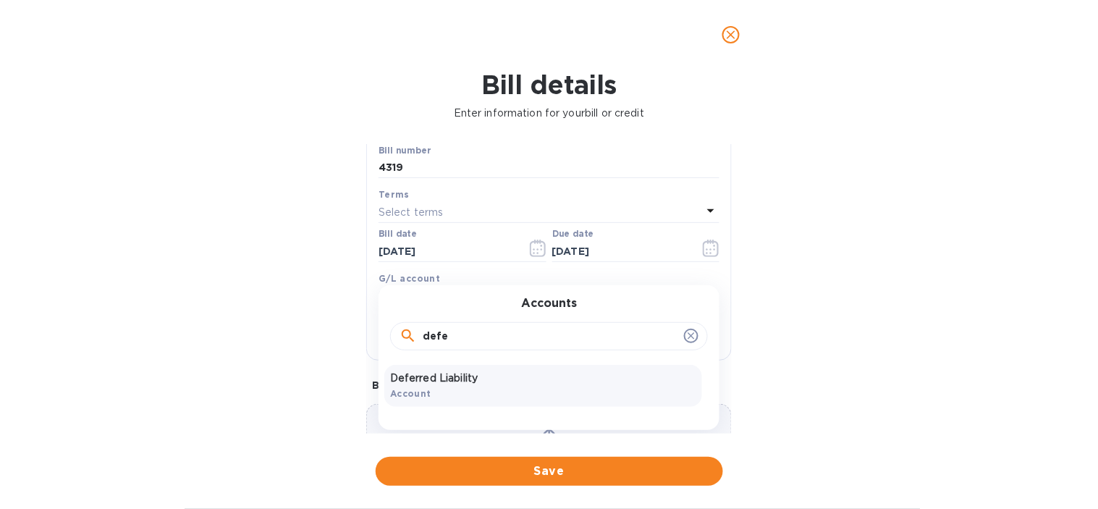
type input "defe"
click at [463, 373] on p "Deferred Liability" at bounding box center [543, 377] width 306 height 15
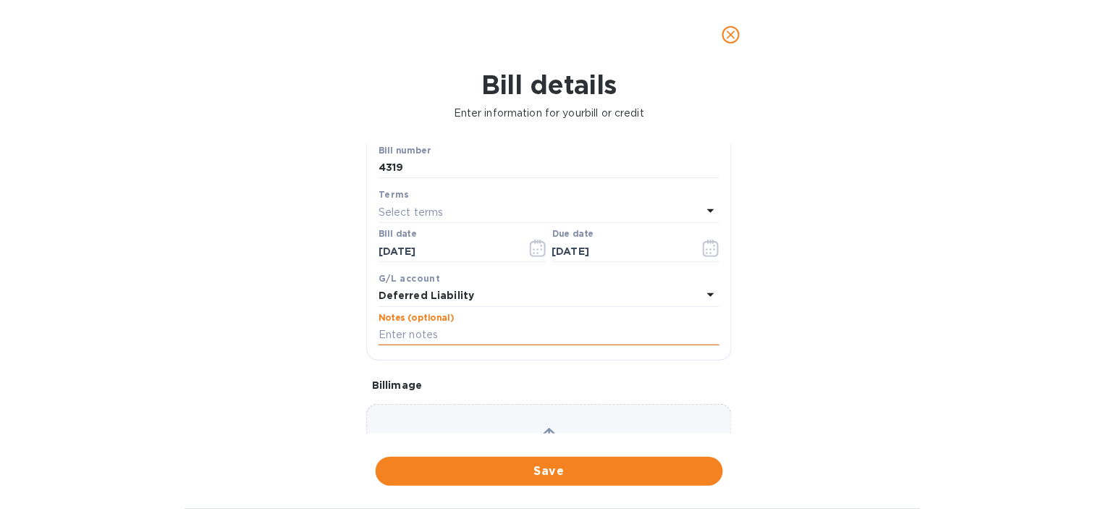
click at [490, 335] on input "text" at bounding box center [548, 335] width 341 height 22
paste input "4319 ORO MUR | APC | CG + SU"
type input "4319 ORO MUR | APC | CG + SU"
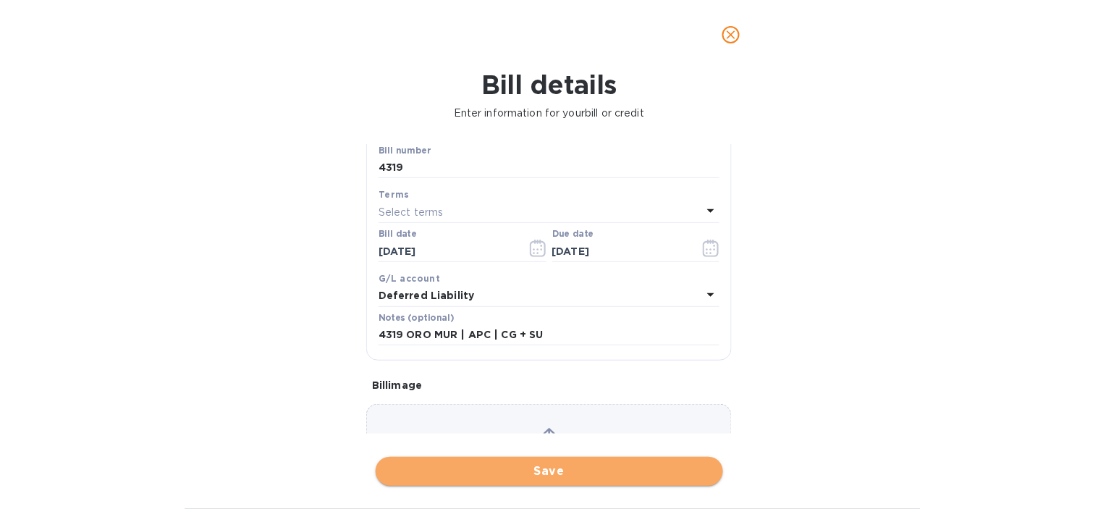
click at [577, 472] on span "Save" at bounding box center [549, 470] width 324 height 17
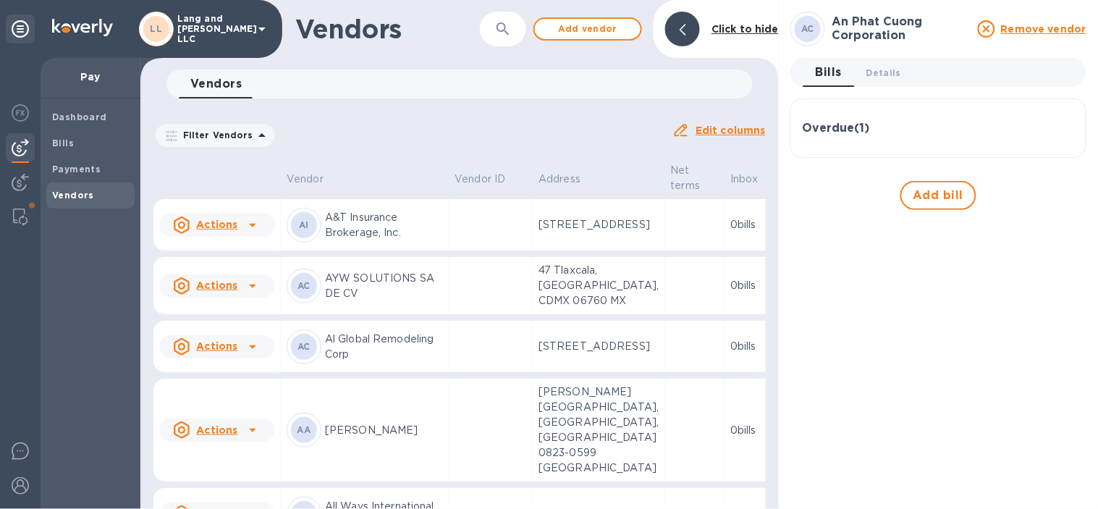
click at [938, 135] on div "Overdue ( 1 )" at bounding box center [937, 128] width 271 height 35
click at [1037, 359] on div "AC An Phat Cuong Corporation Remove vendor Bills 0 Details 0 Overdue ( 1 ) Bill…" at bounding box center [938, 254] width 296 height 485
click at [946, 298] on div "AC An Phat Cuong Corporation Remove vendor Bills 0 Details 0 Overdue ( 1 ) Bill…" at bounding box center [938, 254] width 296 height 485
click at [509, 37] on icon "button" at bounding box center [502, 28] width 17 height 17
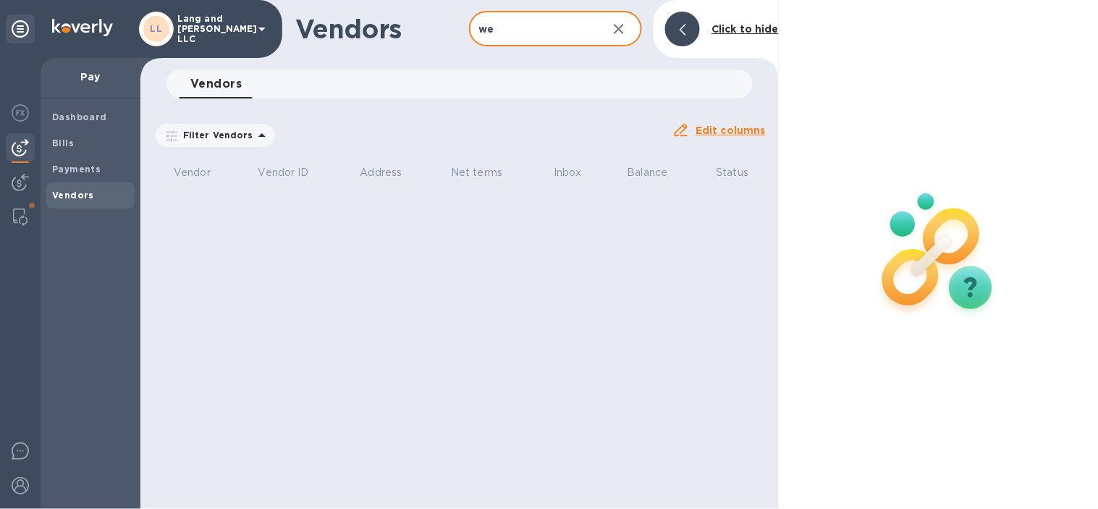
type input "we"
click at [619, 38] on button "button" at bounding box center [618, 29] width 35 height 35
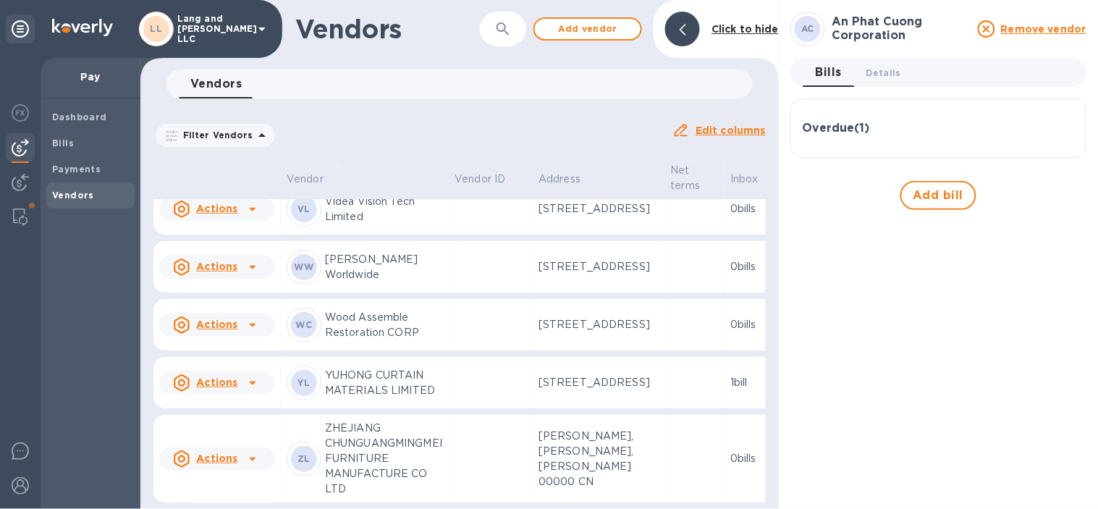
scroll to position [6056, 0]
click at [589, 30] on span "Add vendor" at bounding box center [587, 28] width 82 height 17
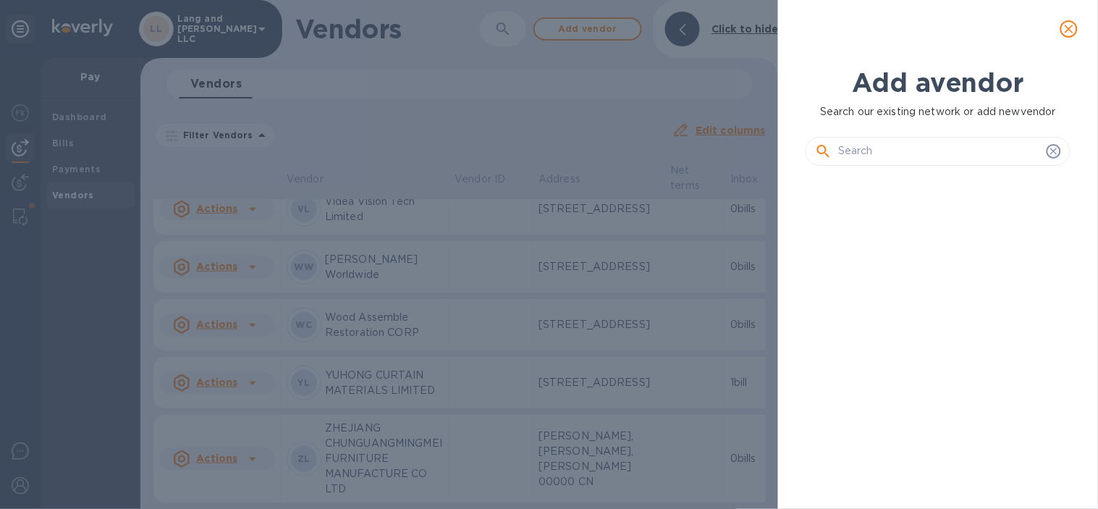
scroll to position [281, 270]
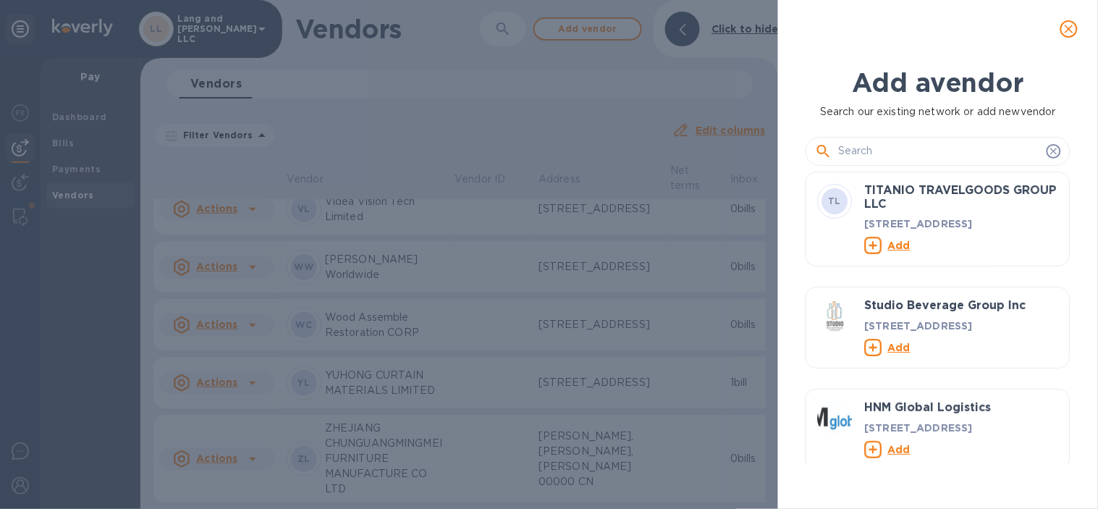
click at [883, 145] on input "text" at bounding box center [939, 151] width 203 height 22
click at [844, 137] on div at bounding box center [937, 151] width 265 height 29
click at [846, 143] on input "text" at bounding box center [939, 151] width 203 height 22
paste input "WEL International"
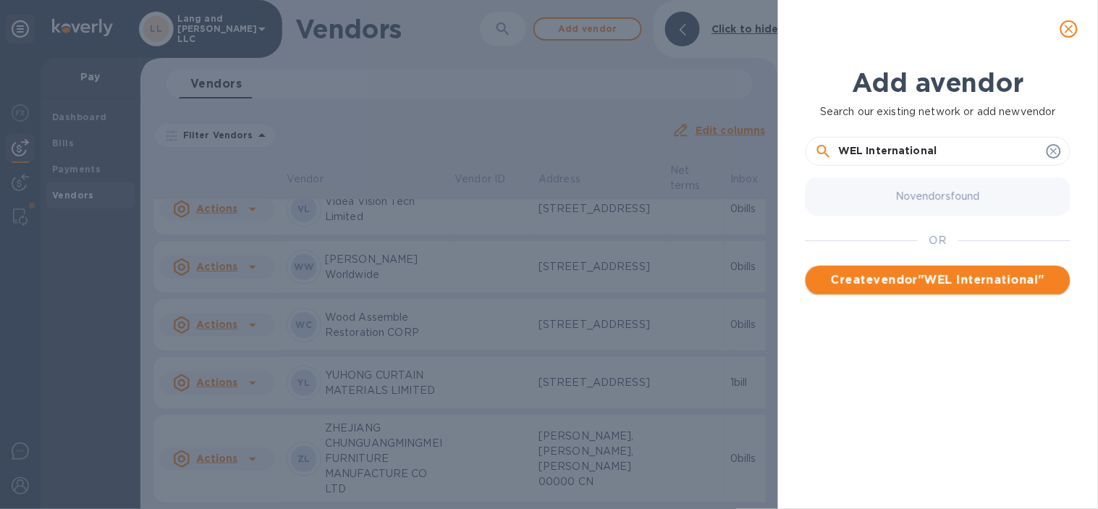
type input "WEL International"
click at [914, 284] on span "Create vendor " WEL International "" at bounding box center [938, 279] width 242 height 17
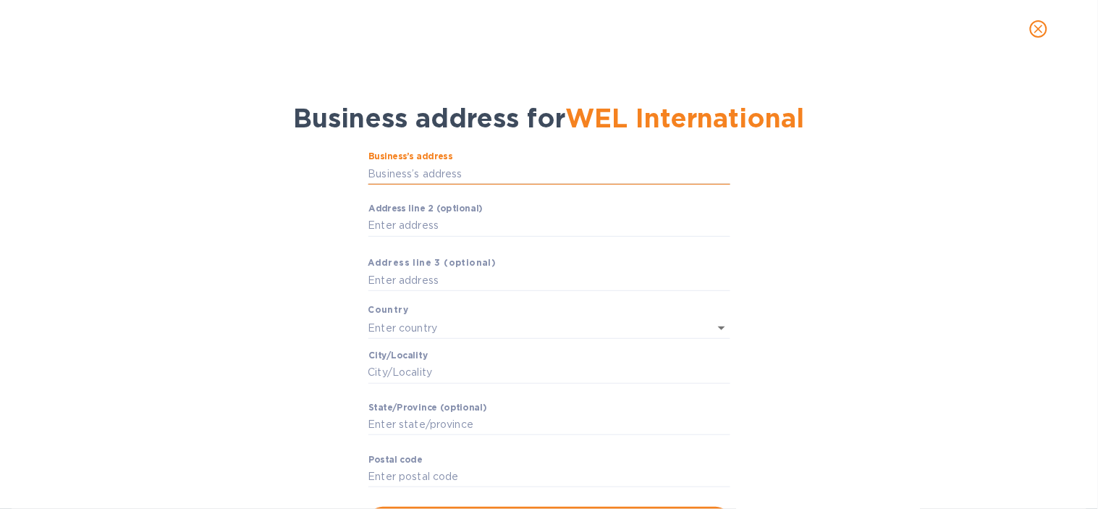
click at [388, 184] on input "Business’s аddress" at bounding box center [549, 174] width 362 height 22
paste input "text"
type input "[STREET_ADDRESS]"
type input "[GEOGRAPHIC_DATA]"
type input "Cohutta"
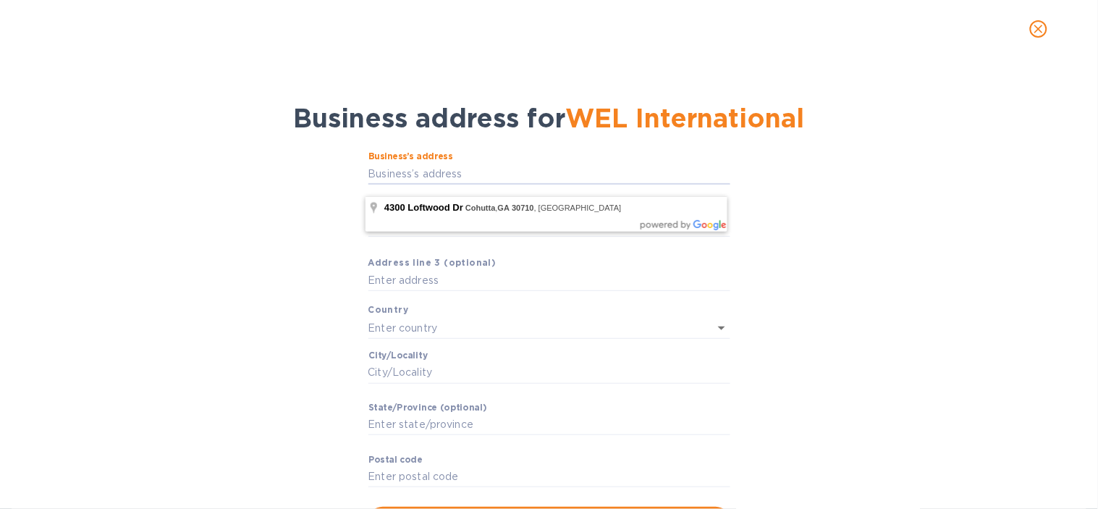
type input "GA"
type input "30710"
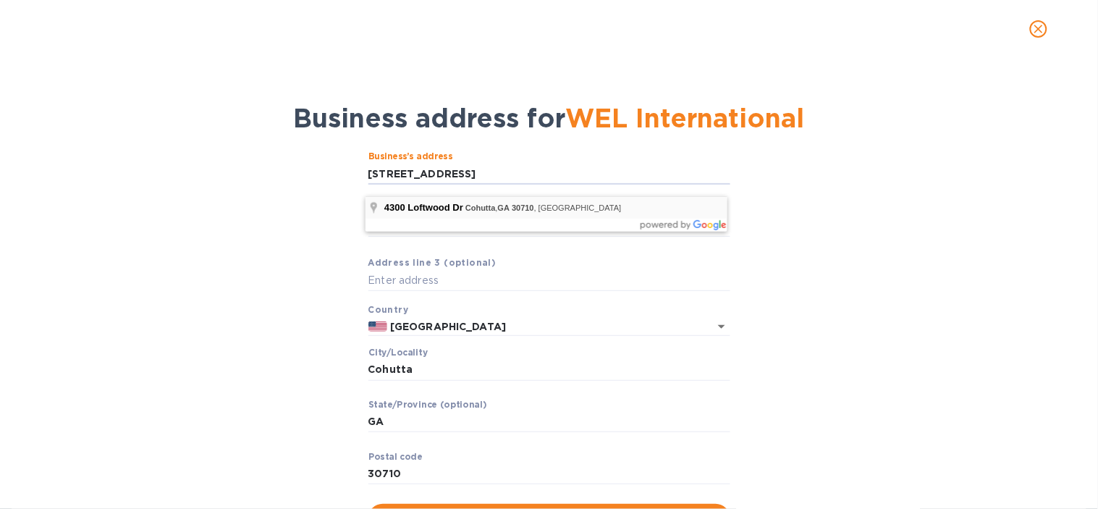
type input "[STREET_ADDRESS]"
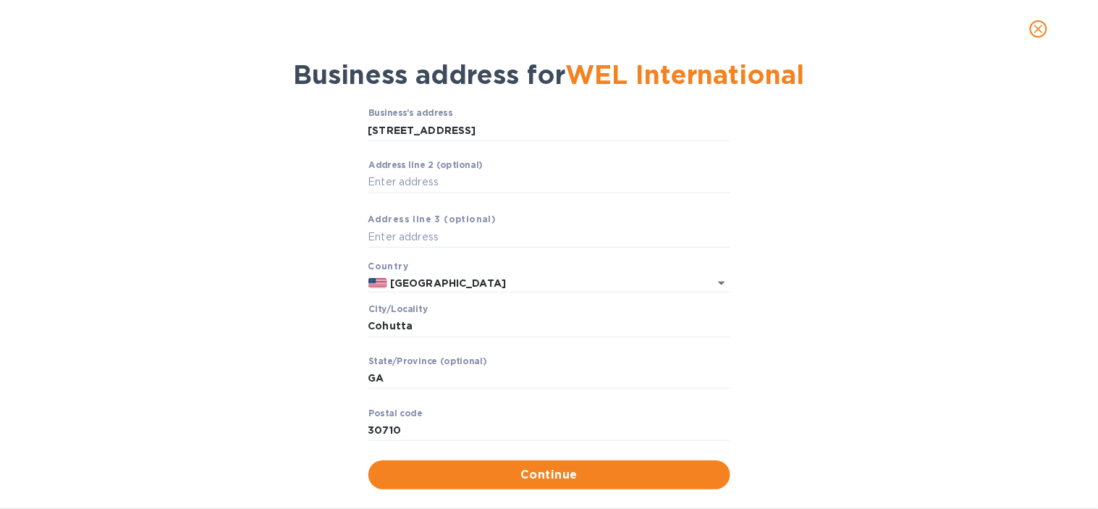
scroll to position [78, 0]
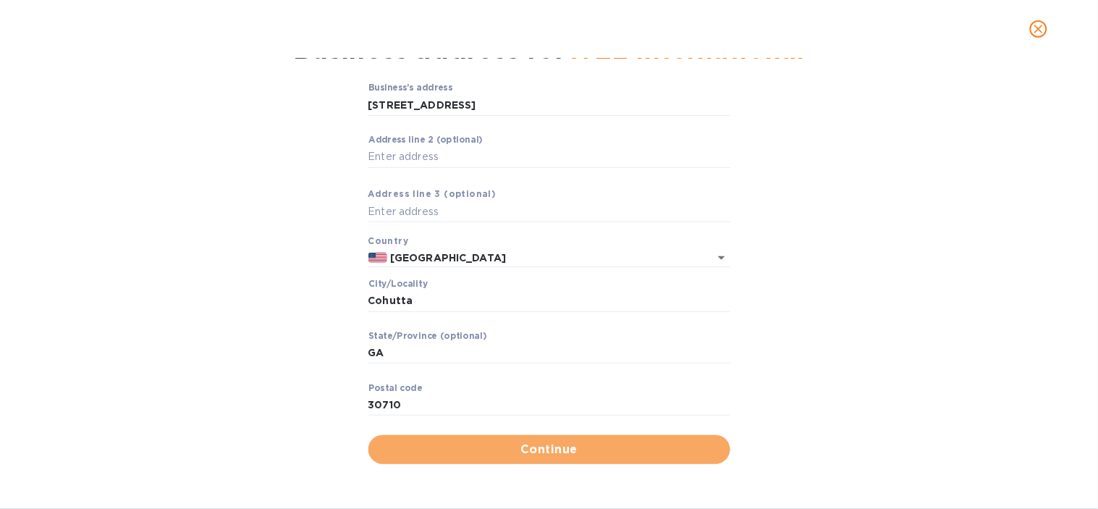
drag, startPoint x: 534, startPoint y: 445, endPoint x: 536, endPoint y: 432, distance: 13.2
click at [536, 445] on span "Continue" at bounding box center [549, 449] width 339 height 17
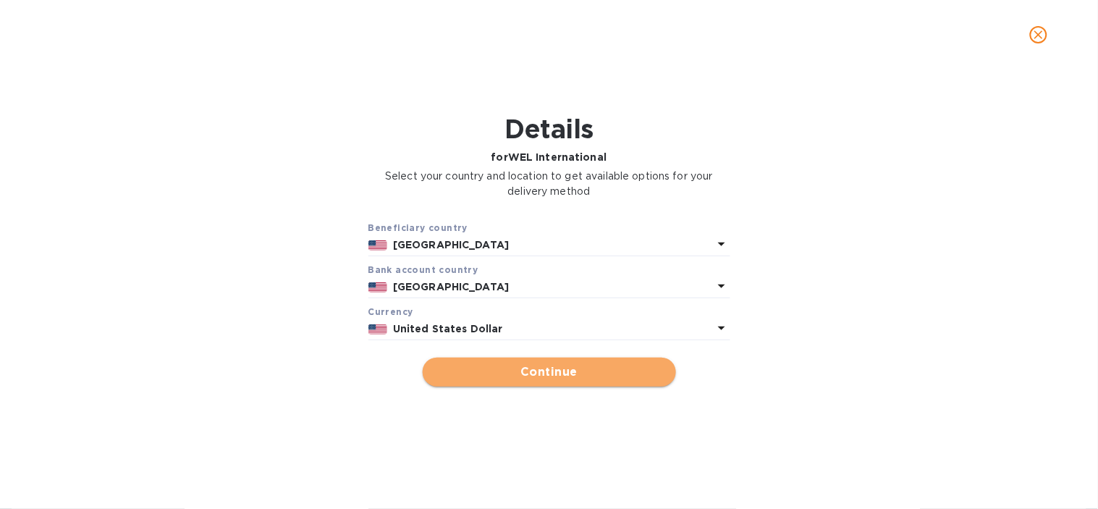
click at [560, 382] on button "Continue" at bounding box center [549, 371] width 253 height 29
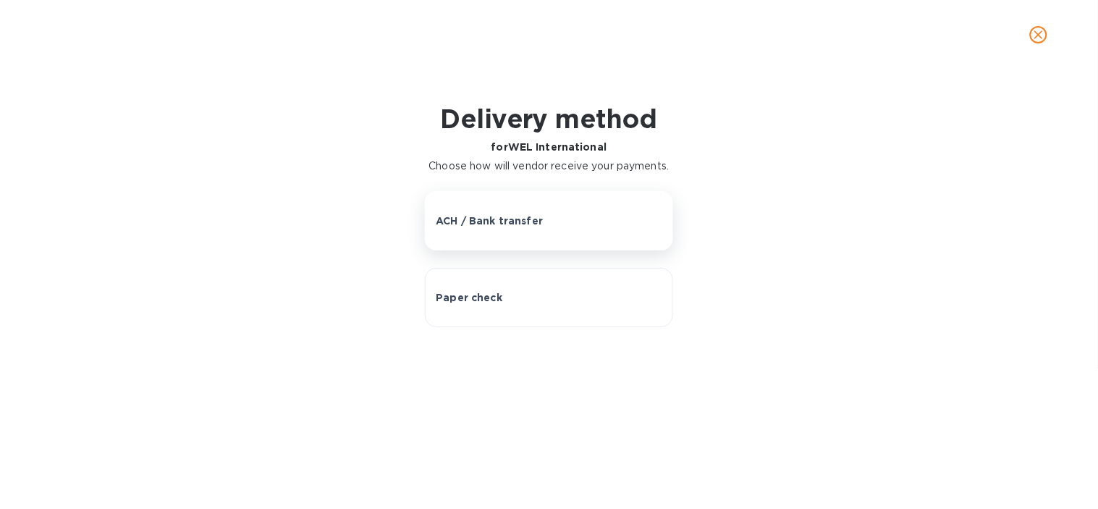
click at [532, 200] on button "ACH / Bank transfer" at bounding box center [548, 220] width 247 height 59
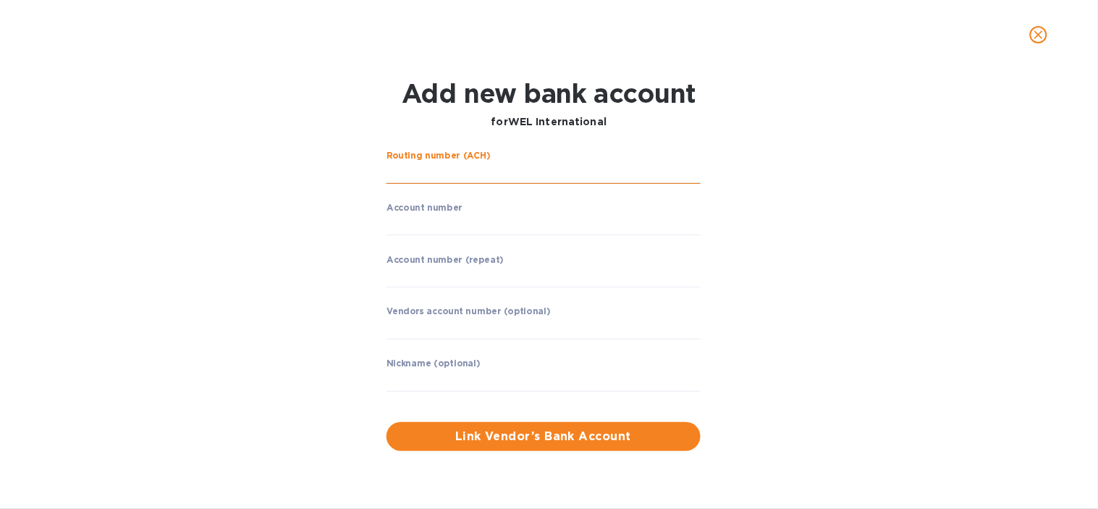
click at [464, 170] on input "string" at bounding box center [543, 173] width 314 height 22
paste input "061100606"
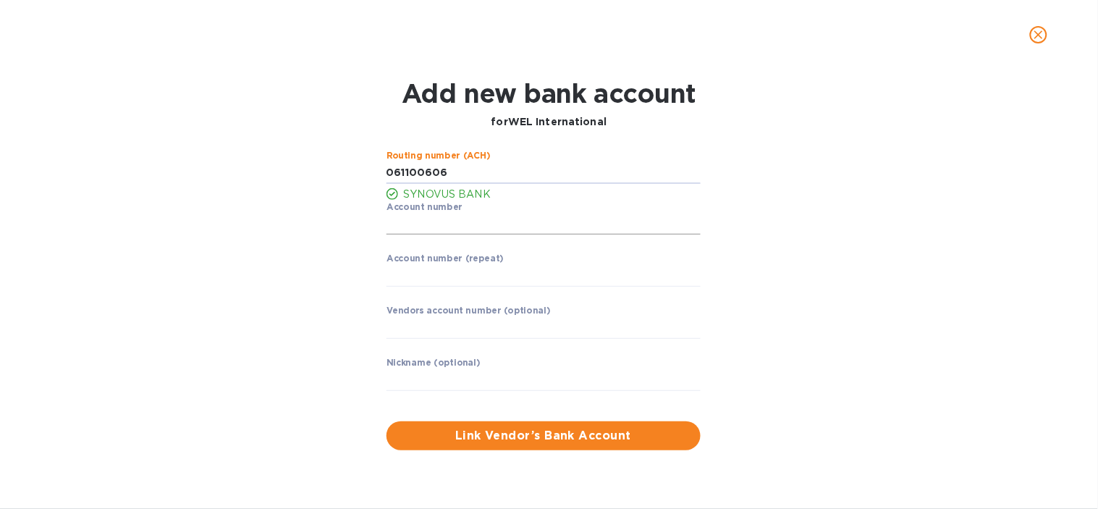
type input "061100606"
click at [407, 229] on input "string" at bounding box center [543, 224] width 314 height 22
click at [434, 218] on input "string" at bounding box center [543, 224] width 314 height 22
paste input "1004289862"
type input "1004289862"
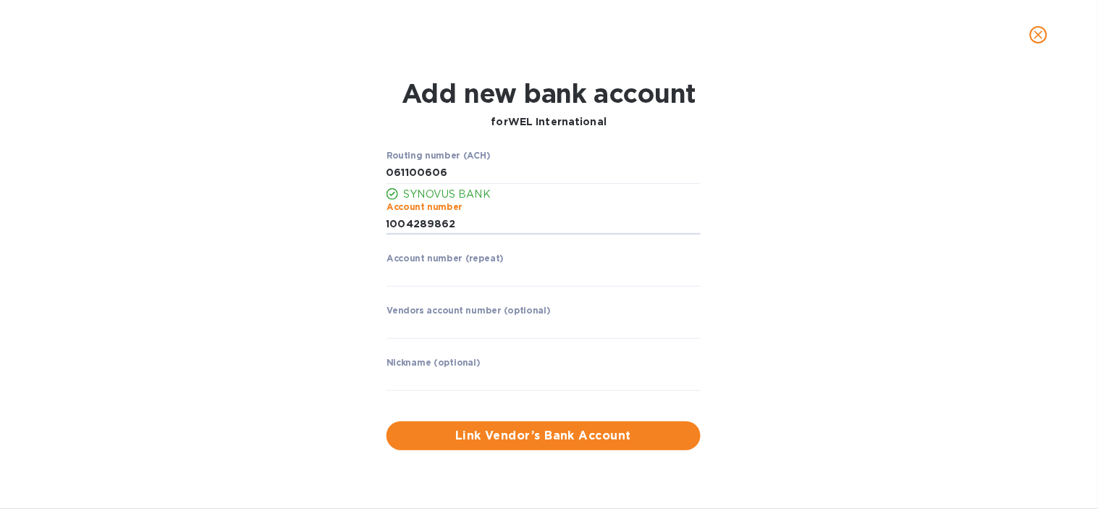
click at [304, 280] on div "Routing number (ACH) SYNOVUS BANK Account number ​ Account number (repeat) ​ Ve…" at bounding box center [548, 300] width 707 height 317
drag, startPoint x: 450, startPoint y: 271, endPoint x: 446, endPoint y: 278, distance: 8.1
click at [450, 271] on input "string" at bounding box center [543, 276] width 314 height 22
paste input "1004289862"
type input "1004289862"
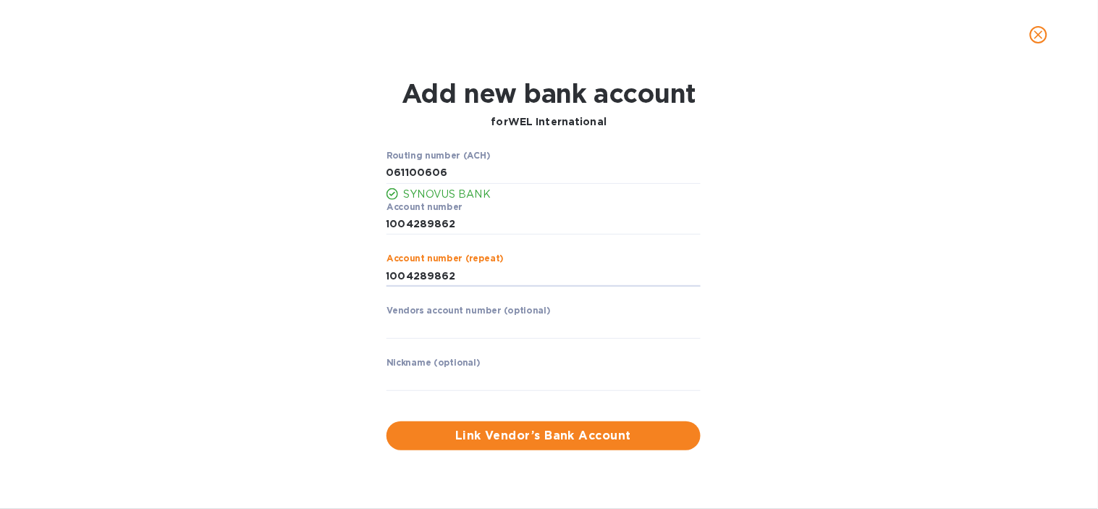
click at [287, 315] on div "Routing number (ACH) SYNOVUS BANK Account number ​ Account number (repeat) ​ Ve…" at bounding box center [548, 300] width 707 height 317
click at [452, 321] on input "text" at bounding box center [543, 328] width 314 height 22
click at [418, 375] on input "text" at bounding box center [543, 380] width 314 height 22
click at [423, 382] on input "text" at bounding box center [543, 380] width 314 height 22
paste input "WEL International"
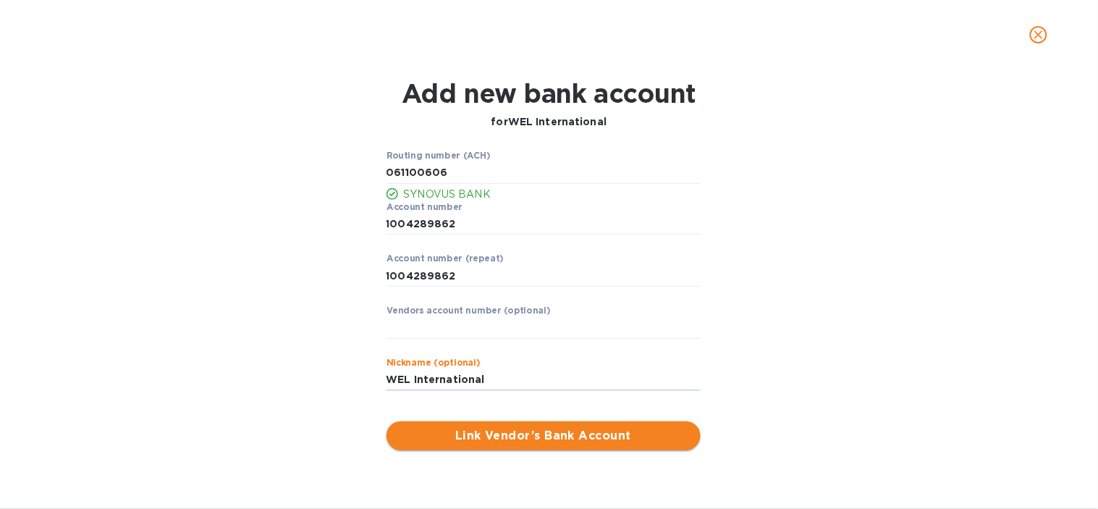
type input "WEL International"
click at [456, 442] on span "Link Vendor’s Bank Account" at bounding box center [543, 435] width 291 height 17
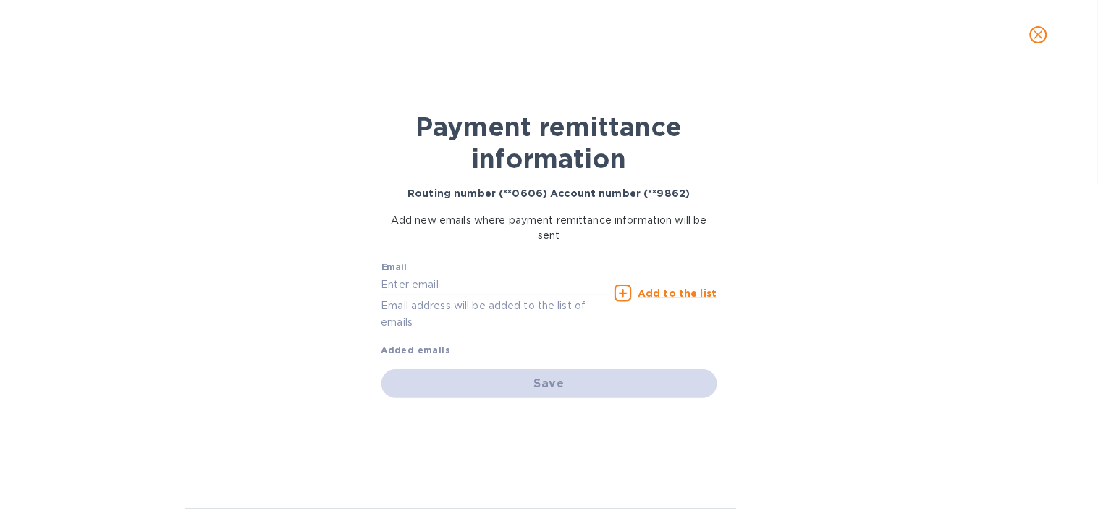
click at [496, 262] on div "Email Email address will be added to the list of emails" at bounding box center [495, 296] width 228 height 69
click at [501, 276] on input "text" at bounding box center [495, 284] width 228 height 22
type input "[EMAIL_ADDRESS][DOMAIN_NAME]"
click at [670, 292] on u "Add to the list" at bounding box center [676, 293] width 79 height 12
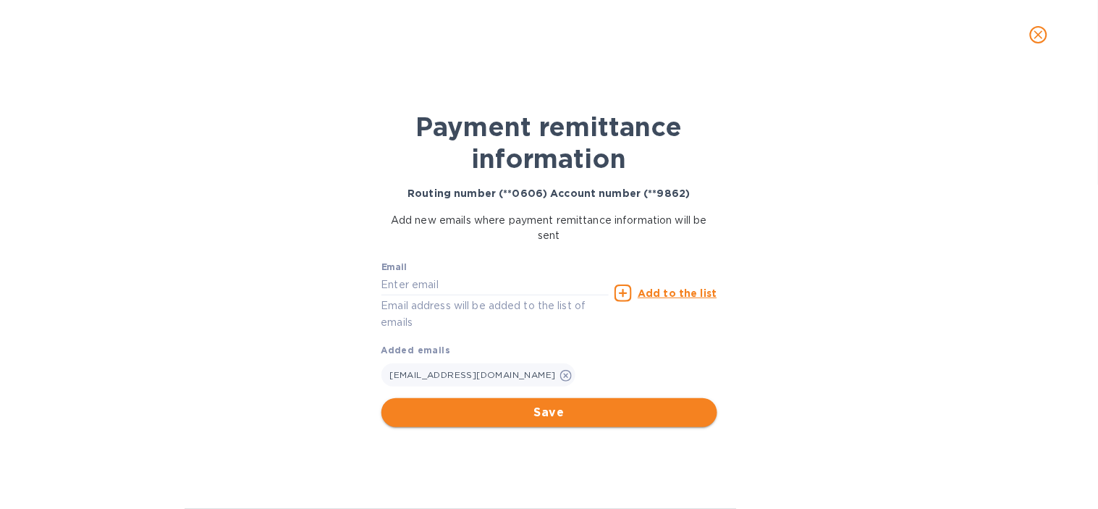
click at [554, 420] on span "Save" at bounding box center [549, 412] width 313 height 17
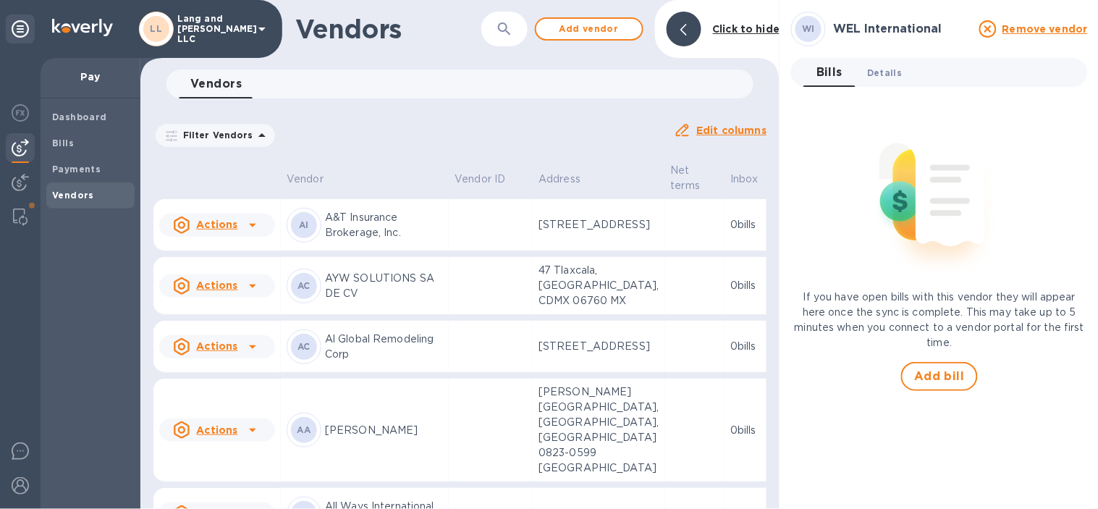
click at [884, 72] on span "Details 0" at bounding box center [884, 72] width 35 height 15
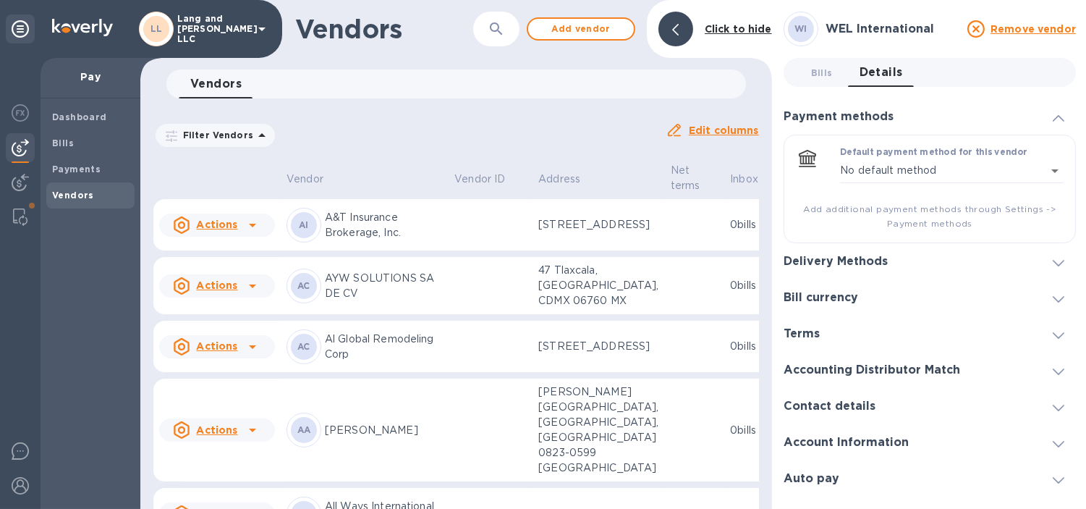
click at [883, 265] on h3 "Delivery Methods" at bounding box center [836, 262] width 104 height 14
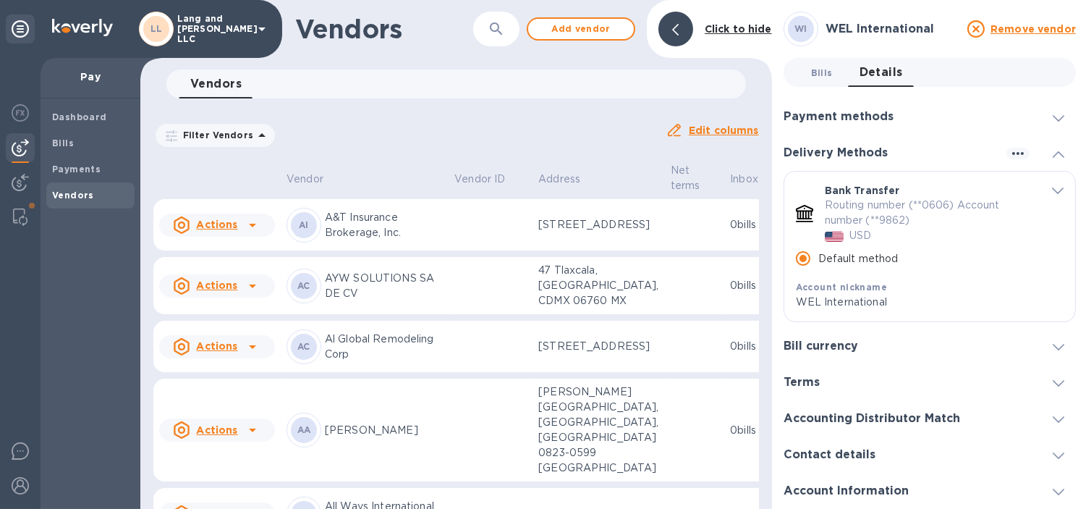
click at [827, 59] on button "Bills 0" at bounding box center [822, 72] width 52 height 29
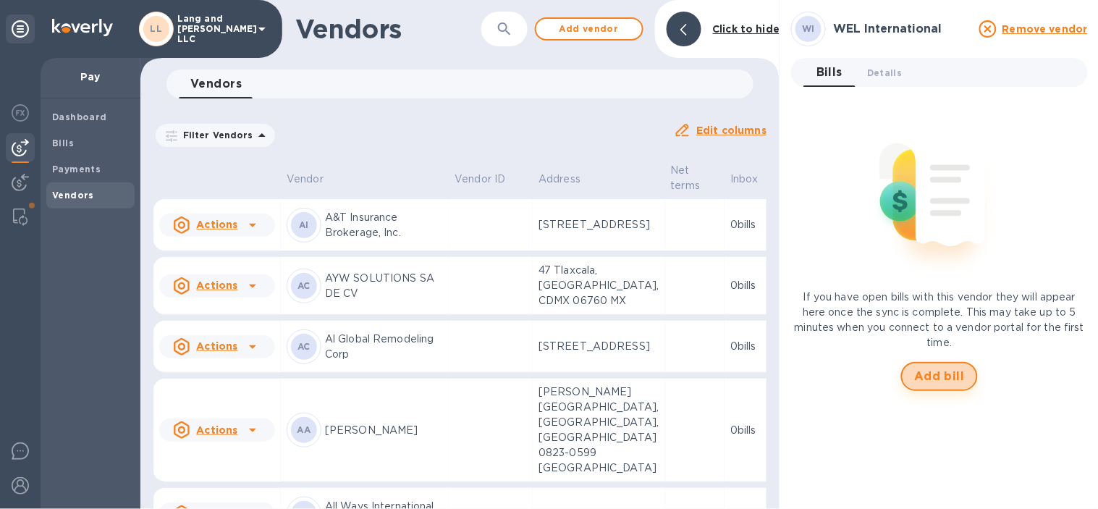
click at [925, 377] on span "Add bill" at bounding box center [939, 376] width 51 height 17
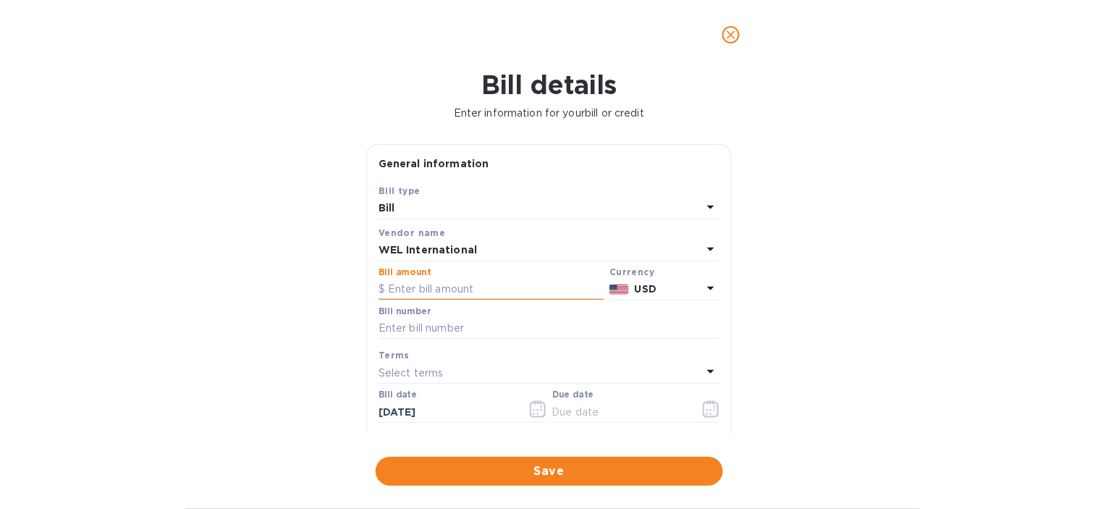
click at [407, 287] on input "text" at bounding box center [490, 290] width 225 height 22
type input "4,449.37"
click at [349, 317] on div "Bill details Enter information for your bill or credit General information Save…" at bounding box center [549, 288] width 1098 height 439
click at [437, 335] on input "text" at bounding box center [548, 329] width 341 height 22
type input "1000152"
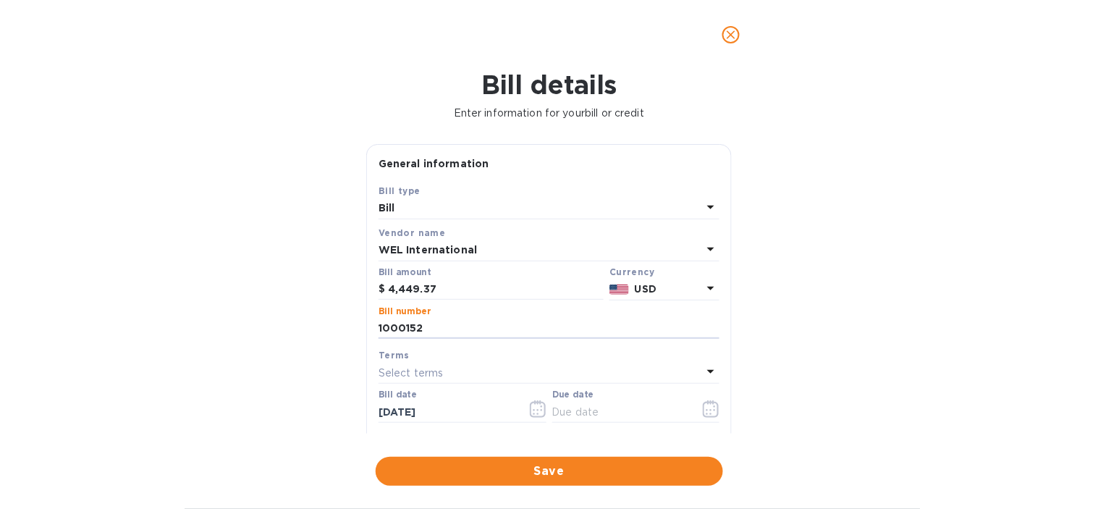
click at [412, 376] on p "Select terms" at bounding box center [410, 372] width 65 height 15
click at [322, 377] on div "Bill details Enter information for your bill or credit General information Save…" at bounding box center [549, 288] width 1098 height 439
click at [706, 411] on icon "button" at bounding box center [707, 410] width 2 height 2
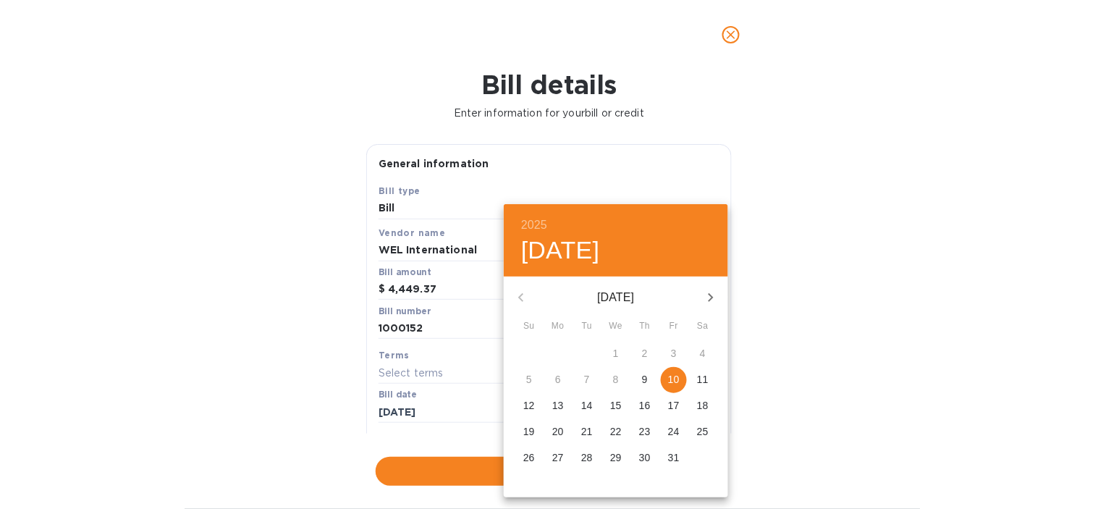
click at [671, 375] on p "10" at bounding box center [674, 379] width 12 height 14
type input "[DATE]"
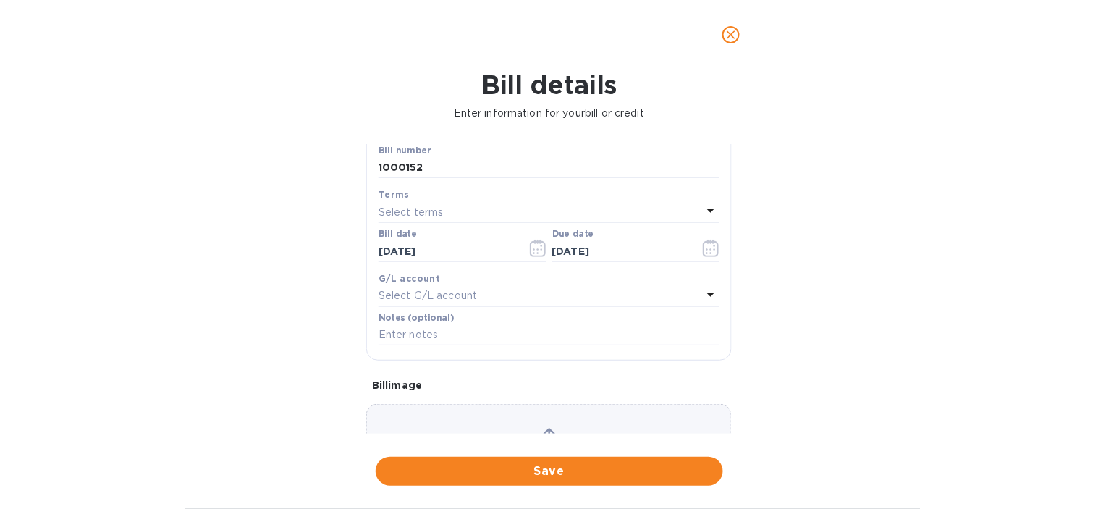
scroll to position [241, 0]
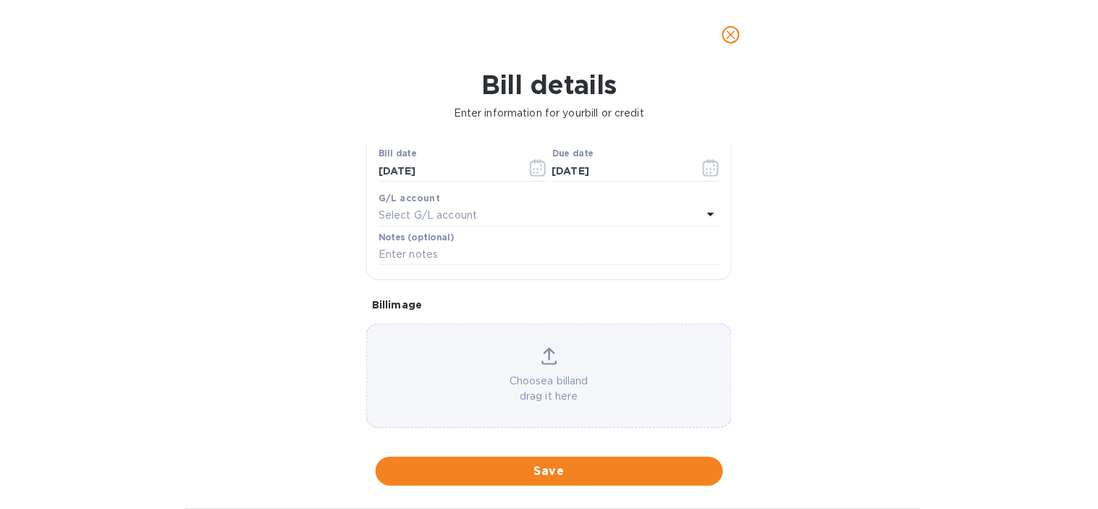
click at [446, 213] on p "Select G/L account" at bounding box center [427, 215] width 98 height 15
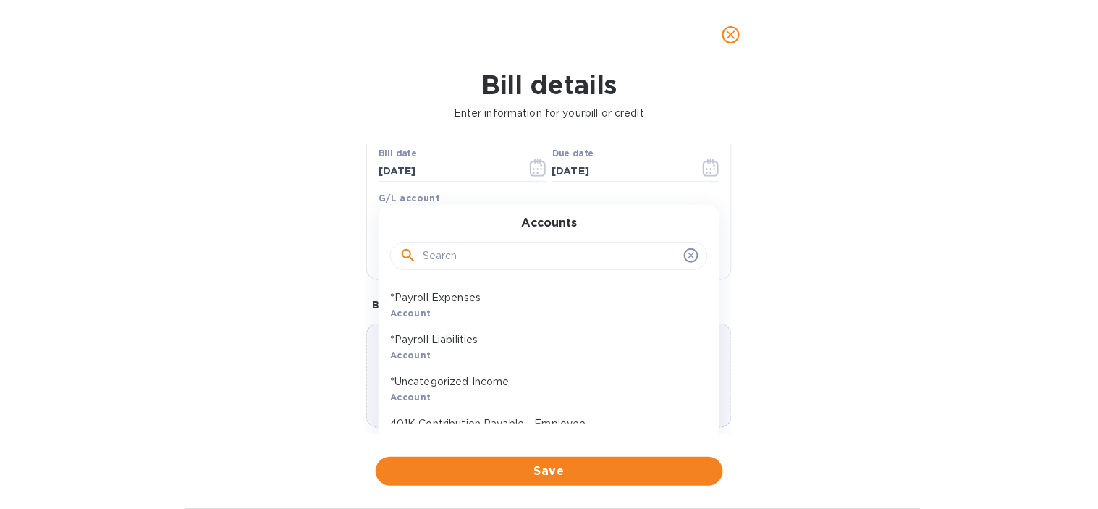
click at [428, 269] on div at bounding box center [549, 256] width 318 height 29
click at [430, 260] on input "text" at bounding box center [550, 256] width 255 height 22
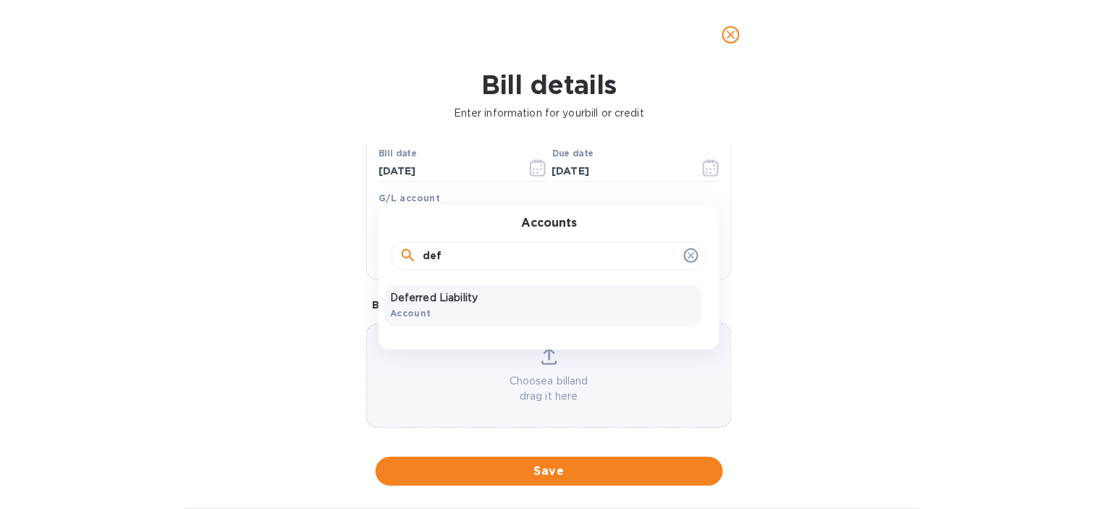
type input "def"
click at [475, 313] on div "Deferred Liability Account" at bounding box center [543, 305] width 318 height 42
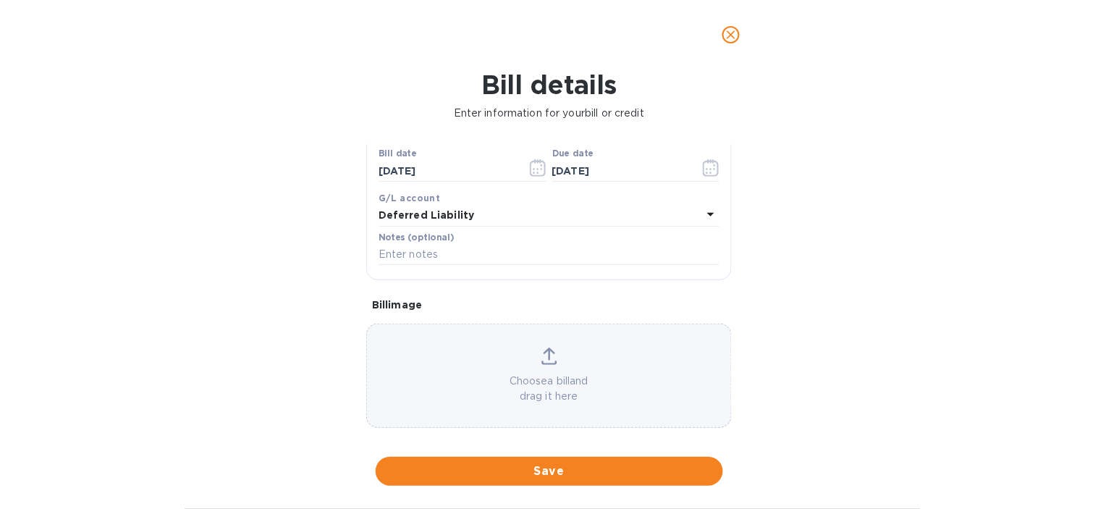
click at [611, 271] on div "Notes (optional)" at bounding box center [548, 250] width 347 height 42
click at [611, 260] on input "text" at bounding box center [548, 255] width 341 height 22
paste input "1000152_Wel international_2nd part"
type input "1000152_Wel international_2nd part"
click at [529, 464] on span "Save" at bounding box center [549, 470] width 324 height 17
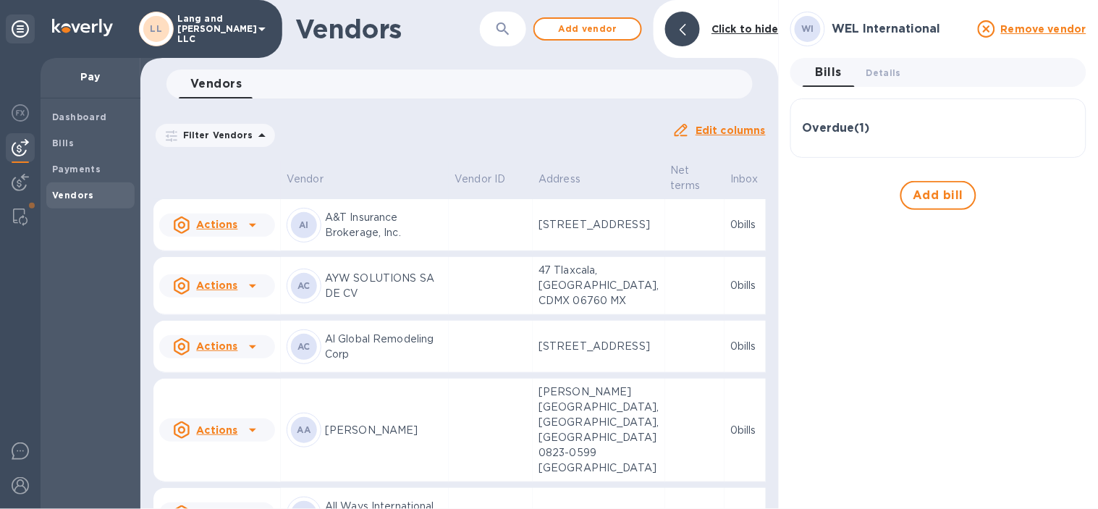
drag, startPoint x: 1040, startPoint y: 351, endPoint x: 983, endPoint y: 418, distance: 88.3
click at [1040, 351] on div "WI WEL International Remove vendor Bills 0 Details 0 Overdue ( 1 ) Bill № 10001…" at bounding box center [938, 254] width 296 height 485
click at [501, 22] on icon "button" at bounding box center [502, 28] width 17 height 17
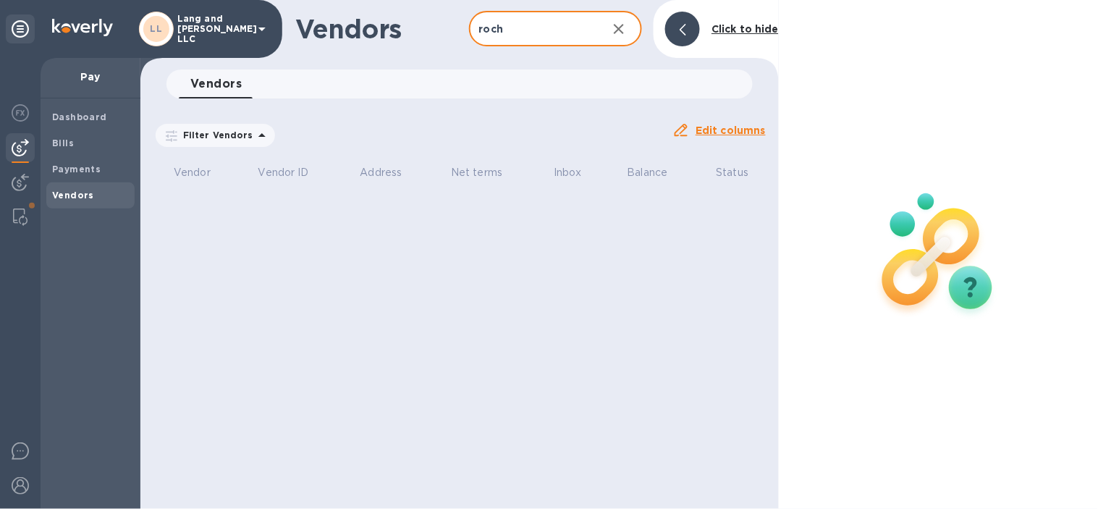
type input "roch"
drag, startPoint x: 619, startPoint y: 27, endPoint x: 616, endPoint y: 92, distance: 65.2
click at [620, 27] on icon "button" at bounding box center [618, 28] width 17 height 17
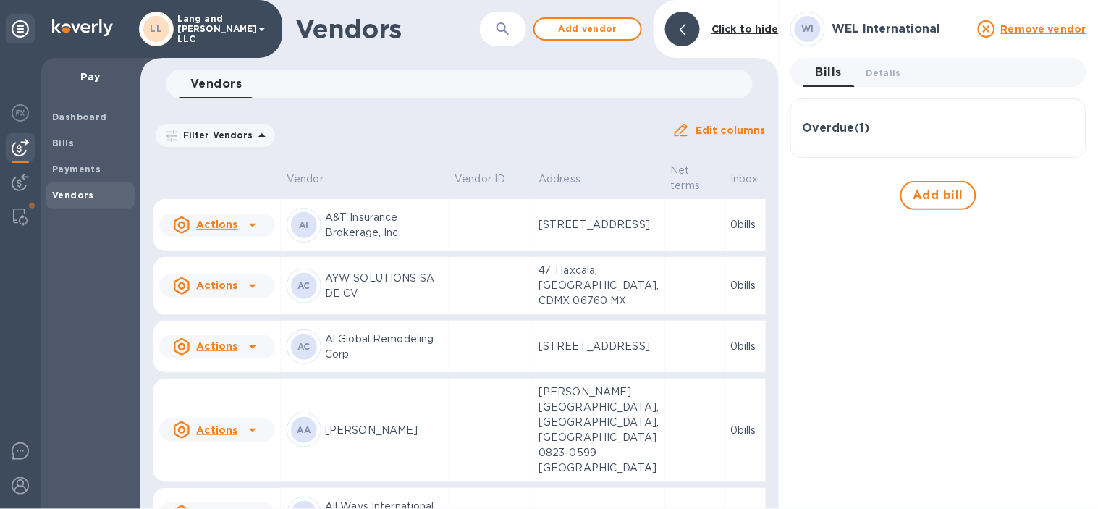
drag, startPoint x: 932, startPoint y: 292, endPoint x: 761, endPoint y: 355, distance: 181.7
click at [932, 292] on div "WI WEL International Remove vendor Bills 0 Details 0 Overdue ( 1 ) Bill № 10001…" at bounding box center [938, 254] width 296 height 485
click at [601, 33] on span "Add vendor" at bounding box center [587, 28] width 82 height 17
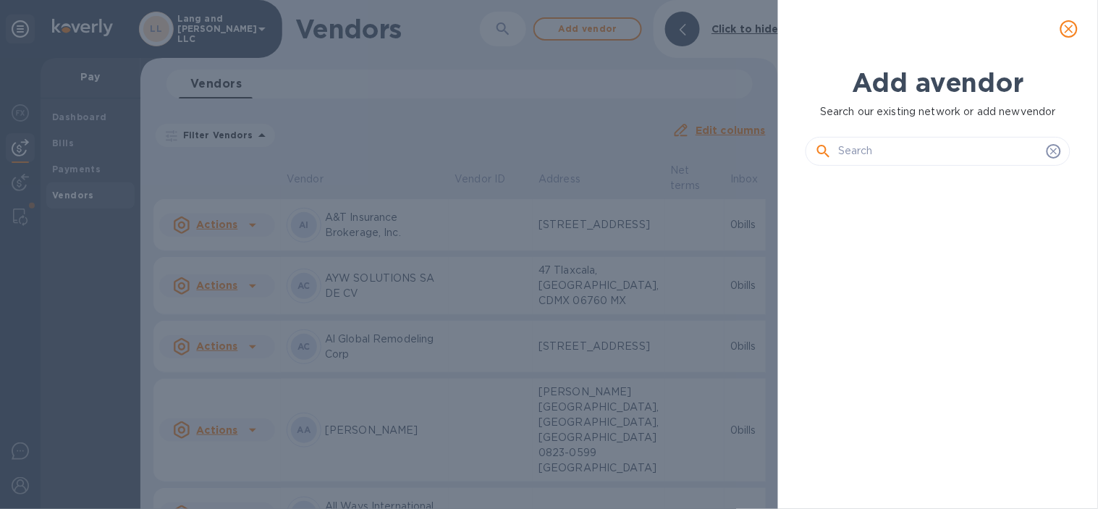
scroll to position [281, 270]
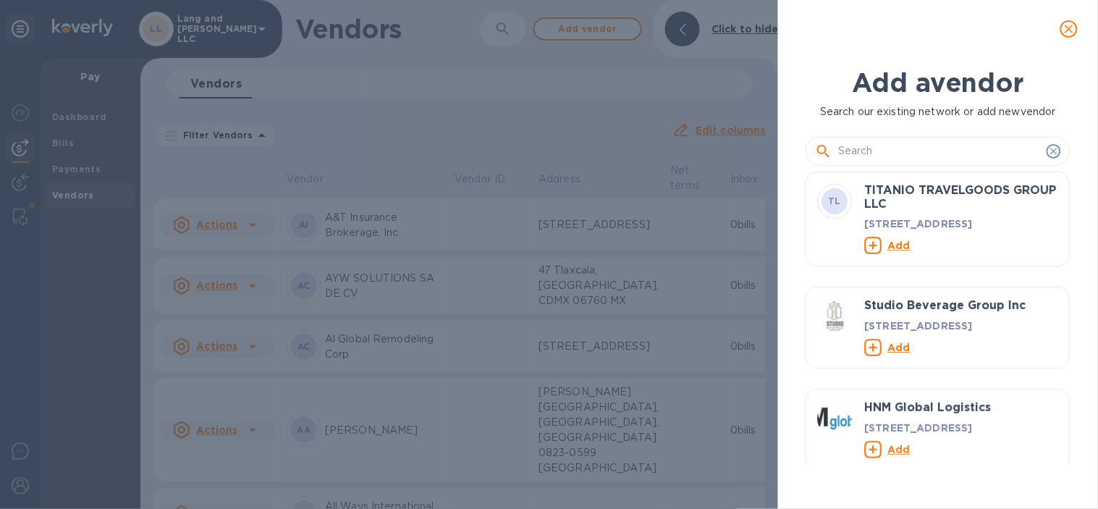
click at [841, 153] on input "text" at bounding box center [939, 151] width 203 height 22
paste input "Regent Fine Furniture Limited"
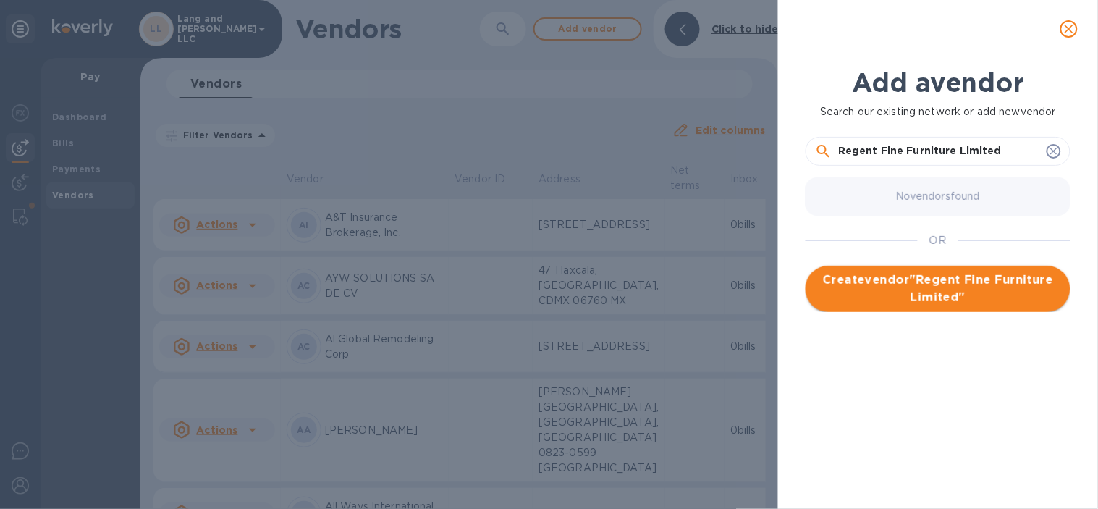
type input "Regent Fine Furniture Limited"
click at [907, 294] on span "Create vendor " Regent Fine Furniture Limited "" at bounding box center [938, 288] width 242 height 35
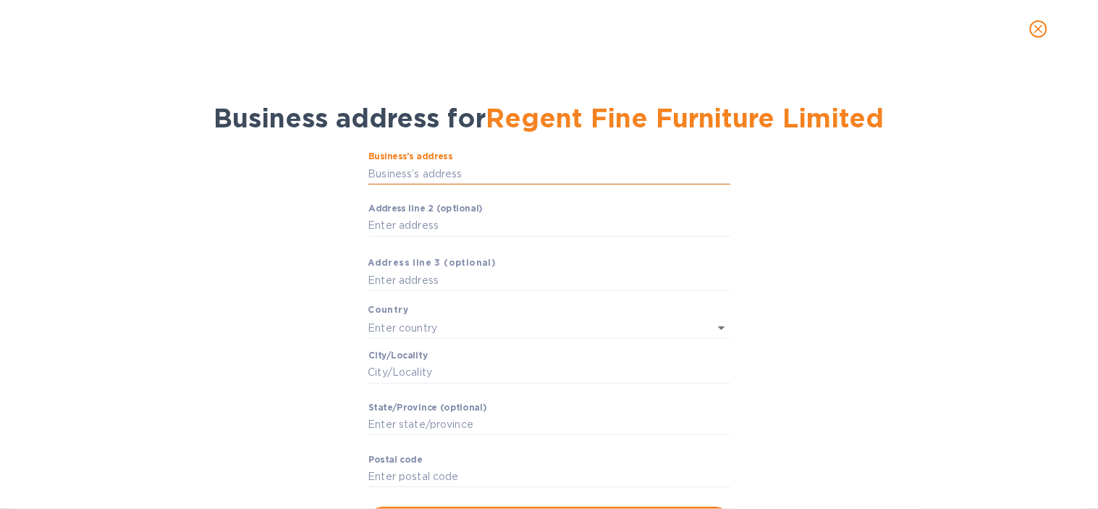
click at [498, 177] on input "Business’s аddress" at bounding box center [549, 174] width 362 height 22
paste input "[STREET_ADDRESS]"
type input "[STREET_ADDRESS]"
type input "[GEOGRAPHIC_DATA]"
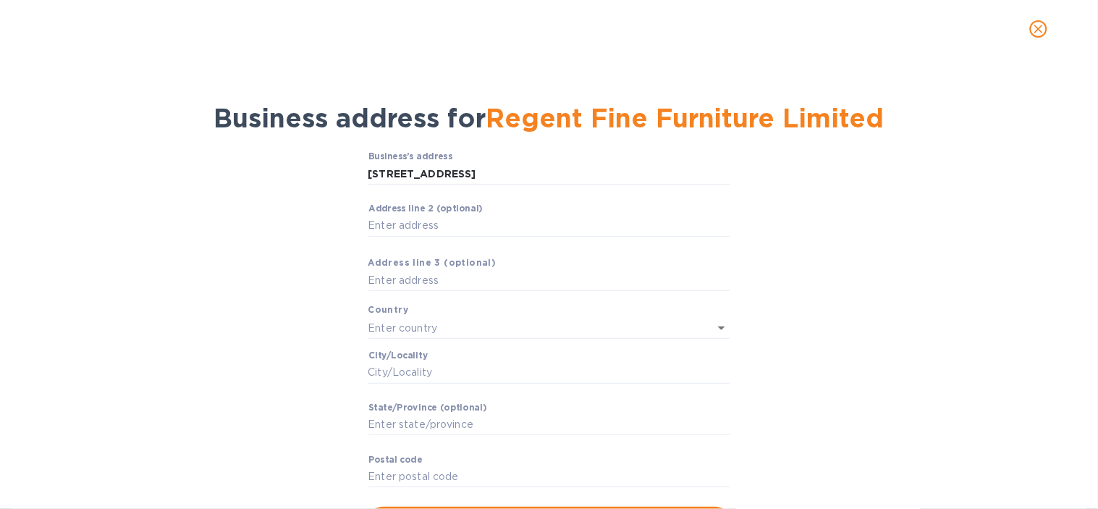
type input "[GEOGRAPHIC_DATA]"
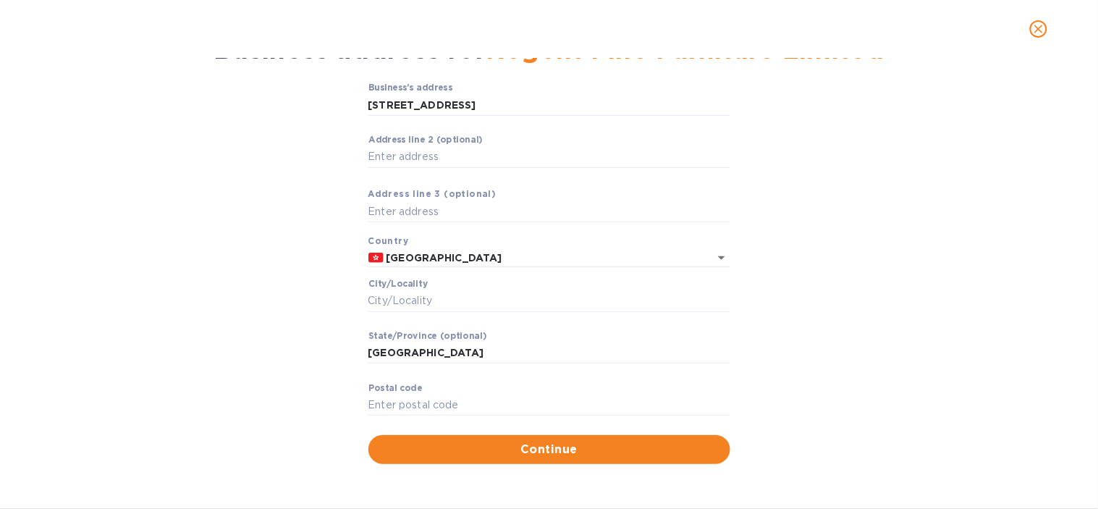
scroll to position [78, 0]
click at [878, 356] on div "Business’s аddress [STREET_ADDRESS] ​ Аddress line 2 (optional) ​ Аddress line …" at bounding box center [549, 273] width 1060 height 398
click at [420, 307] on input "Сity/Locаlity" at bounding box center [549, 301] width 362 height 22
click at [197, 300] on div "Business’s аddress [STREET_ADDRESS] ​ Аddress line 2 (optional) ​ Аddress line …" at bounding box center [549, 273] width 1060 height 398
click at [405, 293] on input "Сity/Locаlity" at bounding box center [549, 301] width 362 height 22
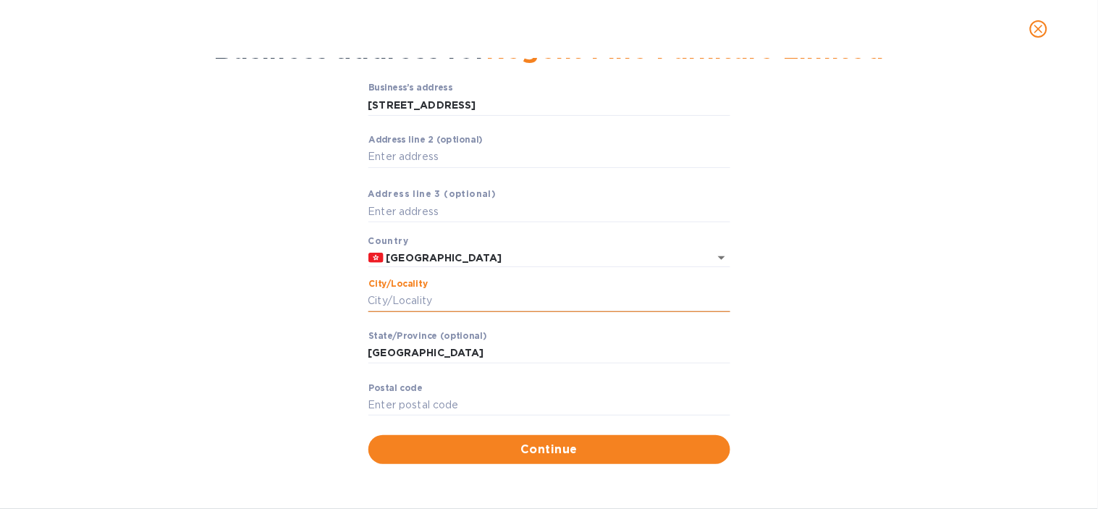
paste input "[GEOGRAPHIC_DATA],"
type input "[GEOGRAPHIC_DATA]"
click at [541, 401] on input "Pоstal cоde" at bounding box center [549, 405] width 362 height 22
paste input "999077"
type input "999077"
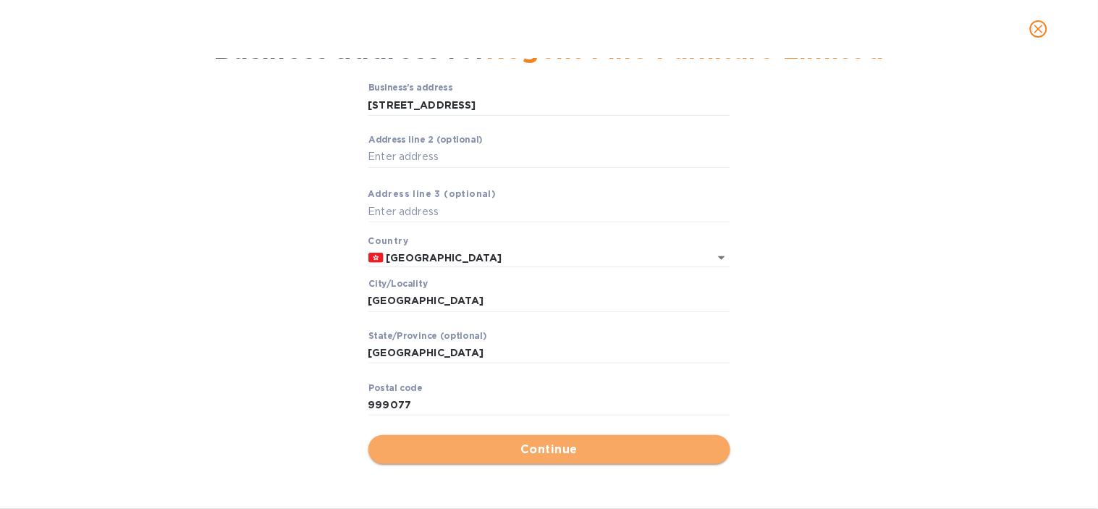
click at [467, 454] on span "Continue" at bounding box center [549, 449] width 339 height 17
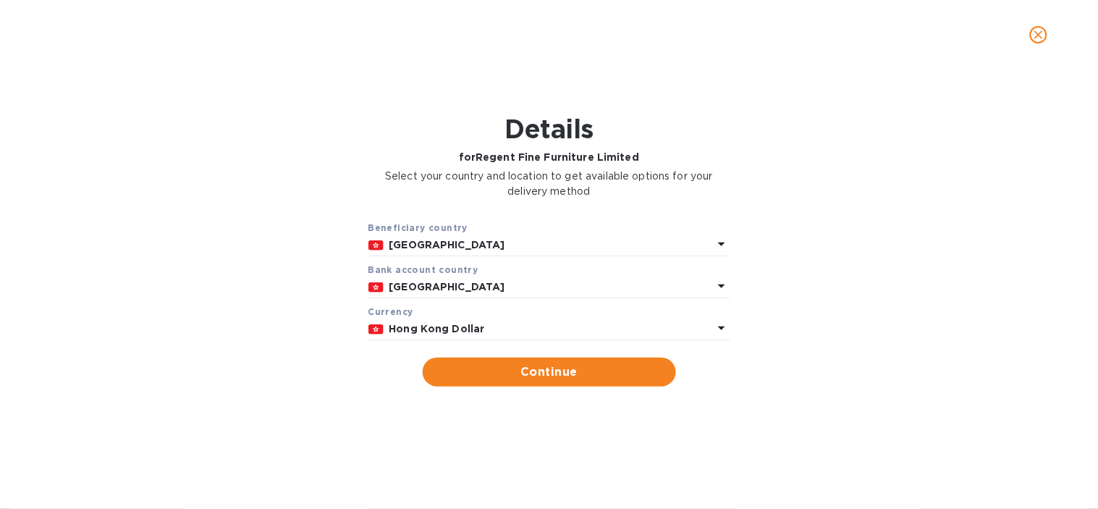
click at [431, 329] on b "Hong Kong Dollar" at bounding box center [437, 329] width 96 height 12
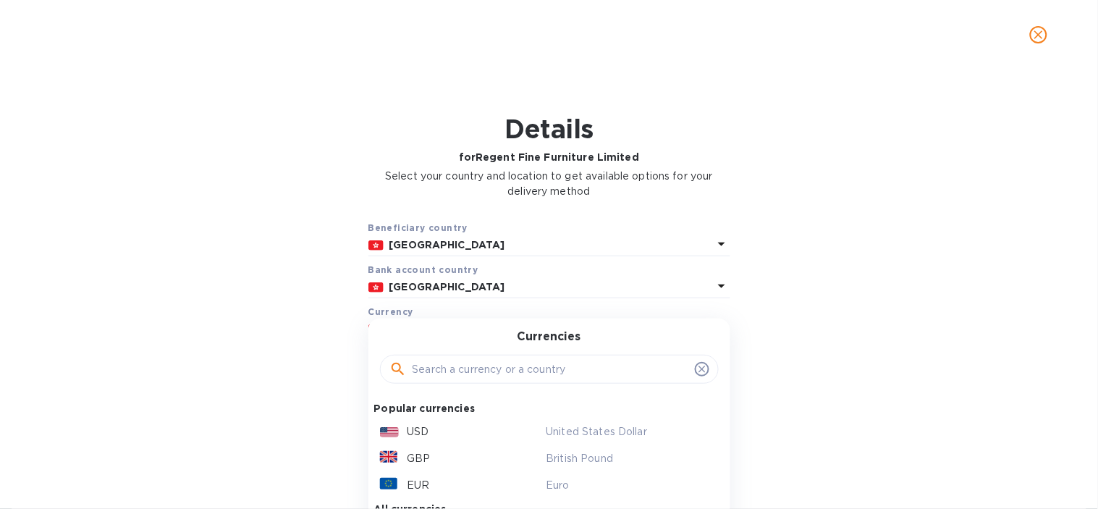
click at [284, 349] on div "Beneficiary country [GEOGRAPHIC_DATA] Bank account cоuntry [GEOGRAPHIC_DATA] Cu…" at bounding box center [549, 303] width 1060 height 184
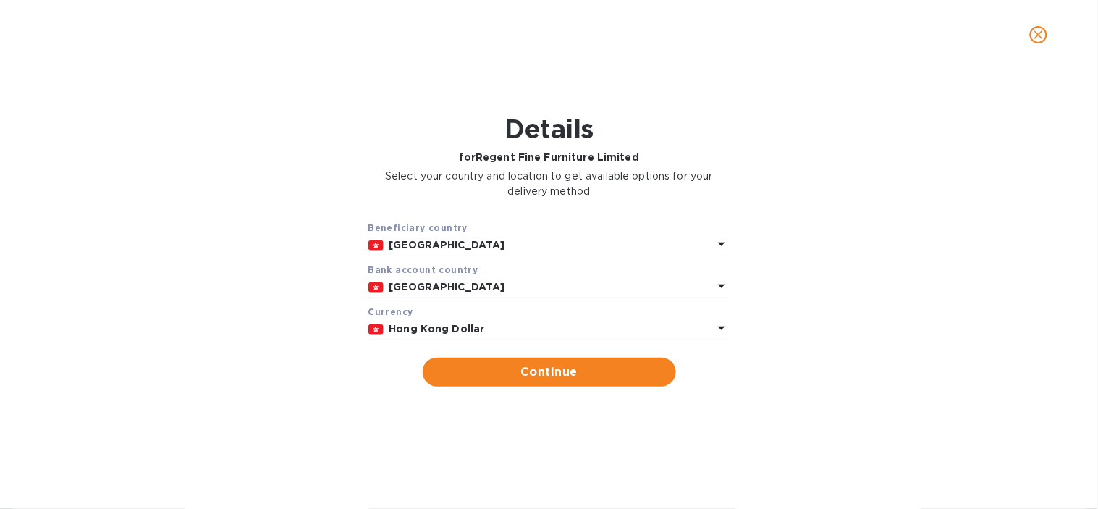
click at [457, 334] on b "Hong Kong Dollar" at bounding box center [437, 329] width 96 height 12
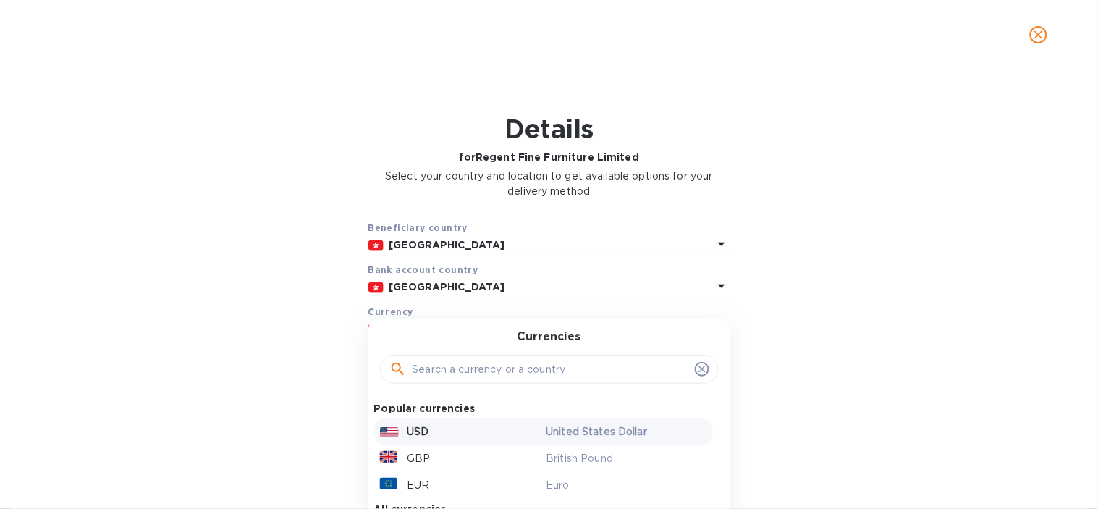
click at [430, 427] on div "USD" at bounding box center [460, 431] width 166 height 21
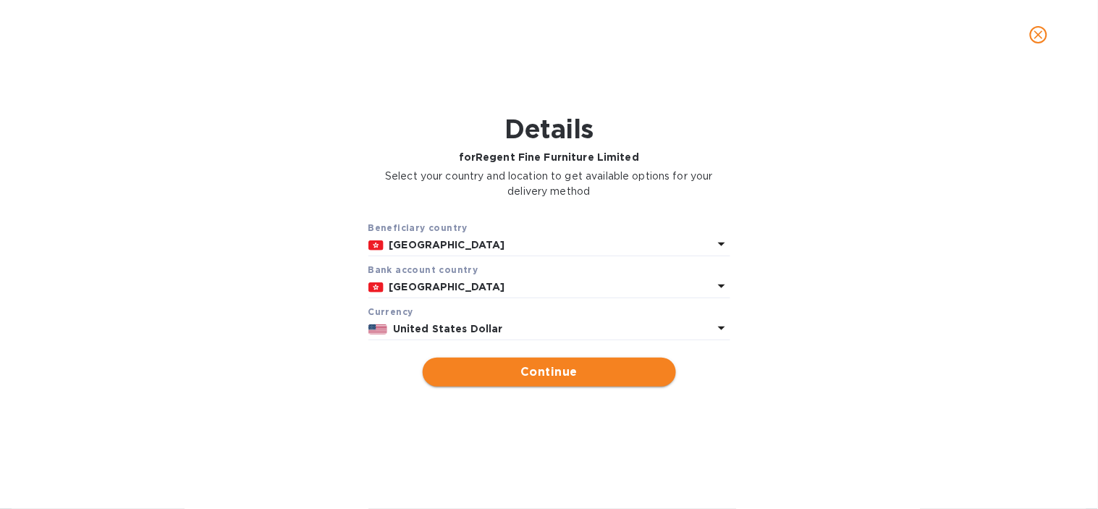
click at [532, 364] on span "Continue" at bounding box center [549, 371] width 230 height 17
type input "Regent Fine Furniture Limited"
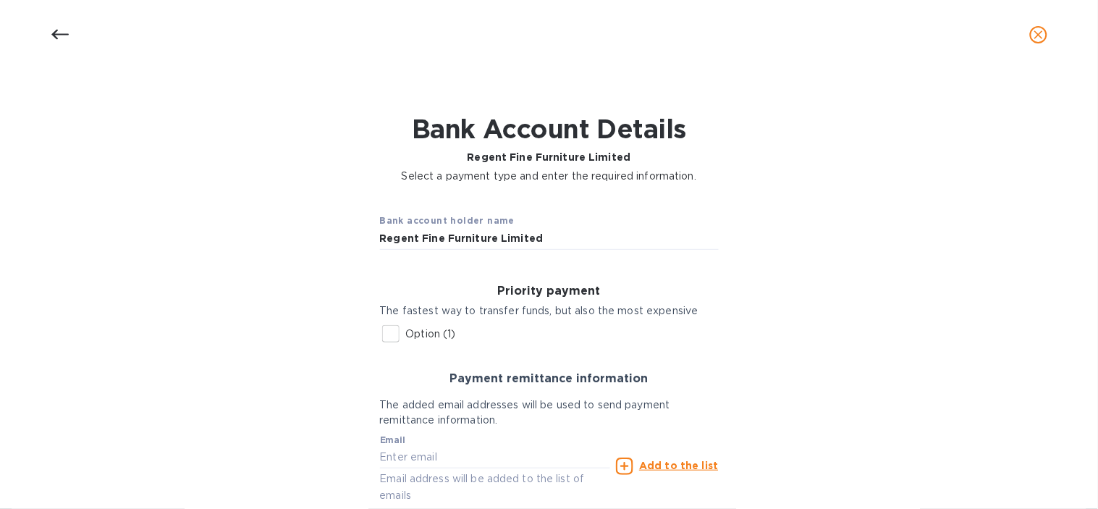
click at [407, 333] on p "Option (1)" at bounding box center [431, 333] width 50 height 15
click at [406, 333] on input "Option (1)" at bounding box center [390, 333] width 30 height 30
checkbox input "true"
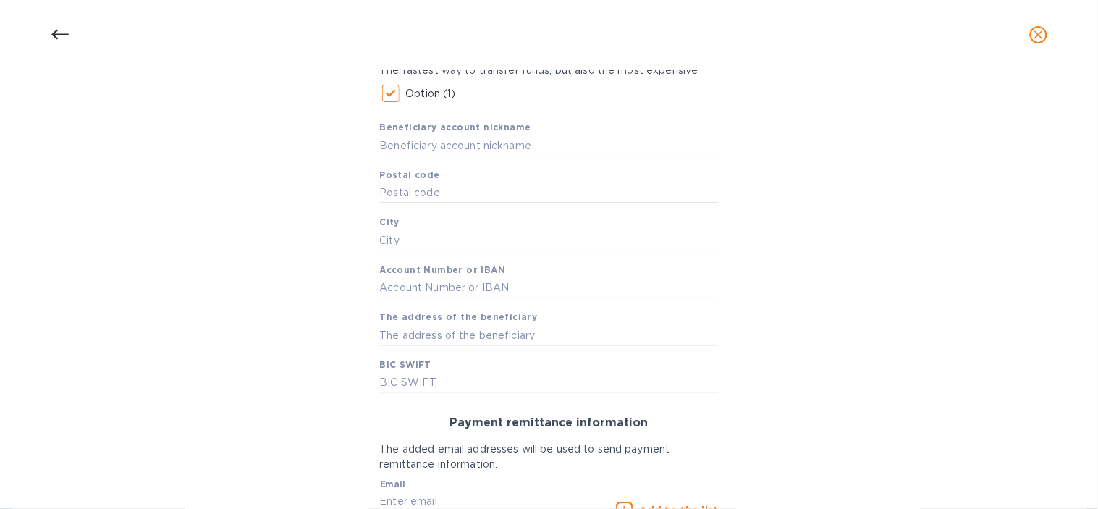
scroll to position [241, 0]
click at [411, 232] on input "text" at bounding box center [549, 240] width 339 height 22
click at [422, 192] on input "text" at bounding box center [549, 193] width 339 height 22
paste input "999077"
type input "999077"
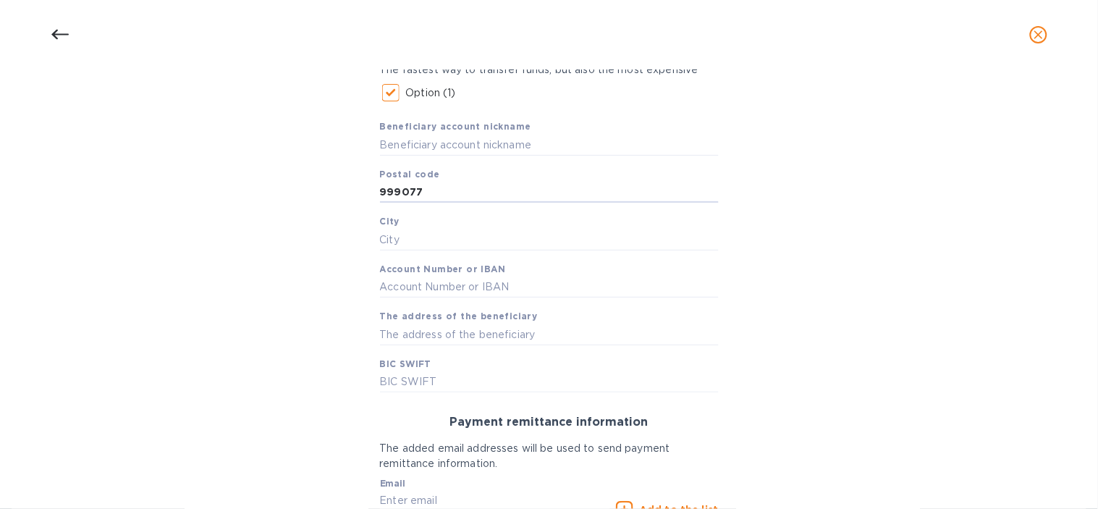
click at [334, 232] on div "Bank account holder name Regent Fine Furniture Limited Priority payment The fas…" at bounding box center [549, 293] width 1060 height 683
drag, startPoint x: 383, startPoint y: 243, endPoint x: 239, endPoint y: 333, distance: 170.3
click at [383, 243] on input "text" at bounding box center [549, 240] width 339 height 22
click at [396, 236] on input "text" at bounding box center [549, 240] width 339 height 22
paste input "[GEOGRAPHIC_DATA],"
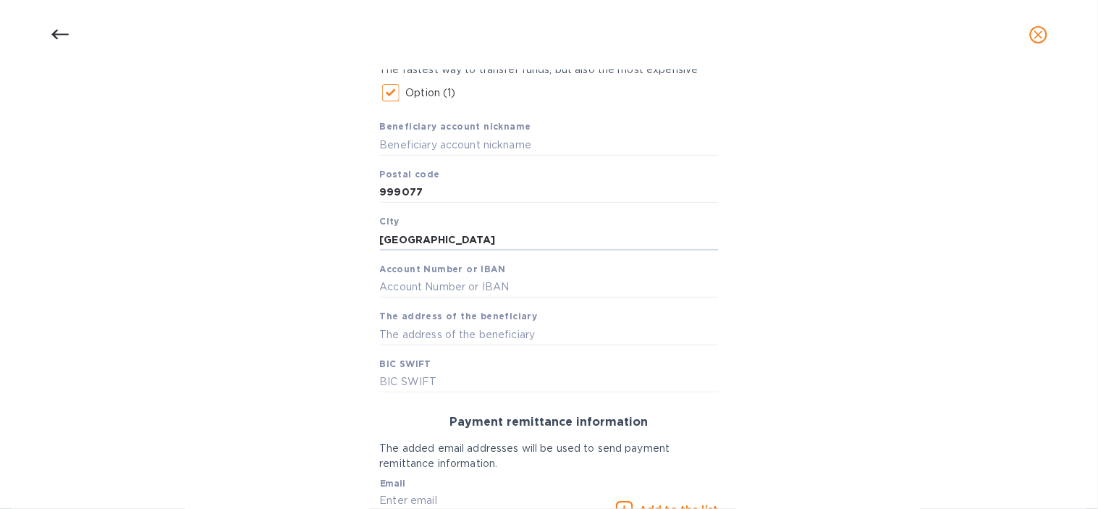
type input "[GEOGRAPHIC_DATA]"
click at [496, 334] on input "text" at bounding box center [549, 334] width 339 height 22
paste input "[STREET_ADDRESS]"
type input "[STREET_ADDRESS]"
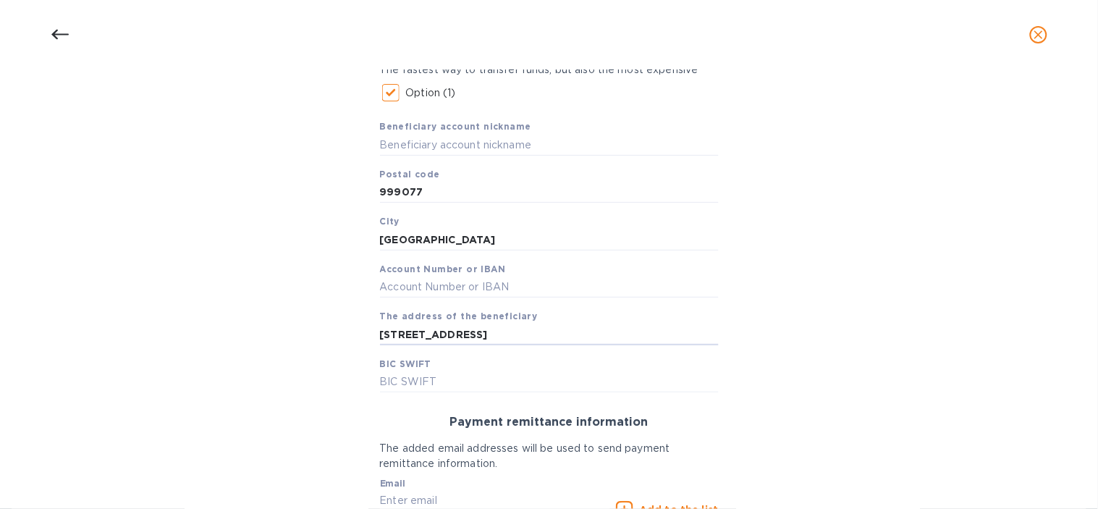
scroll to position [0, 0]
click at [485, 291] on input "text" at bounding box center [549, 287] width 339 height 22
type input "110883865838"
click at [321, 279] on div "Bank account holder name Regent Fine Furniture Limited Priority payment The fas…" at bounding box center [549, 293] width 1060 height 683
click at [425, 376] on input "text" at bounding box center [549, 382] width 339 height 22
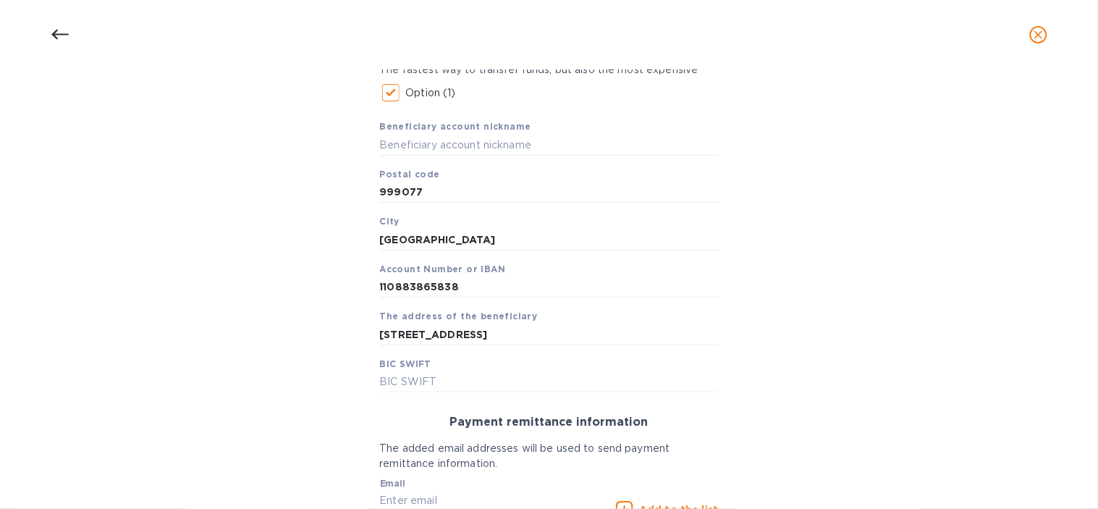
click at [369, 389] on div "Priority payment The fastest way to transfer funds, but also the most expensive…" at bounding box center [549, 218] width 362 height 373
click at [389, 381] on input "text" at bounding box center [549, 382] width 339 height 22
paste input "[SWIFT_CODE]"
type input "[SWIFT_CODE]"
drag, startPoint x: 322, startPoint y: 292, endPoint x: 329, endPoint y: 336, distance: 45.4
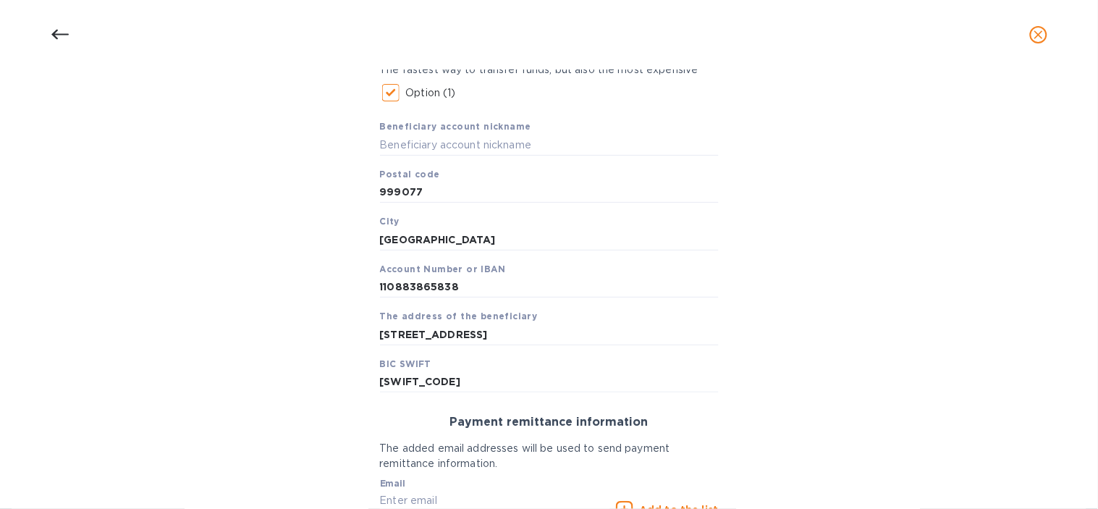
click at [322, 293] on div "Bank account holder name Regent Fine Furniture Limited Priority payment The fas…" at bounding box center [549, 293] width 1060 height 683
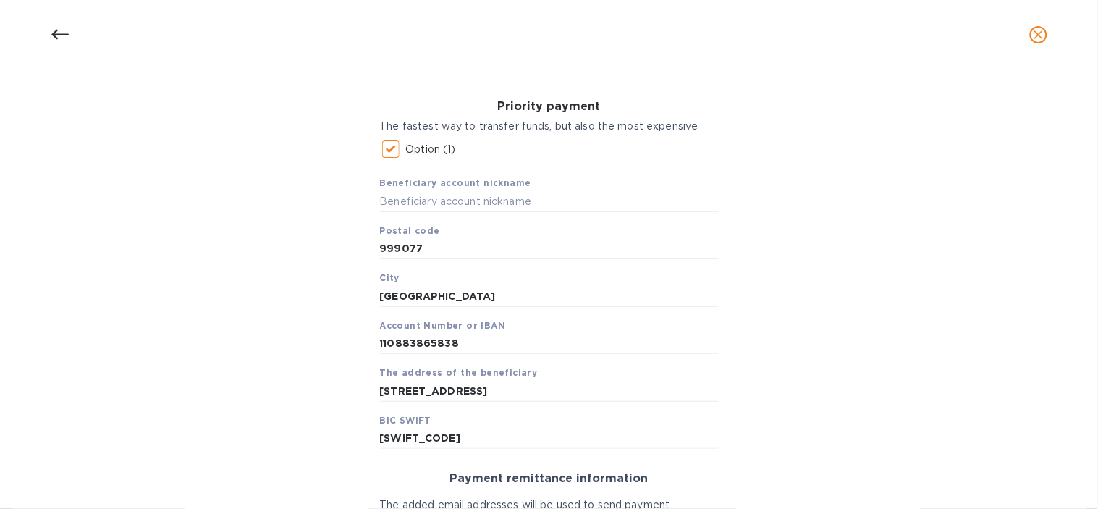
scroll to position [161, 0]
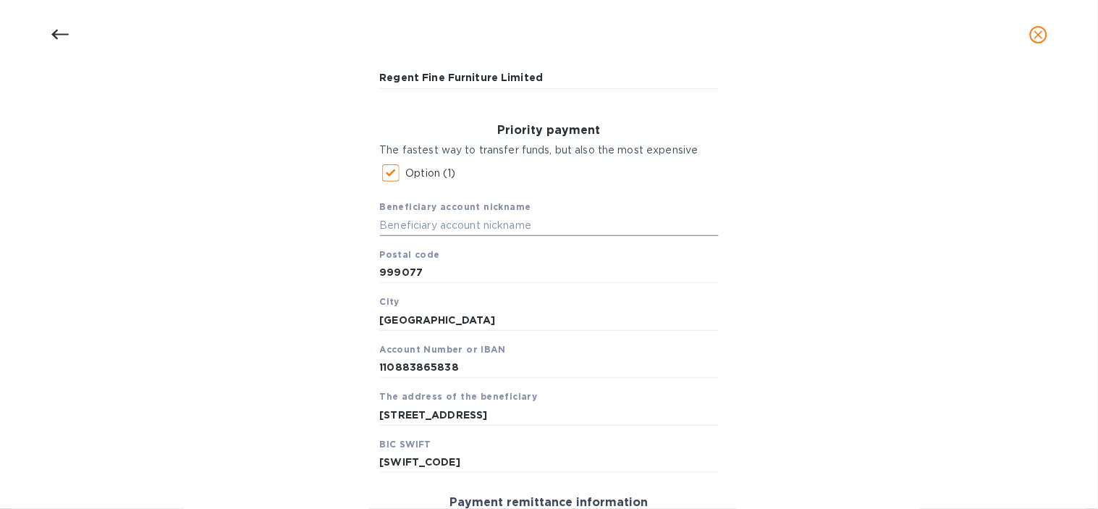
click at [481, 227] on input "text" at bounding box center [549, 225] width 339 height 22
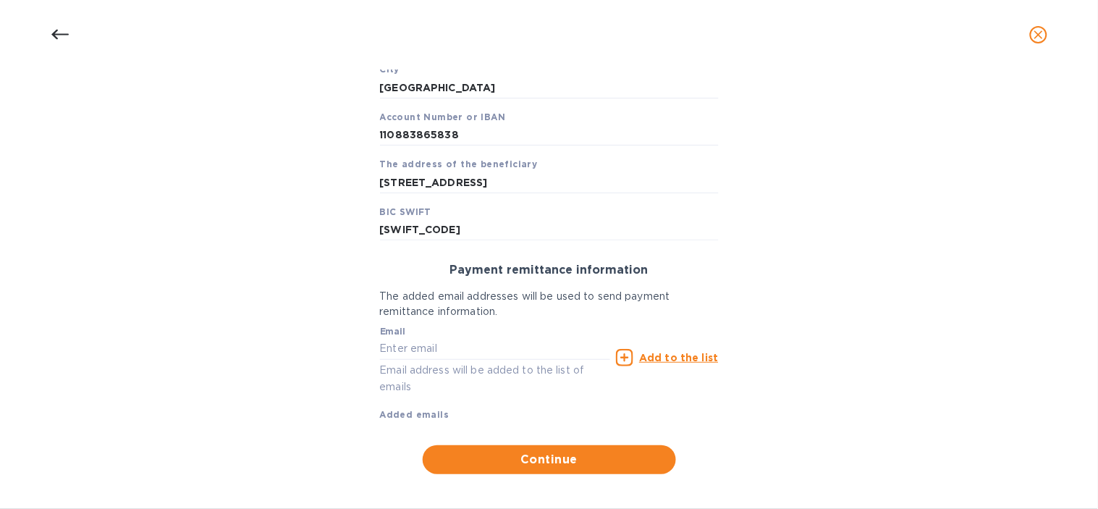
scroll to position [404, 0]
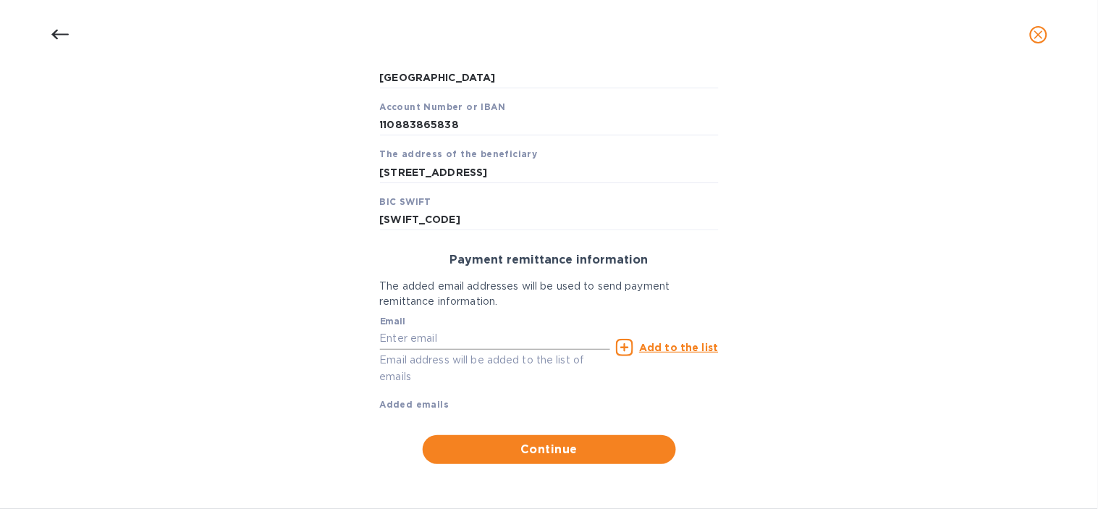
type input "Rochdale"
drag, startPoint x: 510, startPoint y: 344, endPoint x: 64, endPoint y: 389, distance: 448.6
click at [510, 344] on input "text" at bounding box center [495, 339] width 231 height 22
click at [504, 346] on input "text" at bounding box center [495, 339] width 231 height 22
type input "[EMAIL_ADDRESS][DOMAIN_NAME]"
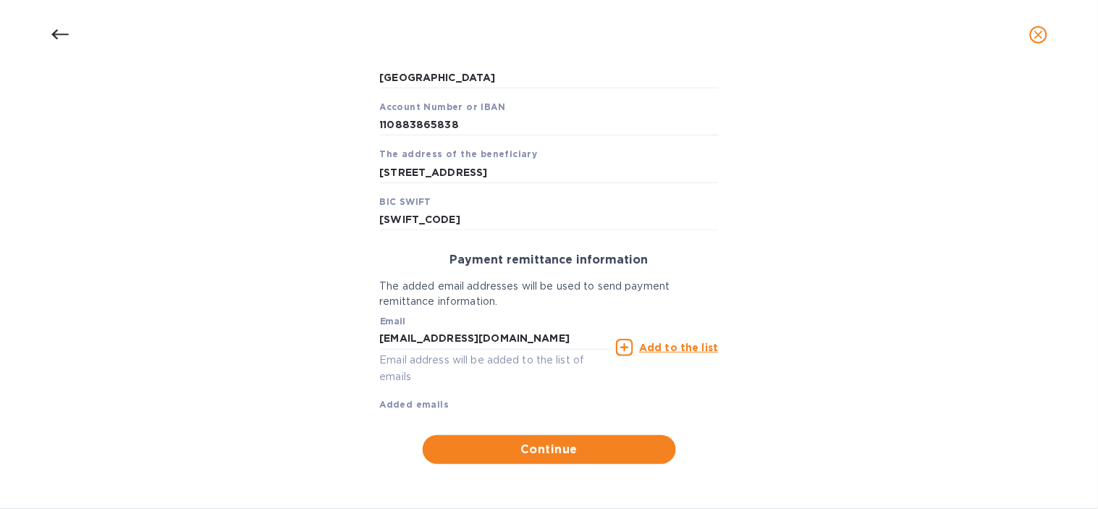
click at [640, 346] on u "Add to the list" at bounding box center [678, 347] width 79 height 12
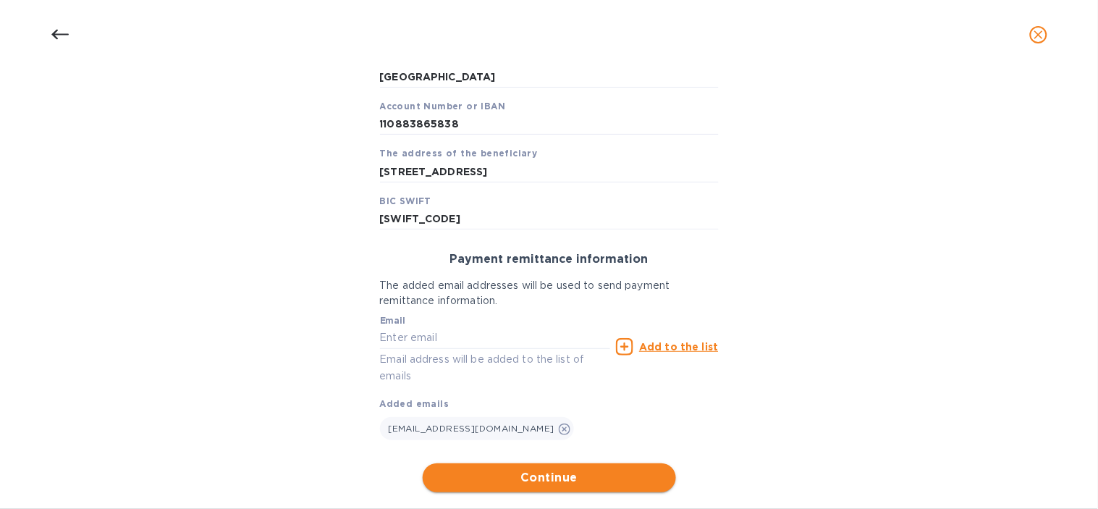
drag, startPoint x: 572, startPoint y: 478, endPoint x: 596, endPoint y: 485, distance: 25.9
click at [572, 478] on span "Continue" at bounding box center [549, 477] width 230 height 17
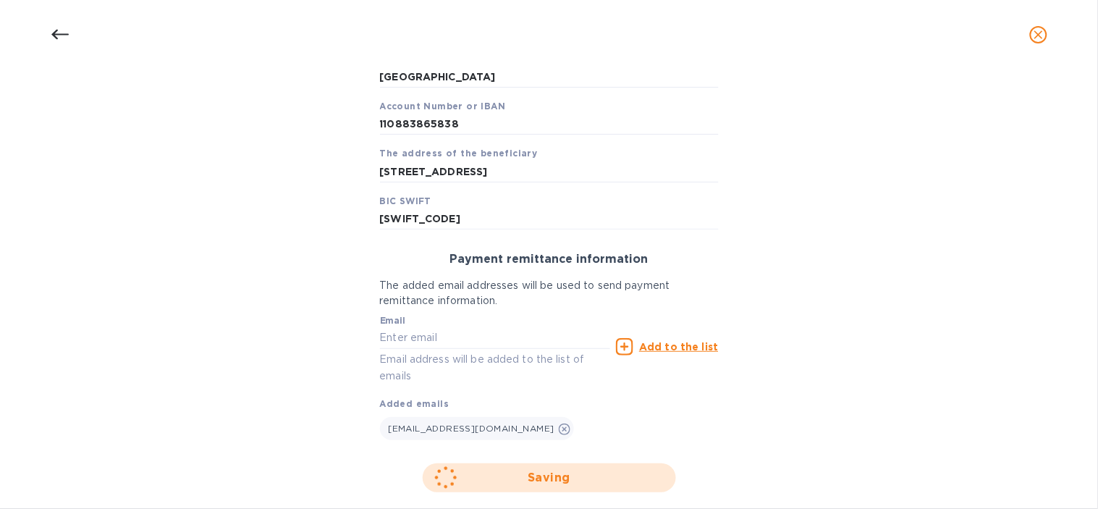
scroll to position [265, 0]
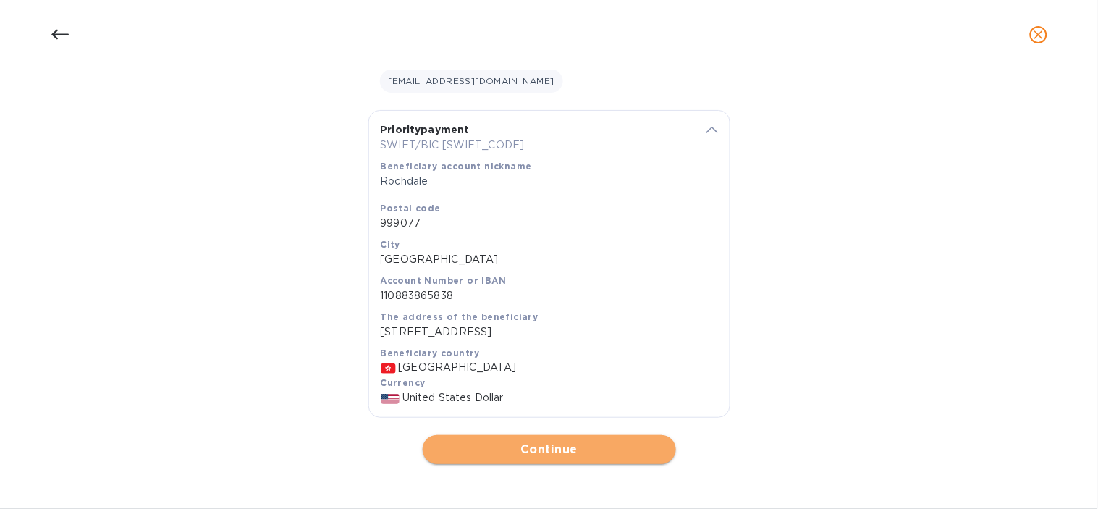
click at [527, 453] on span "Continue" at bounding box center [549, 449] width 230 height 17
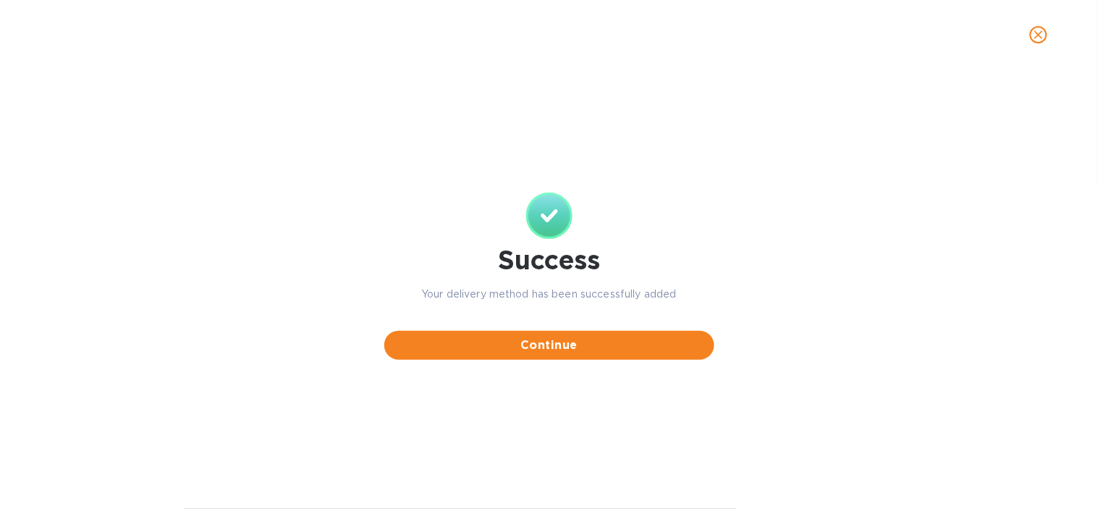
scroll to position [0, 0]
click at [557, 359] on button "Continue" at bounding box center [549, 345] width 330 height 29
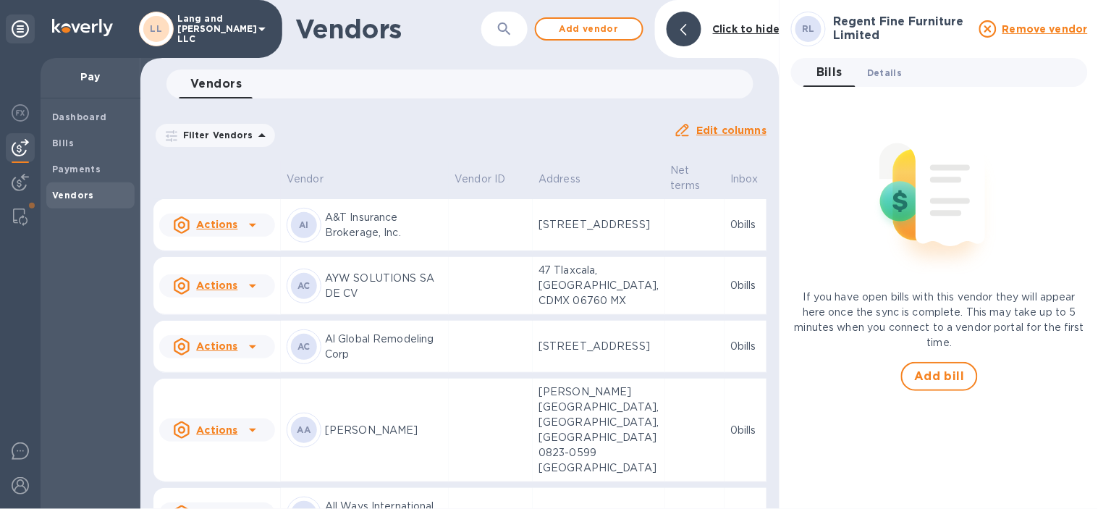
click at [891, 65] on span "Details 0" at bounding box center [884, 72] width 35 height 15
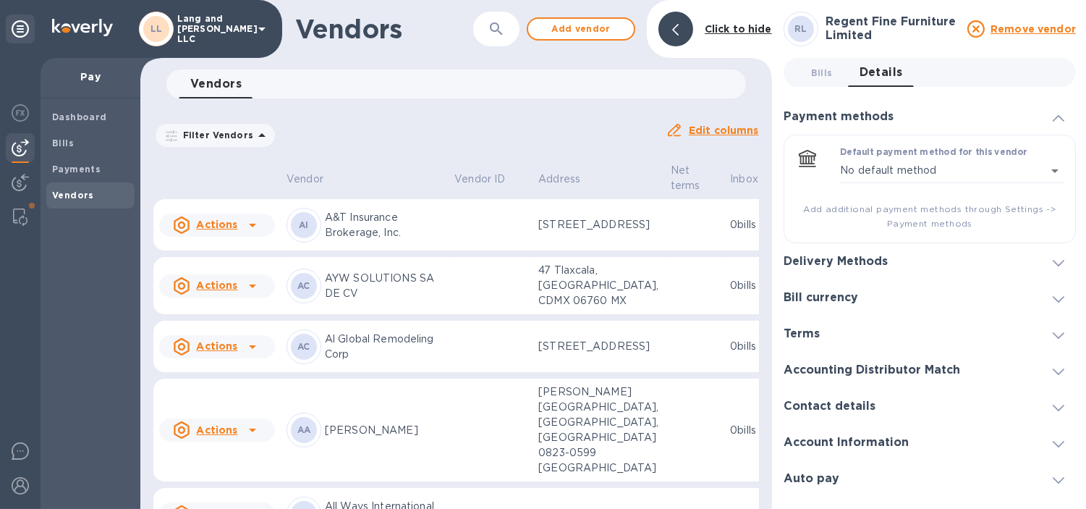
click at [894, 264] on div "Delivery Methods" at bounding box center [842, 262] width 116 height 14
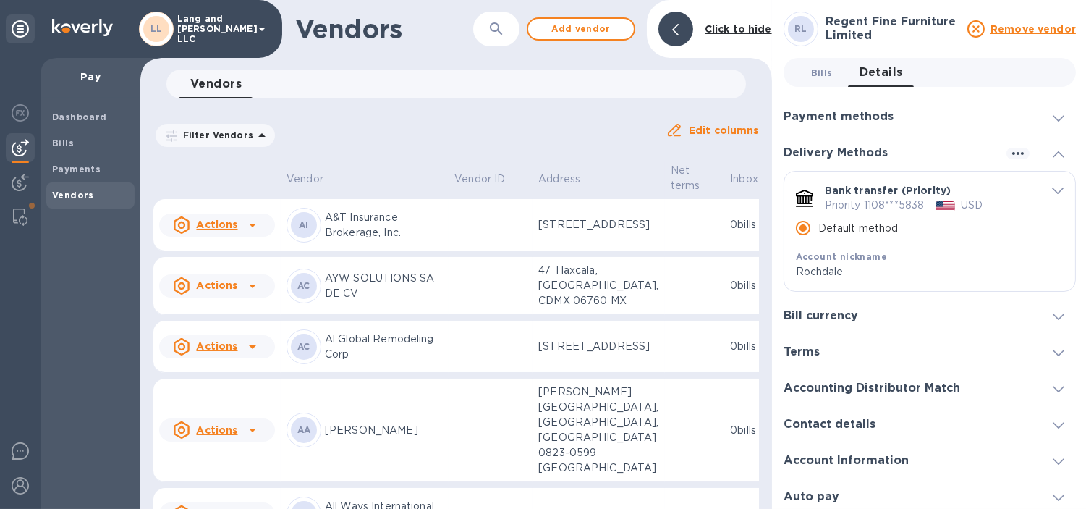
drag, startPoint x: 836, startPoint y: 88, endPoint x: 820, endPoint y: 72, distance: 22.5
click at [836, 88] on div "Bills 0 Details 0 Payment methods Default payment method for this vendor No def…" at bounding box center [930, 286] width 292 height 457
click at [816, 69] on span "Bills 0" at bounding box center [822, 72] width 22 height 15
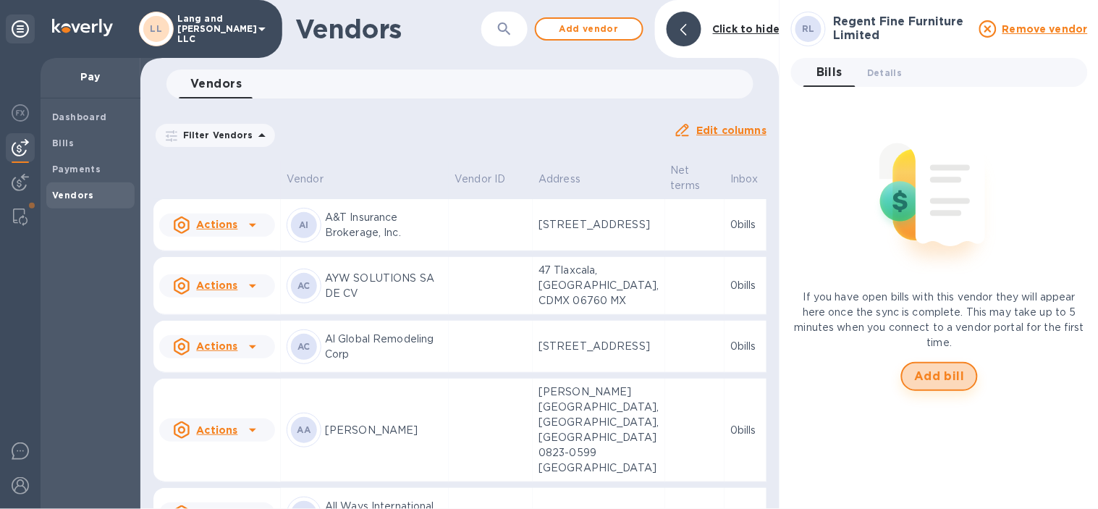
click at [948, 383] on span "Add bill" at bounding box center [939, 376] width 51 height 17
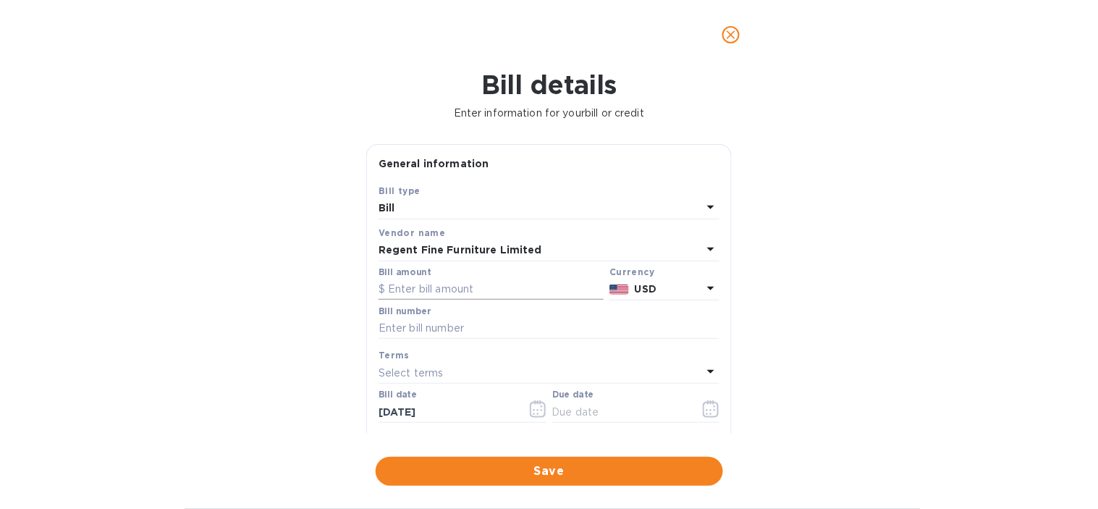
click at [430, 297] on input "text" at bounding box center [490, 290] width 225 height 22
type input "16,973.61"
click at [283, 302] on div "Bill details Enter information for your bill or credit General information Save…" at bounding box center [549, 288] width 1098 height 439
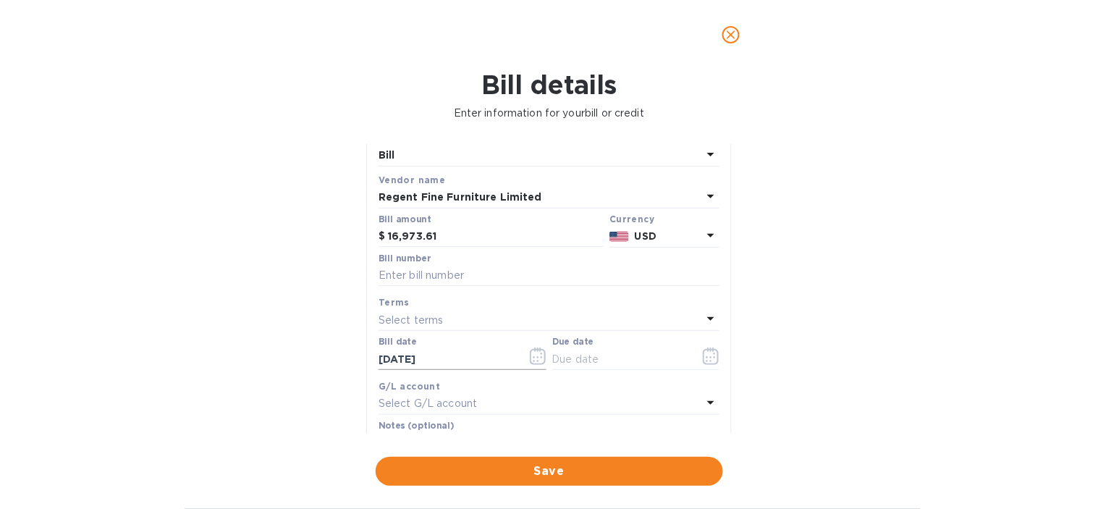
scroll to position [80, 0]
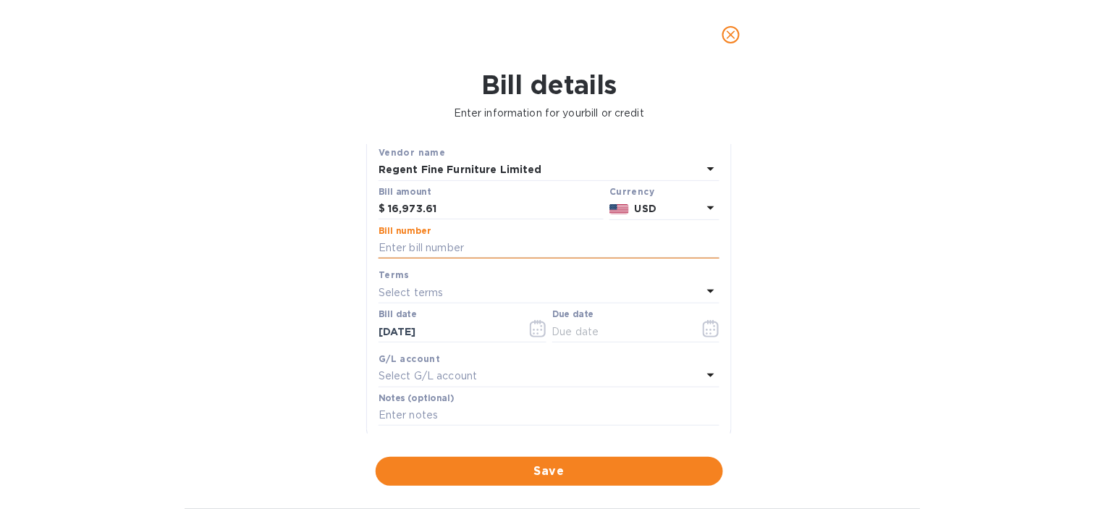
click at [406, 249] on input "text" at bounding box center [548, 248] width 341 height 22
type input "4292-4166"
click at [323, 266] on div "Bill details Enter information for your bill or credit General information Save…" at bounding box center [549, 288] width 1098 height 439
click at [714, 335] on button "button" at bounding box center [711, 328] width 34 height 35
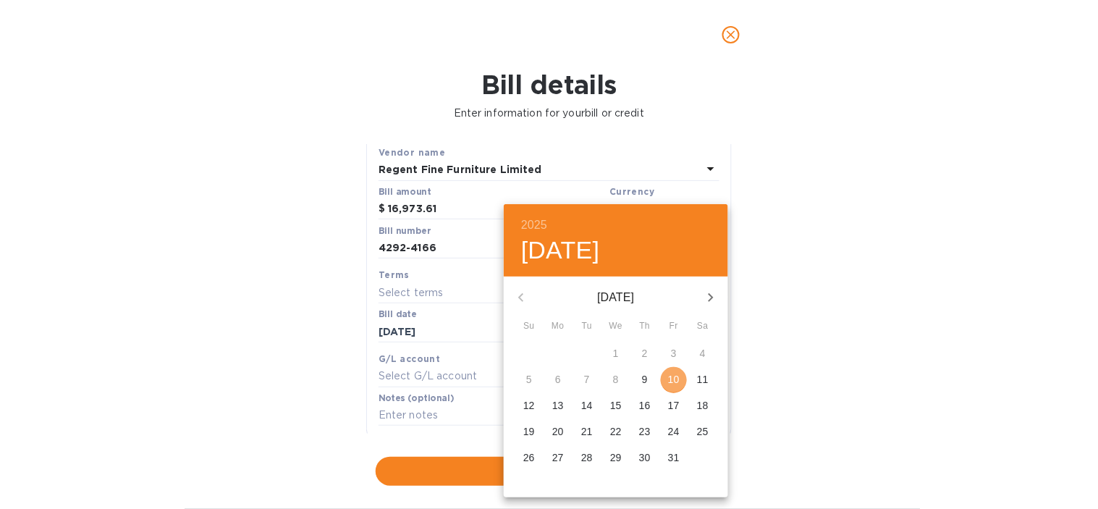
click at [674, 379] on p "10" at bounding box center [674, 379] width 12 height 14
type input "[DATE]"
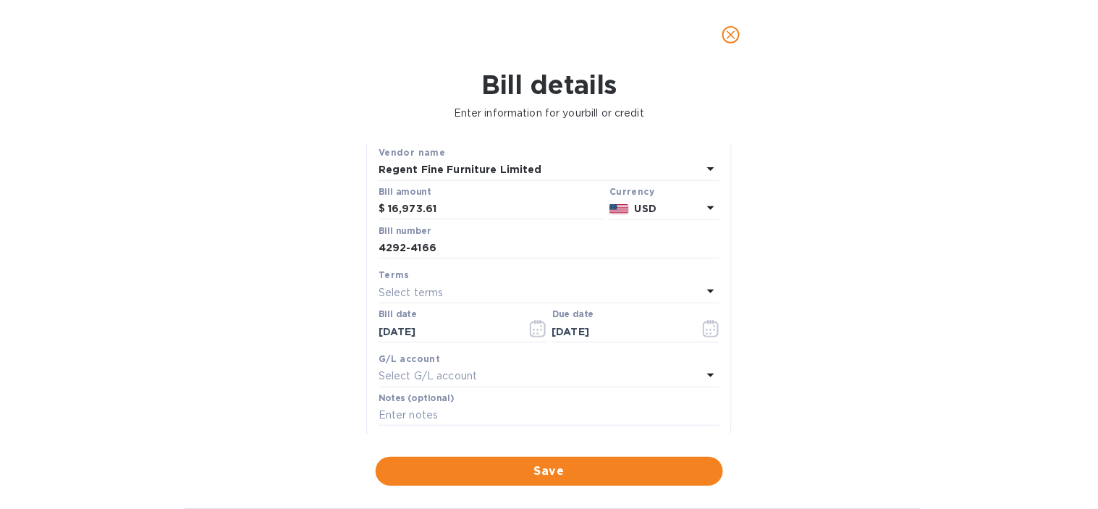
click at [566, 381] on div "Select G/L account" at bounding box center [539, 376] width 323 height 20
click at [226, 337] on div "Bill details Enter information for your bill or credit General information Save…" at bounding box center [549, 288] width 1098 height 439
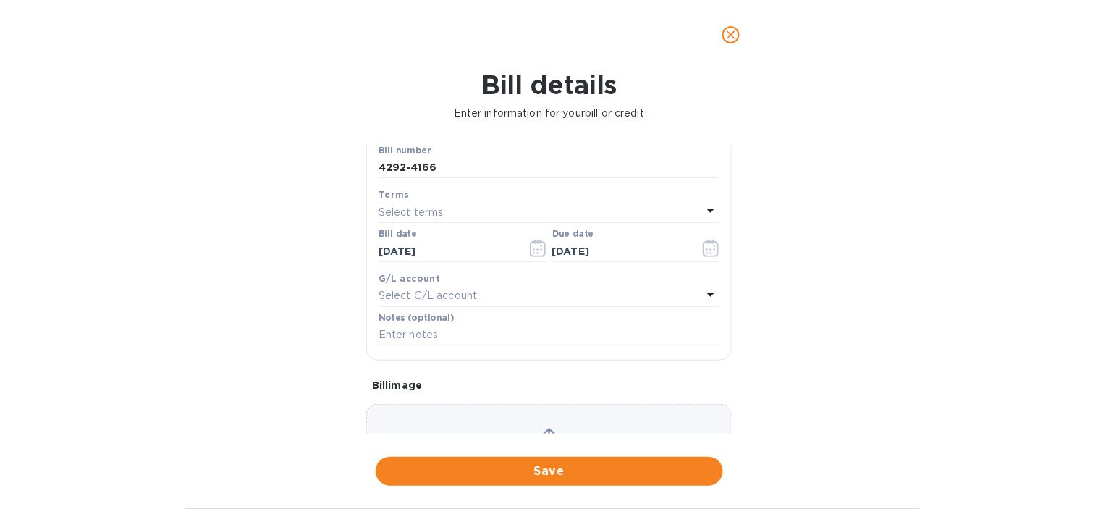
scroll to position [241, 0]
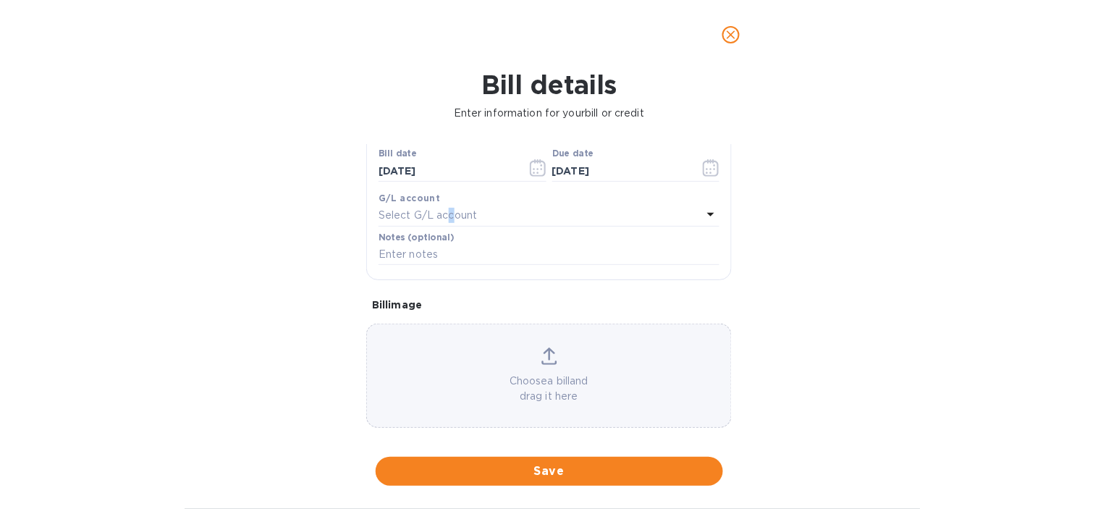
click at [451, 216] on p "Select G/L account" at bounding box center [427, 215] width 98 height 15
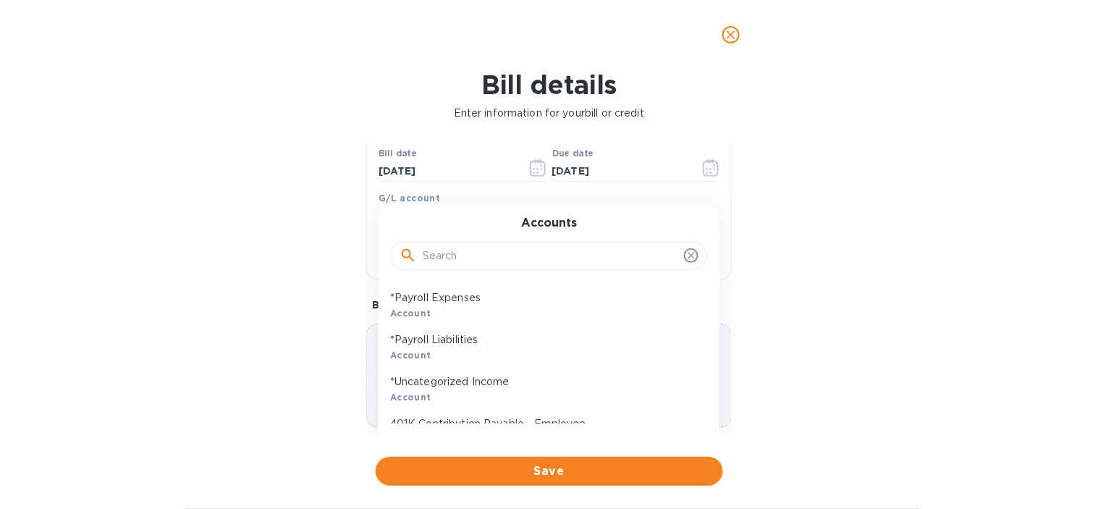
click at [445, 263] on input "text" at bounding box center [550, 256] width 255 height 22
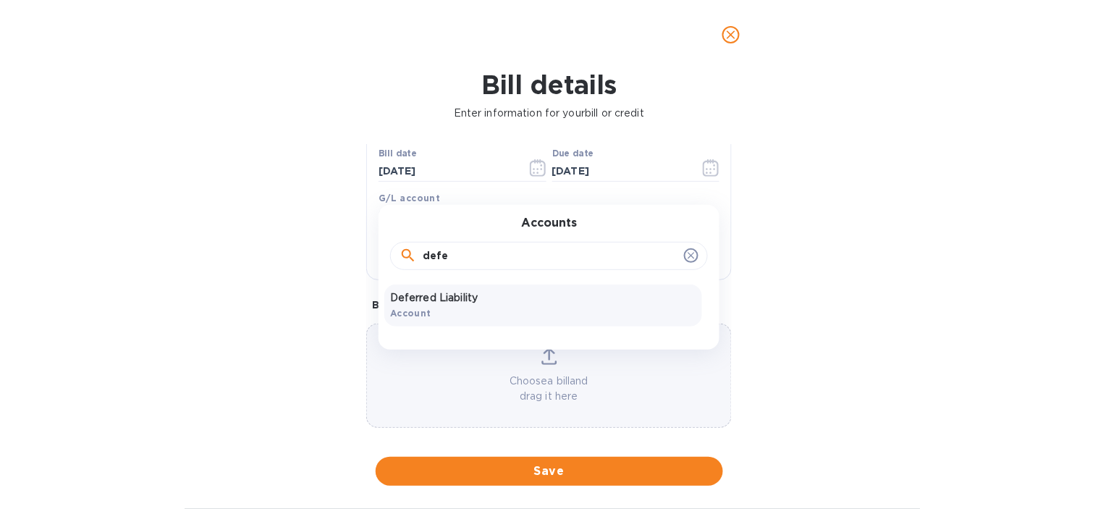
type input "defe"
click at [451, 297] on p "Deferred Liability" at bounding box center [543, 297] width 306 height 15
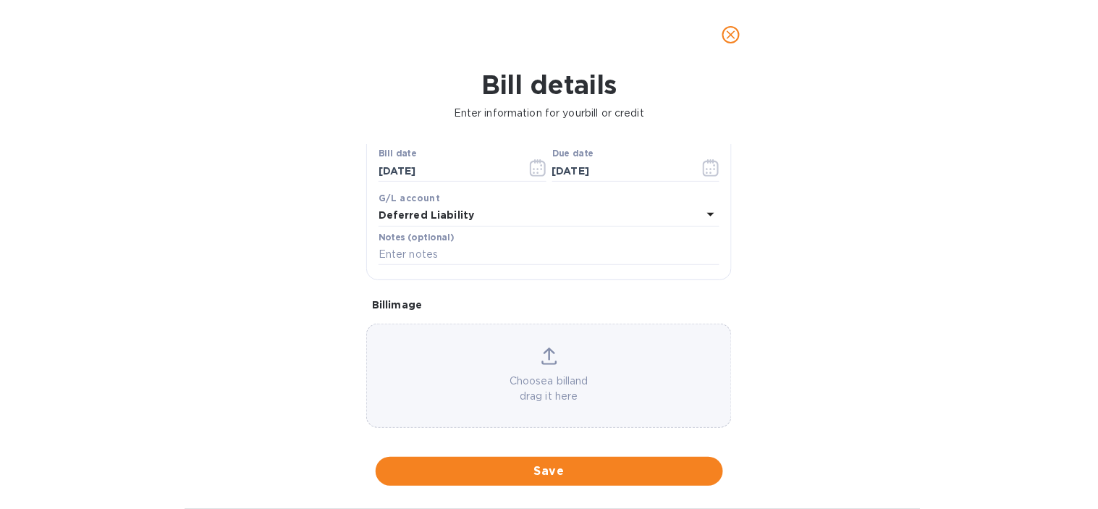
click at [191, 245] on div "Bill details Enter information for your bill or credit General information Save…" at bounding box center [549, 288] width 1098 height 439
click at [475, 255] on input "text" at bounding box center [548, 255] width 341 height 22
paste input "4292 FTMX MUR | ROCHDALE | 2ND FF&E BATCH"
click at [676, 251] on input "4292 FTMX MUR | ROCHDALE | 2ND FF&E BATCH /" at bounding box center [548, 255] width 341 height 22
paste input "4166 FTMX MUR | ROCHDALE SPEARS | CG [PERSON_NAME] MS"
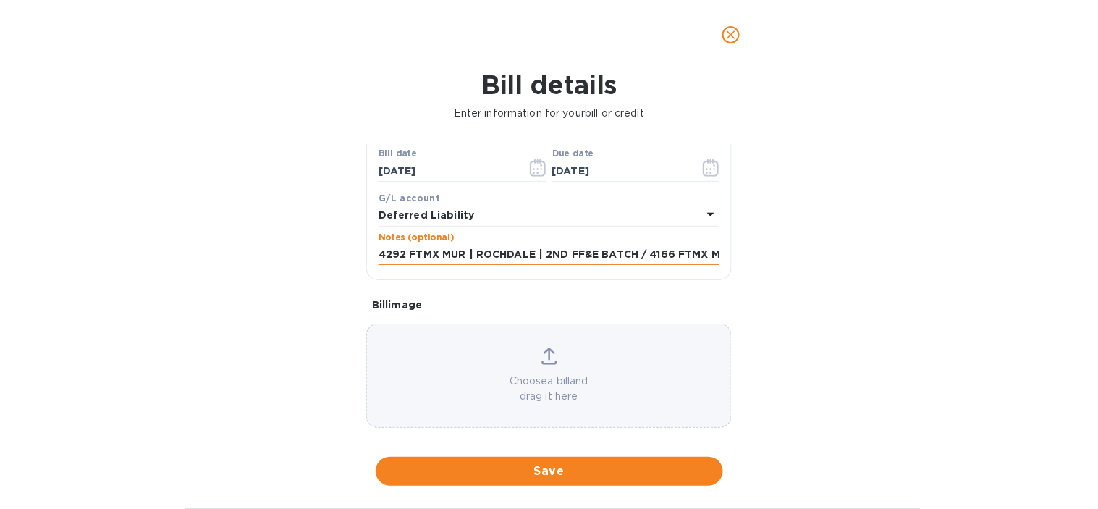
scroll to position [0, 221]
type input "4292 FTMX MUR | ROCHDALE | 2ND FF&E BATCH / 4166 FTMX MUR | ROCHDALE SPEARS | C…"
click at [188, 302] on div "Bill details Enter information for your bill or credit General information Save…" at bounding box center [549, 288] width 1098 height 439
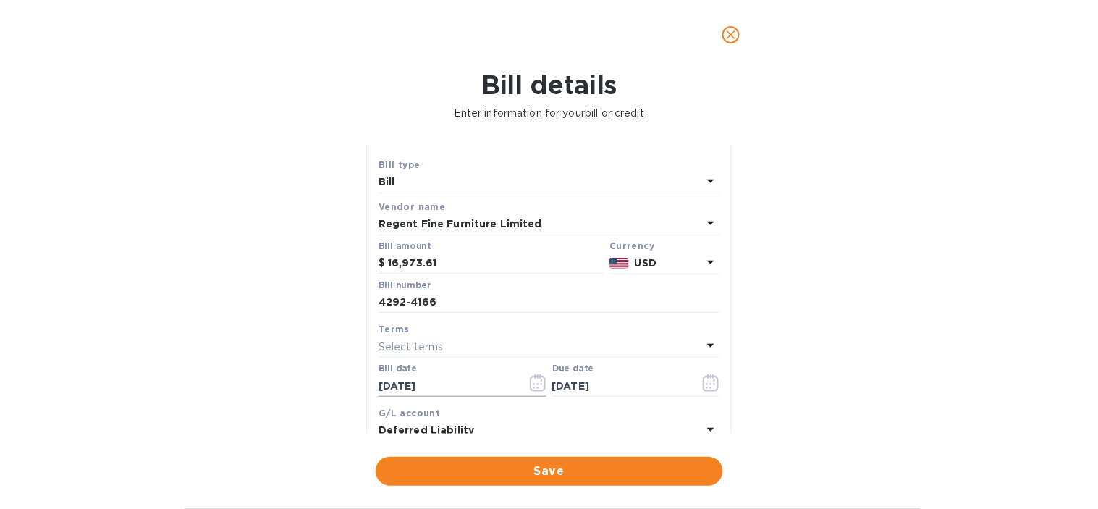
scroll to position [0, 0]
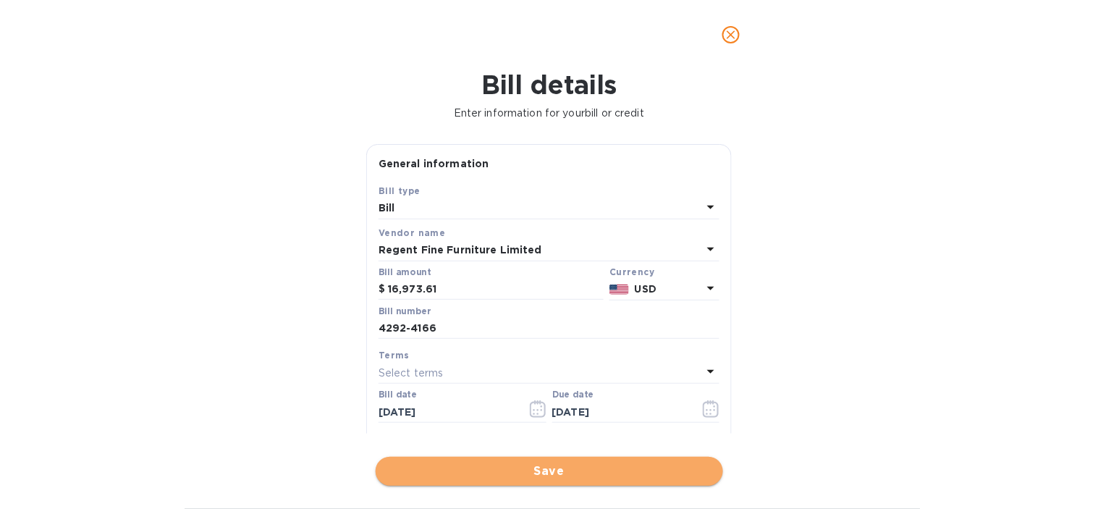
click at [532, 476] on span "Save" at bounding box center [549, 470] width 324 height 17
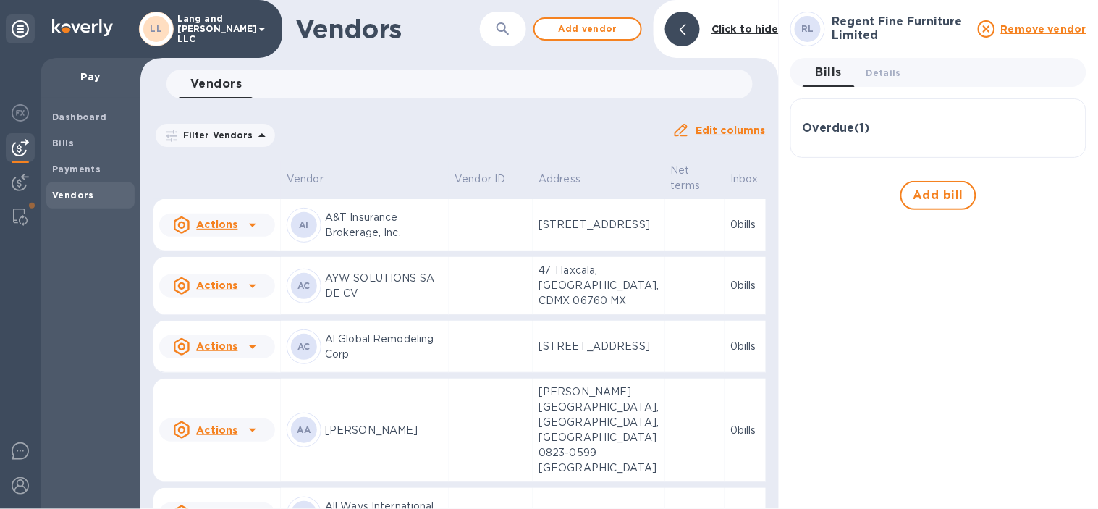
click at [697, 29] on div at bounding box center [682, 29] width 35 height 35
